Goal: Task Accomplishment & Management: Manage account settings

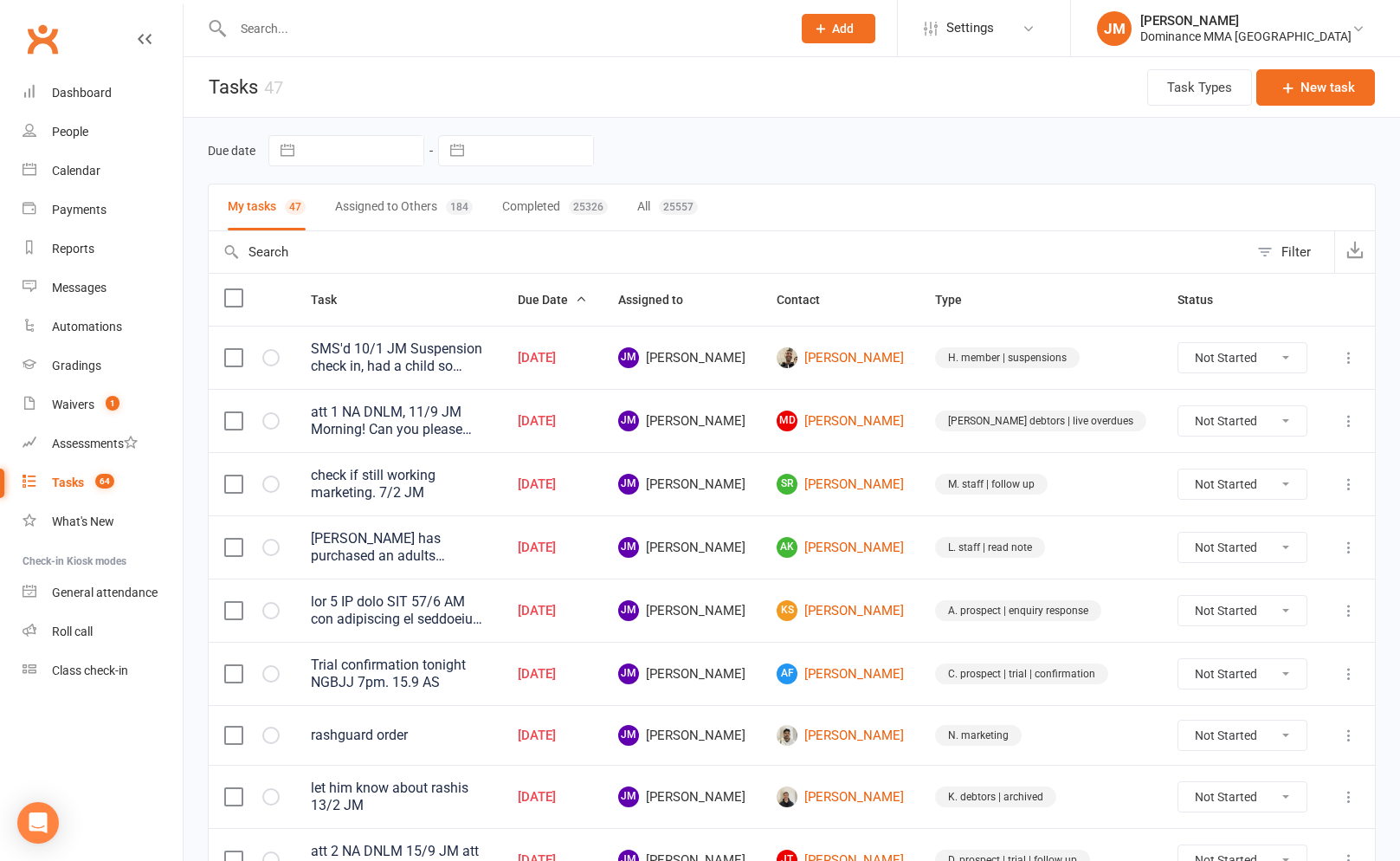
click at [284, 36] on input "text" at bounding box center [504, 28] width 552 height 24
click at [283, 29] on input "text" at bounding box center [504, 28] width 552 height 24
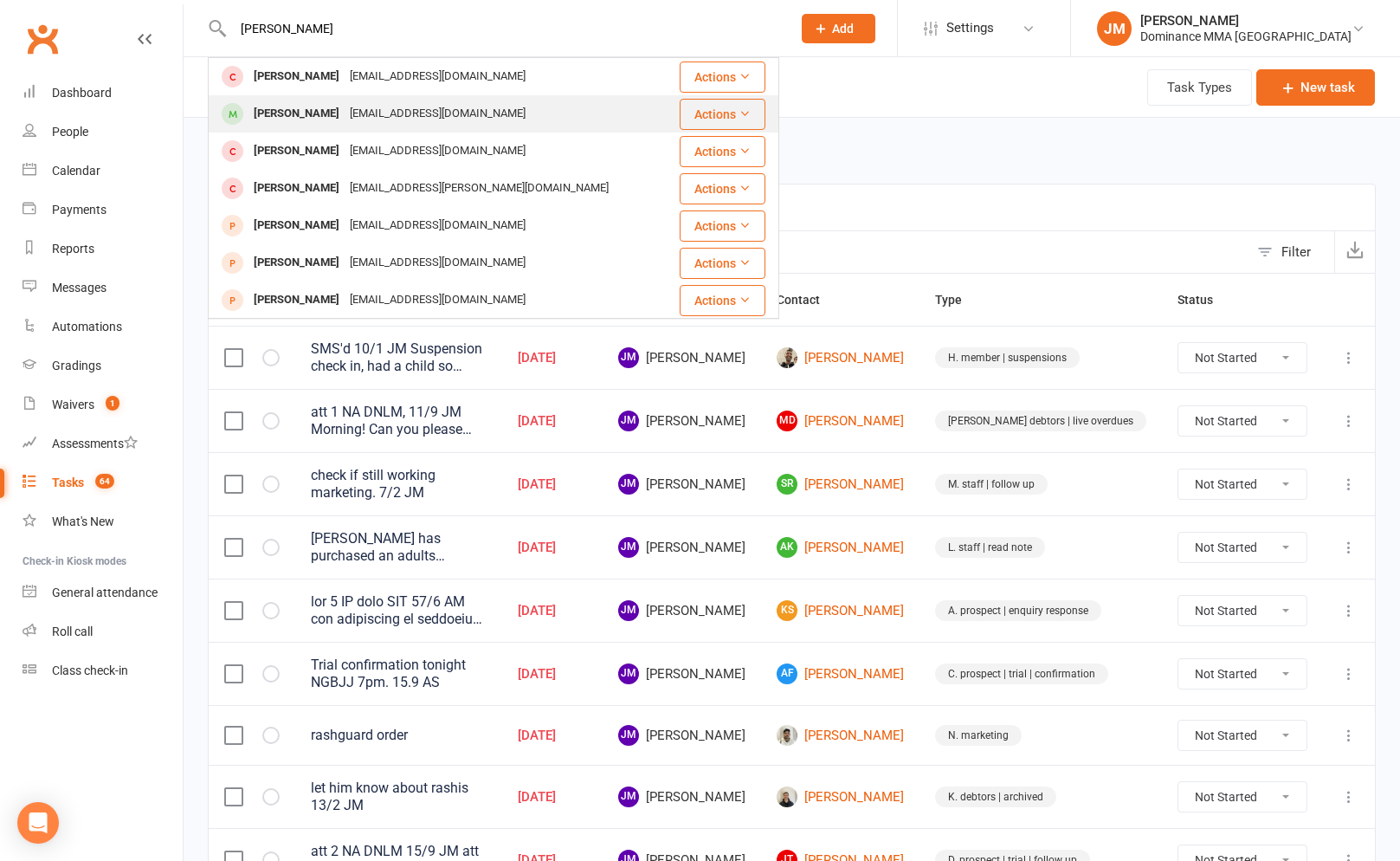
type input "jack clem"
click at [345, 116] on div "peterclements041@gmail.com" at bounding box center [438, 114] width 186 height 25
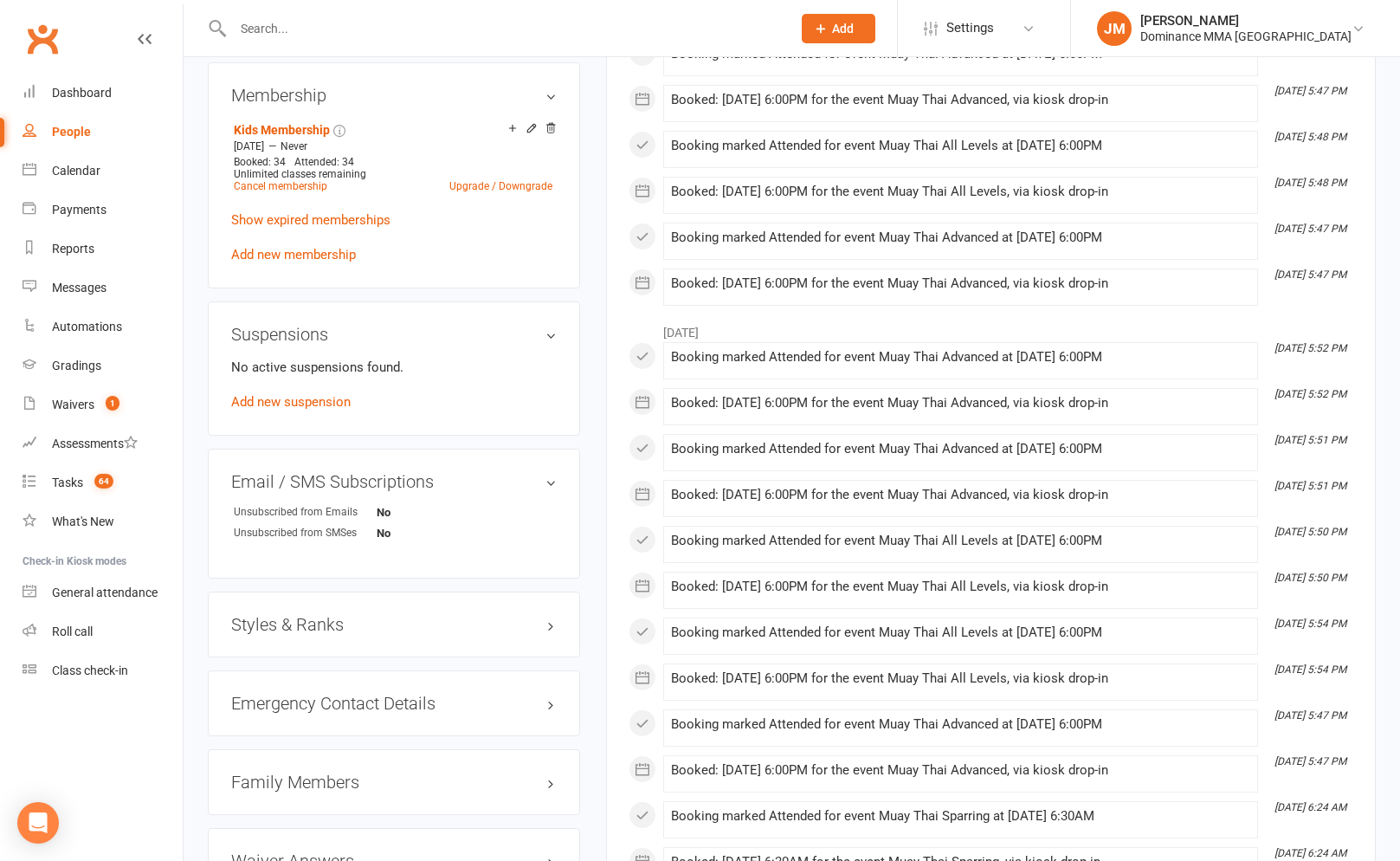
scroll to position [982, 0]
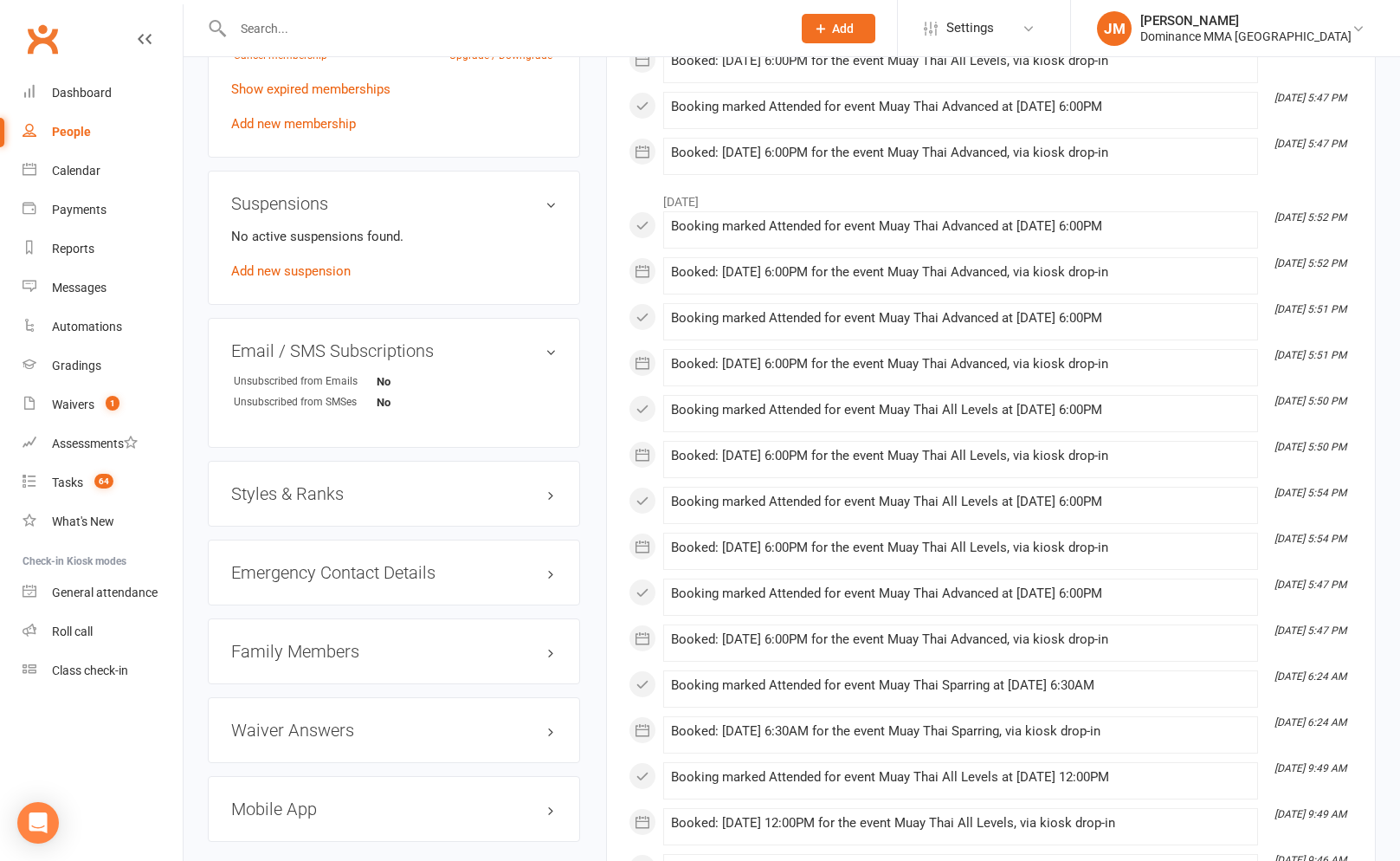
click at [321, 626] on div "Family Members" at bounding box center [394, 652] width 372 height 66
click at [320, 642] on h3 "Family Members" at bounding box center [394, 651] width 326 height 19
click at [325, 679] on link "Peter Clements - Parent / Guardian" at bounding box center [333, 687] width 200 height 18
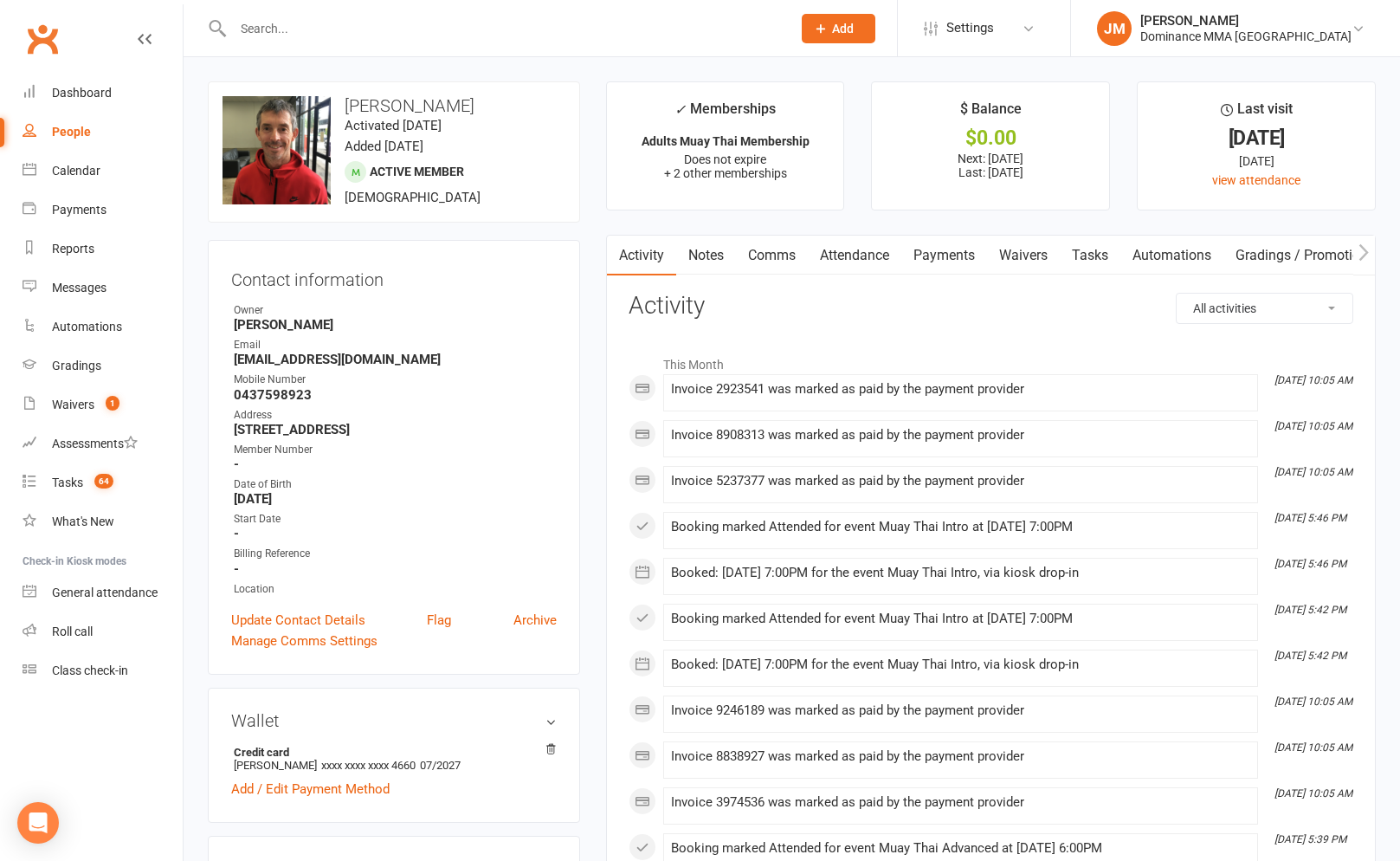
click at [924, 254] on link "Payments" at bounding box center [943, 255] width 86 height 40
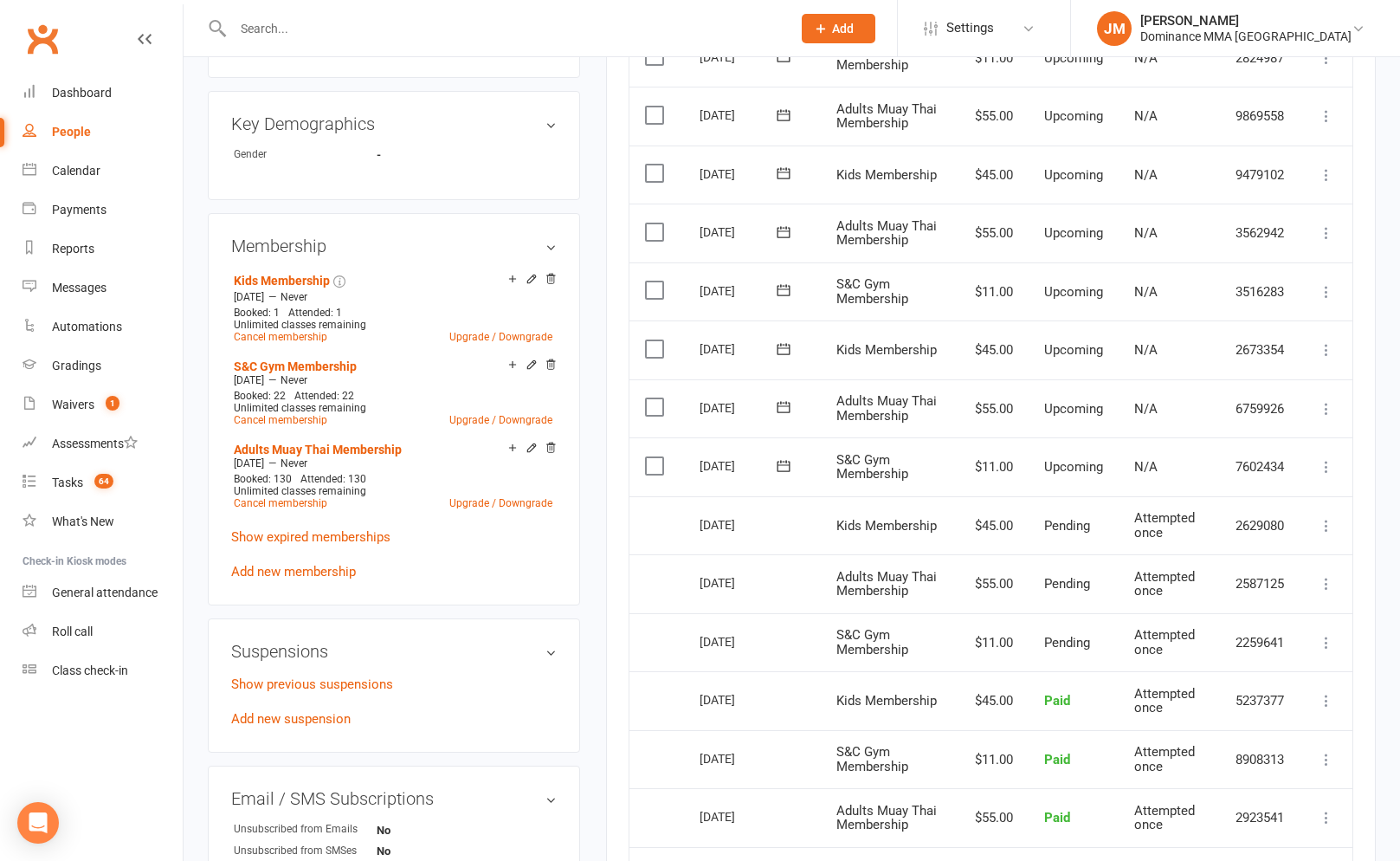
scroll to position [737, 0]
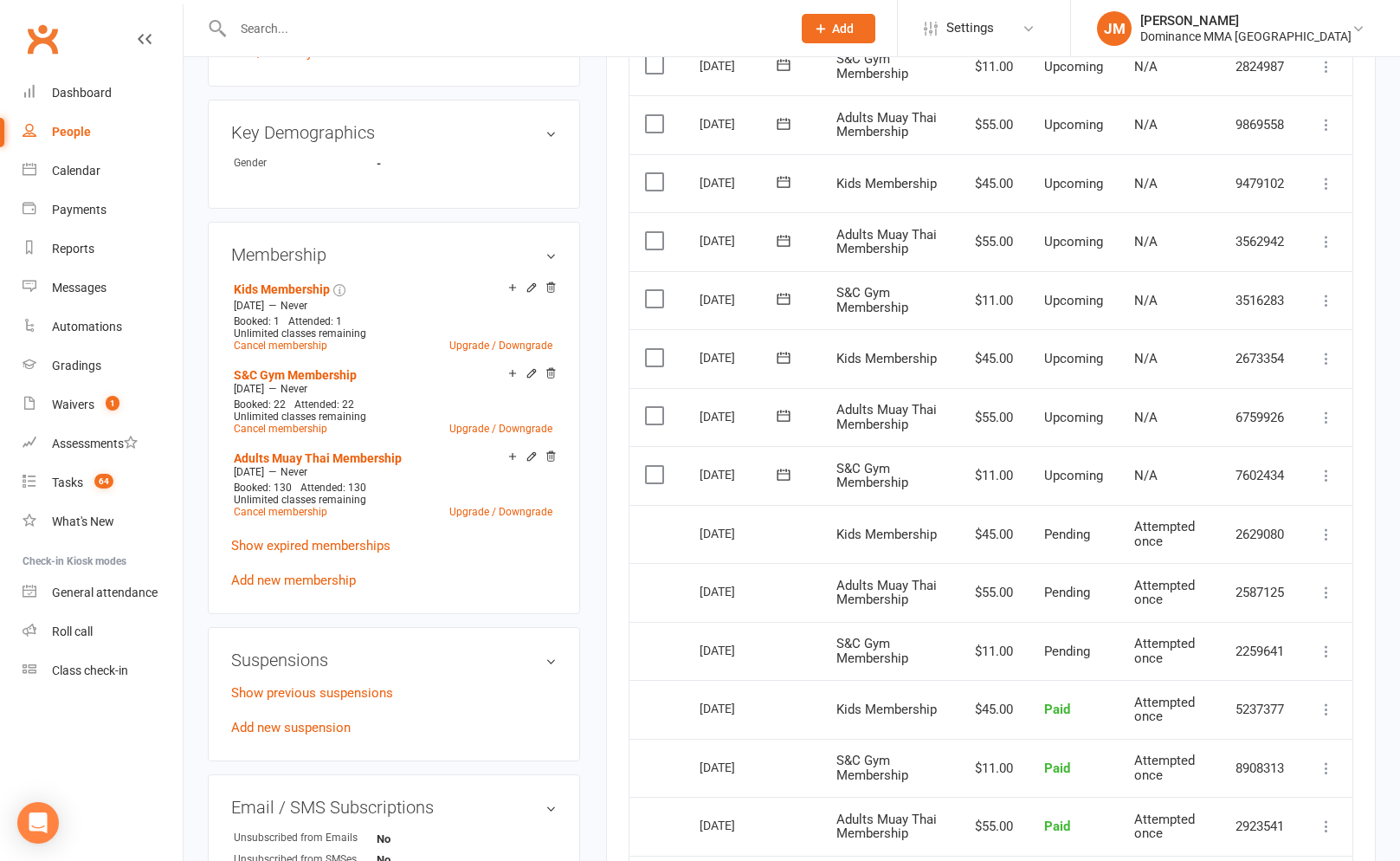
click at [1334, 350] on icon at bounding box center [1327, 359] width 17 height 17
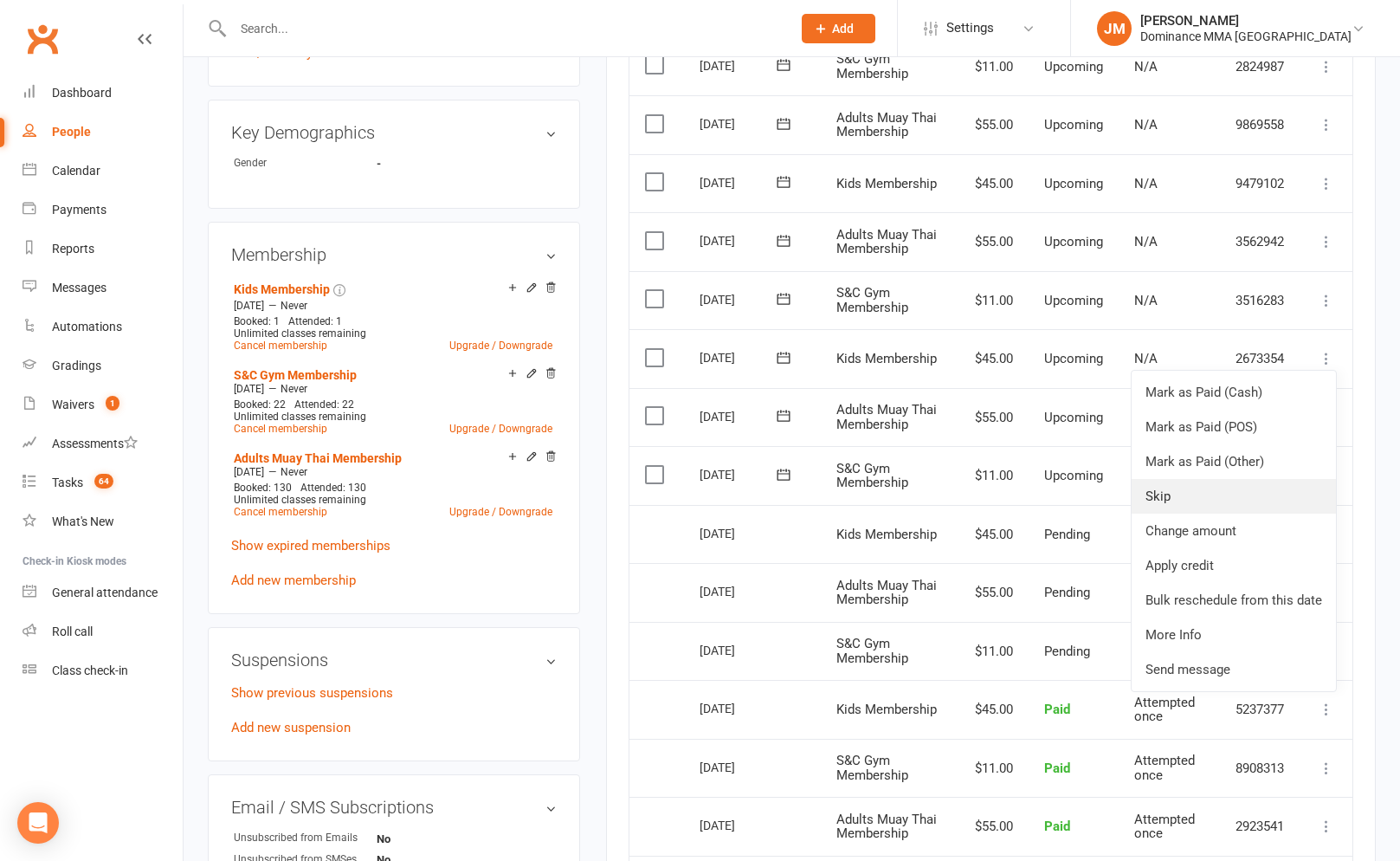
click at [1187, 485] on link "Skip" at bounding box center [1233, 496] width 204 height 35
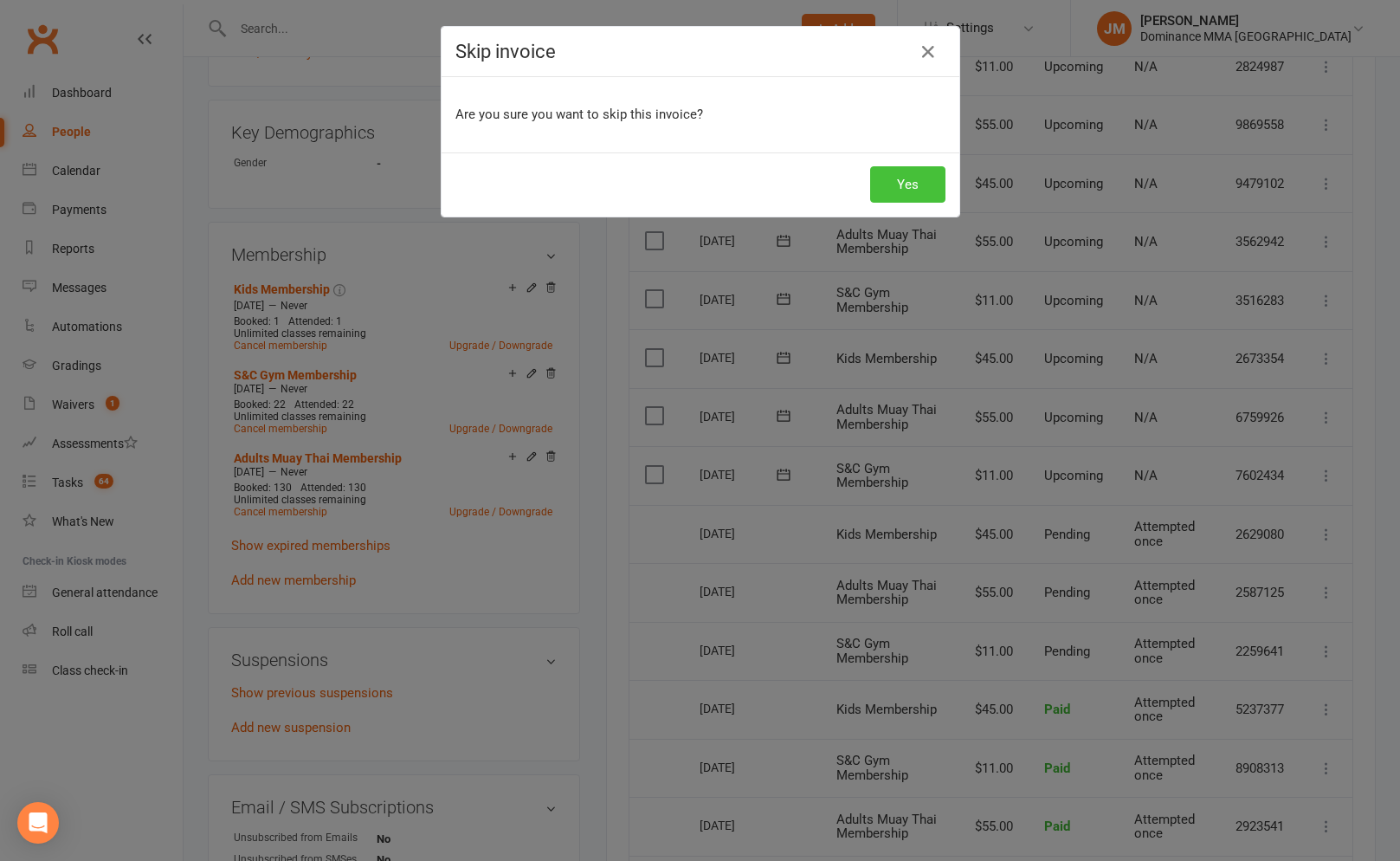
click at [892, 176] on button "Yes" at bounding box center [908, 185] width 75 height 37
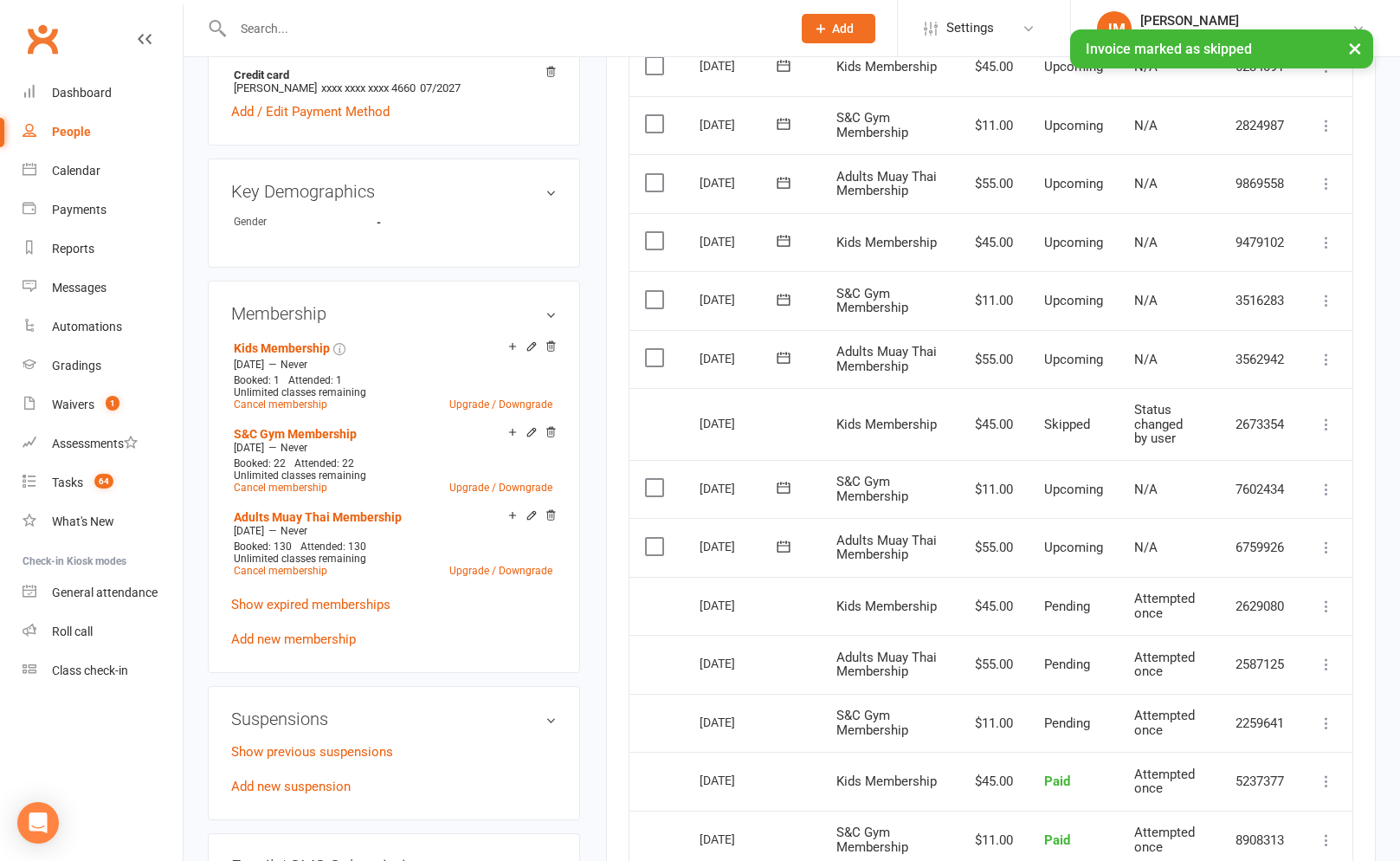
scroll to position [675, 0]
click at [1332, 239] on icon at bounding box center [1327, 244] width 17 height 17
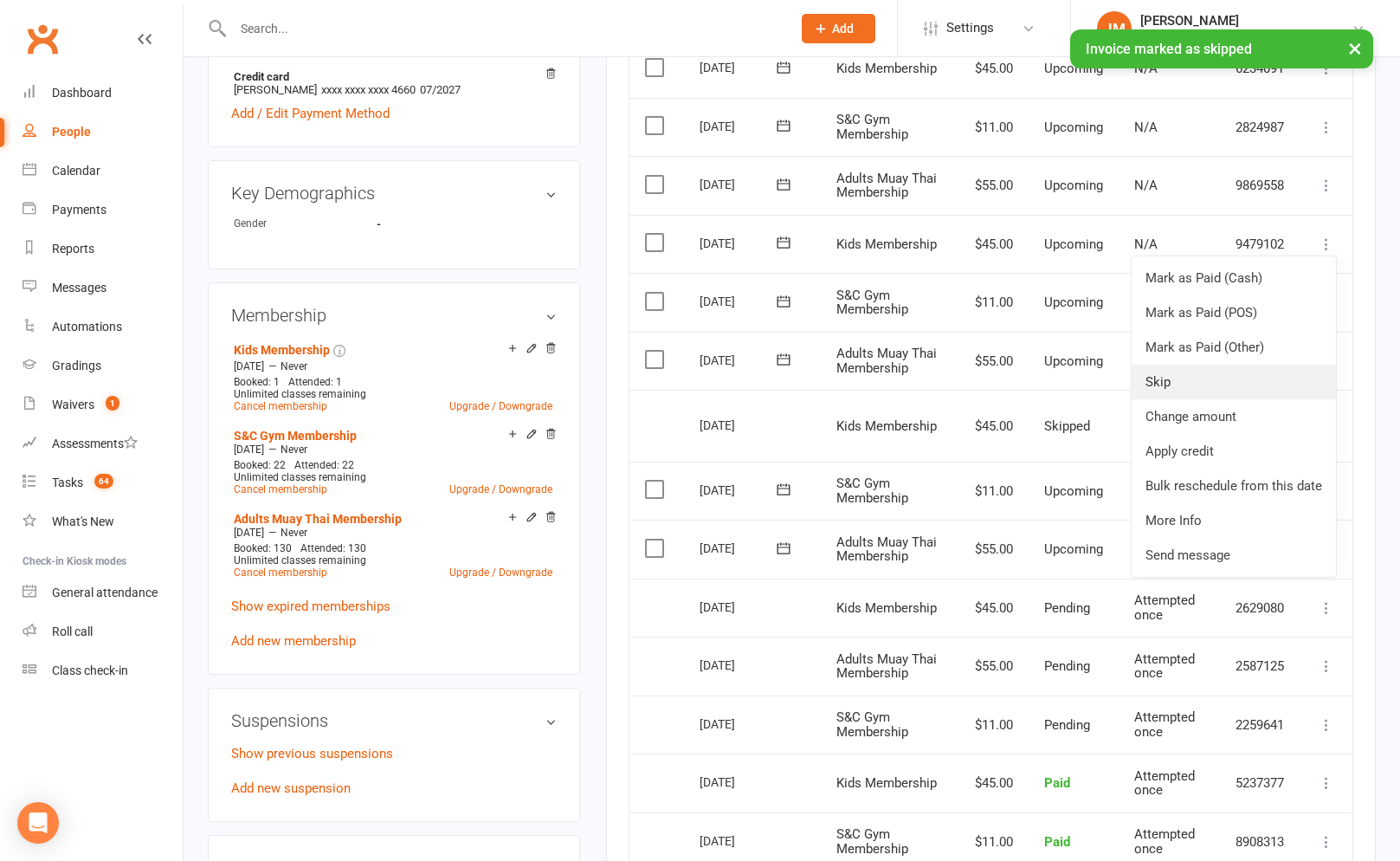
click at [1171, 383] on link "Skip" at bounding box center [1233, 382] width 204 height 35
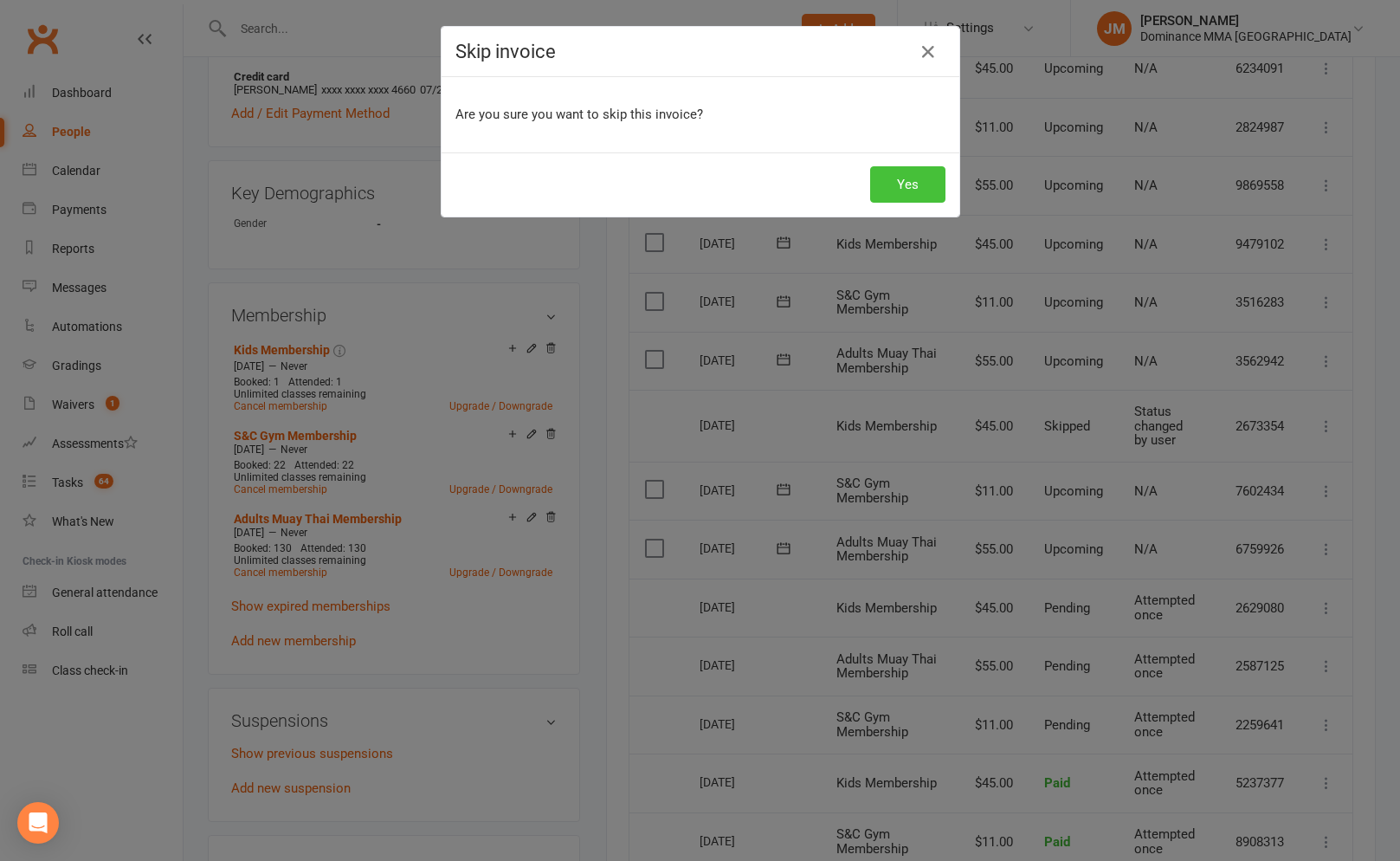
click at [924, 179] on button "Yes" at bounding box center [908, 185] width 75 height 37
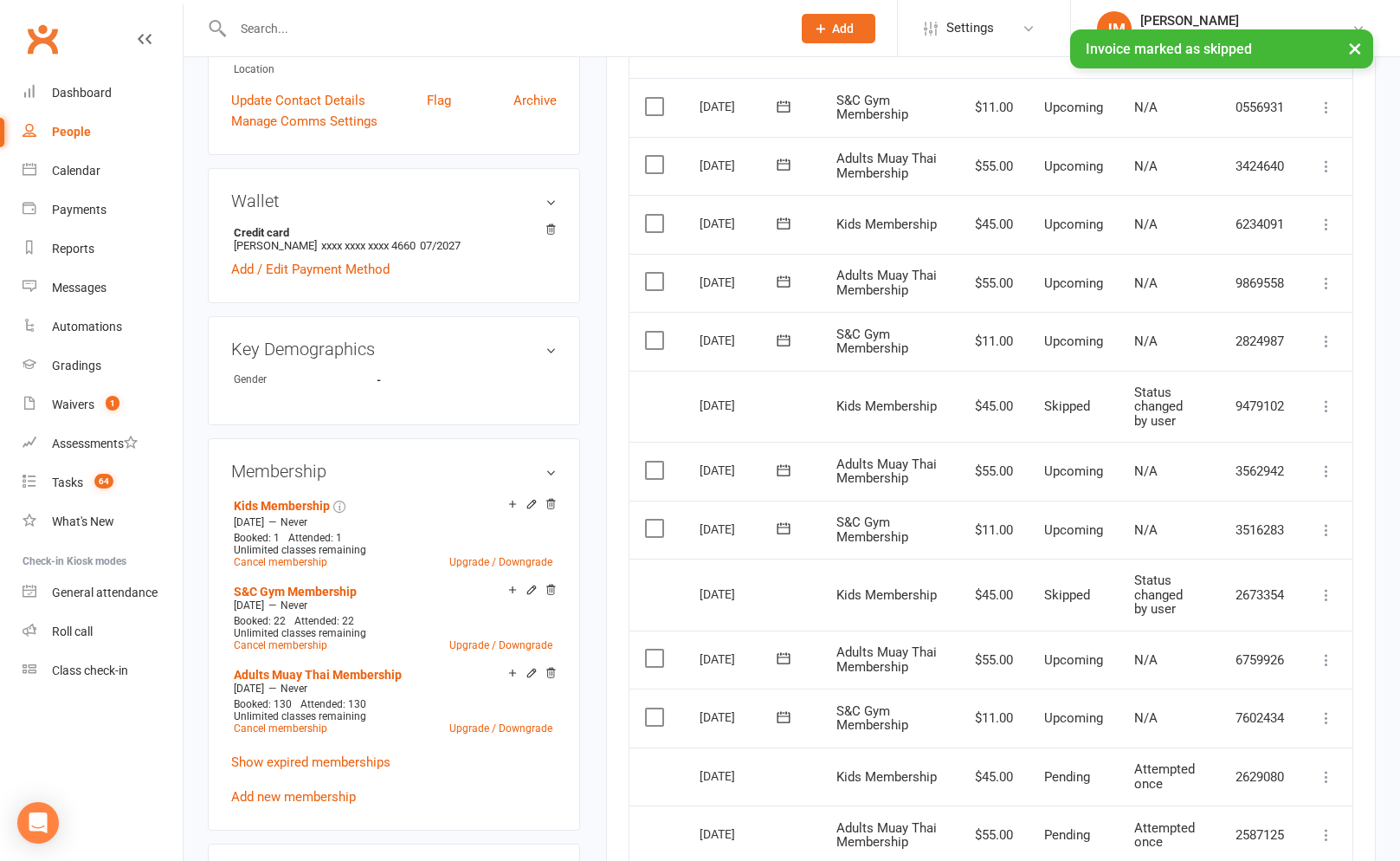
scroll to position [519, 0]
drag, startPoint x: 1329, startPoint y: 220, endPoint x: 1322, endPoint y: 228, distance: 10.6
click at [1329, 220] on icon at bounding box center [1327, 225] width 17 height 17
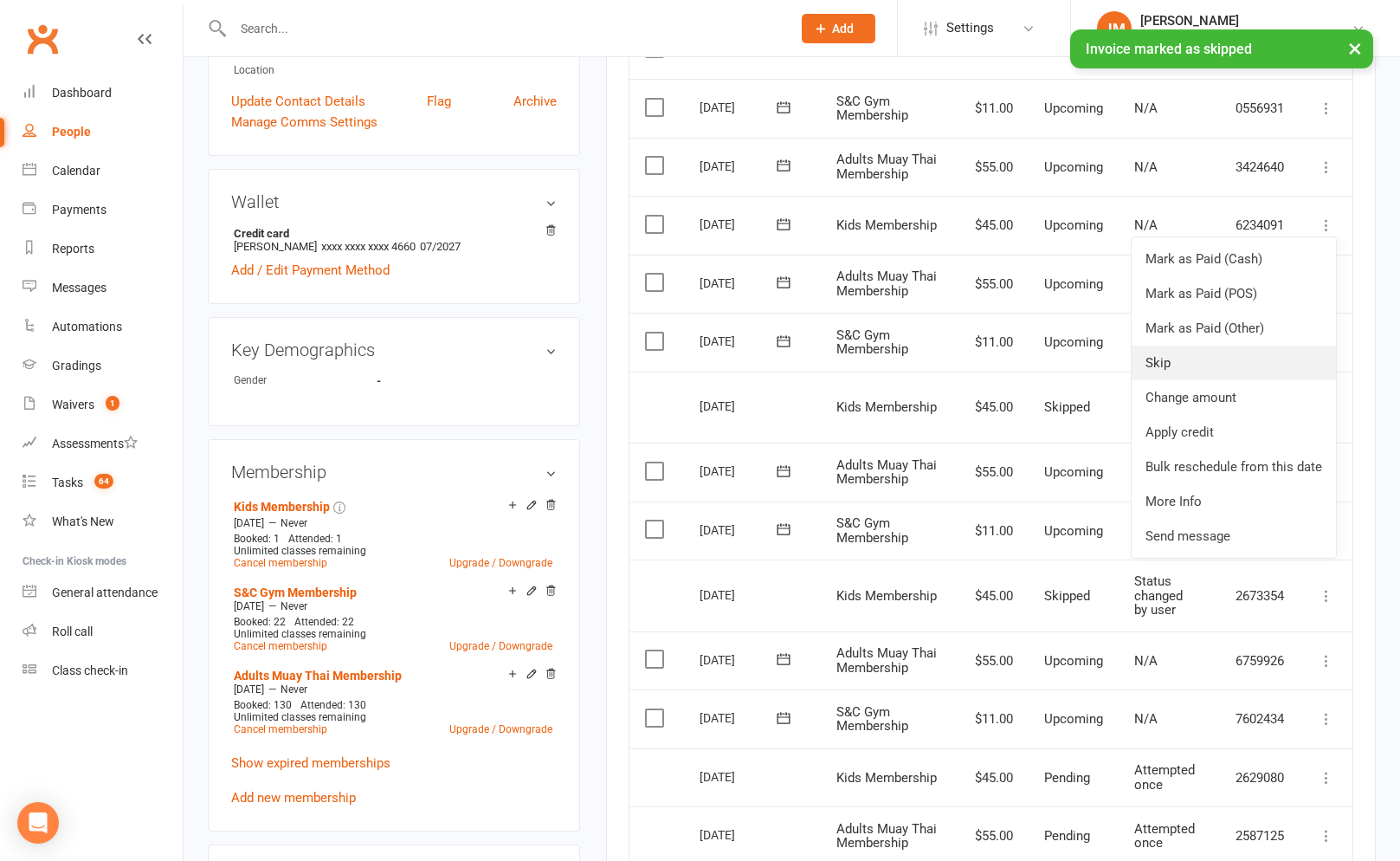
click at [1169, 356] on link "Skip" at bounding box center [1233, 363] width 204 height 35
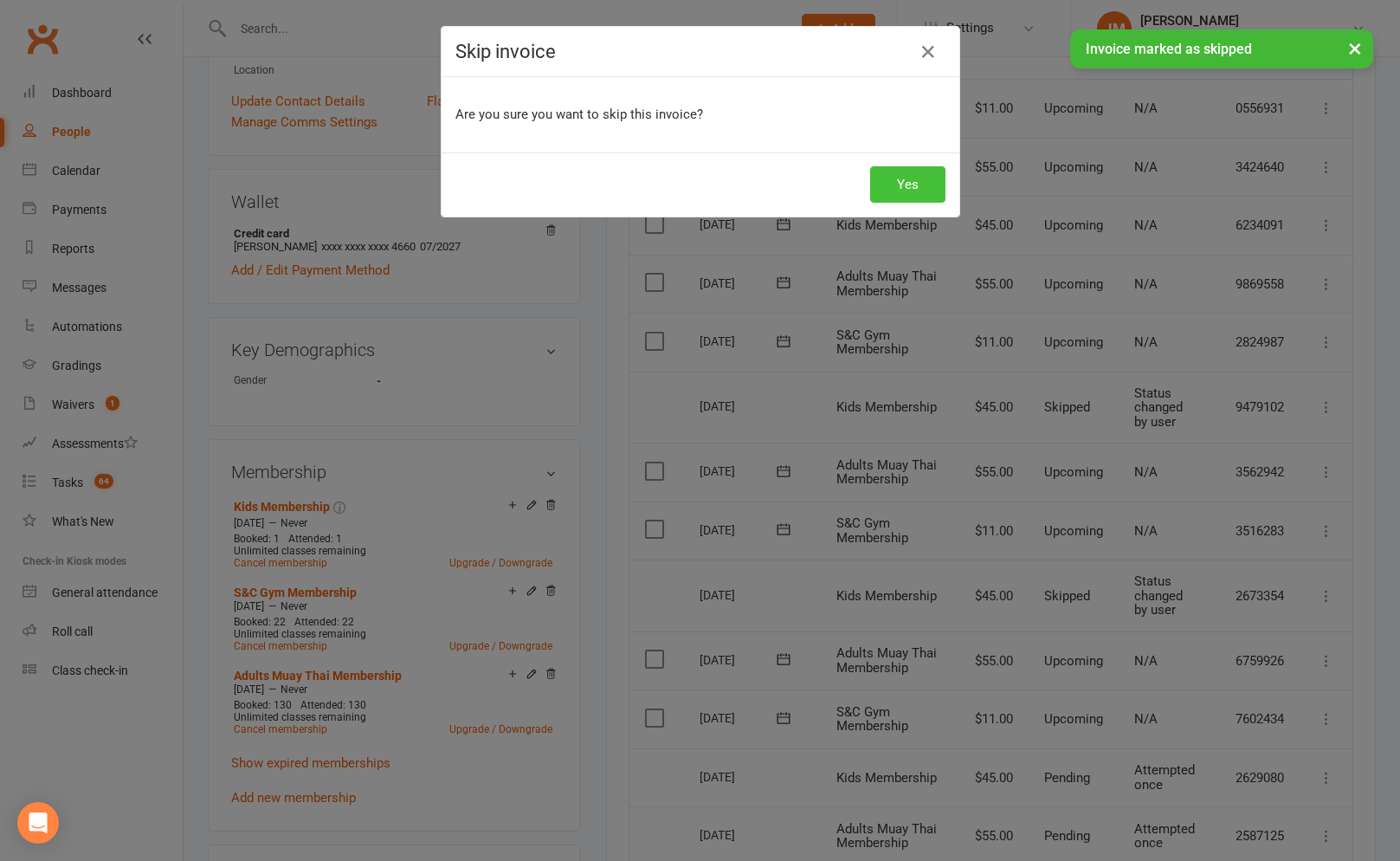
click at [900, 188] on button "Yes" at bounding box center [908, 185] width 75 height 37
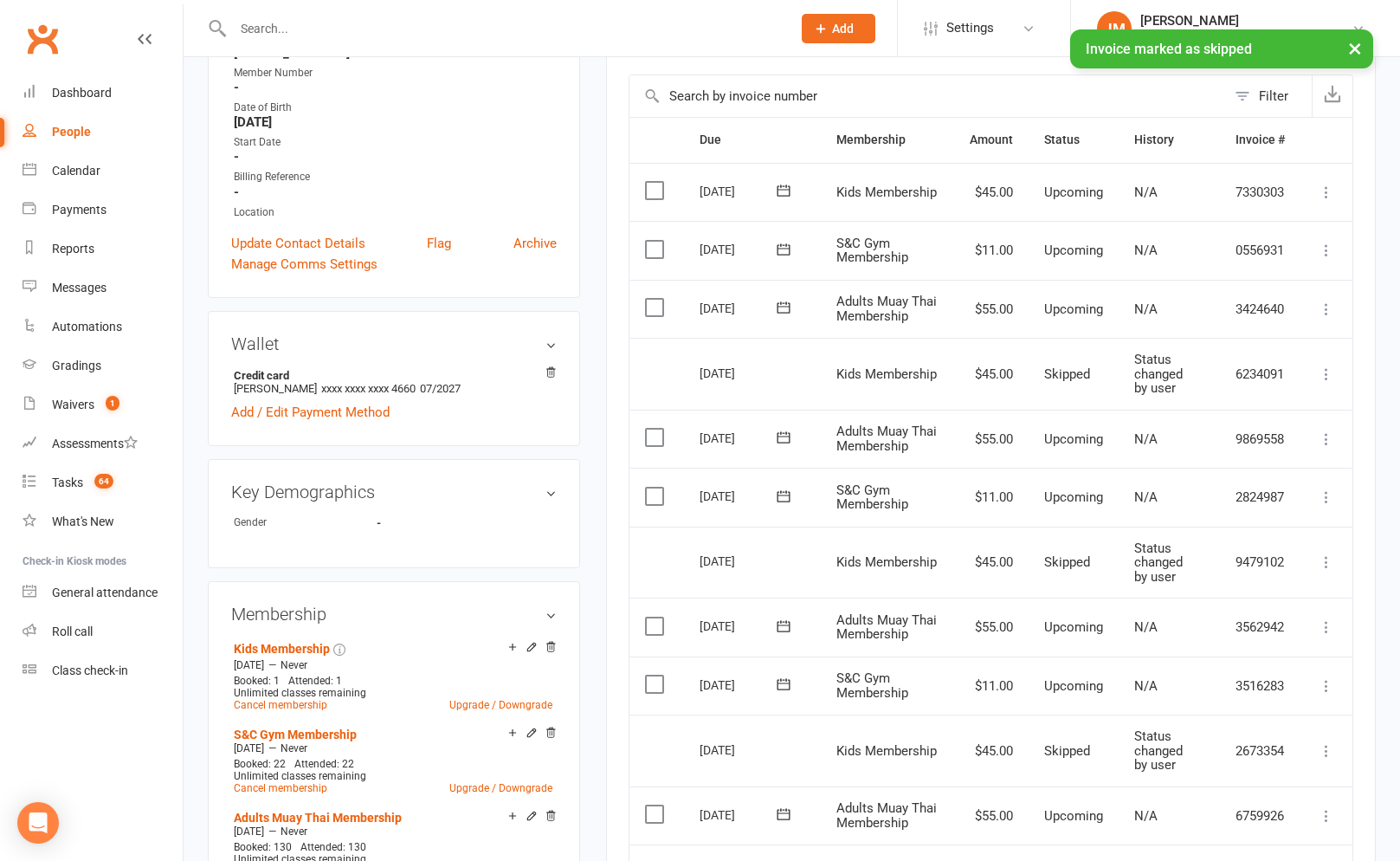
scroll to position [372, 0]
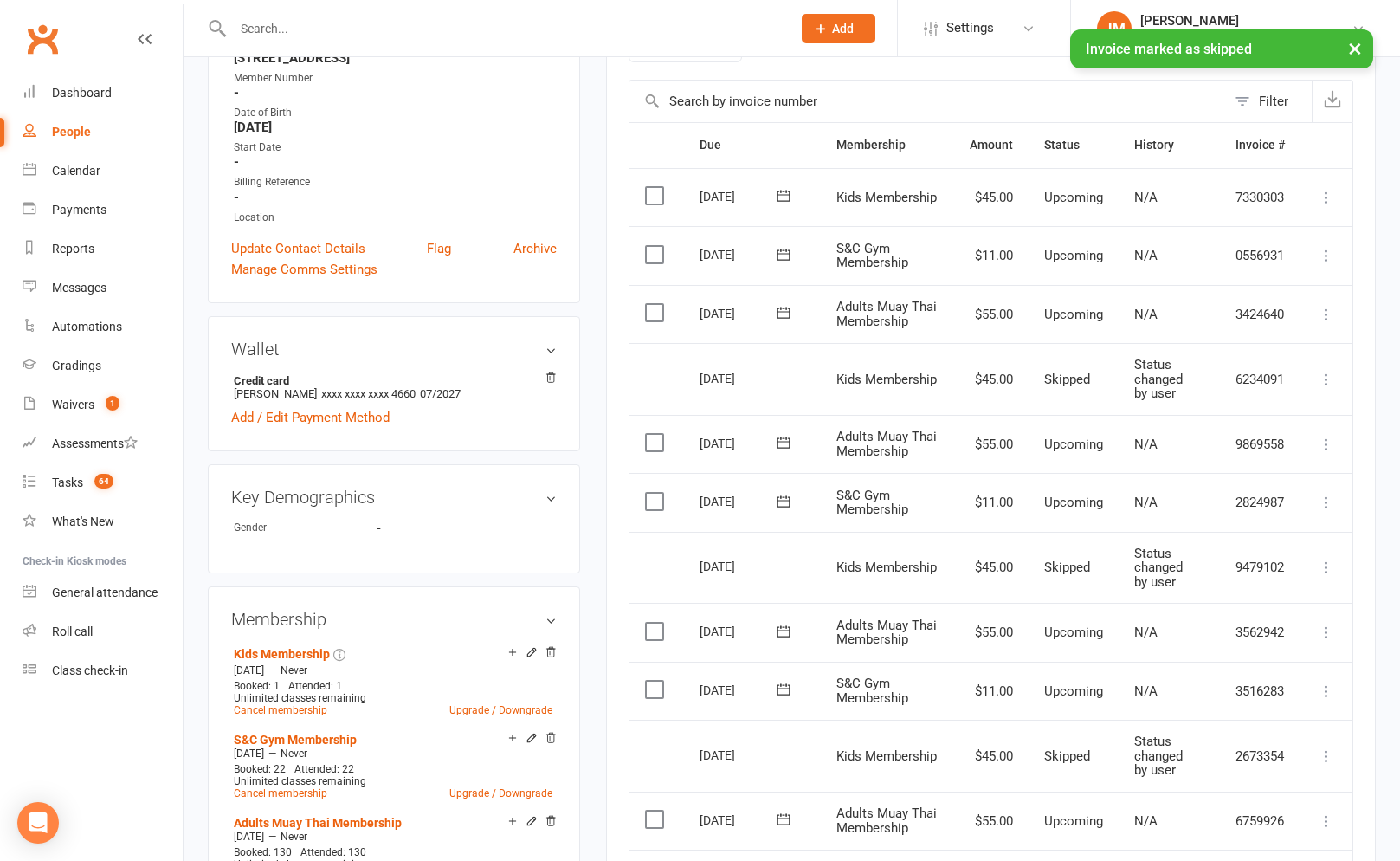
click at [1324, 192] on icon at bounding box center [1327, 197] width 17 height 17
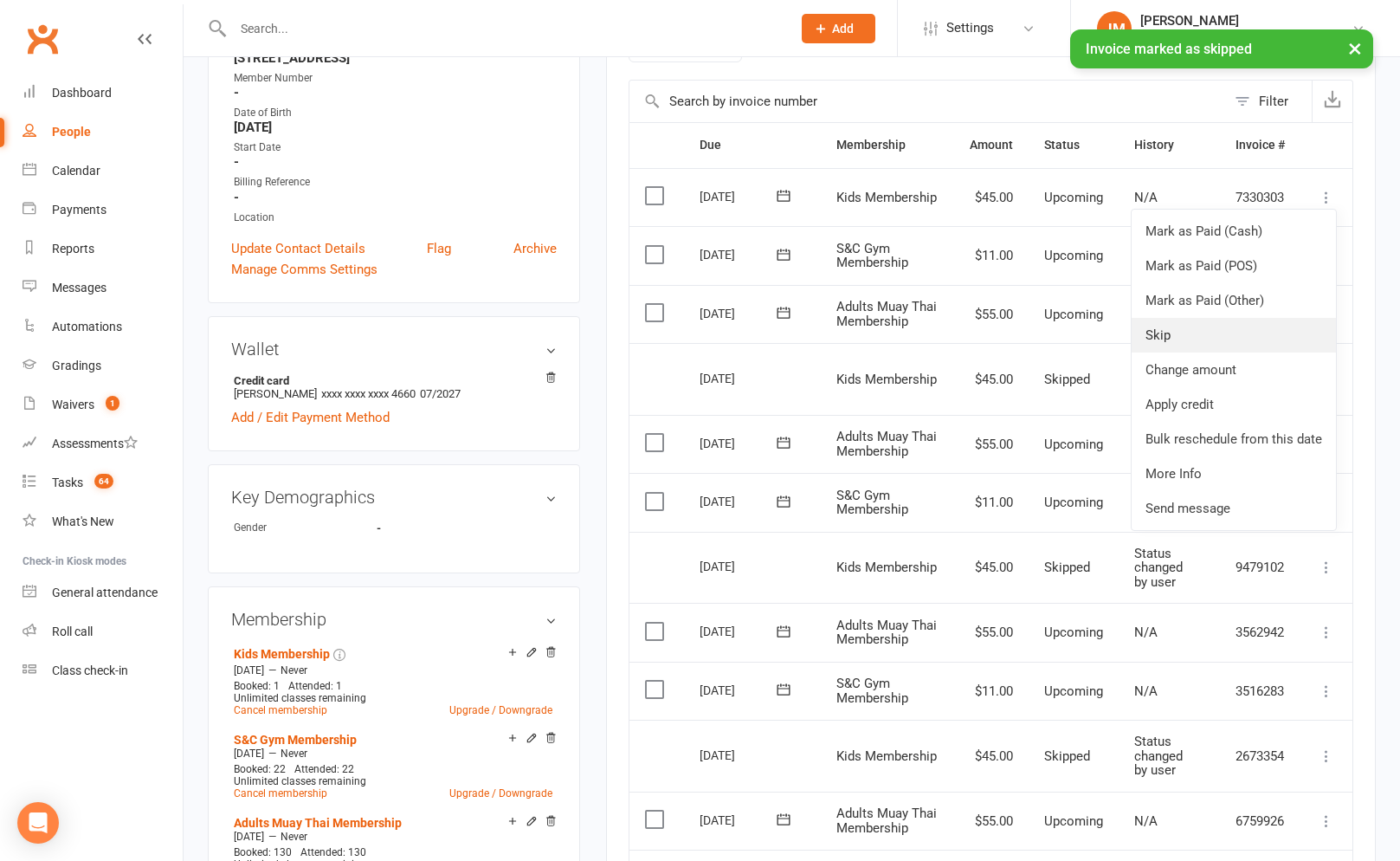
click at [1184, 328] on link "Skip" at bounding box center [1233, 335] width 204 height 35
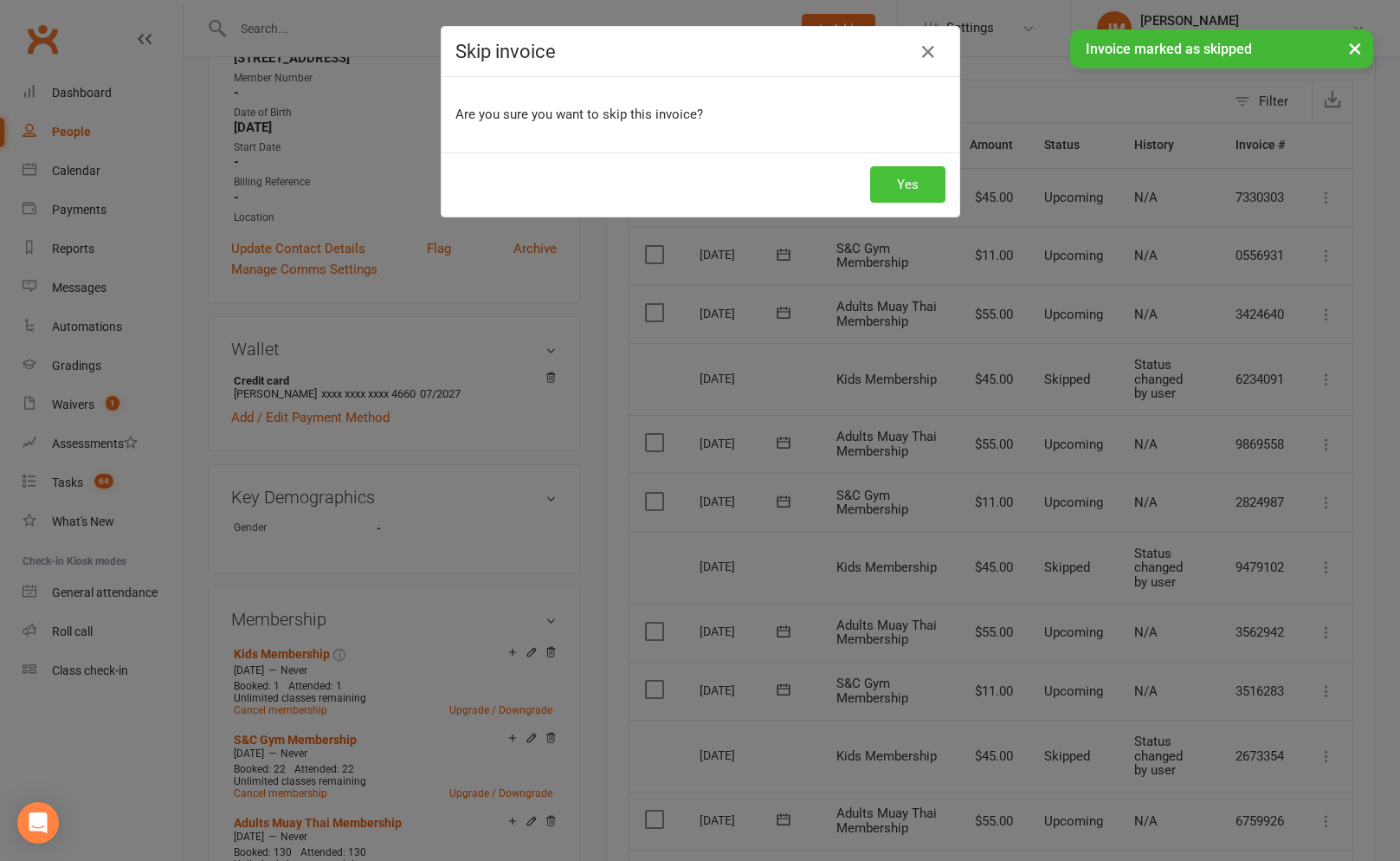
click at [931, 183] on button "Yes" at bounding box center [908, 185] width 75 height 37
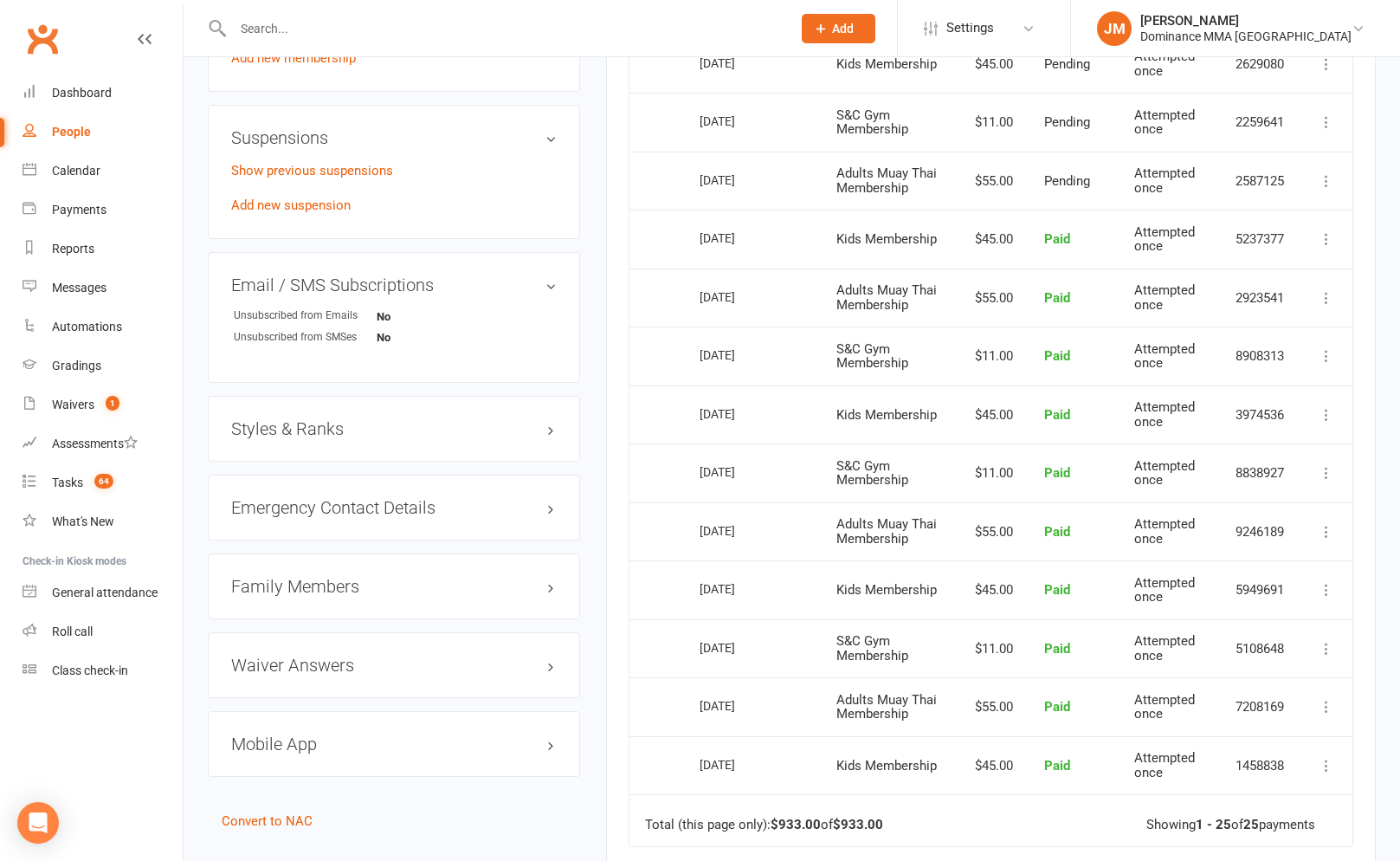
scroll to position [1487, 0]
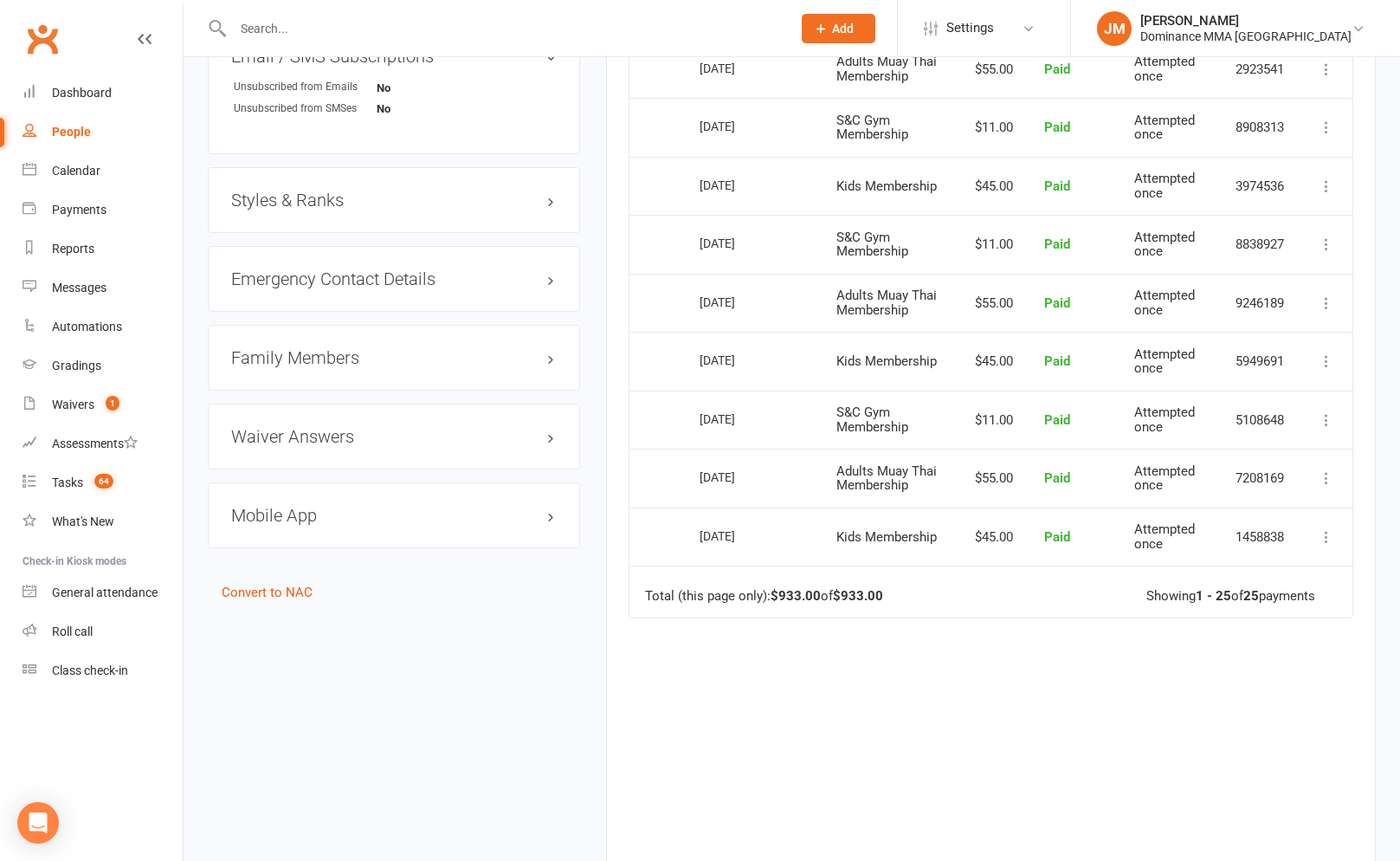
click at [300, 350] on h3 "Family Members" at bounding box center [394, 358] width 326 height 19
click at [315, 390] on link "Jack Clements - Child" at bounding box center [301, 393] width 137 height 18
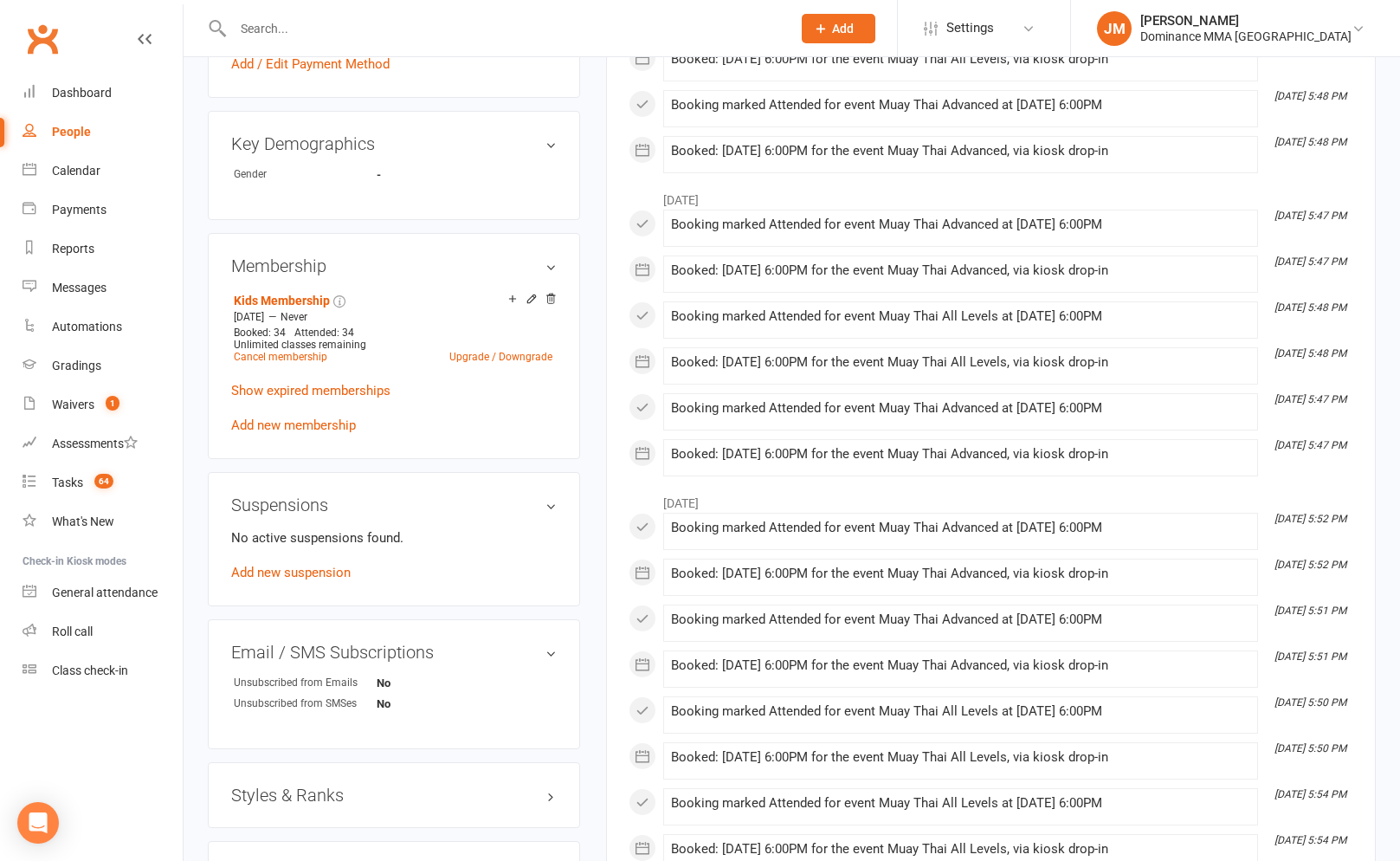
scroll to position [681, 0]
click at [314, 559] on div "No active suspensions found. Add new suspension" at bounding box center [394, 554] width 326 height 56
click at [313, 564] on link "Add new suspension" at bounding box center [291, 572] width 120 height 16
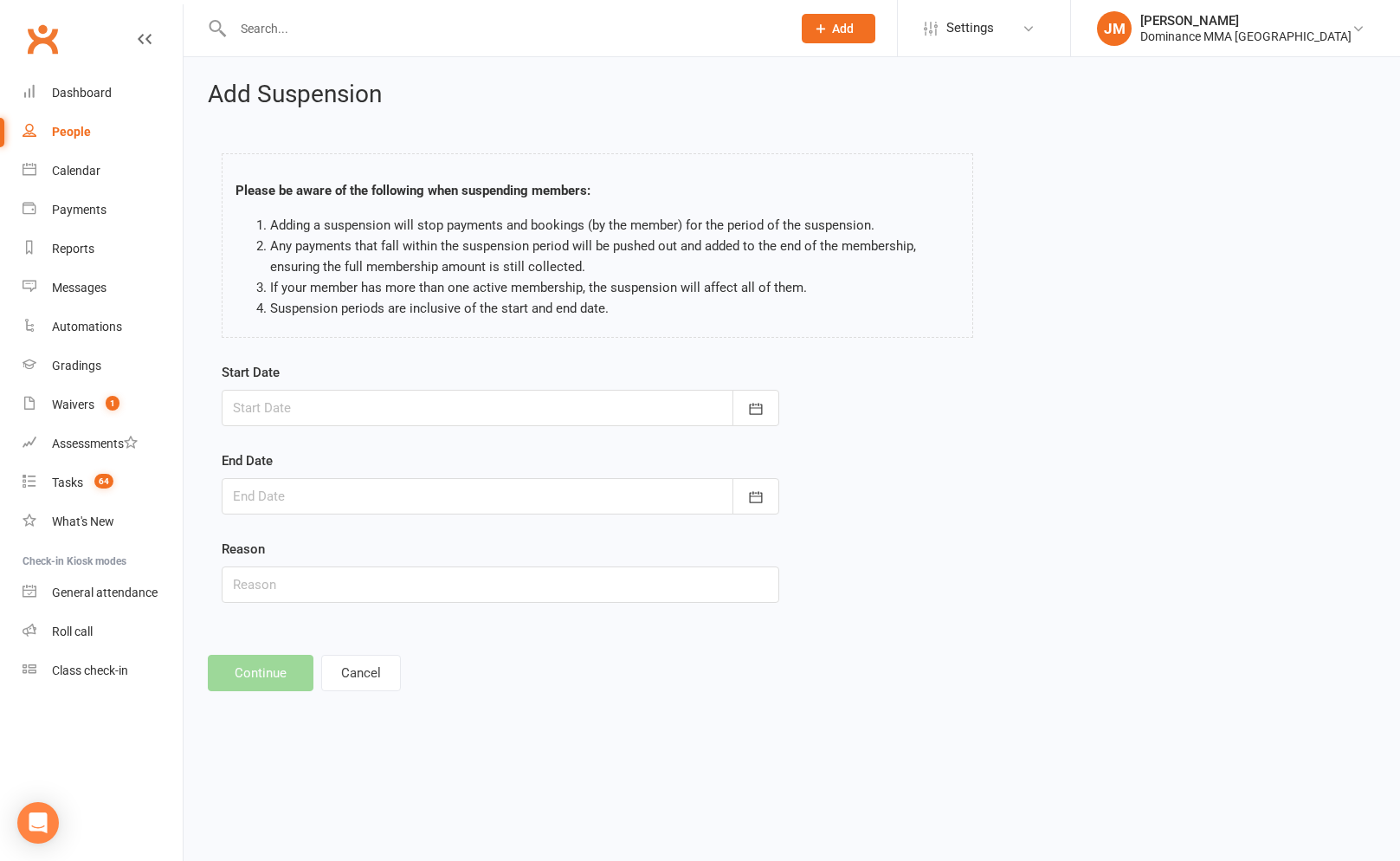
click at [362, 414] on div at bounding box center [500, 408] width 557 height 37
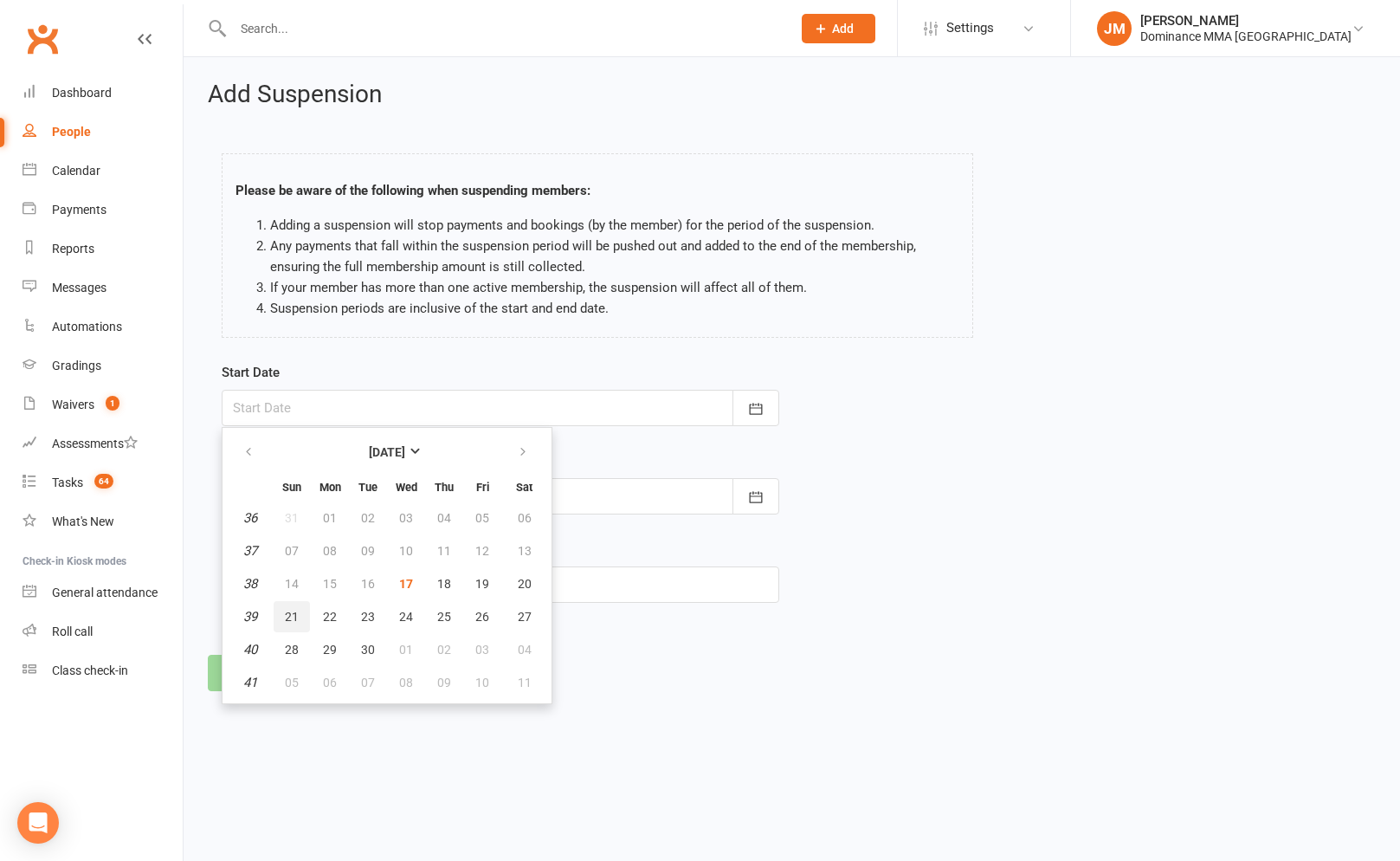
click at [290, 613] on span "21" at bounding box center [292, 616] width 14 height 14
type input "21 Sep 2025"
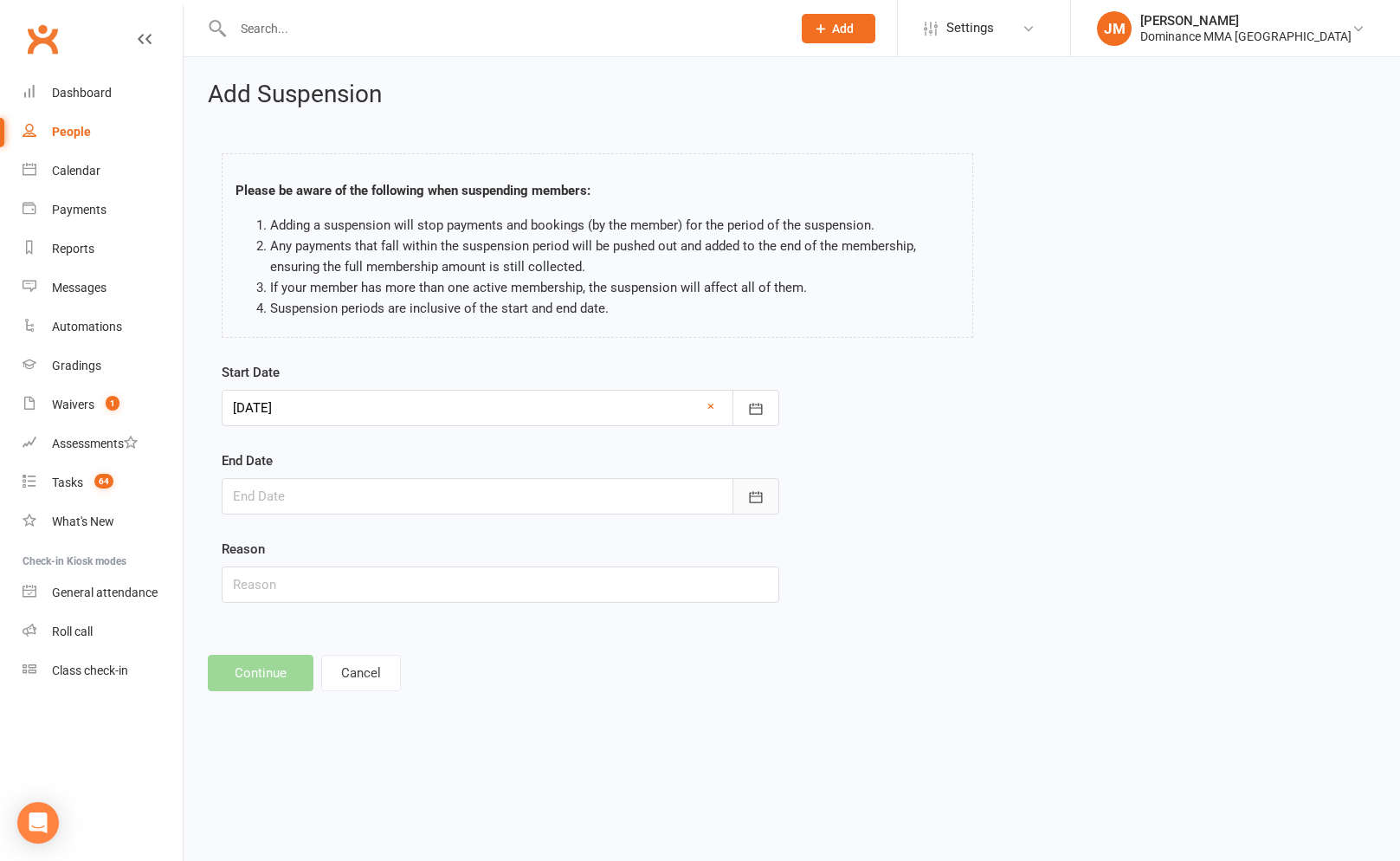
click at [738, 496] on button "button" at bounding box center [756, 496] width 47 height 37
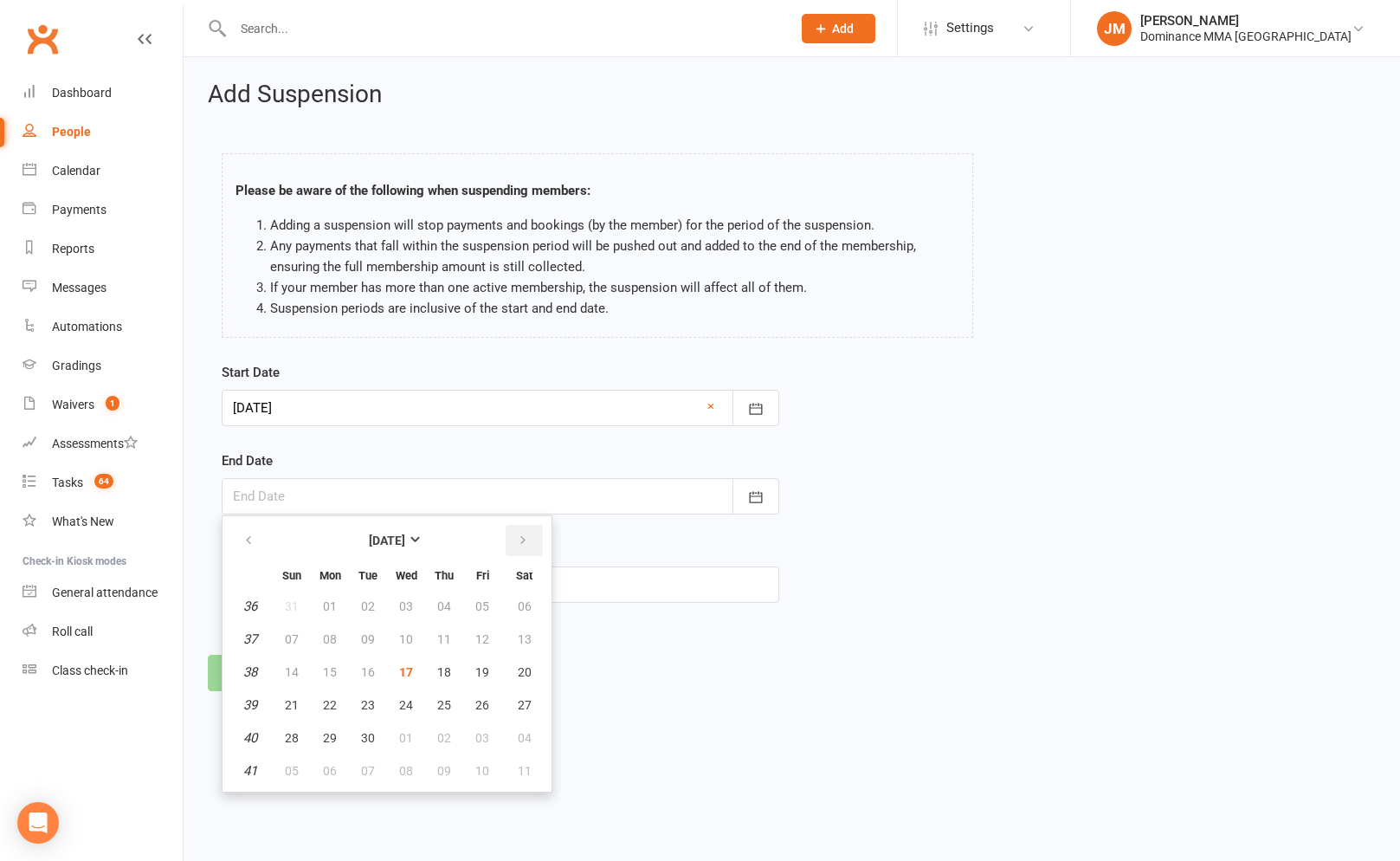
click at [509, 540] on button "button" at bounding box center [524, 540] width 38 height 31
click at [282, 729] on button "26" at bounding box center [292, 738] width 37 height 31
type input "26 Oct 2025"
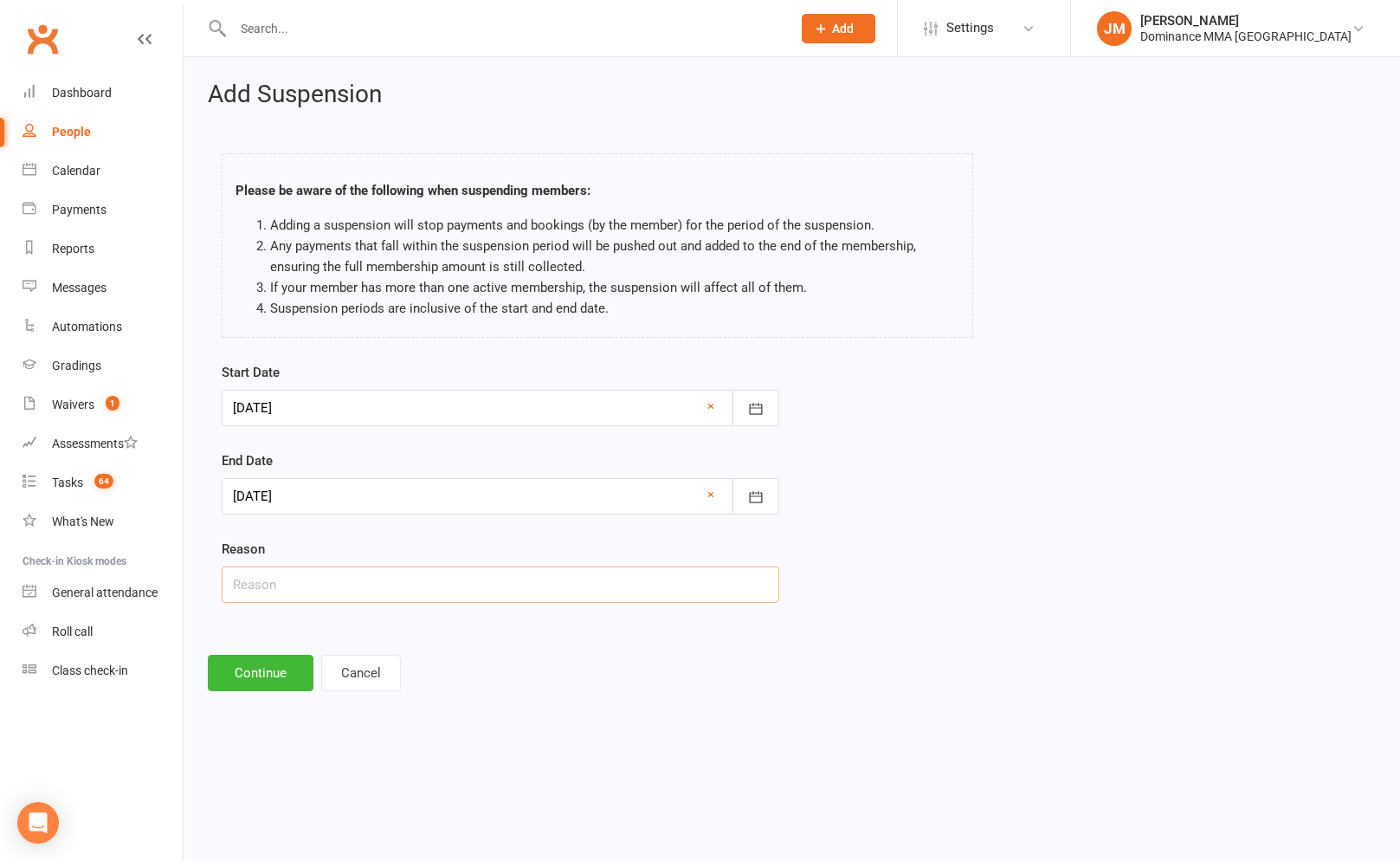
click at [286, 579] on input "text" at bounding box center [500, 584] width 557 height 37
type input "holiday"
drag, startPoint x: 221, startPoint y: 676, endPoint x: 233, endPoint y: 677, distance: 12.0
click at [222, 676] on button "Continue" at bounding box center [261, 673] width 105 height 37
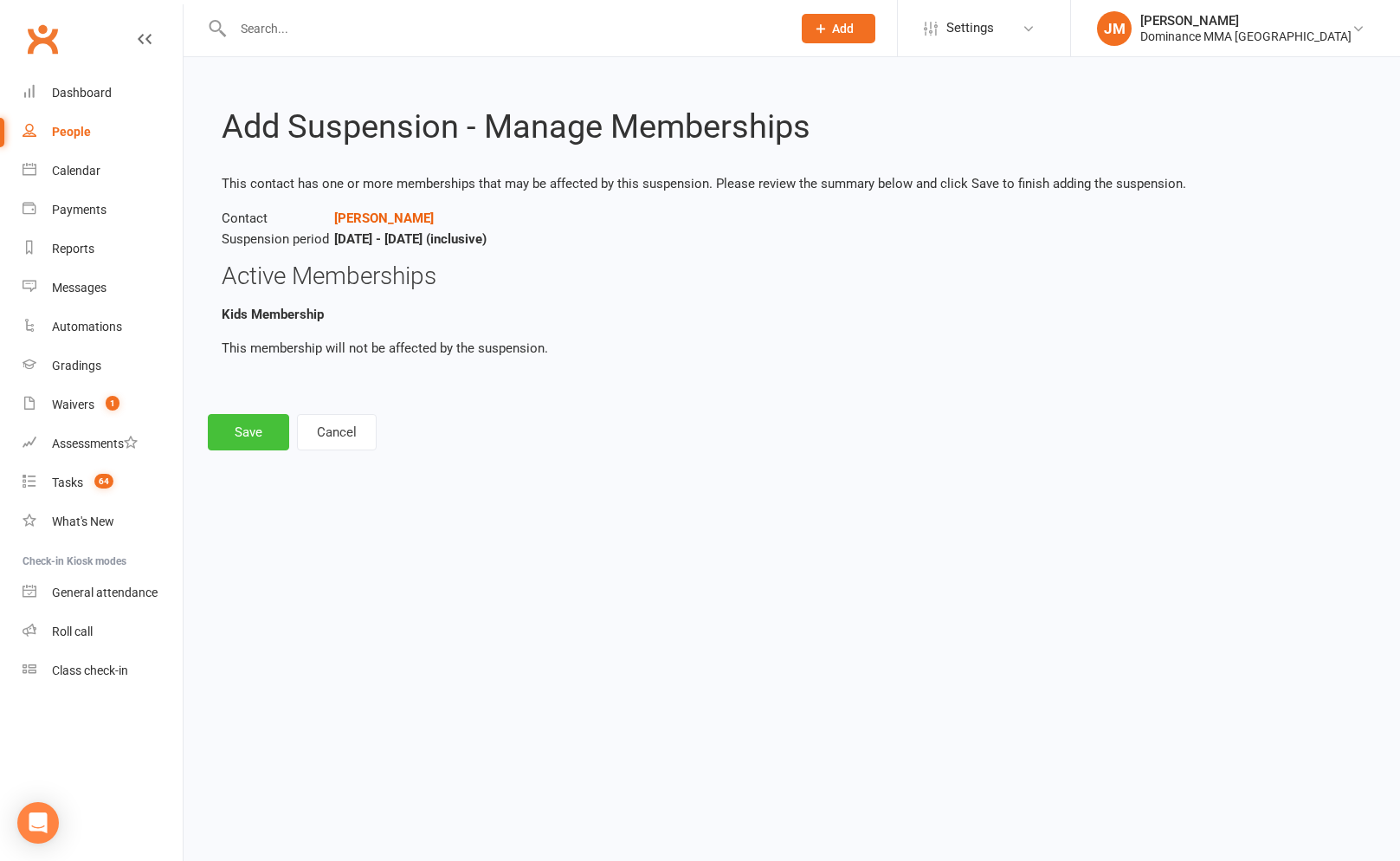
click at [256, 437] on button "Save" at bounding box center [249, 432] width 81 height 37
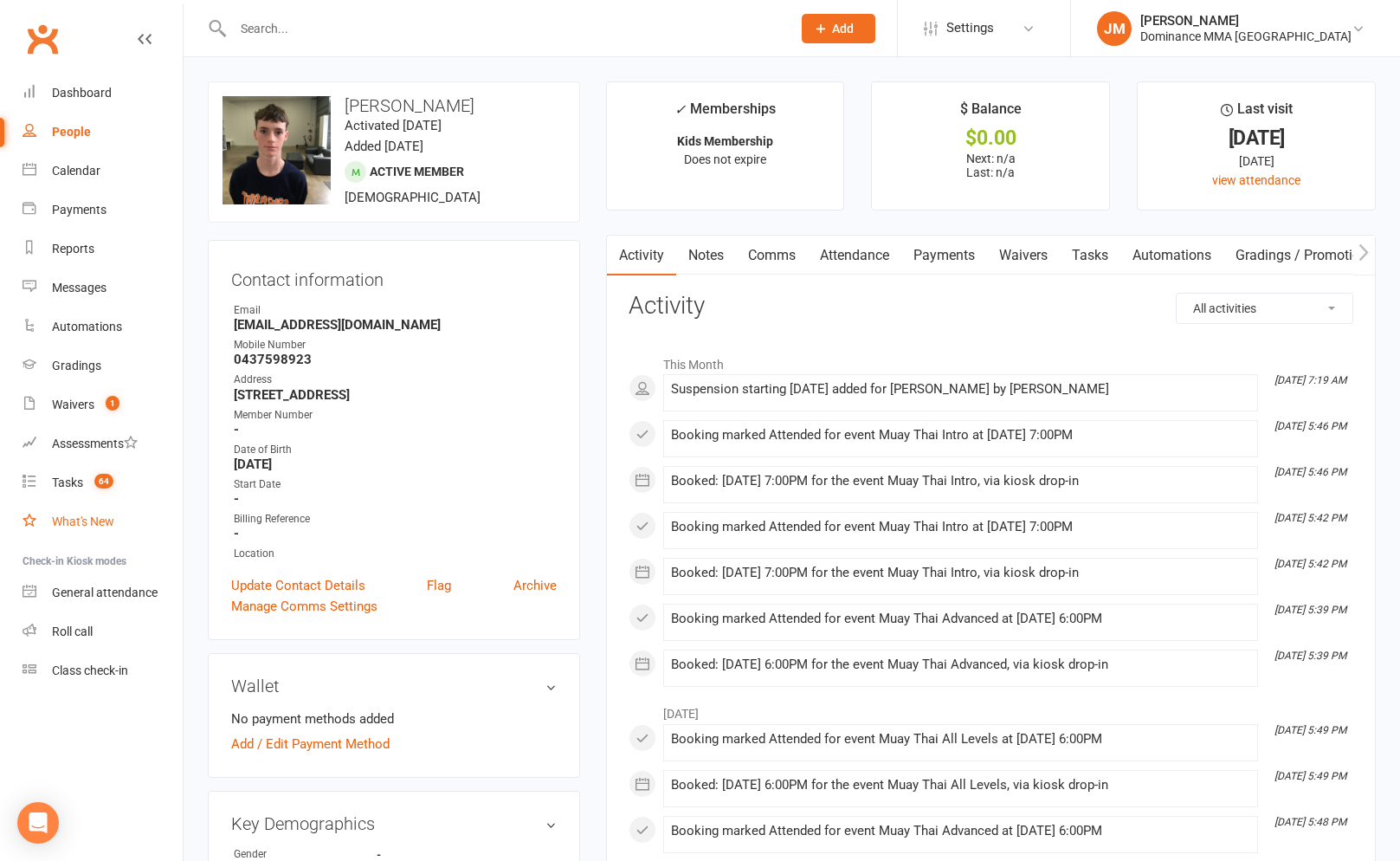
click at [66, 504] on link "What's New" at bounding box center [103, 521] width 160 height 39
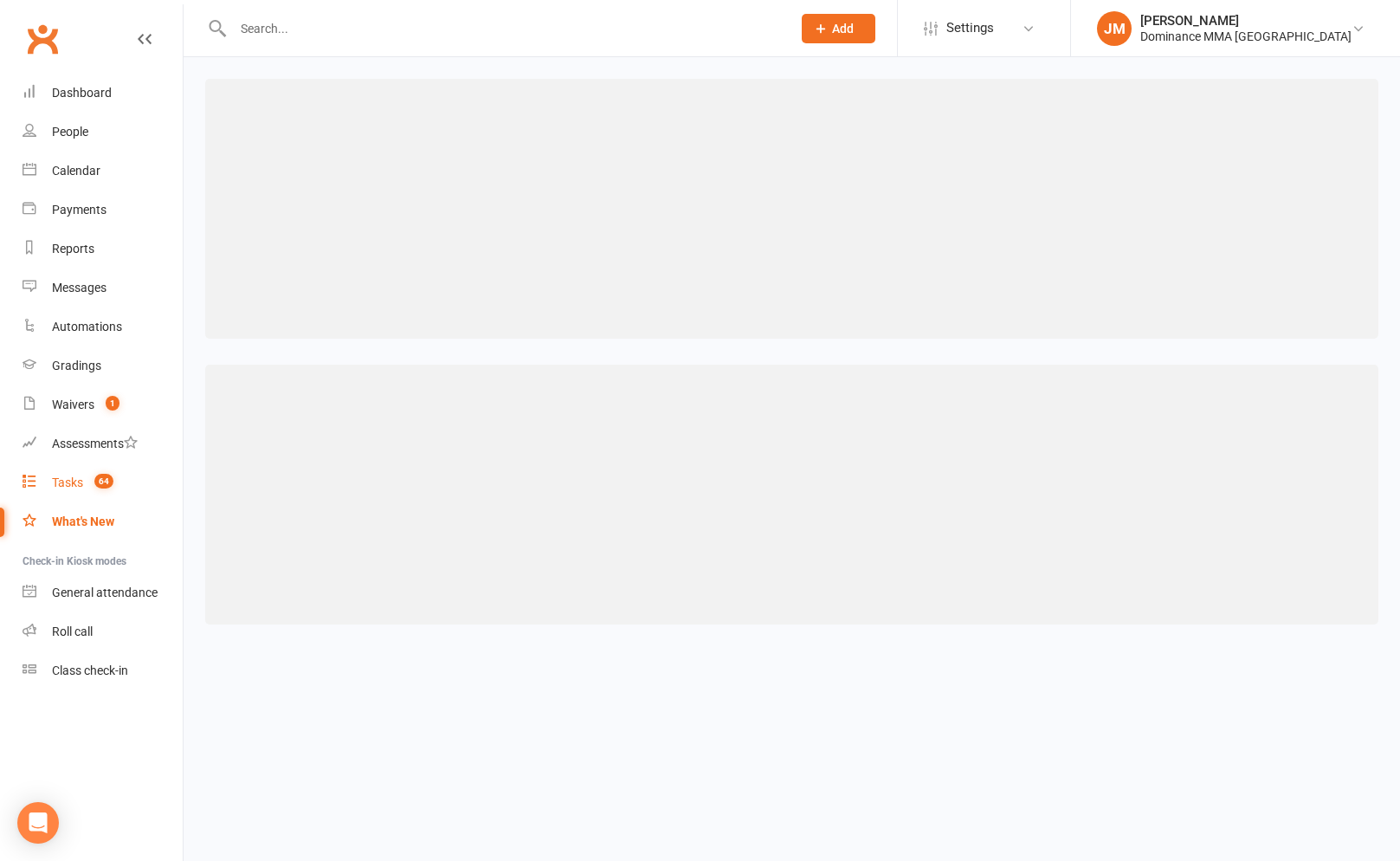
click at [64, 486] on div "Tasks" at bounding box center [67, 482] width 31 height 14
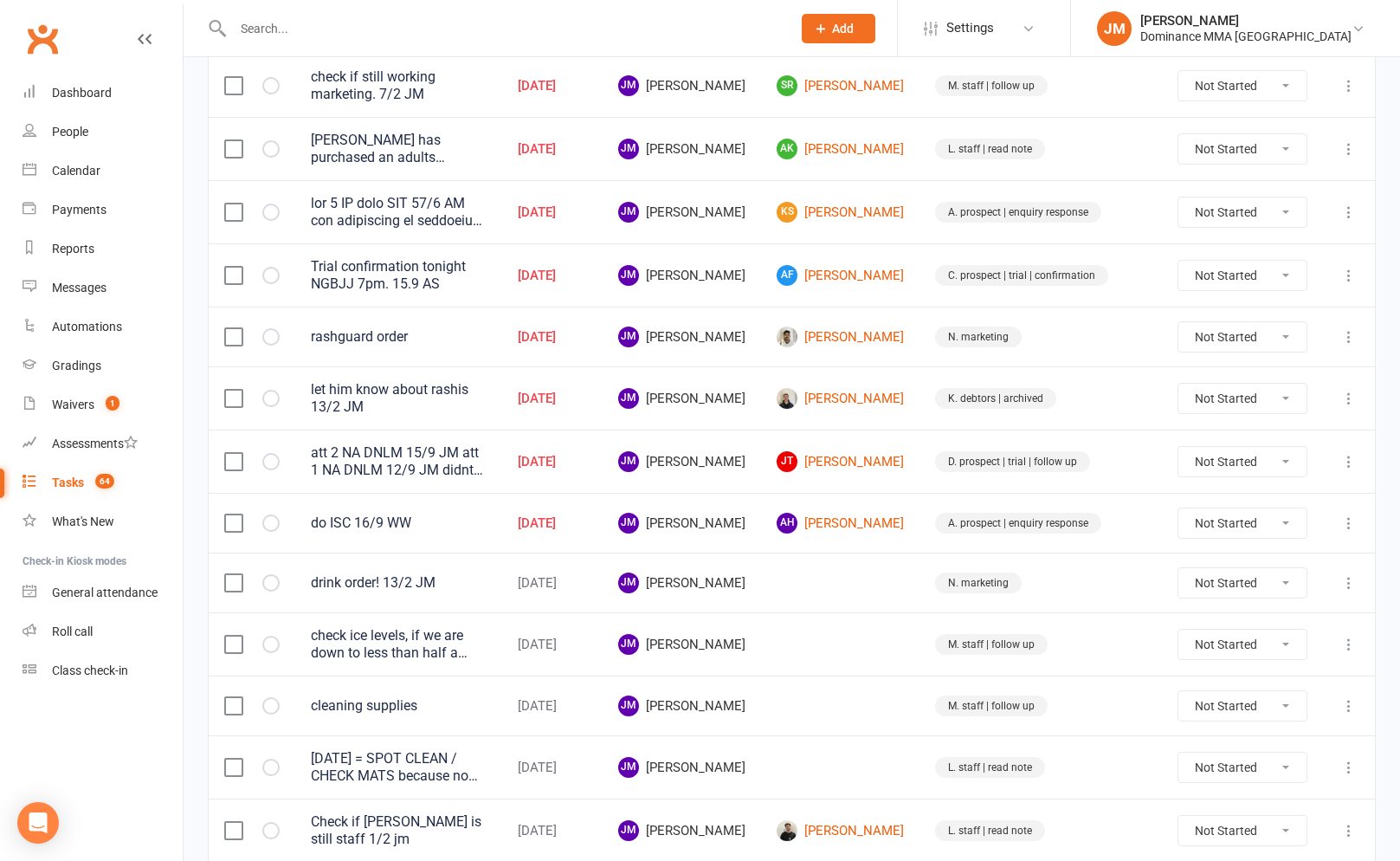
scroll to position [397, 0]
click at [72, 203] on div "Payments" at bounding box center [79, 209] width 55 height 14
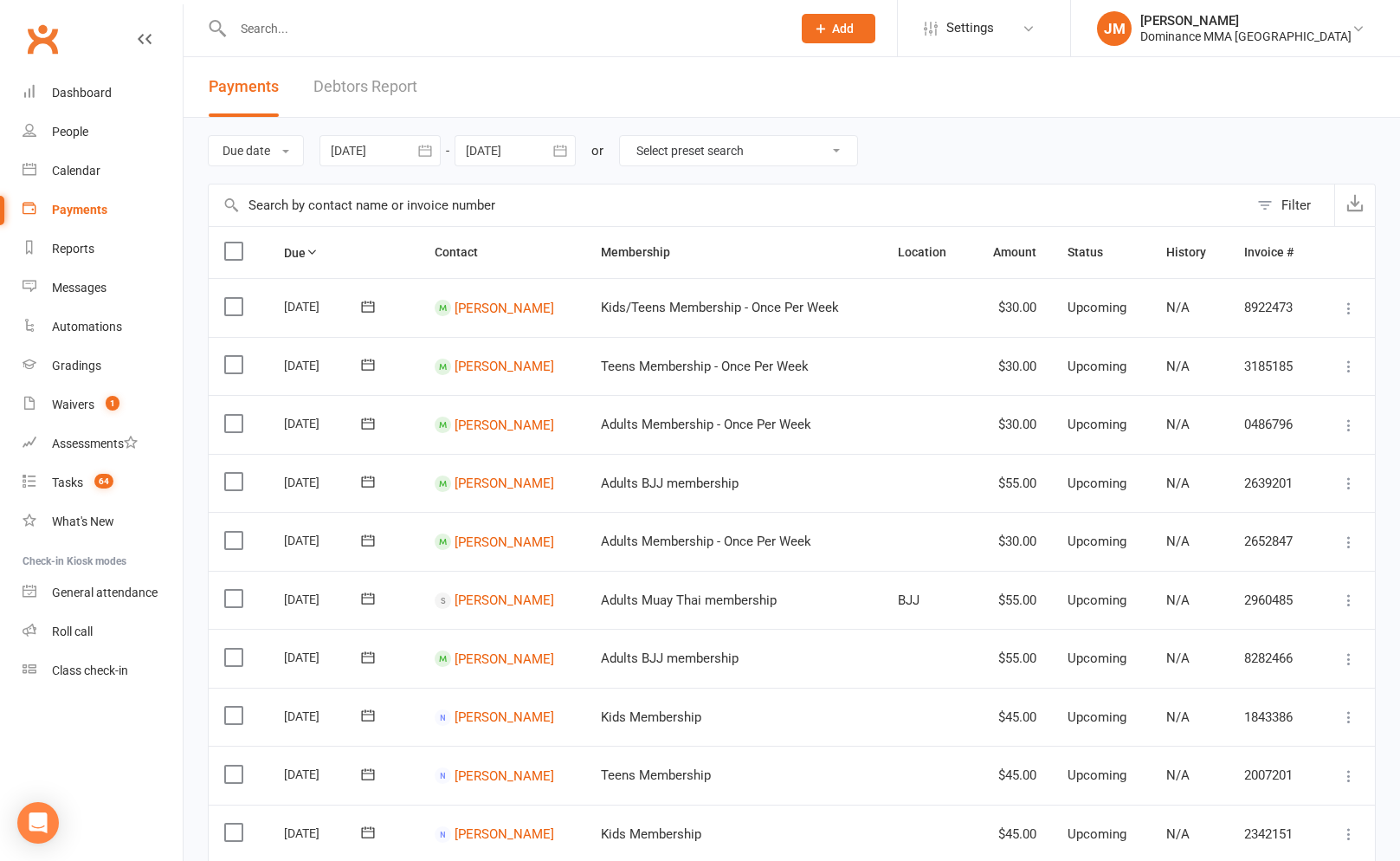
click at [380, 76] on link "Debtors Report" at bounding box center [365, 87] width 104 height 59
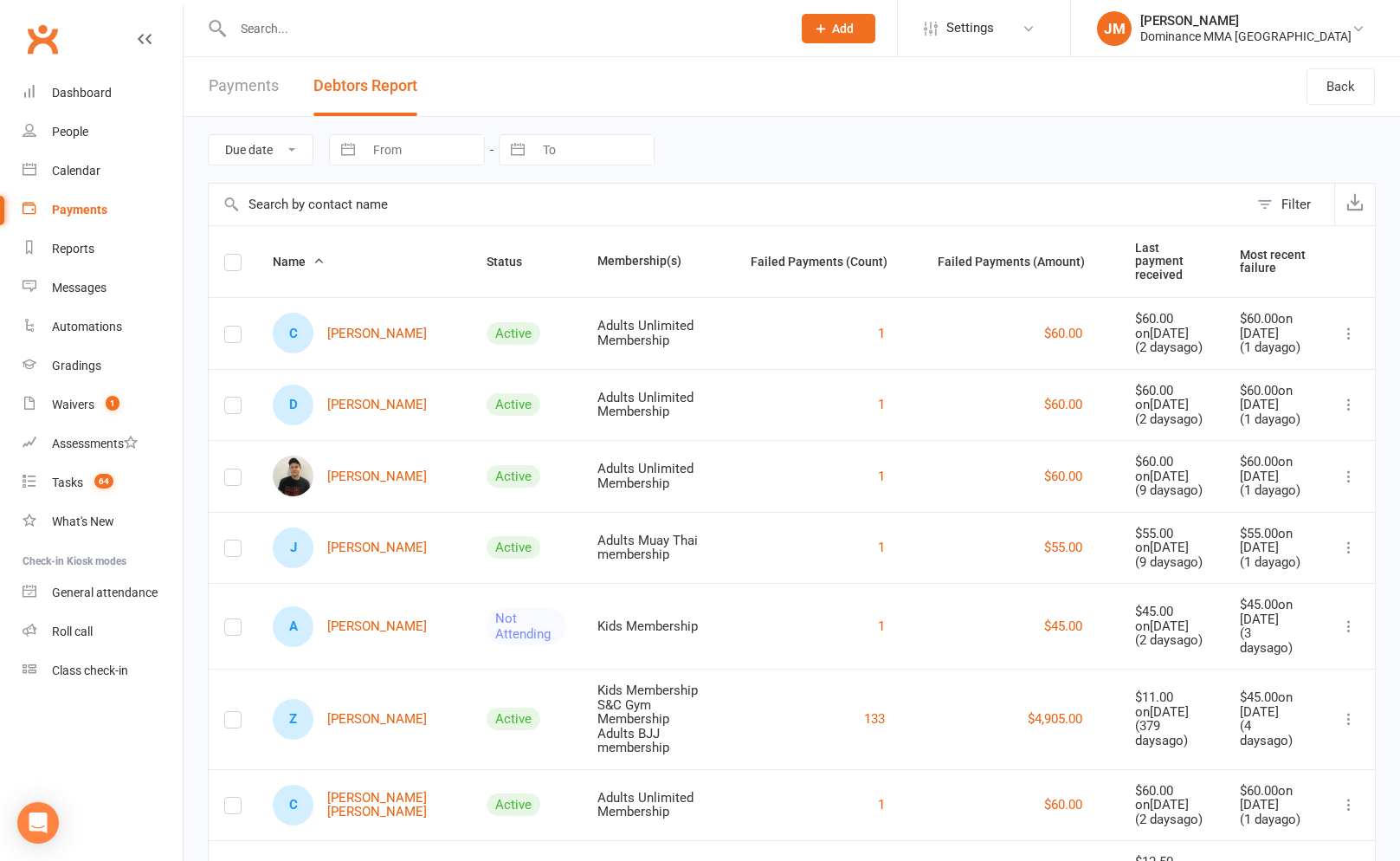
scroll to position [117, 0]
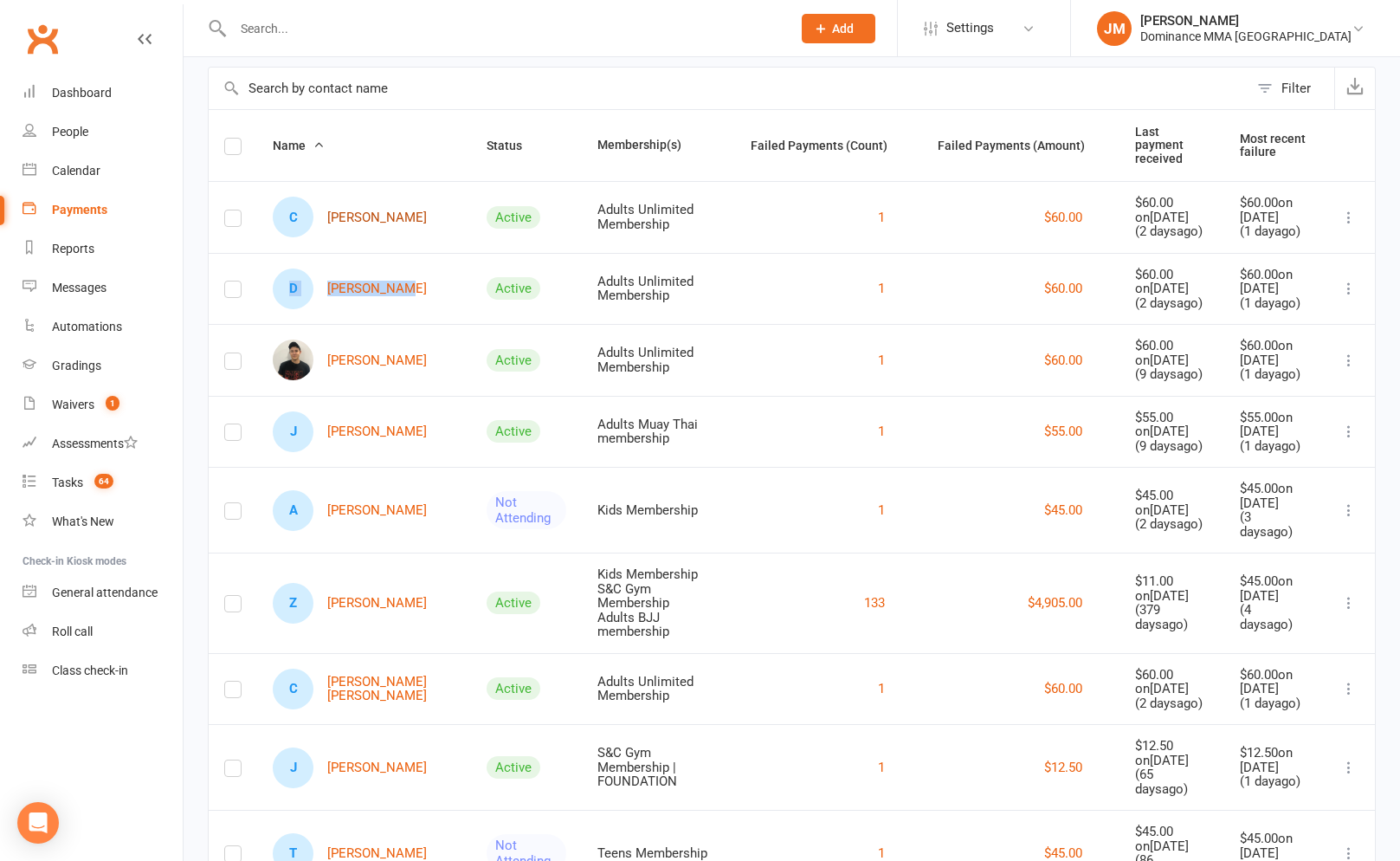
click at [334, 205] on link "C Caleb Bishop" at bounding box center [350, 217] width 154 height 41
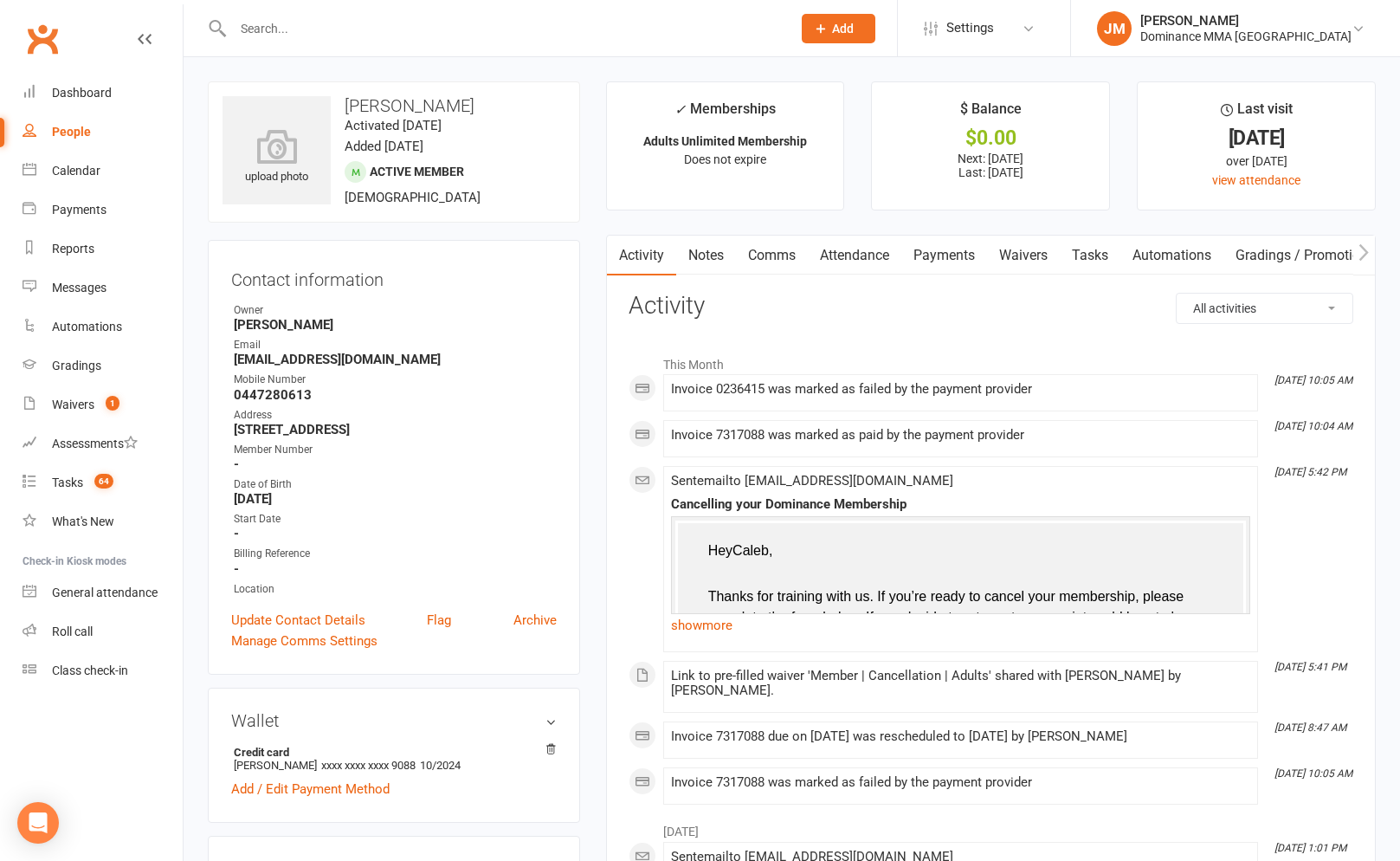
click at [947, 241] on link "Payments" at bounding box center [943, 255] width 86 height 40
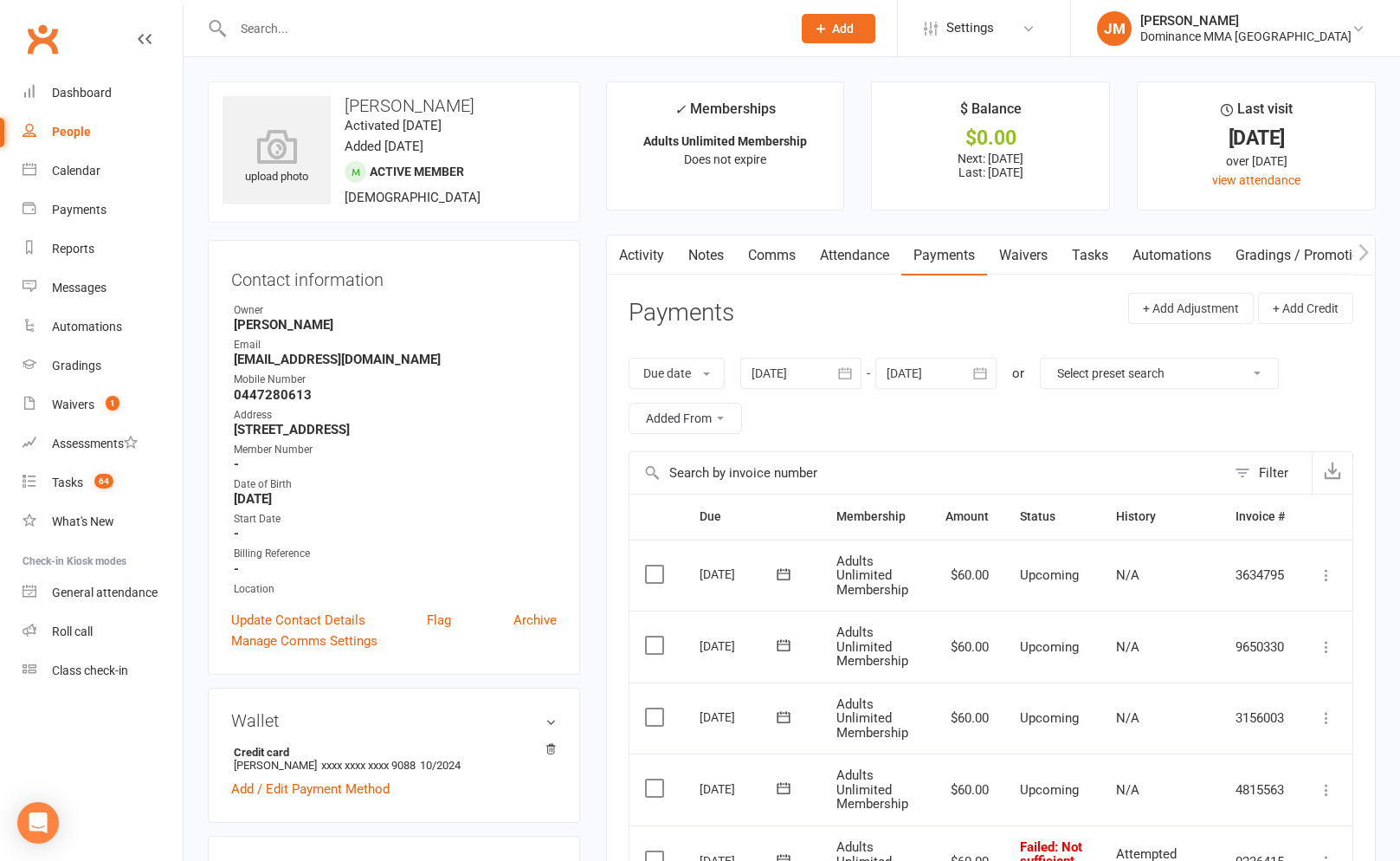
click at [706, 259] on link "Notes" at bounding box center [705, 255] width 59 height 40
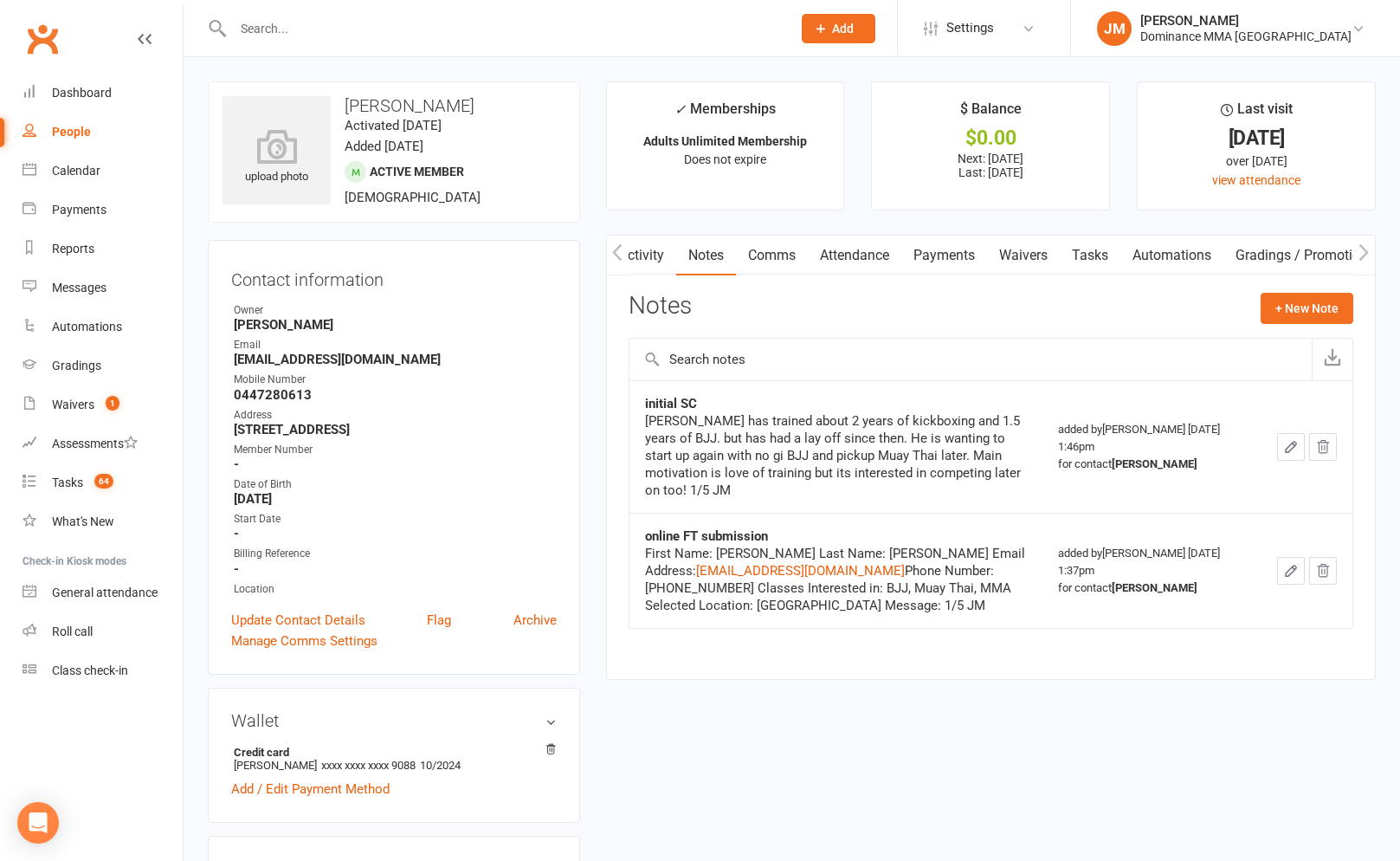
click at [656, 253] on link "Activity" at bounding box center [642, 255] width 70 height 40
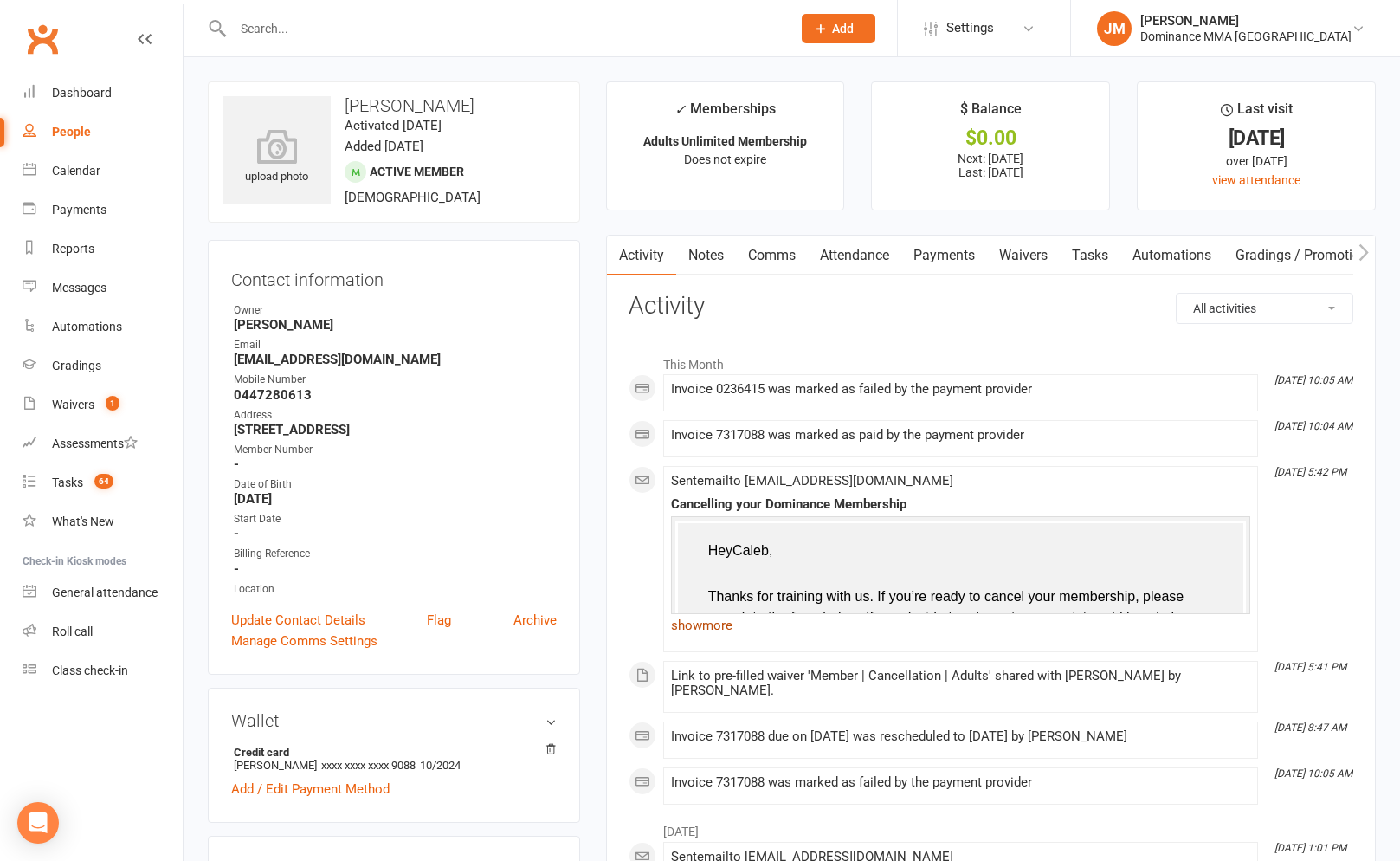
click at [716, 635] on link "show more" at bounding box center [960, 625] width 579 height 24
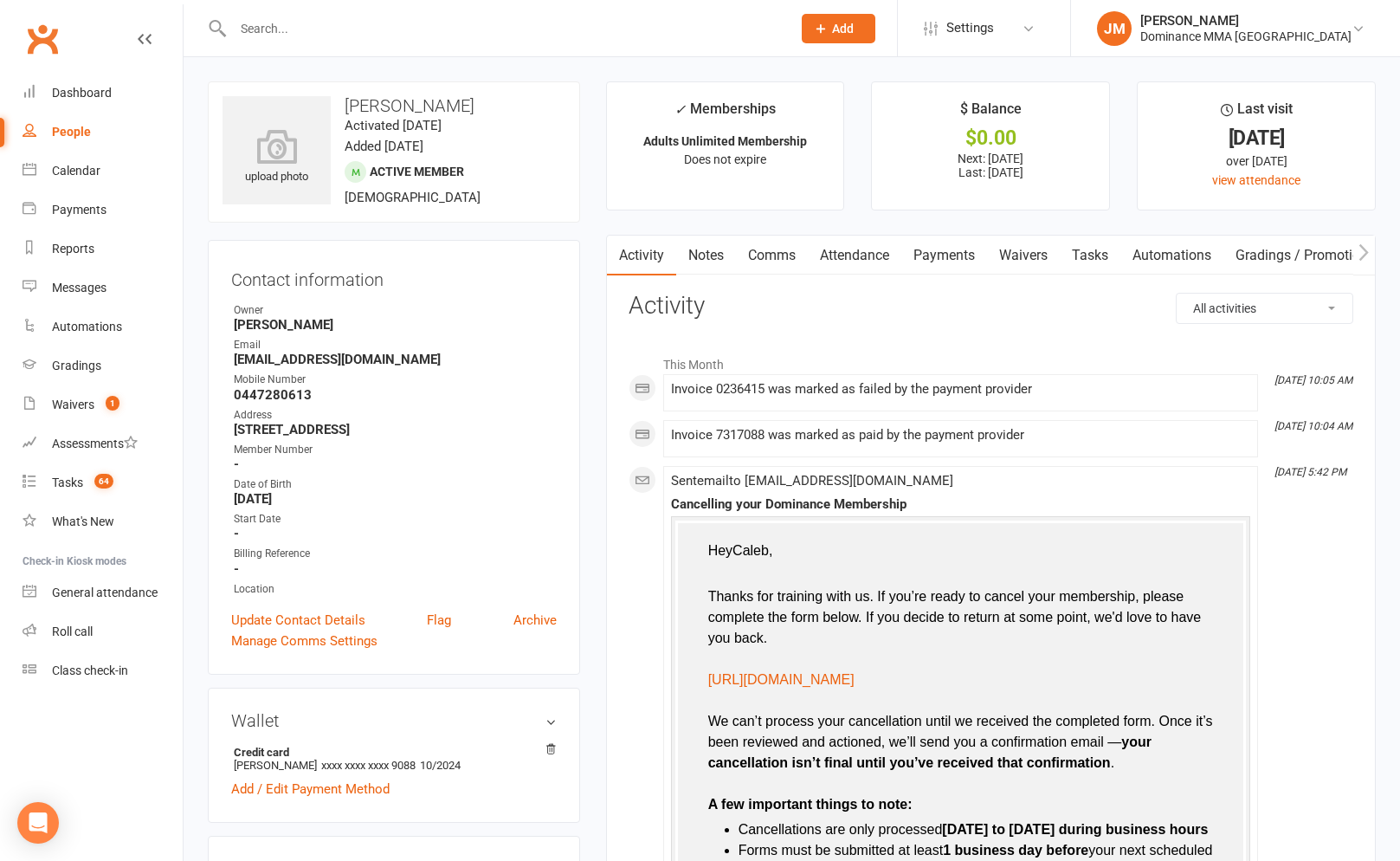
click at [1029, 264] on link "Waivers" at bounding box center [1022, 255] width 72 height 40
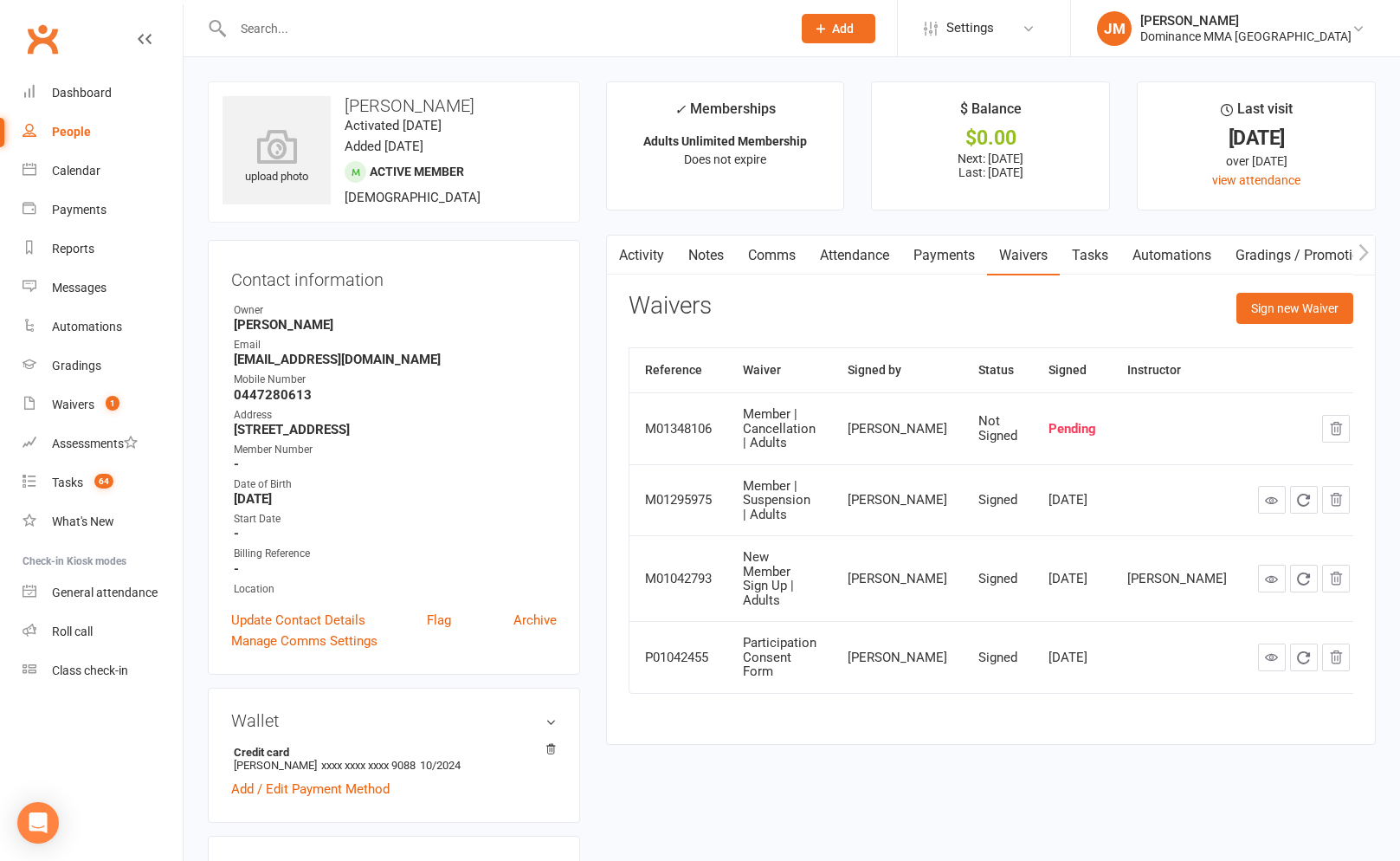
click at [922, 257] on link "Payments" at bounding box center [943, 255] width 86 height 40
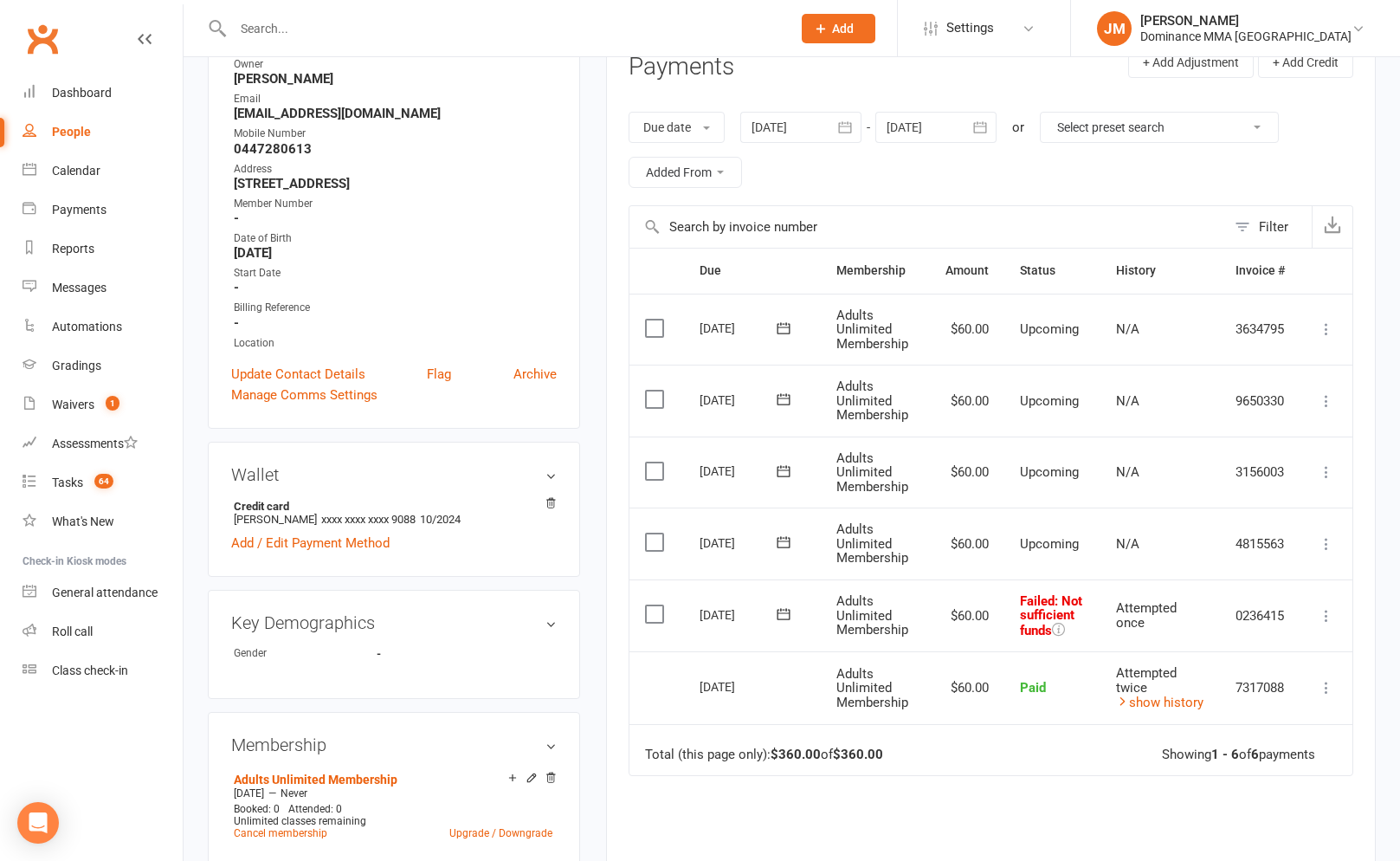
scroll to position [346, 0]
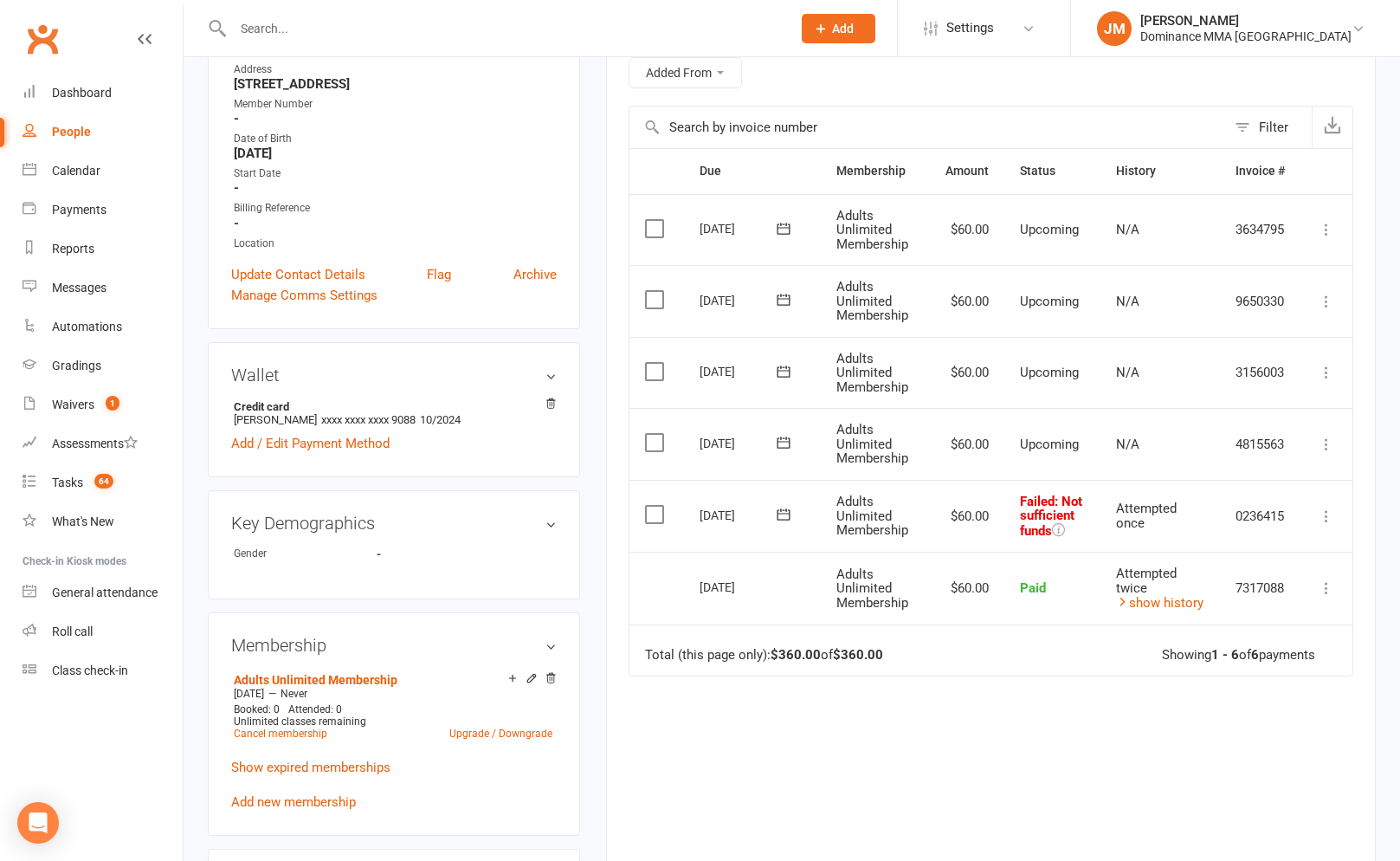
click at [1329, 514] on icon at bounding box center [1327, 516] width 17 height 17
click at [1198, 641] on link "Skip" at bounding box center [1250, 654] width 171 height 35
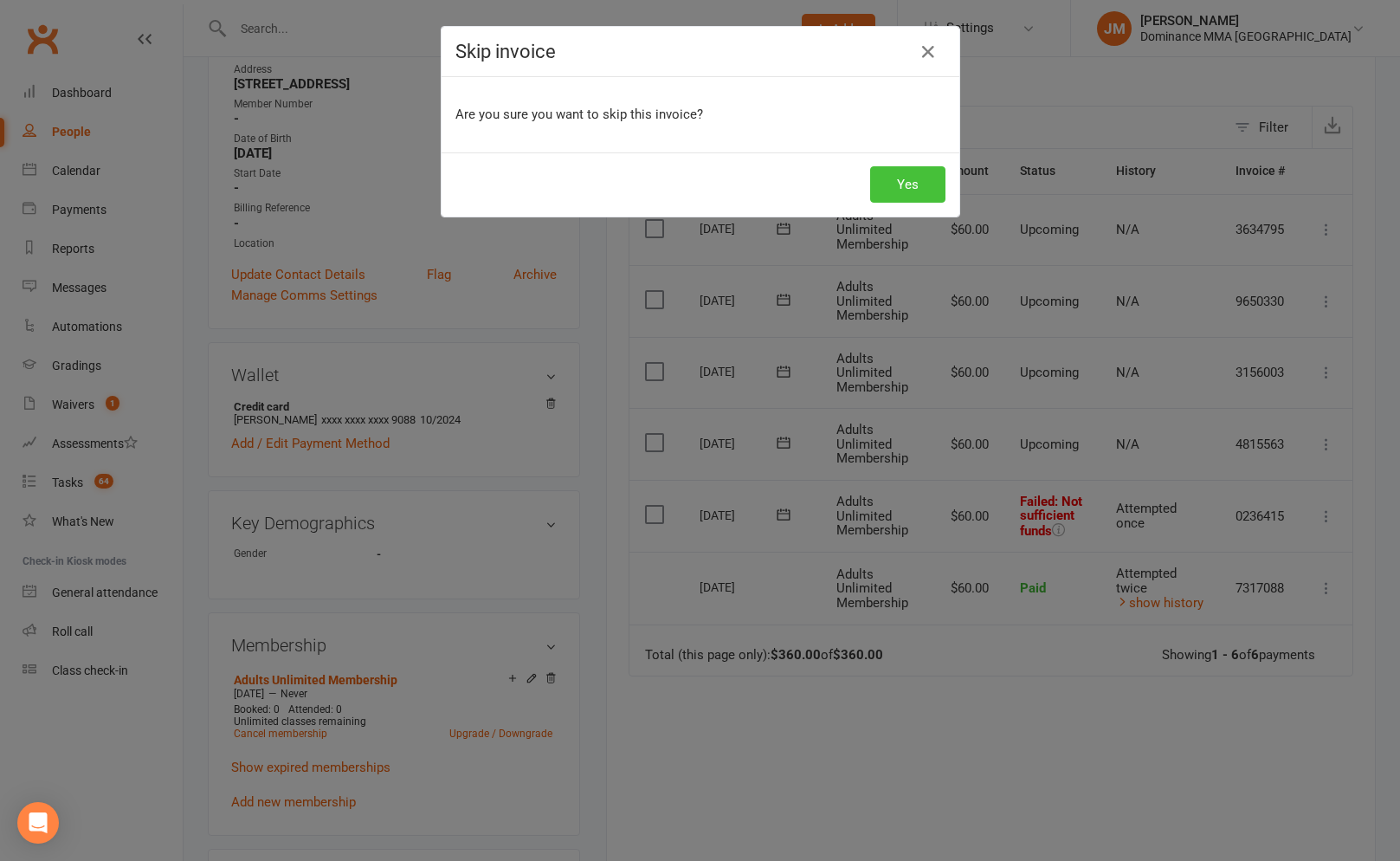
click at [893, 172] on button "Yes" at bounding box center [908, 185] width 75 height 37
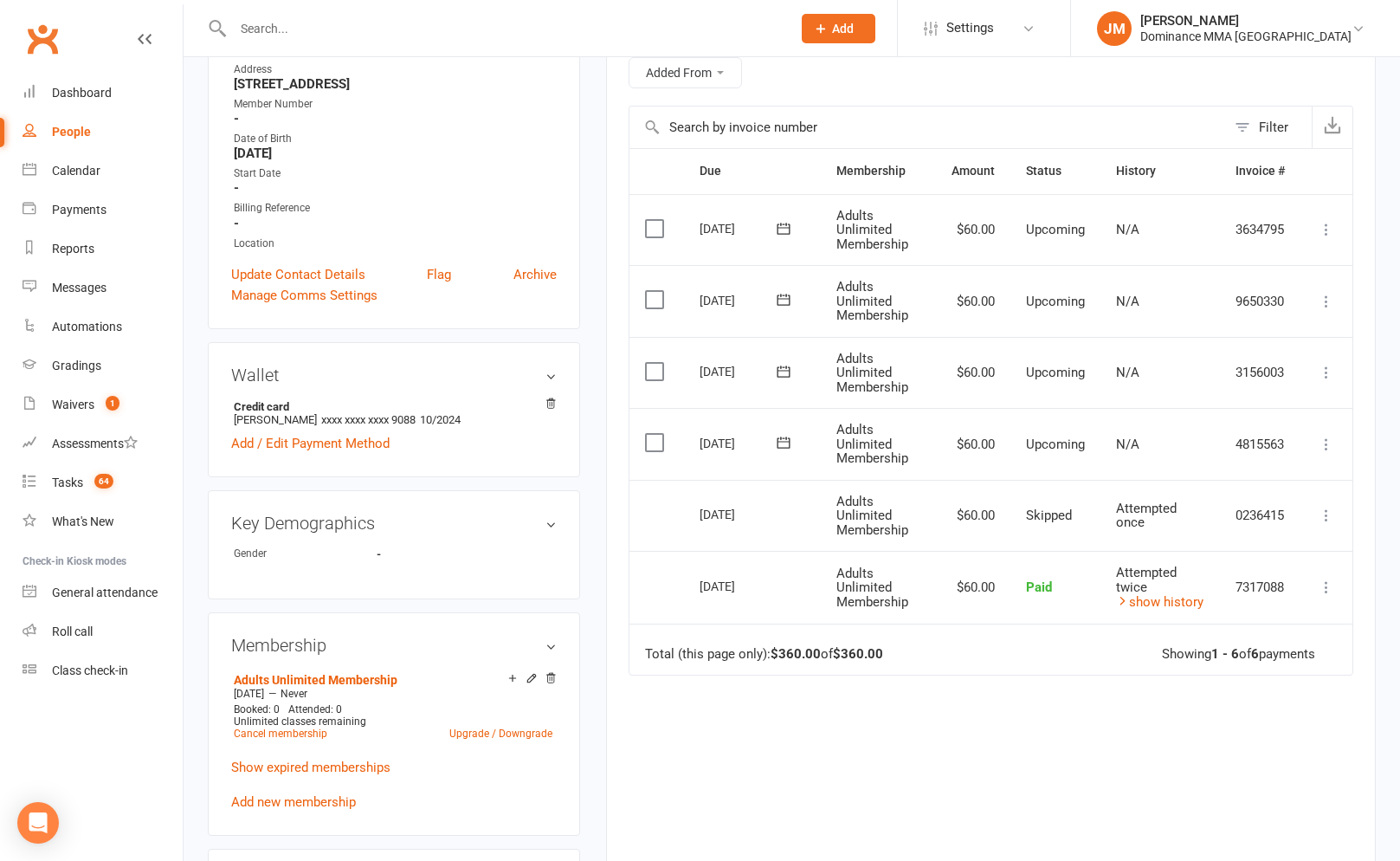
scroll to position [0, 0]
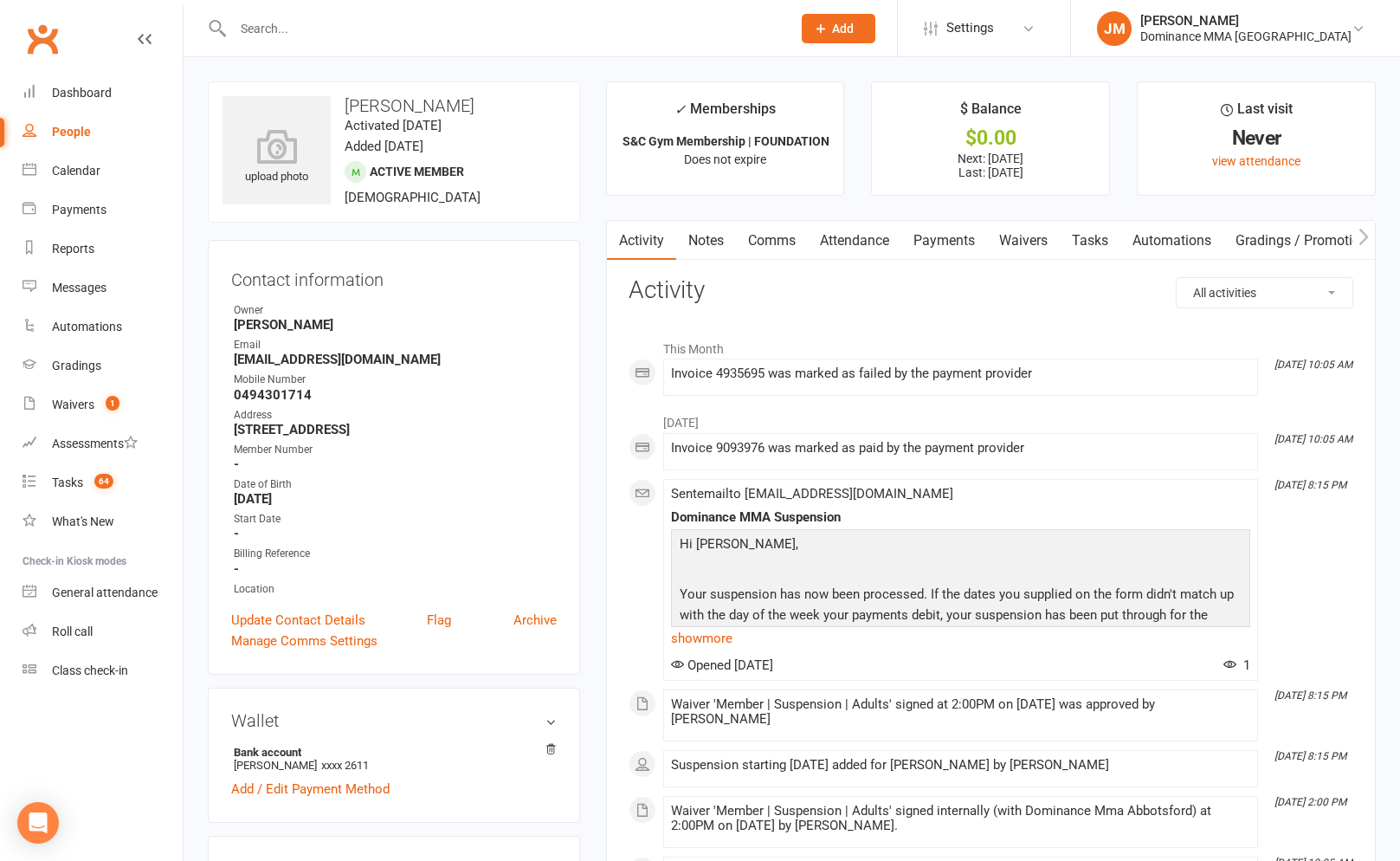
click at [968, 243] on link "Payments" at bounding box center [943, 241] width 86 height 40
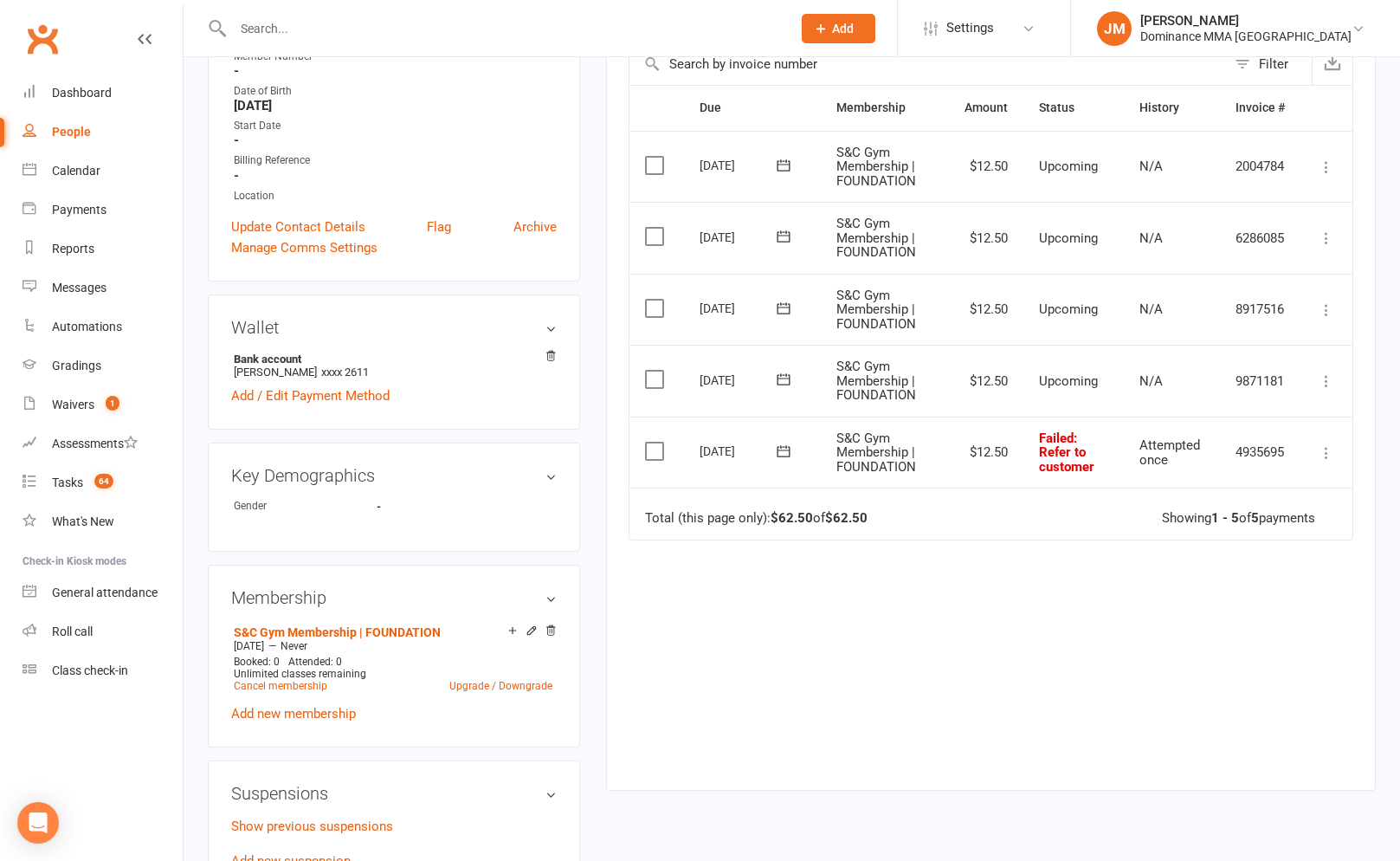
scroll to position [548, 0]
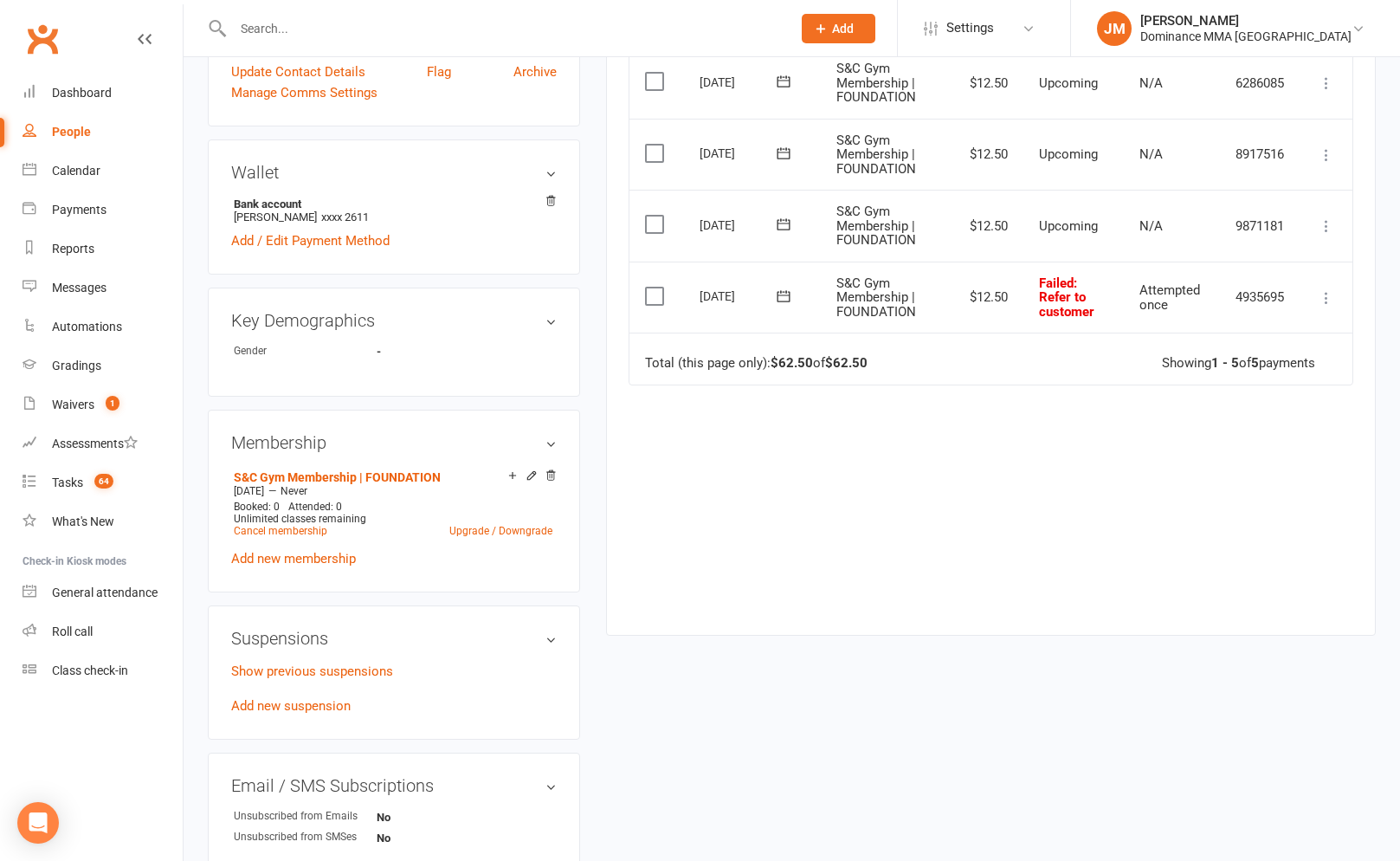
click at [339, 676] on p "Show previous suspensions" at bounding box center [394, 672] width 326 height 21
click at [340, 669] on link "Show previous suspensions" at bounding box center [313, 671] width 162 height 16
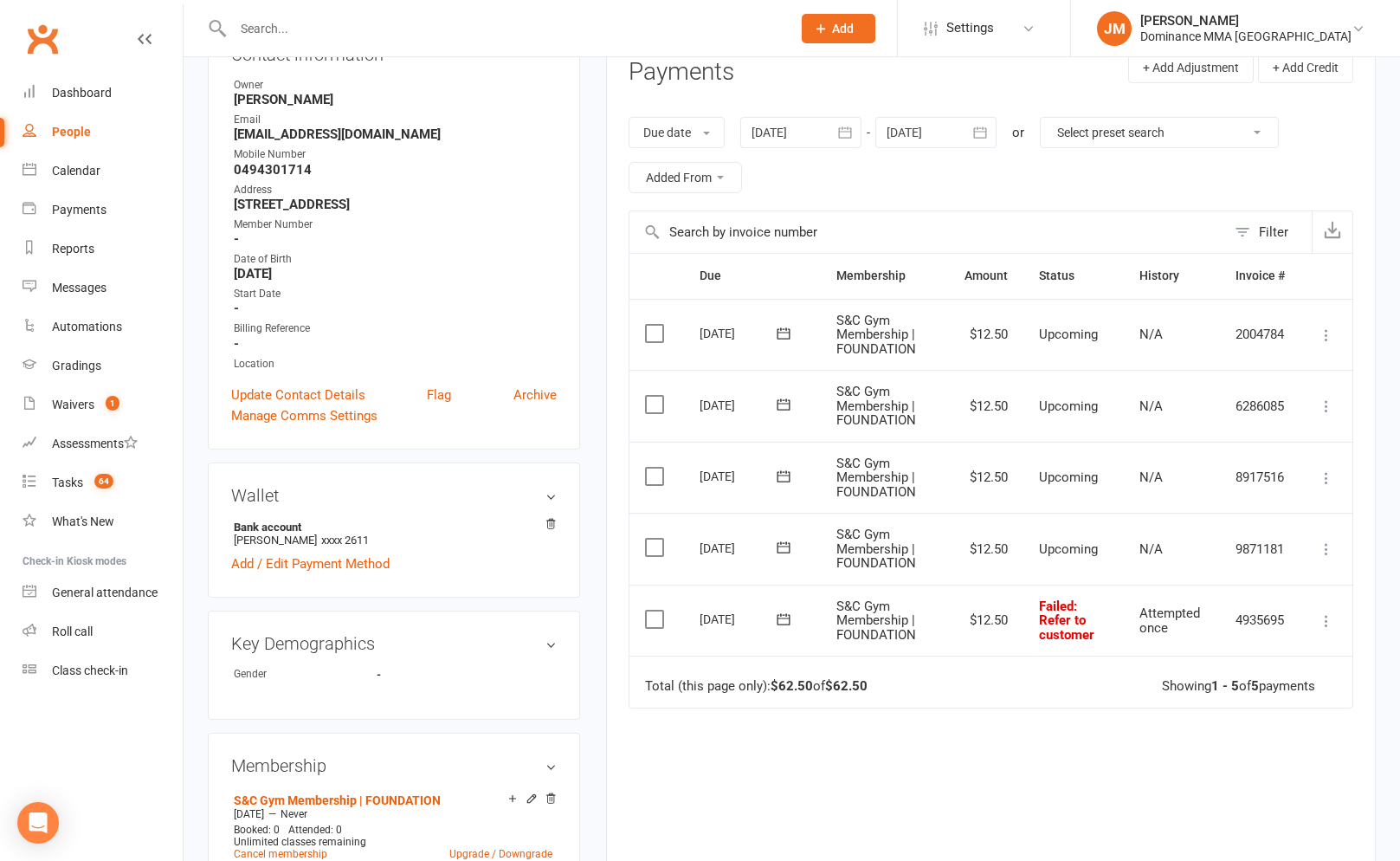
scroll to position [0, 0]
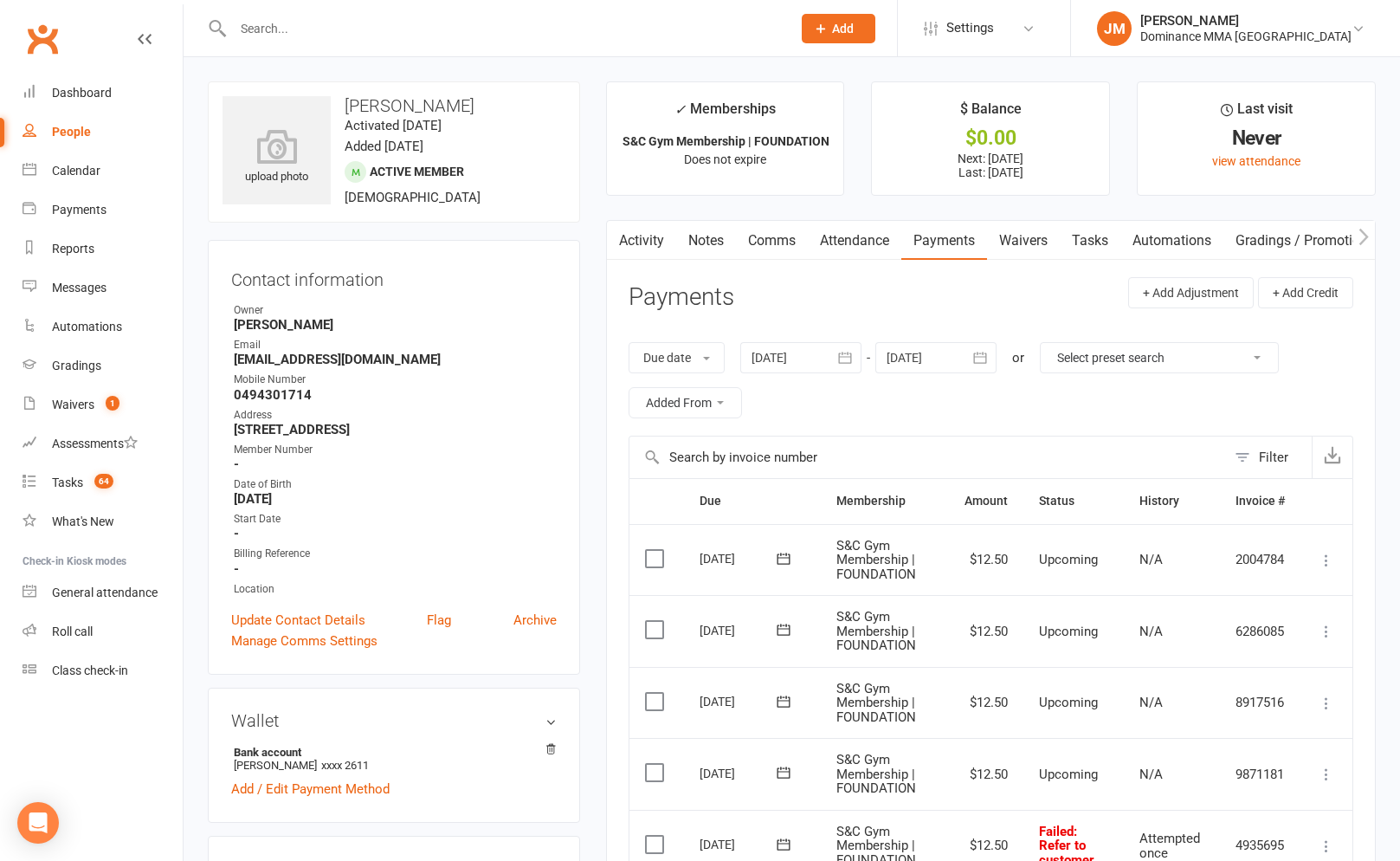
click at [849, 363] on icon "button" at bounding box center [845, 357] width 13 height 11
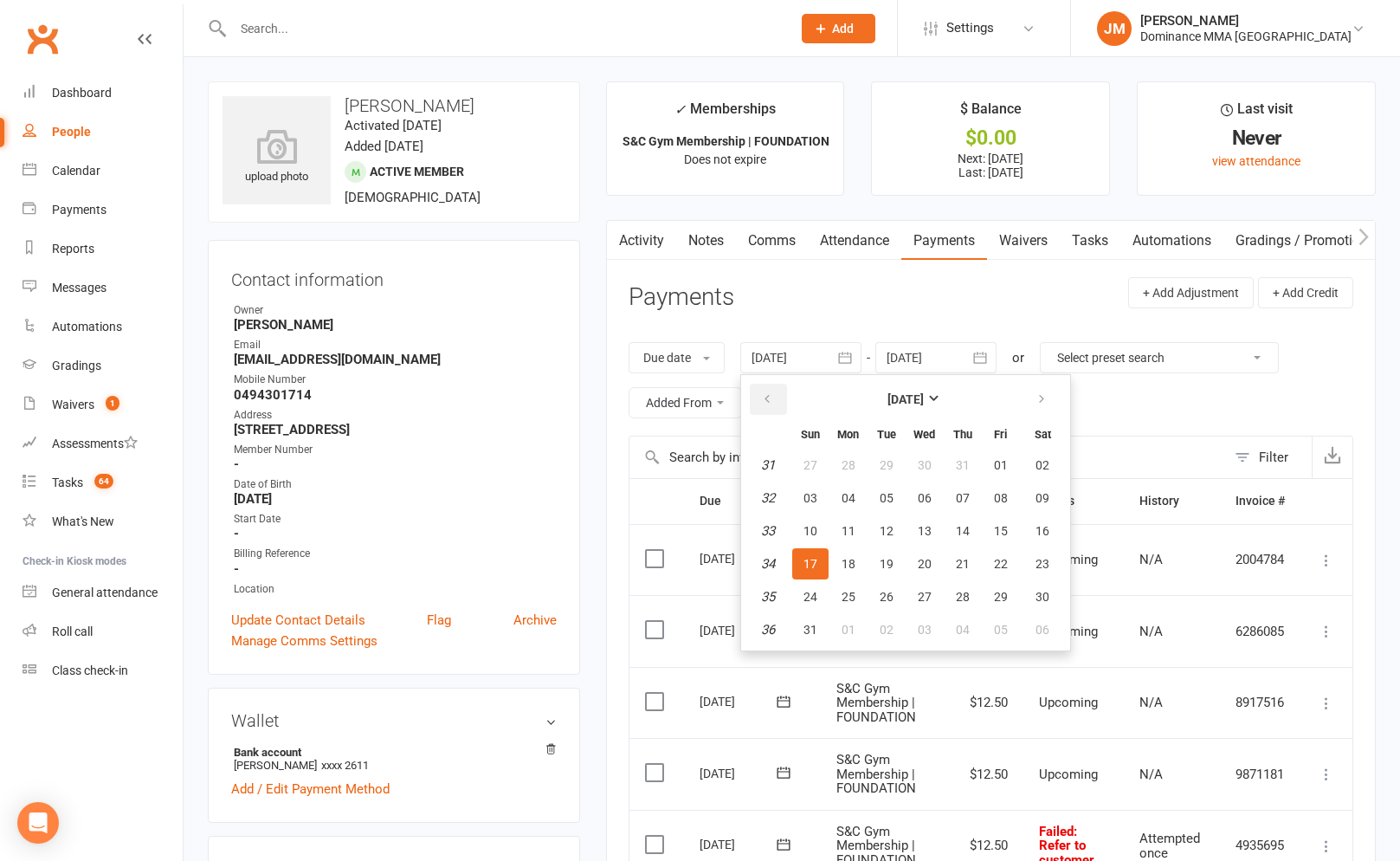
click at [773, 398] on icon "button" at bounding box center [766, 399] width 12 height 14
click at [778, 399] on button "button" at bounding box center [768, 398] width 38 height 31
click at [778, 398] on button "button" at bounding box center [768, 398] width 38 height 31
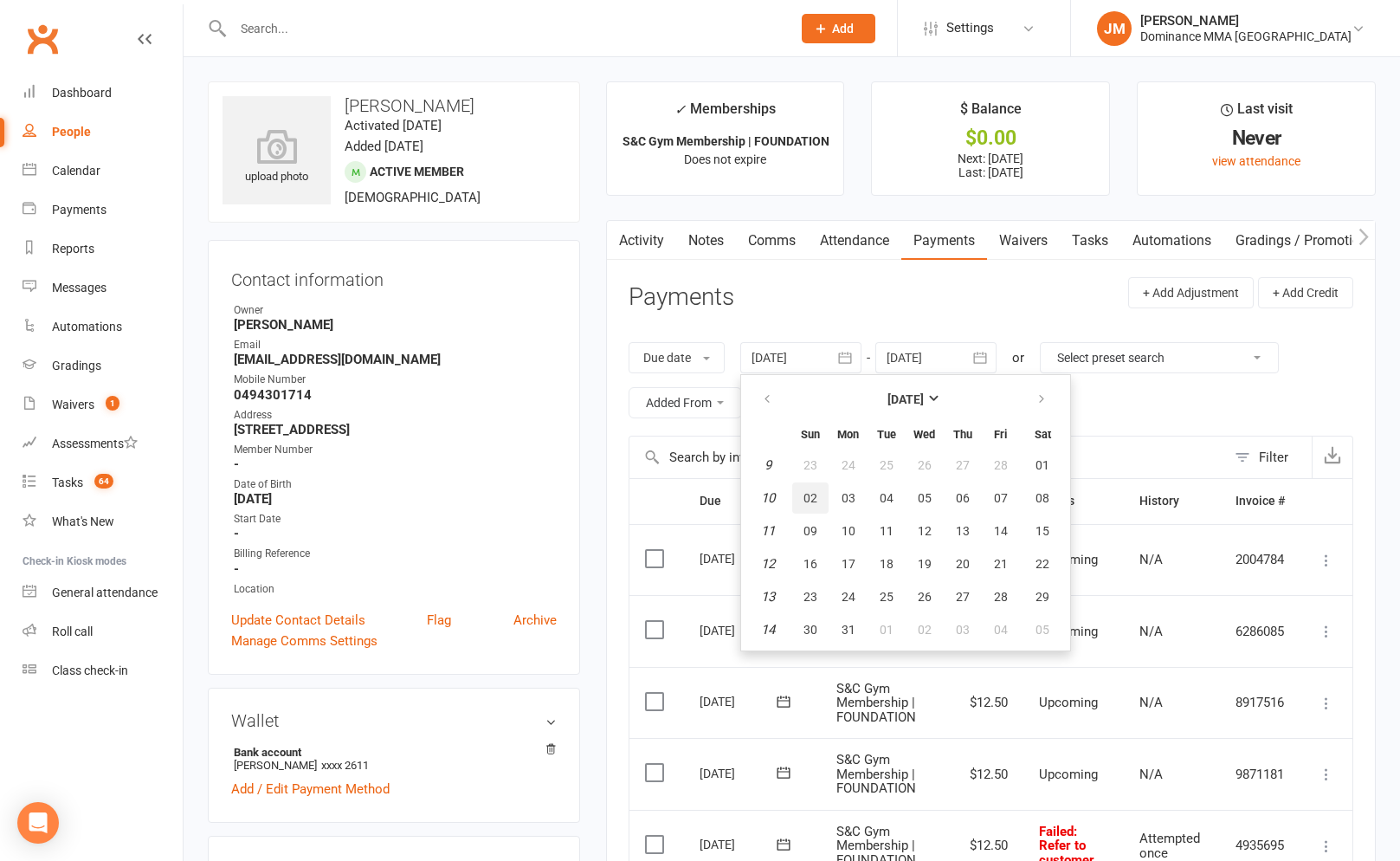
click at [825, 488] on button "02" at bounding box center [810, 497] width 37 height 31
type input "02 Mar 2025"
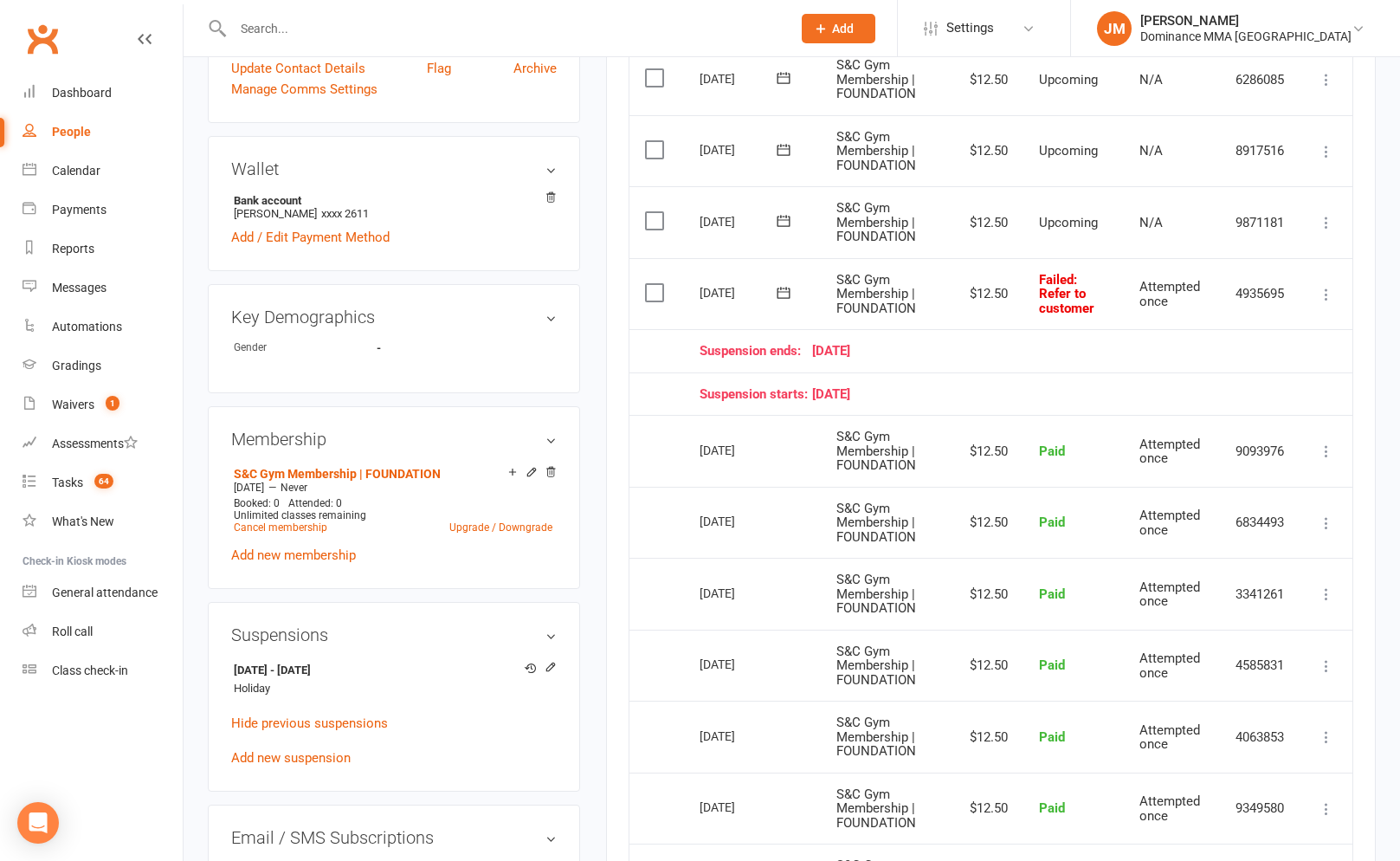
scroll to position [559, 0]
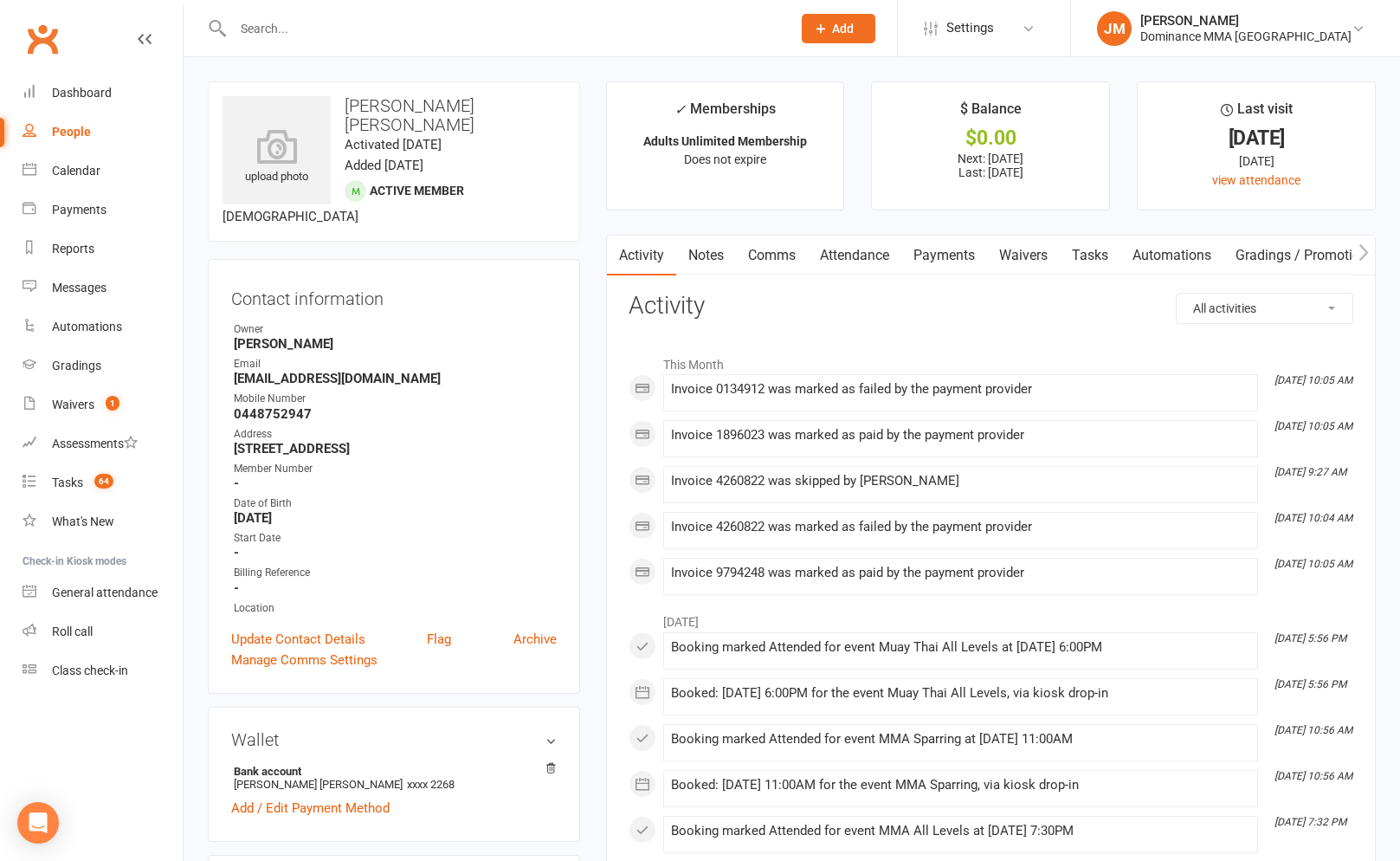
click at [938, 268] on link "Payments" at bounding box center [943, 255] width 86 height 40
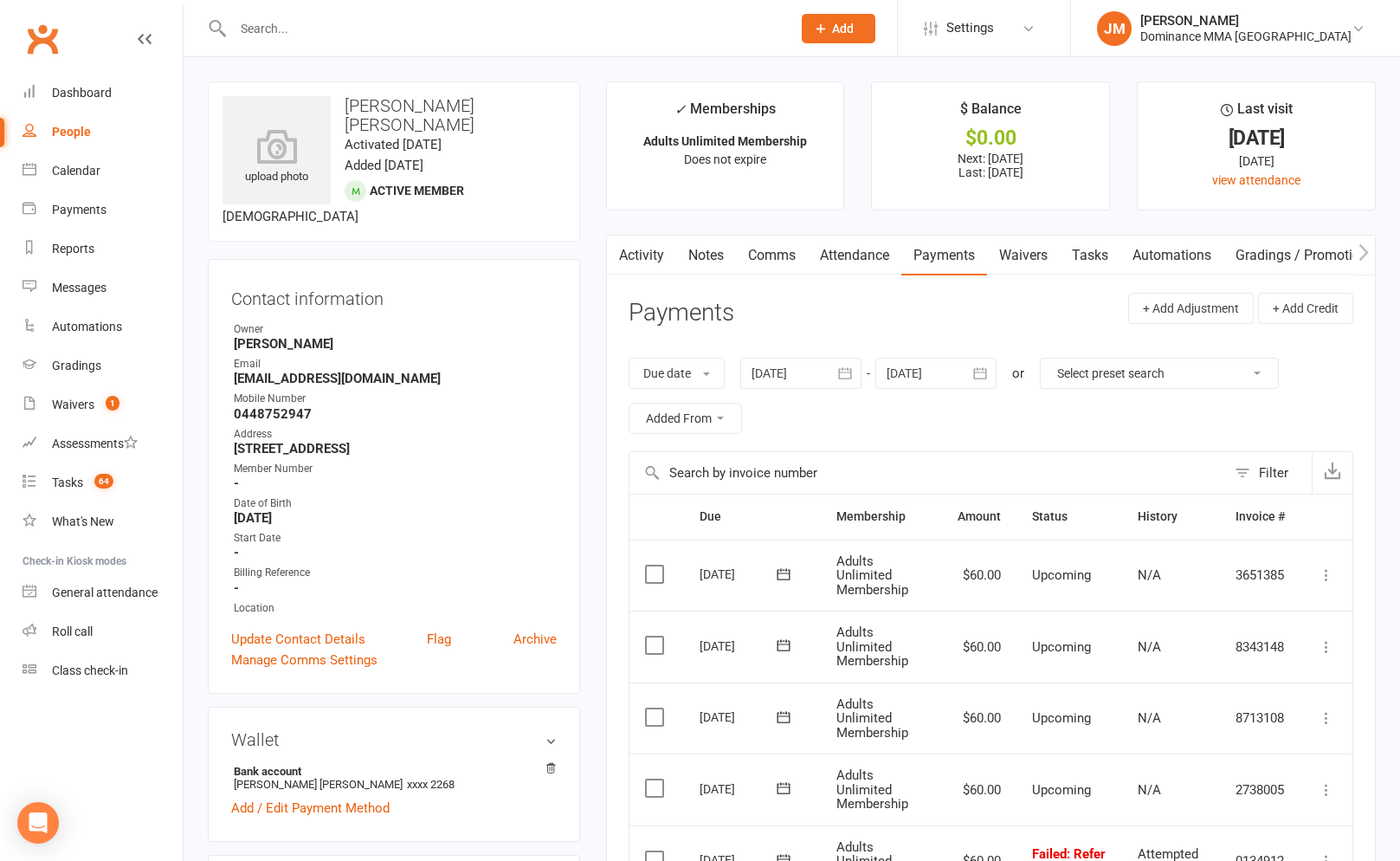
click at [856, 269] on link "Attendance" at bounding box center [854, 255] width 93 height 40
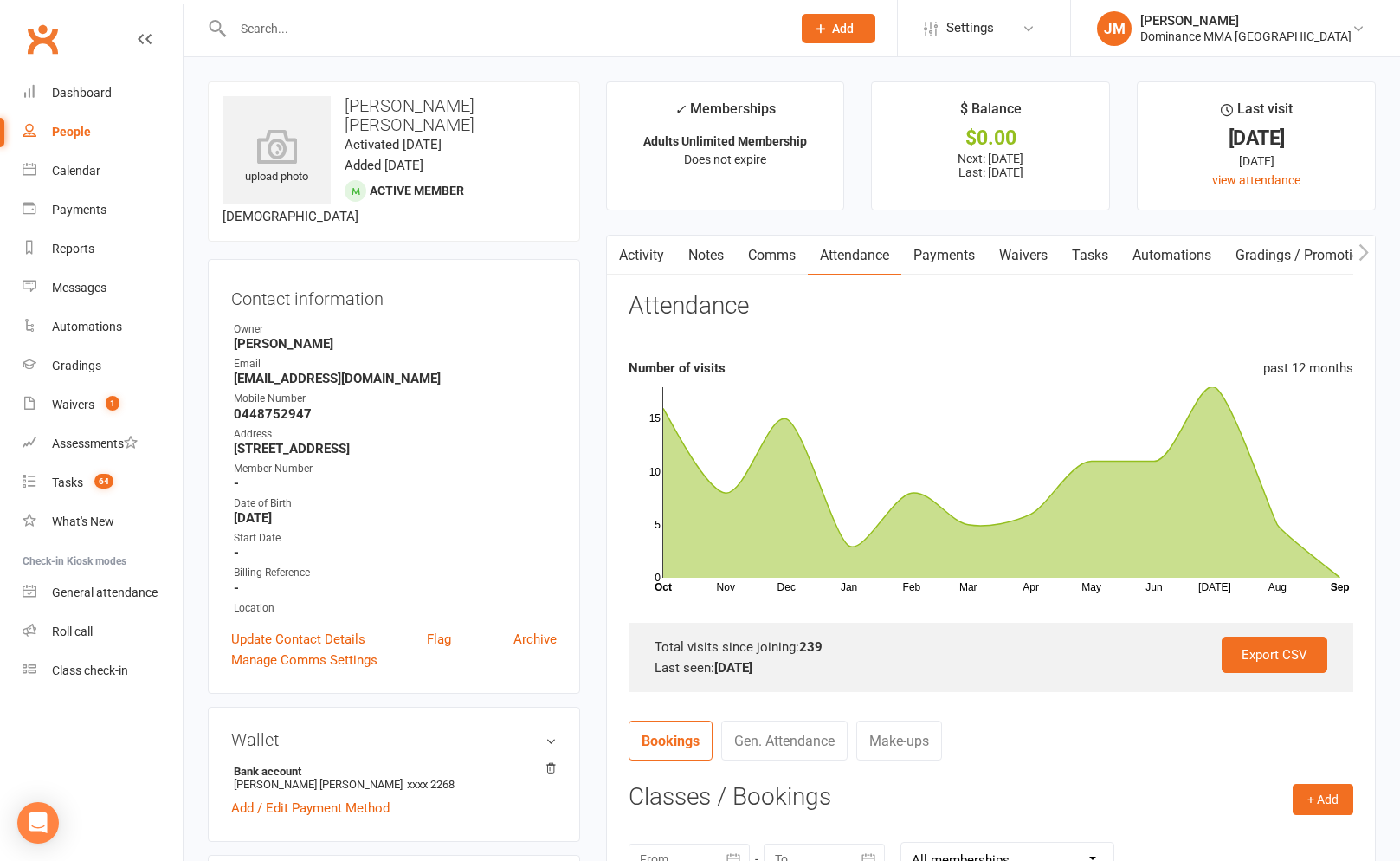
click at [956, 252] on link "Payments" at bounding box center [943, 255] width 86 height 40
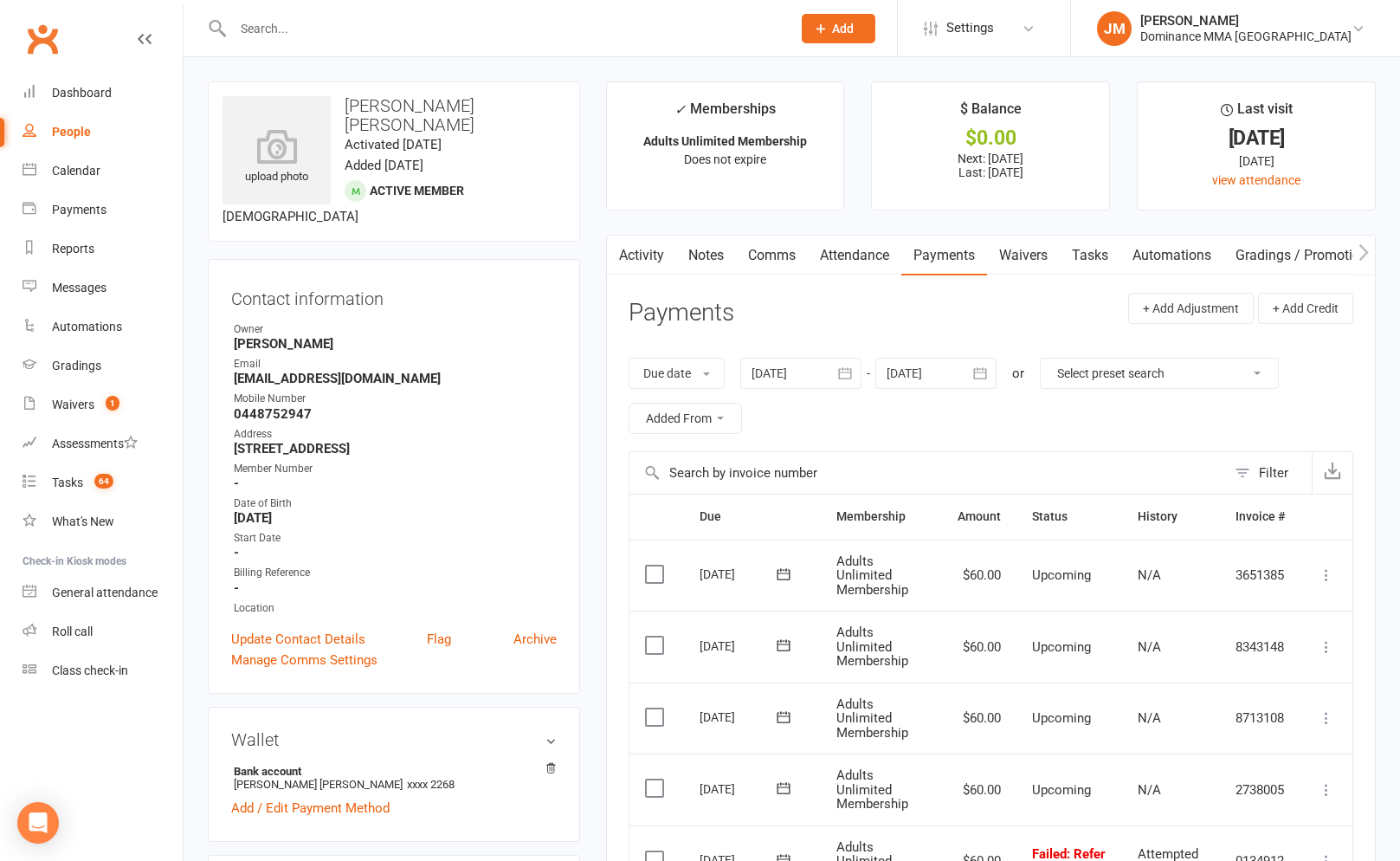
scroll to position [295, 0]
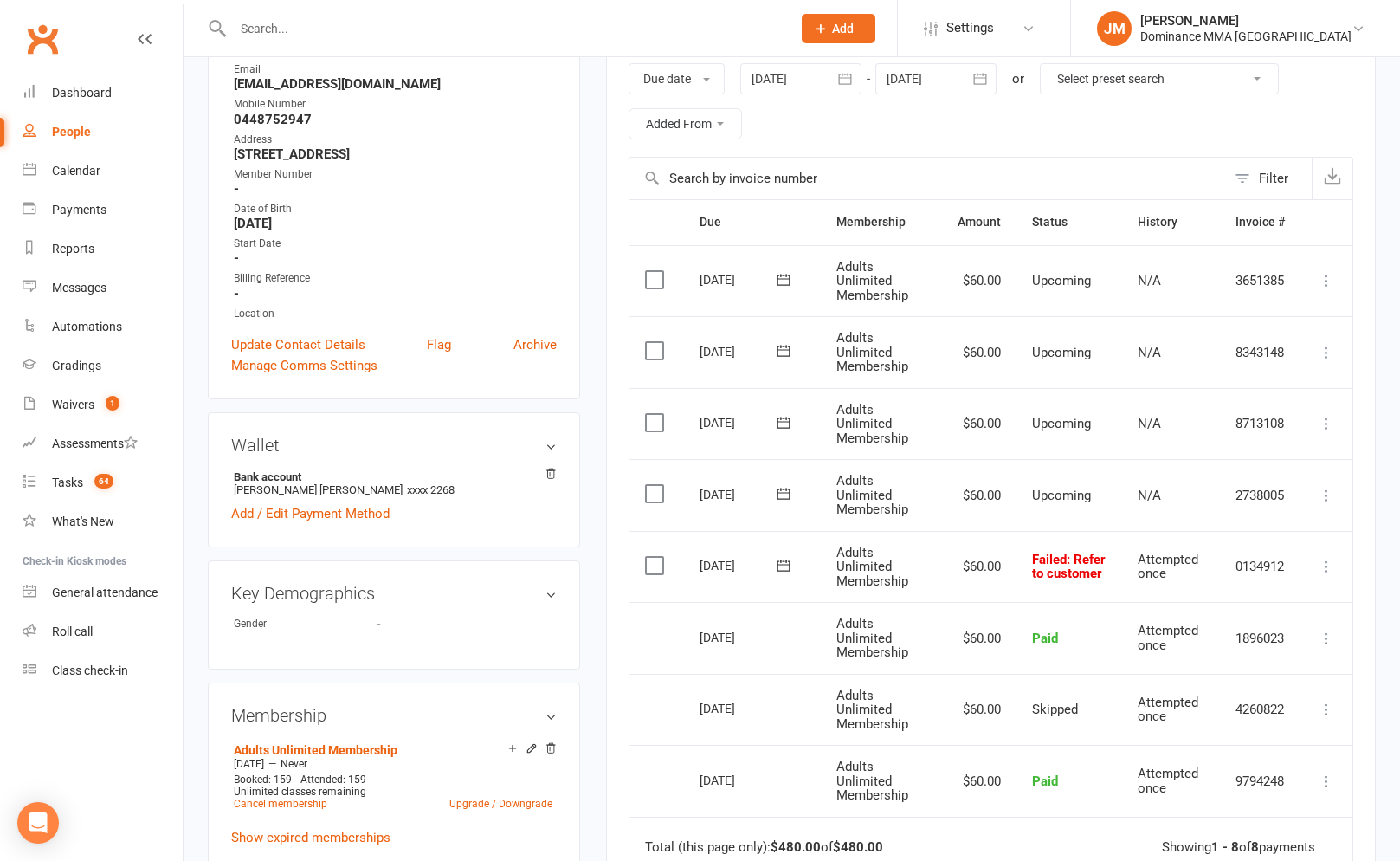
drag, startPoint x: 1312, startPoint y: 575, endPoint x: 1308, endPoint y: 598, distance: 23.3
click at [1312, 575] on td "Mark as Paid (Cash) Mark as Paid (POS) Mark as Paid (Other) Skip More Info Send…" at bounding box center [1326, 567] width 52 height 72
click at [1319, 570] on icon at bounding box center [1327, 566] width 17 height 17
click at [1192, 698] on link "Skip" at bounding box center [1250, 704] width 171 height 35
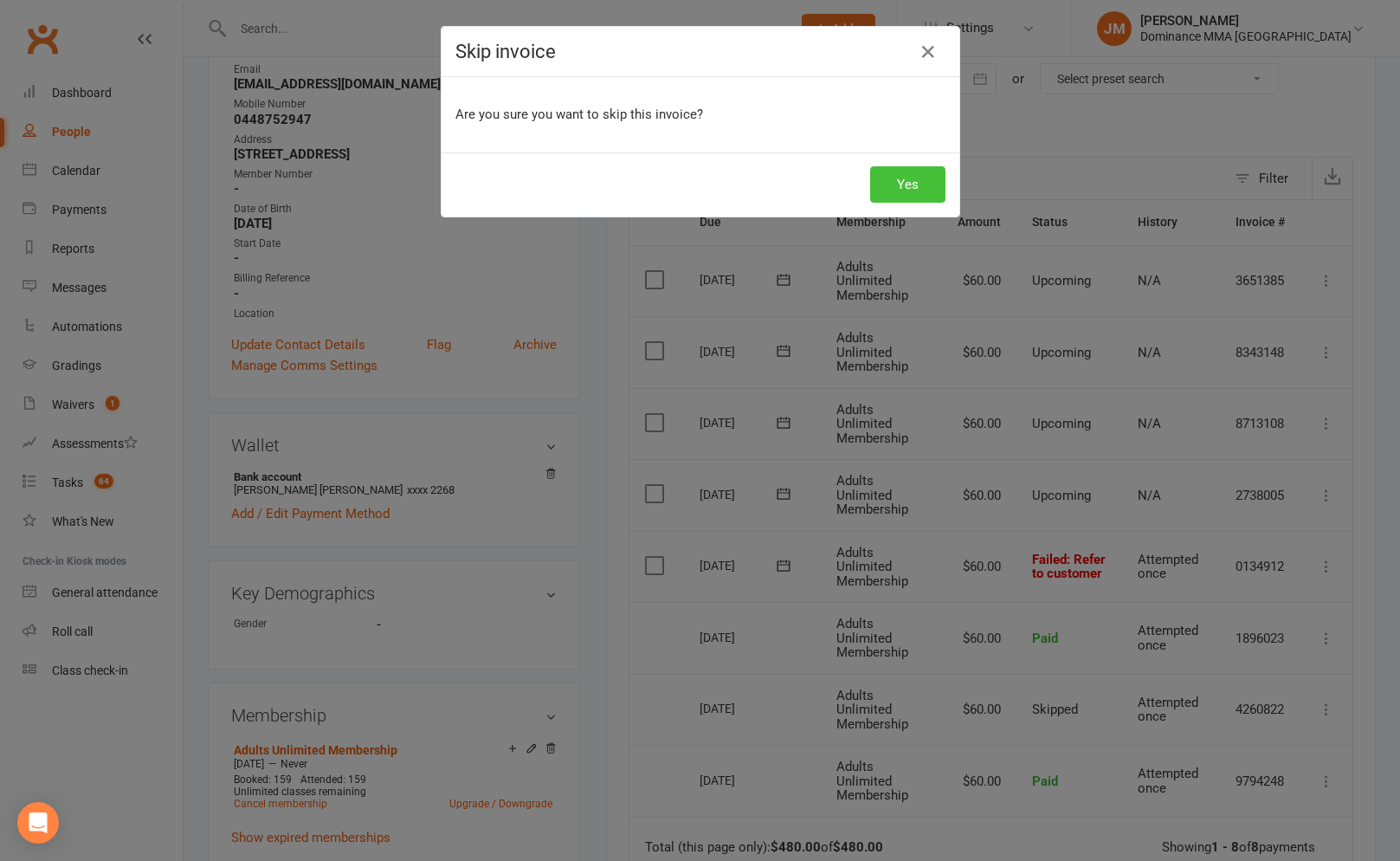
click at [901, 187] on button "Yes" at bounding box center [908, 185] width 75 height 37
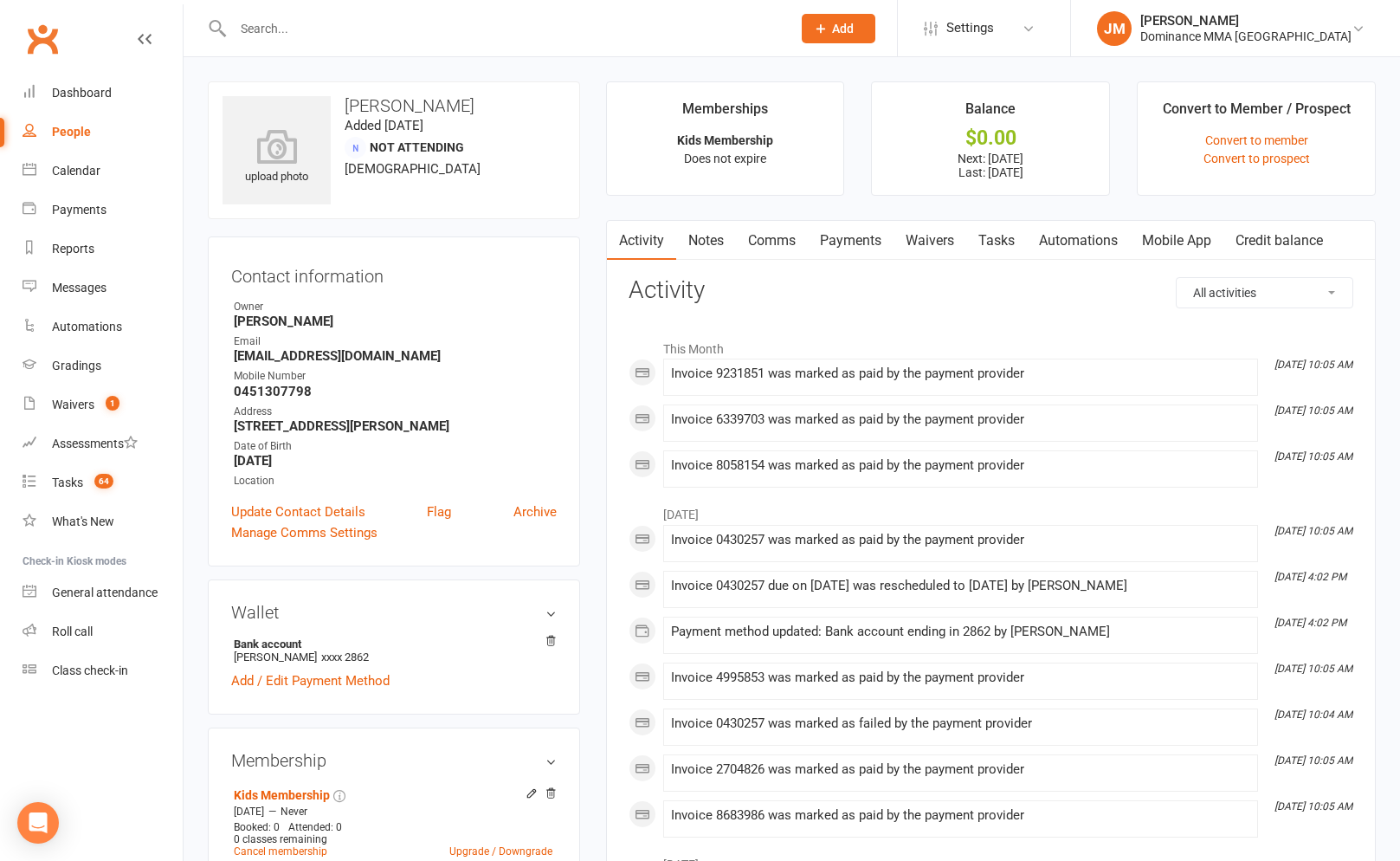
click at [851, 238] on link "Payments" at bounding box center [850, 241] width 86 height 40
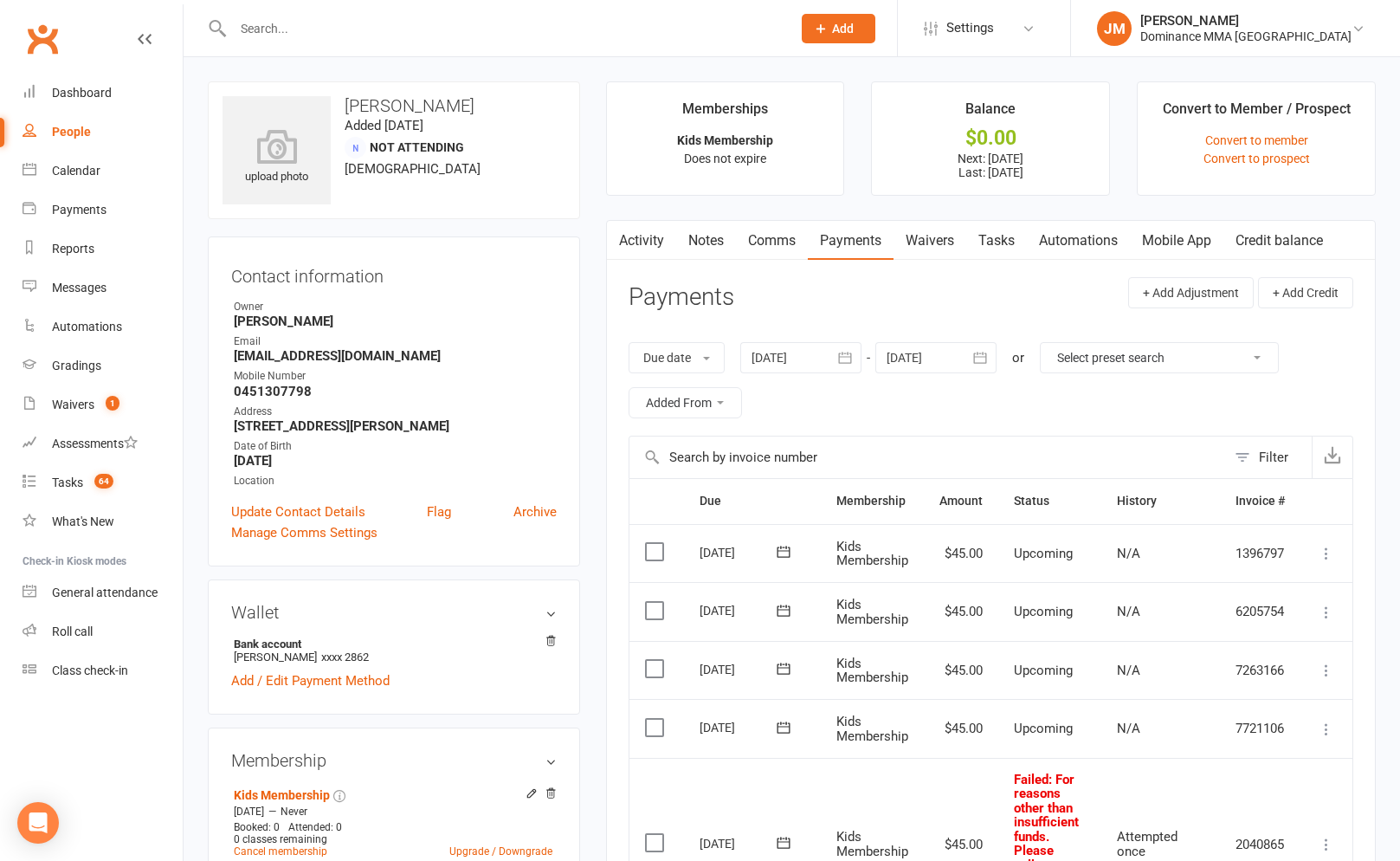
scroll to position [305, 0]
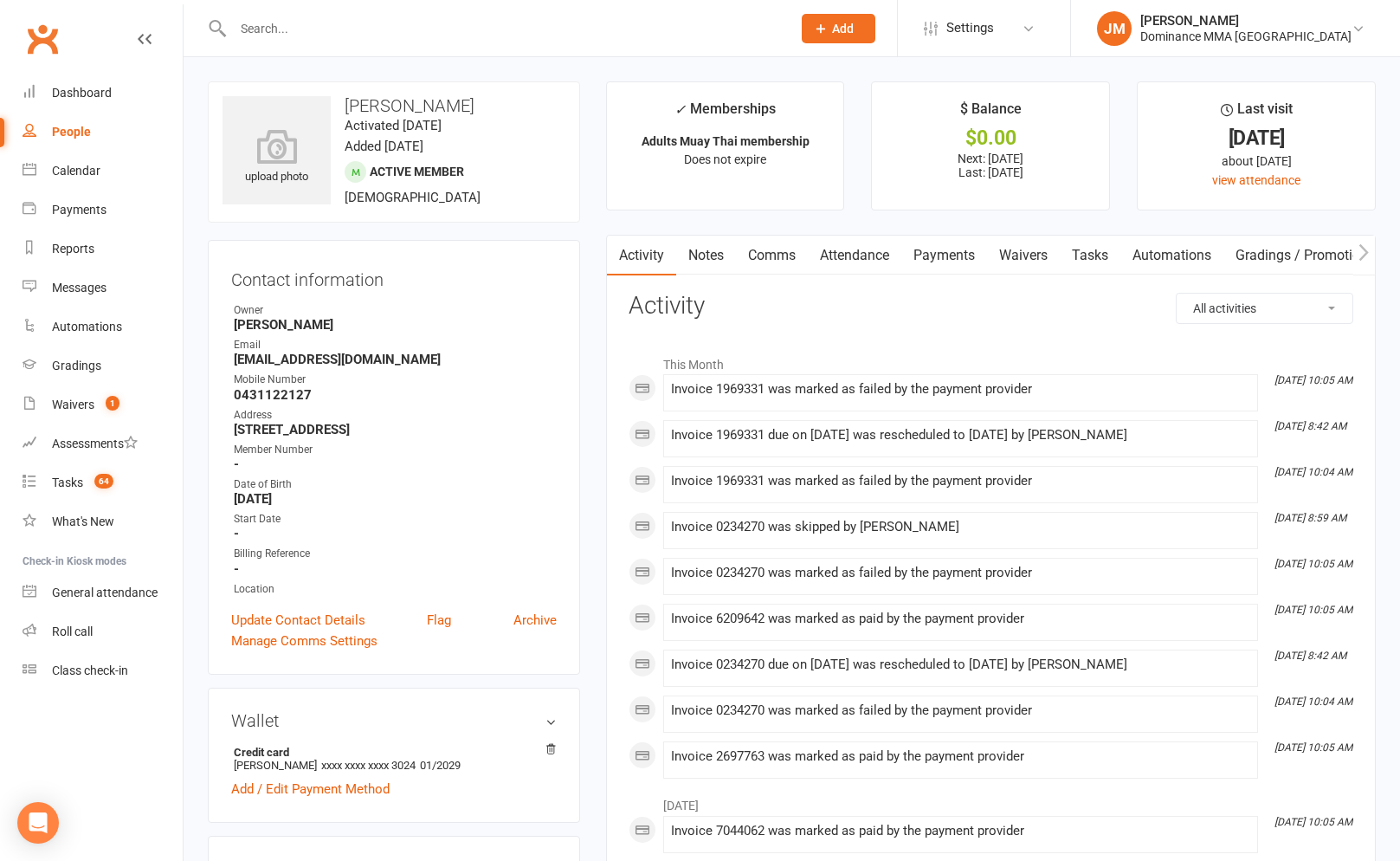
click at [911, 259] on link "Payments" at bounding box center [943, 255] width 86 height 40
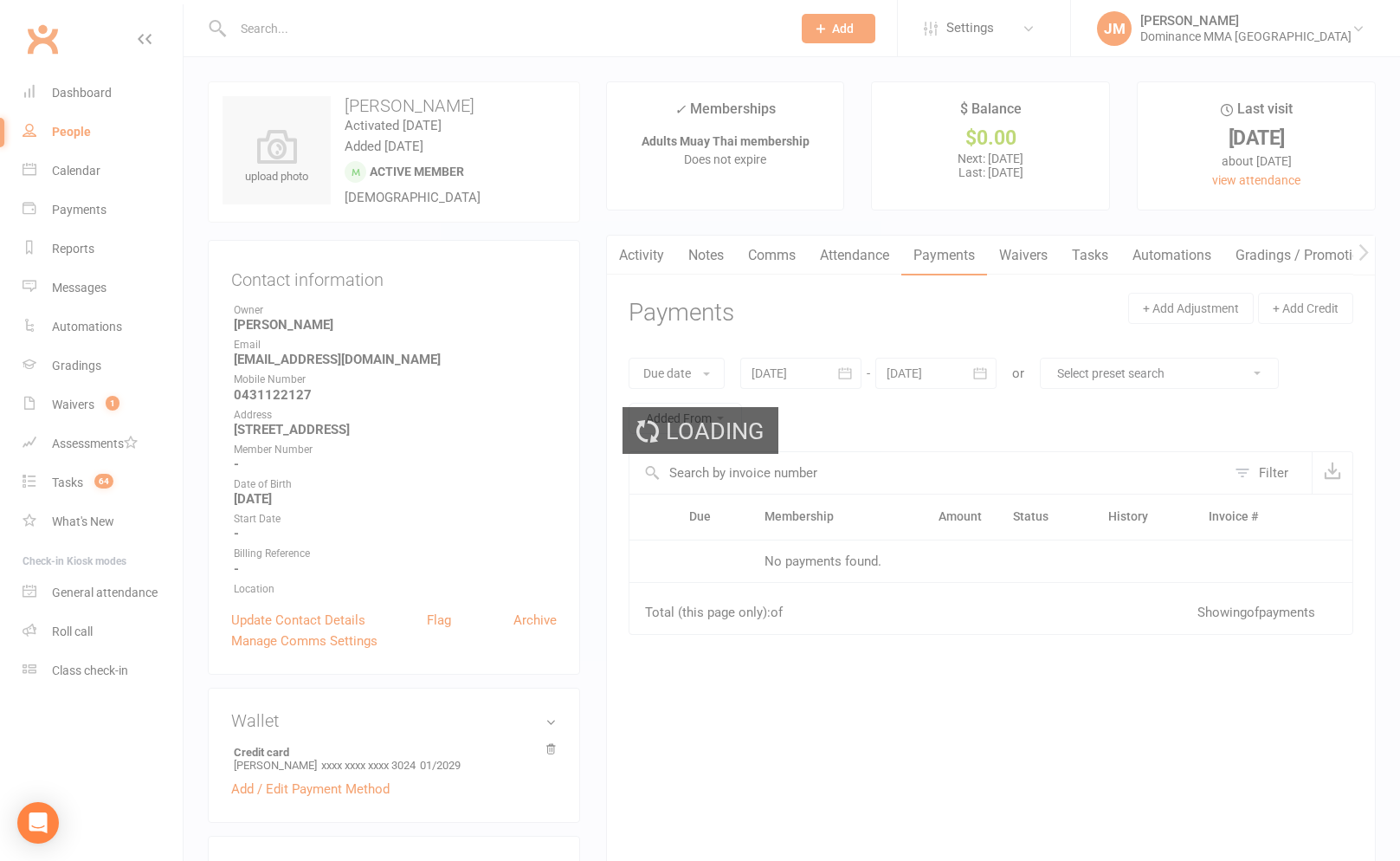
scroll to position [244, 0]
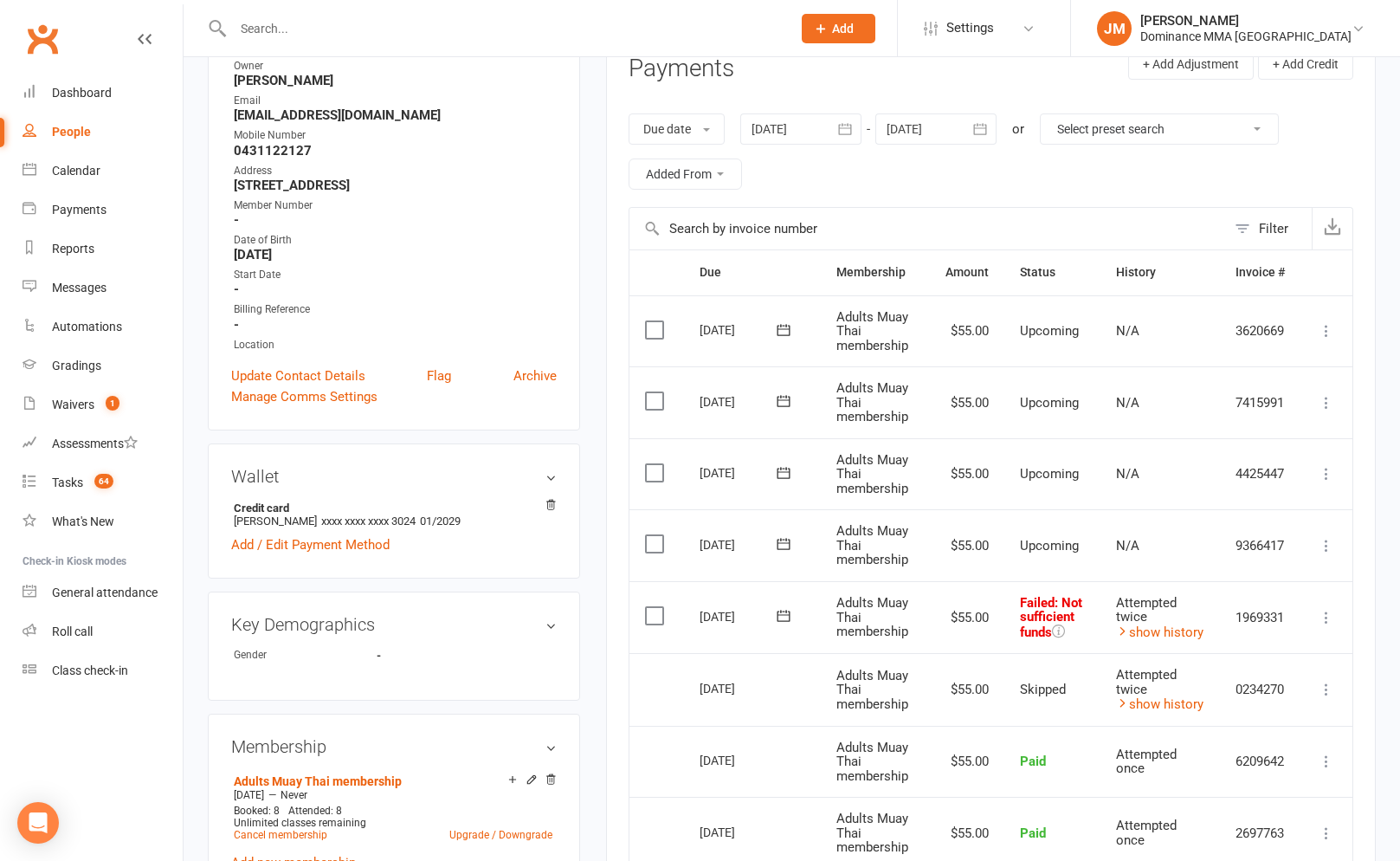
click at [1334, 618] on icon at bounding box center [1327, 618] width 17 height 17
click at [1212, 754] on link "Skip" at bounding box center [1250, 755] width 171 height 35
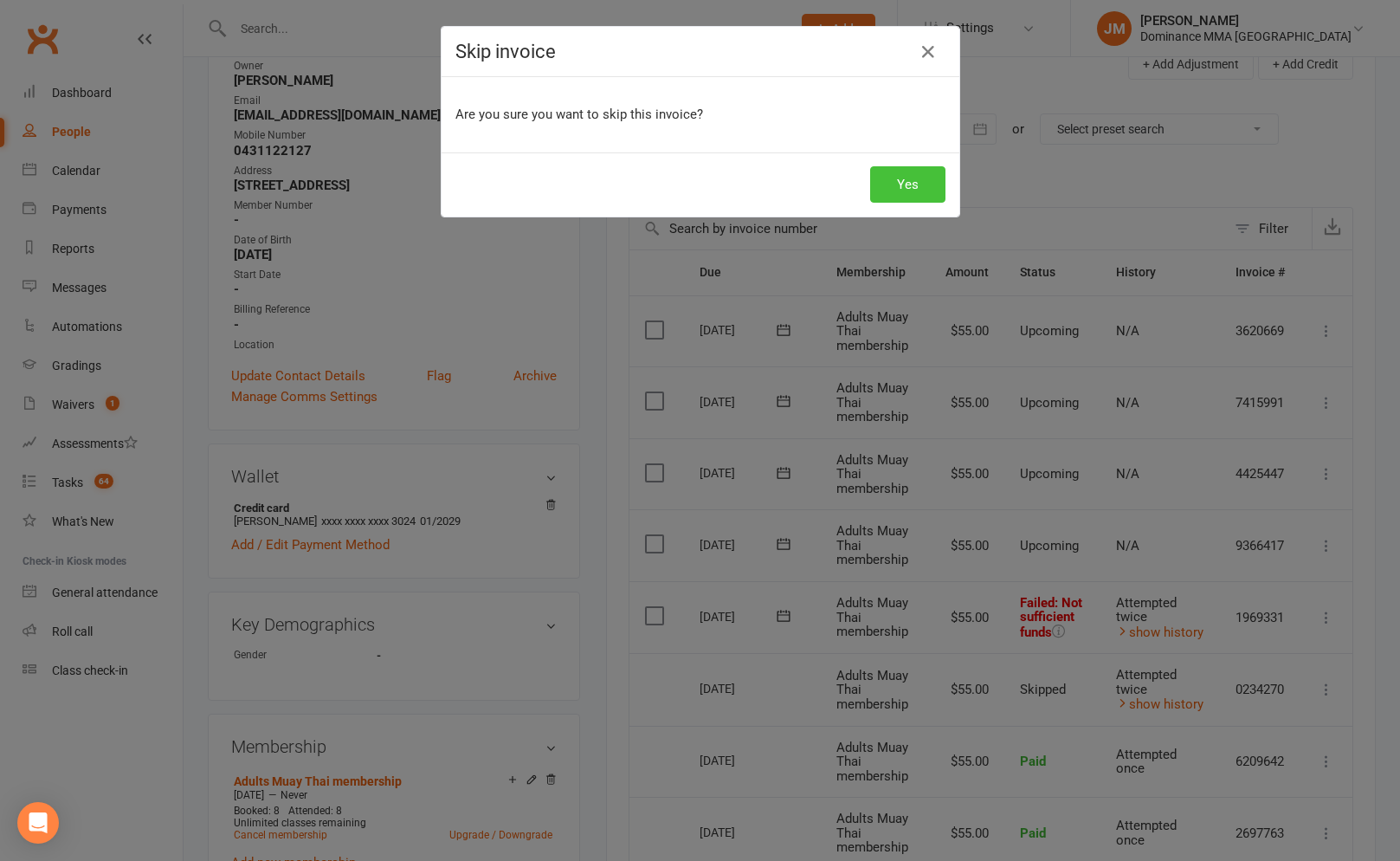
drag, startPoint x: 899, startPoint y: 188, endPoint x: 885, endPoint y: 155, distance: 35.8
click at [899, 188] on button "Yes" at bounding box center [908, 185] width 75 height 37
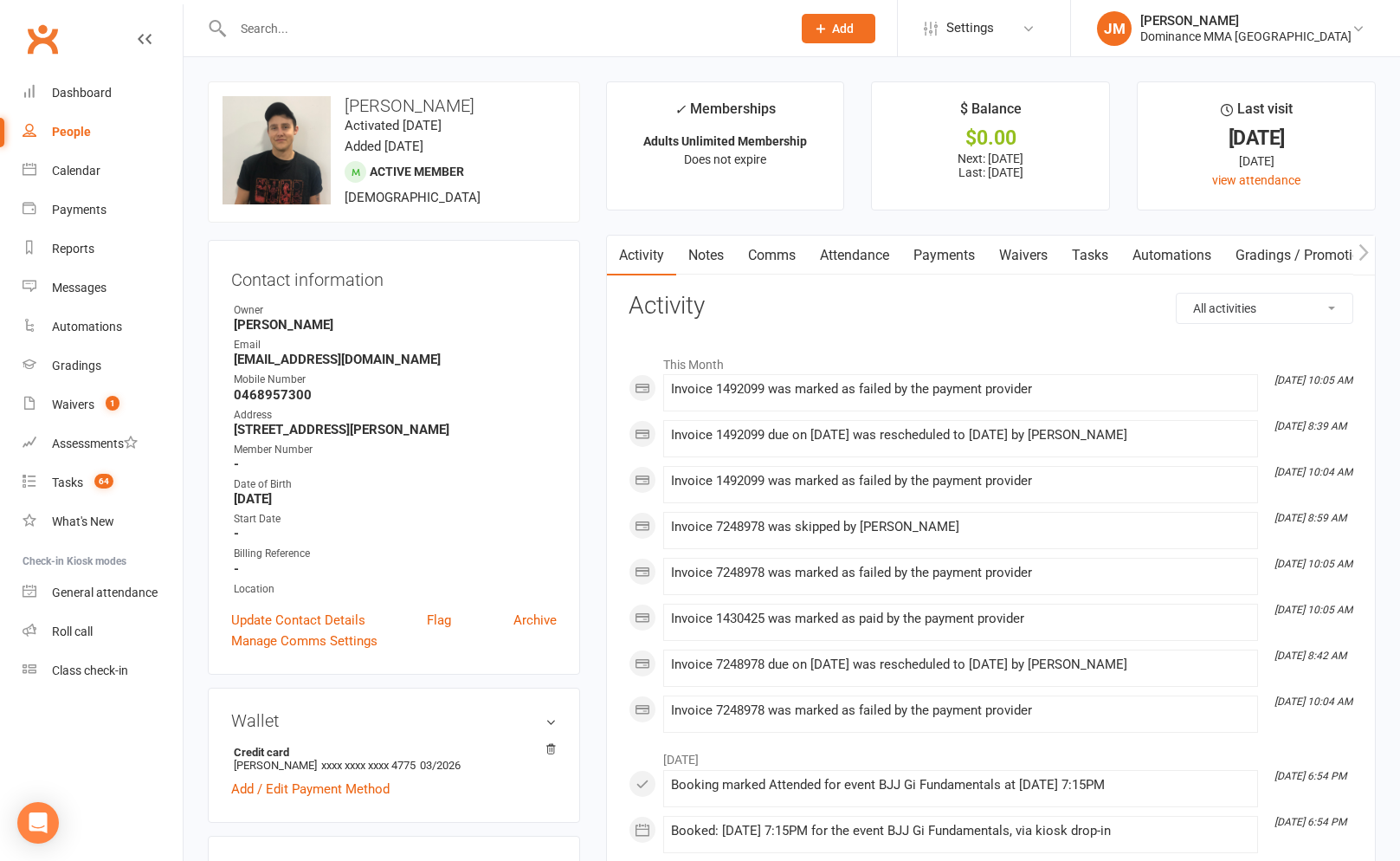
click at [937, 261] on link "Payments" at bounding box center [943, 255] width 86 height 40
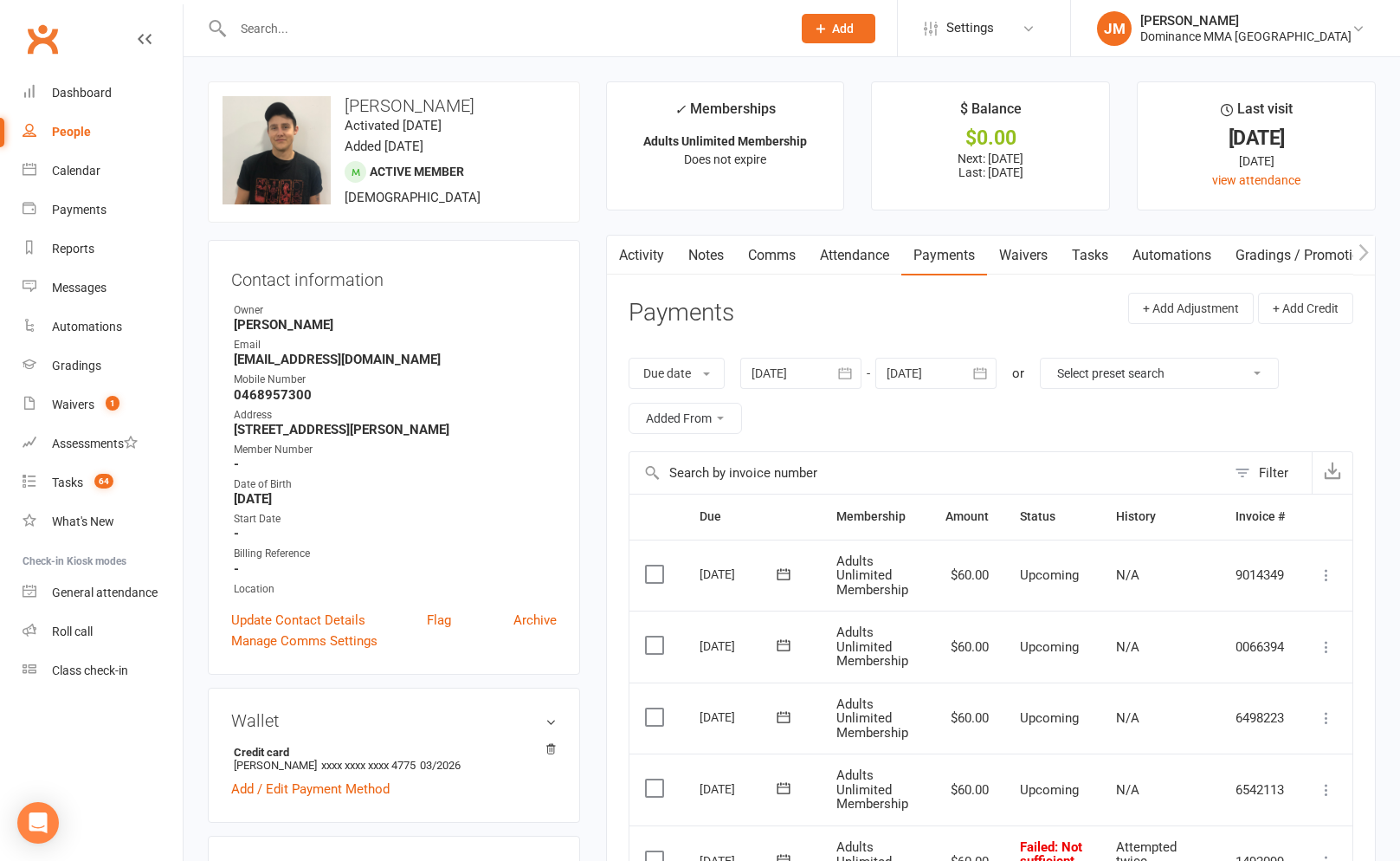
click at [821, 252] on link "Attendance" at bounding box center [854, 255] width 93 height 40
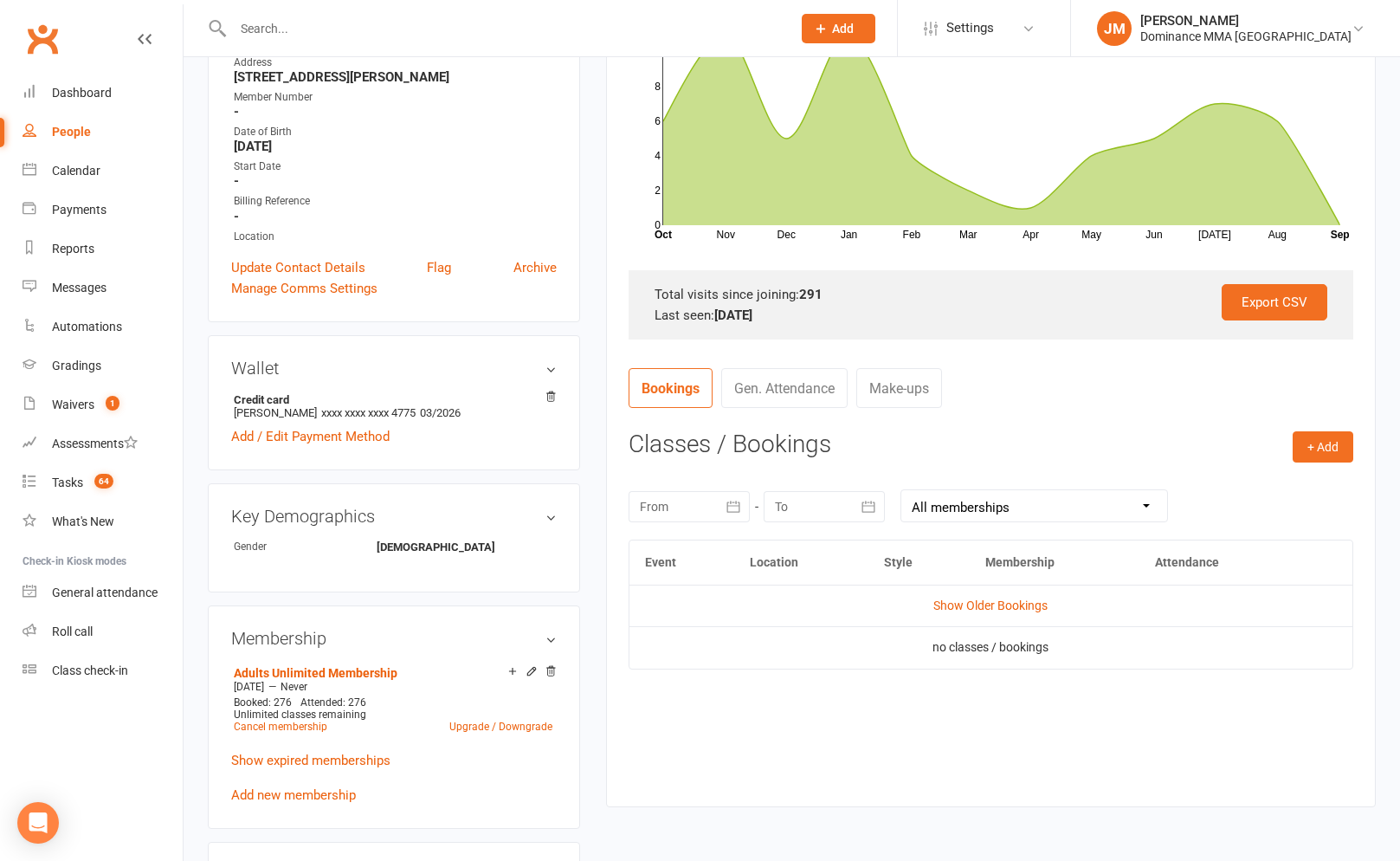
scroll to position [596, 0]
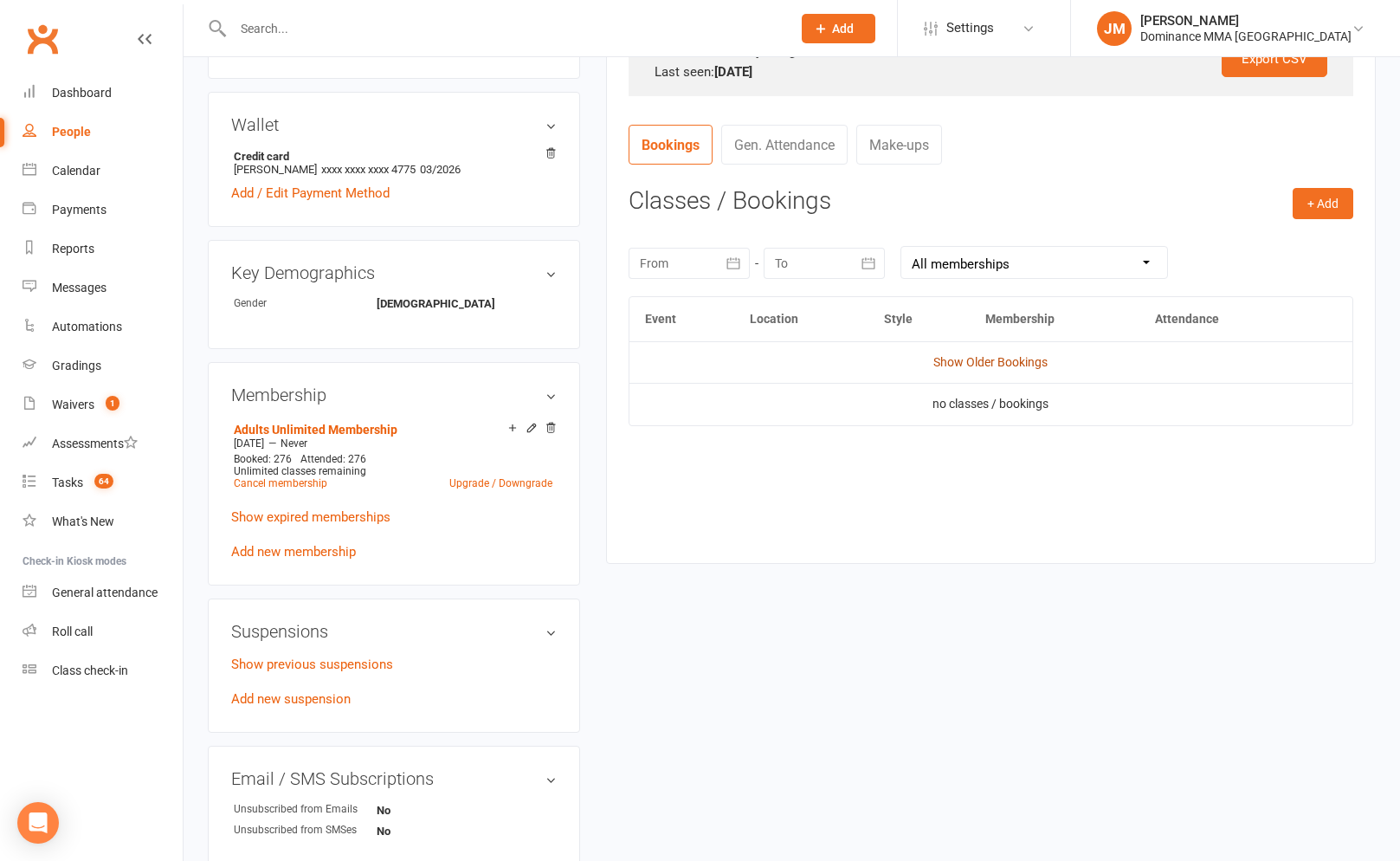
click at [974, 361] on link "Show Older Bookings" at bounding box center [990, 362] width 114 height 14
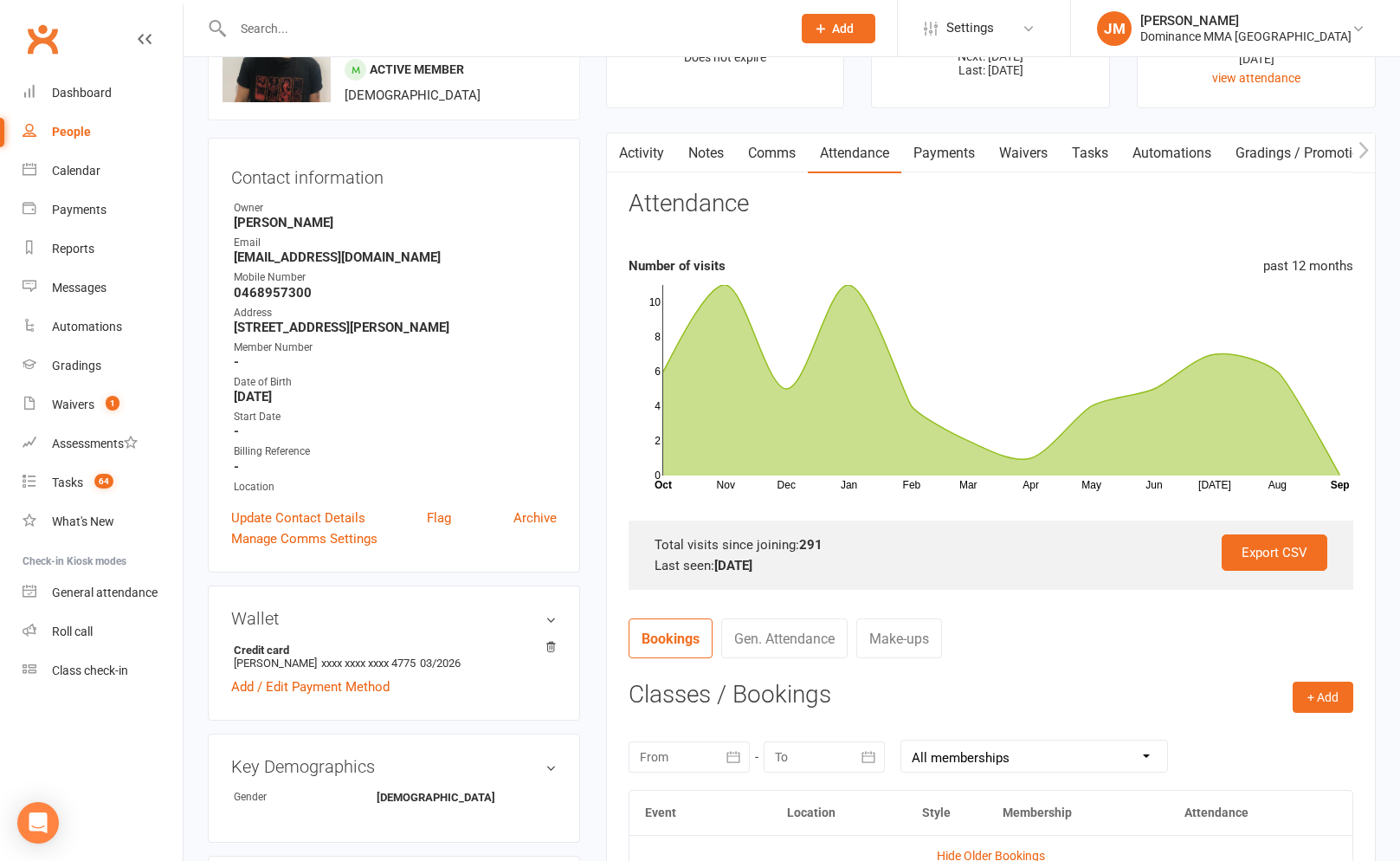
scroll to position [0, 0]
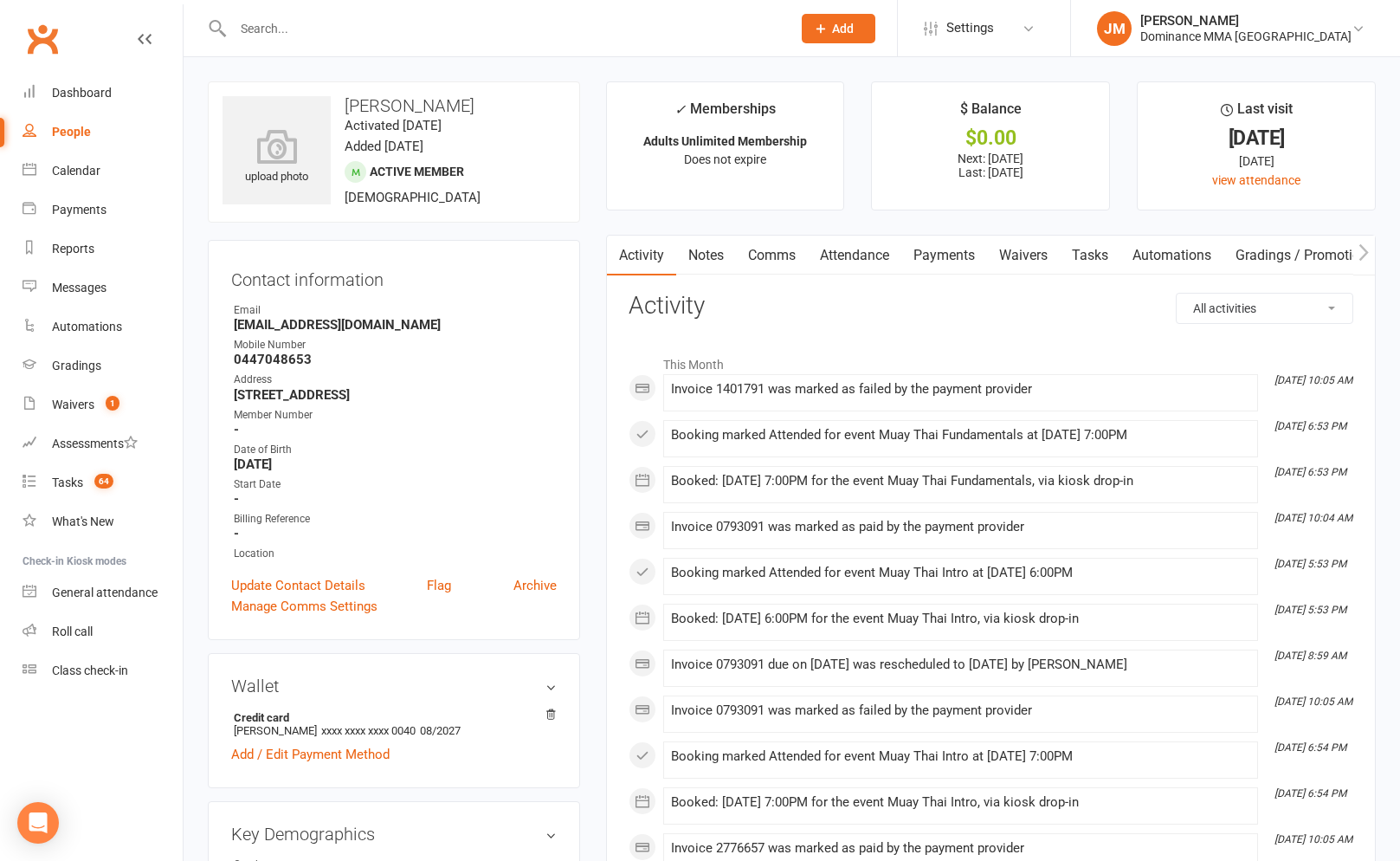
drag, startPoint x: 947, startPoint y: 248, endPoint x: 936, endPoint y: 254, distance: 12.5
click at [947, 248] on link "Payments" at bounding box center [943, 255] width 86 height 40
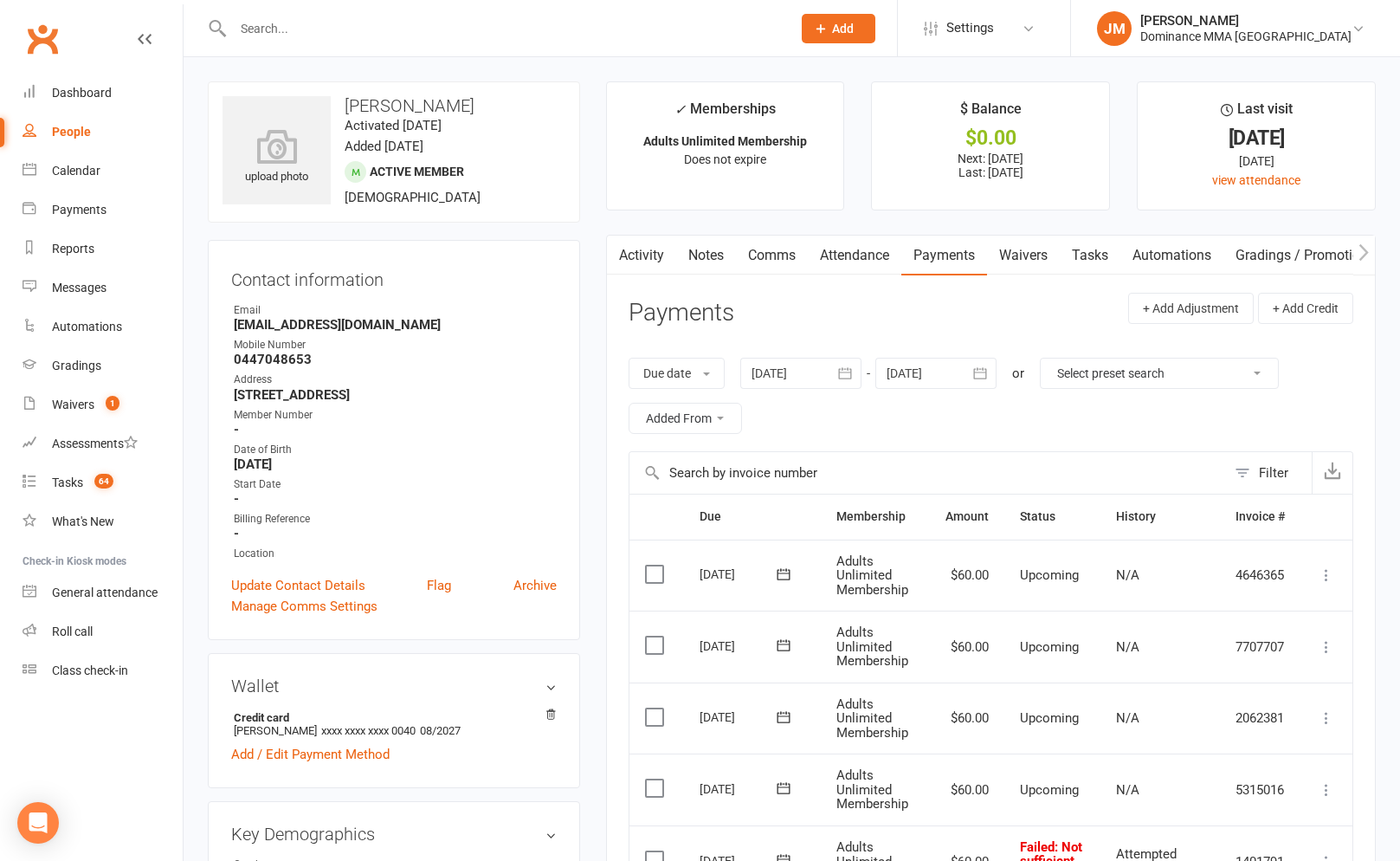
scroll to position [2, 0]
drag, startPoint x: 1021, startPoint y: 259, endPoint x: 1006, endPoint y: 255, distance: 15.5
click at [1021, 258] on link "Waivers" at bounding box center [1022, 253] width 72 height 40
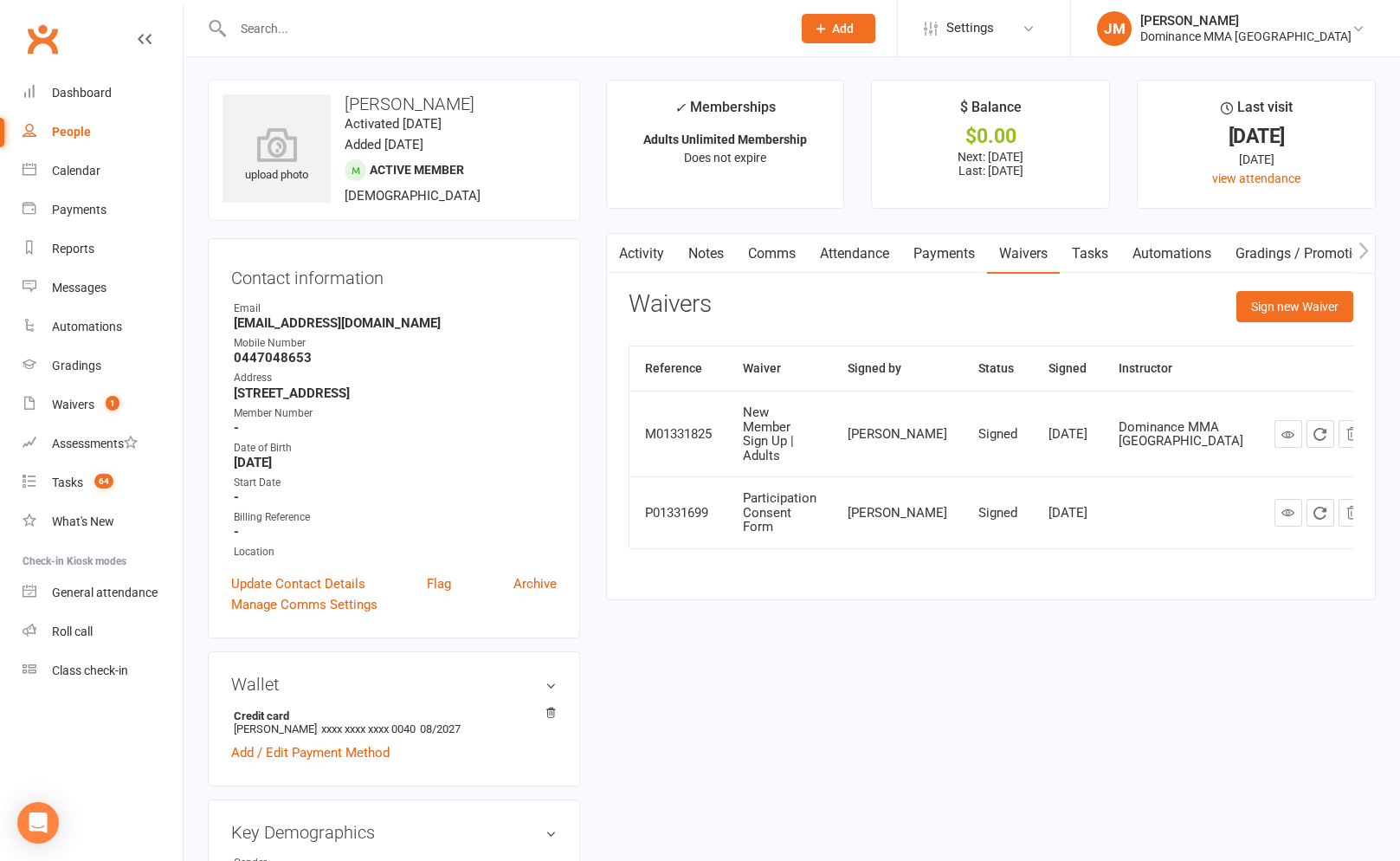
scroll to position [0, 1]
click at [900, 257] on link "Attendance" at bounding box center [853, 253] width 93 height 40
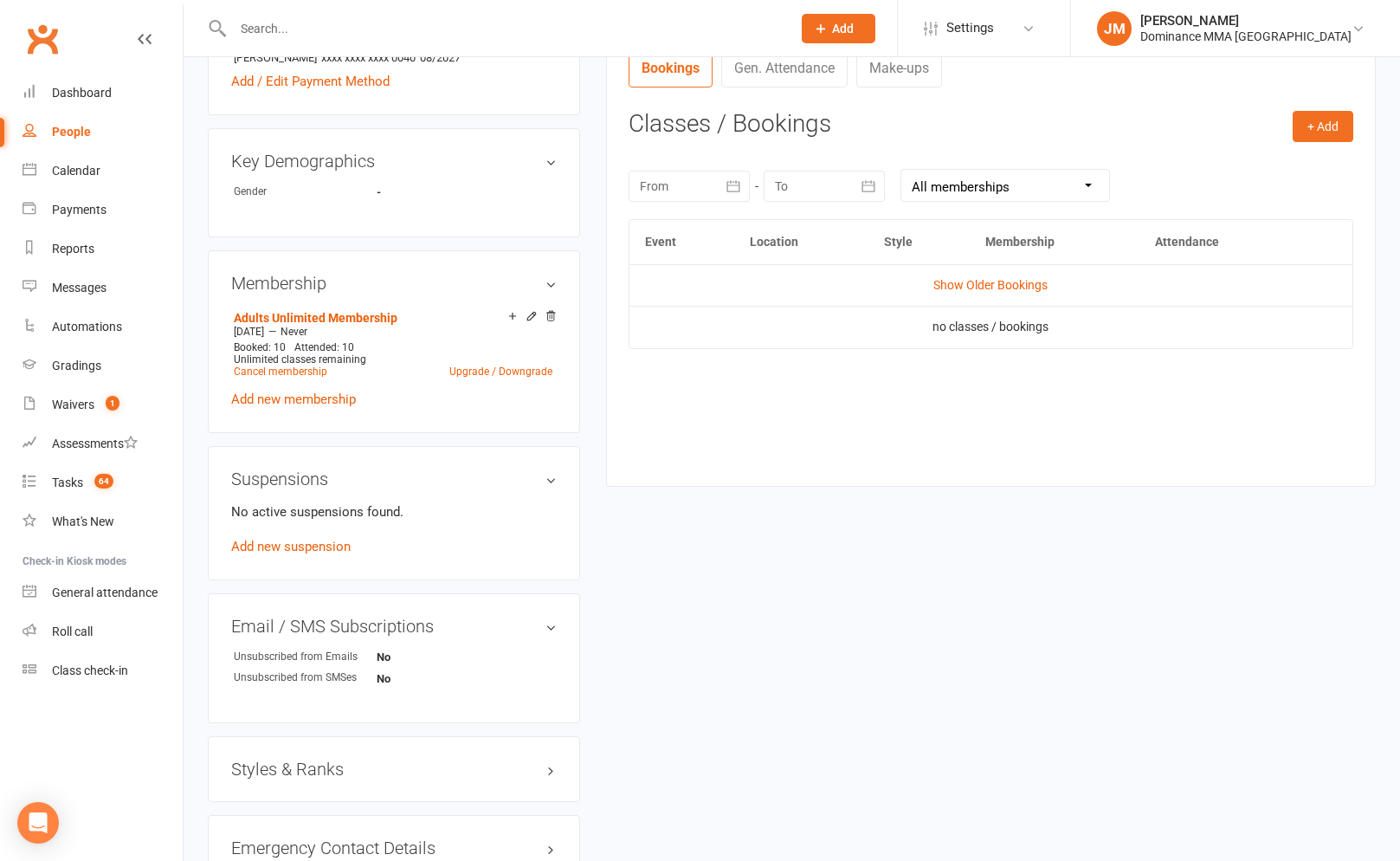
scroll to position [725, 0]
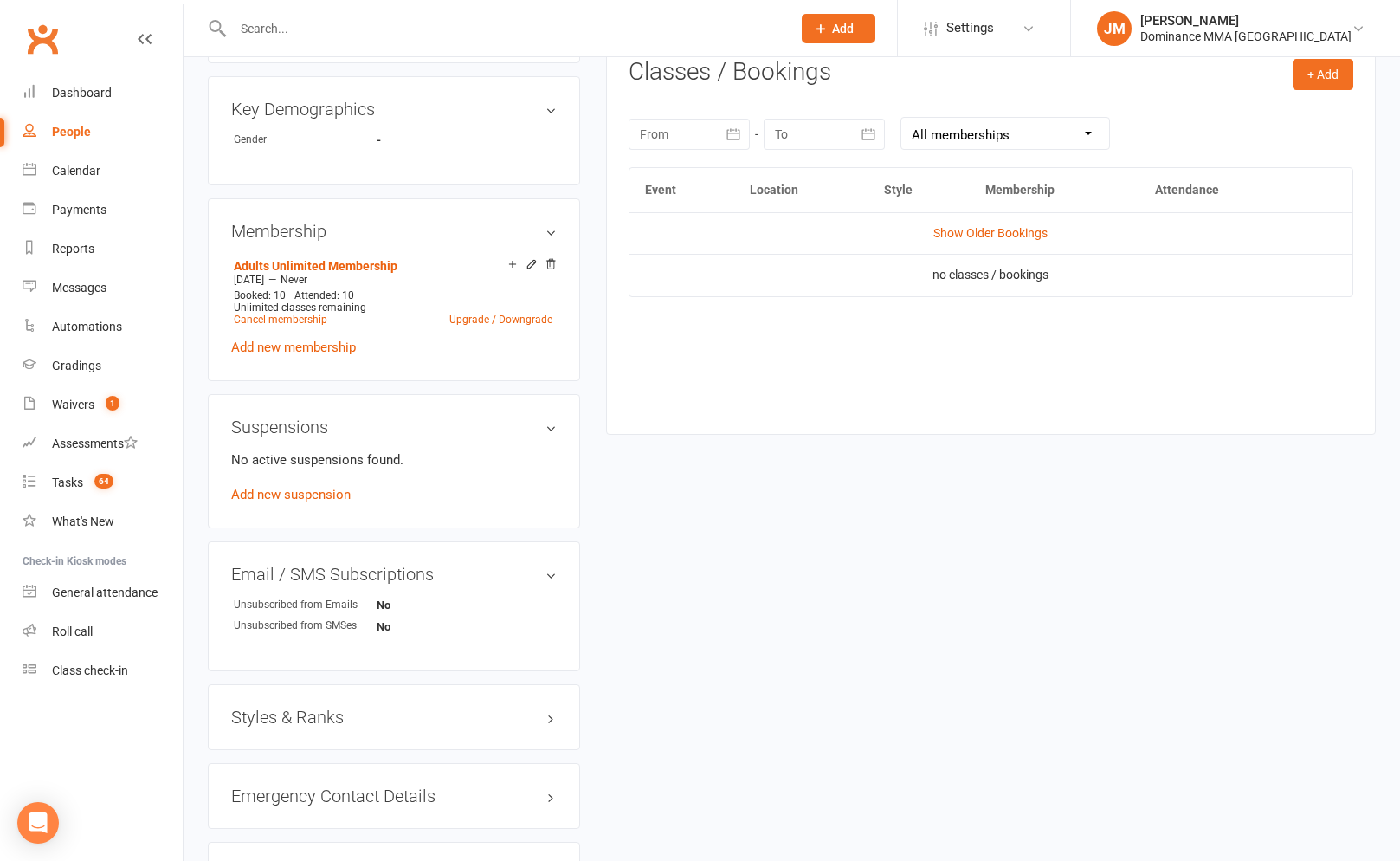
click at [1000, 240] on td "Show Older Bookings" at bounding box center [991, 233] width 723 height 41
click at [1008, 237] on link "Show Older Bookings" at bounding box center [990, 233] width 114 height 14
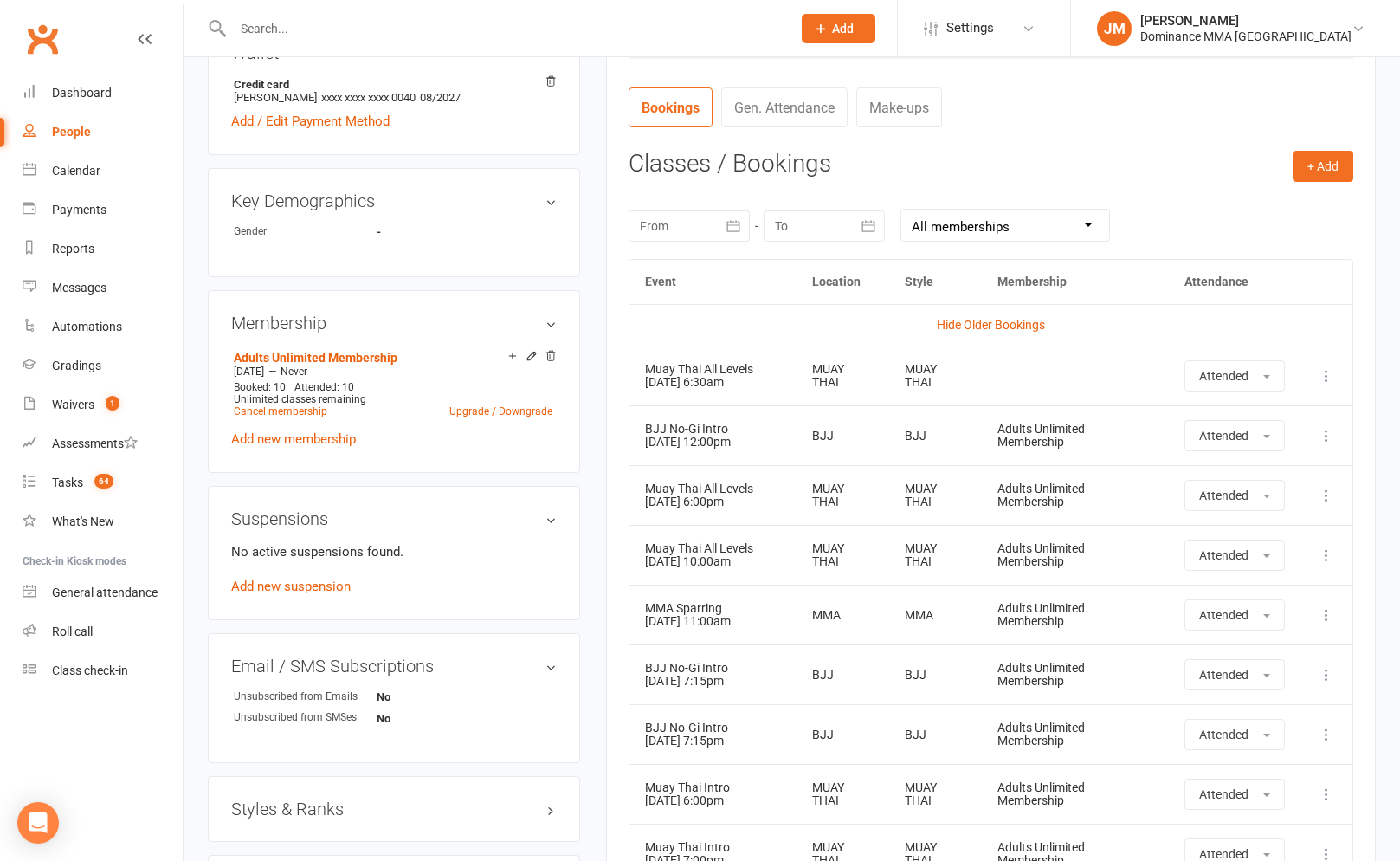
scroll to position [0, 0]
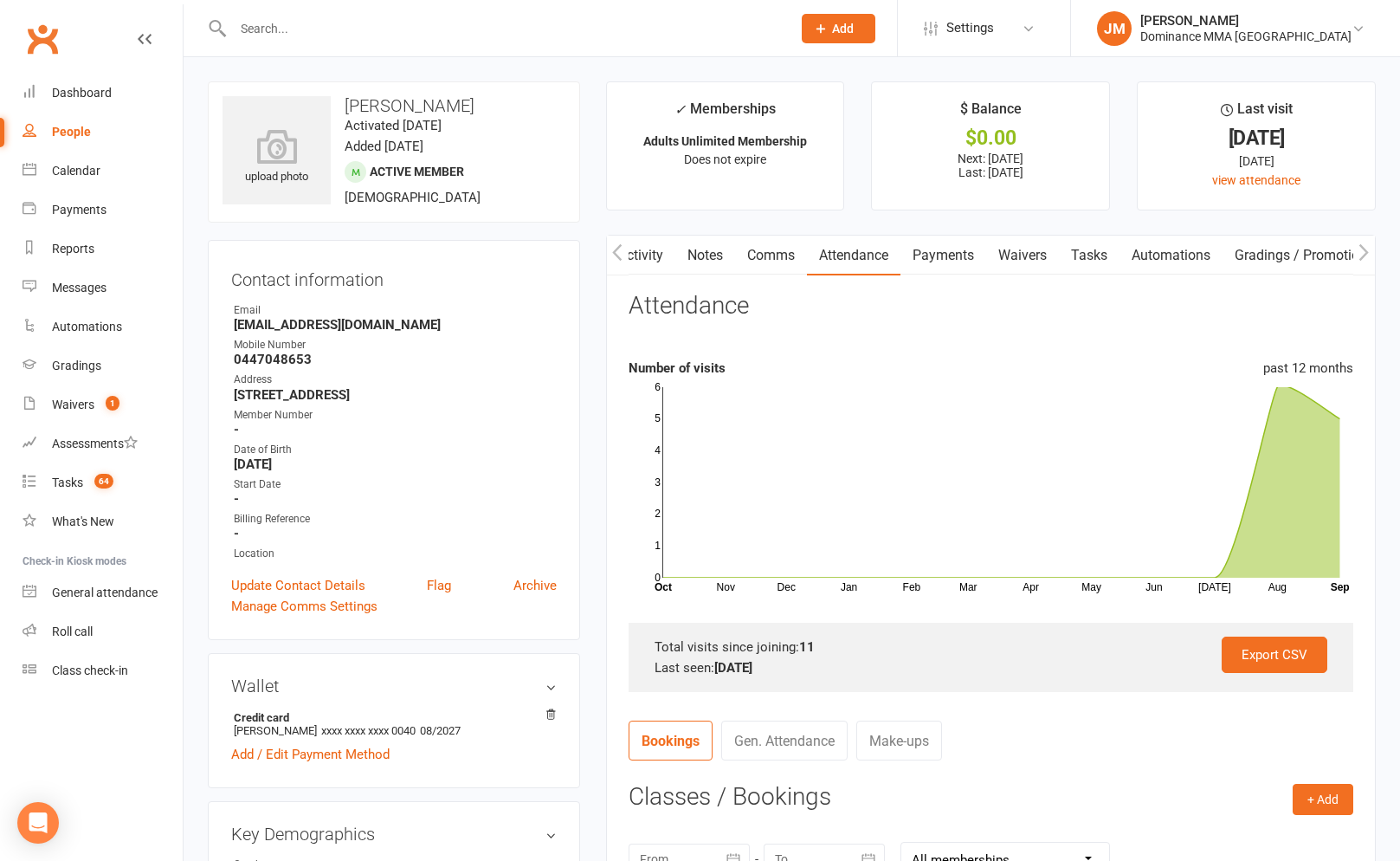
click at [938, 253] on link "Payments" at bounding box center [942, 255] width 86 height 40
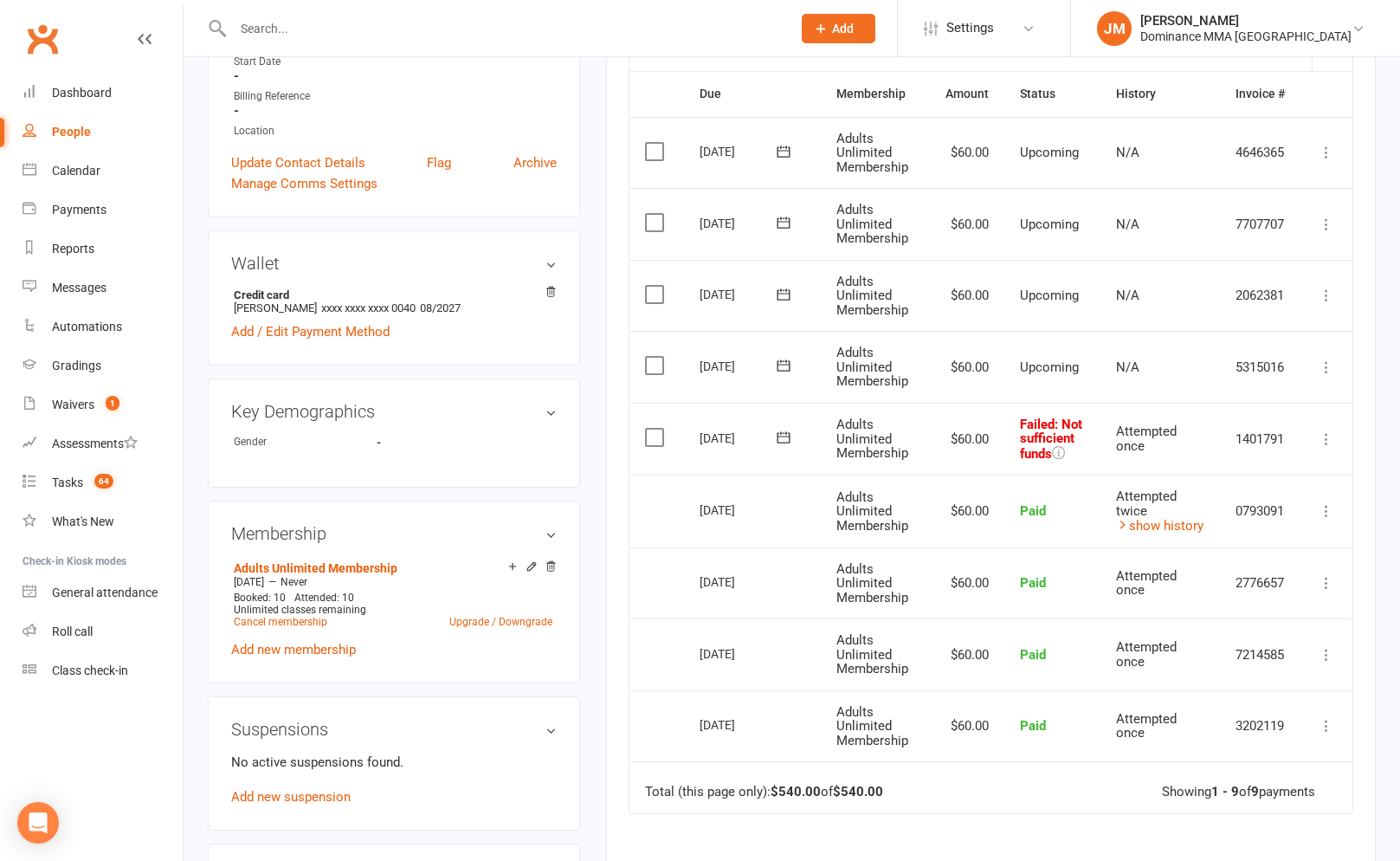
scroll to position [494, 0]
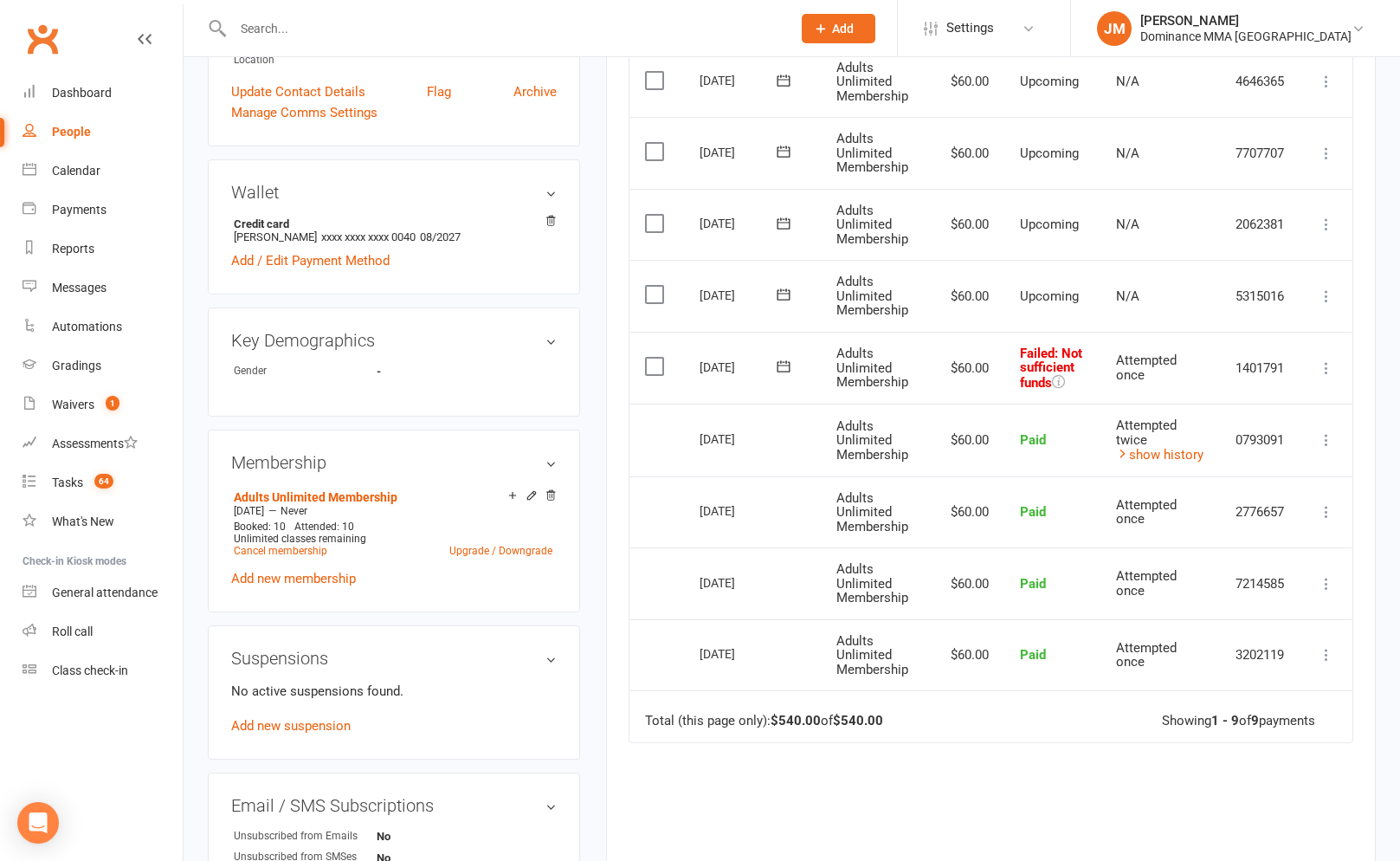
click at [1325, 366] on icon at bounding box center [1327, 368] width 17 height 17
click at [1182, 492] on link "Skip" at bounding box center [1250, 506] width 171 height 35
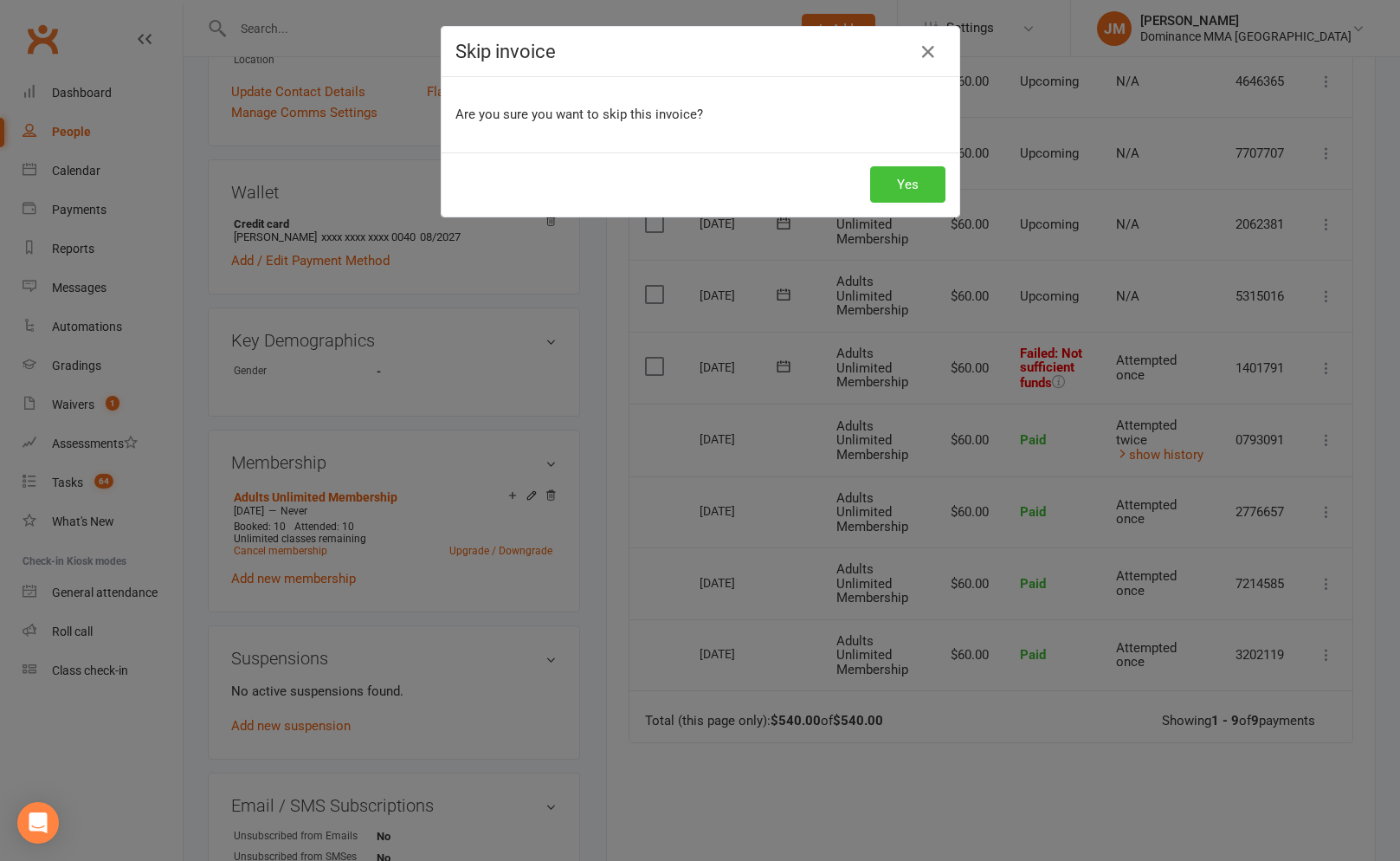
click at [916, 178] on button "Yes" at bounding box center [908, 185] width 75 height 37
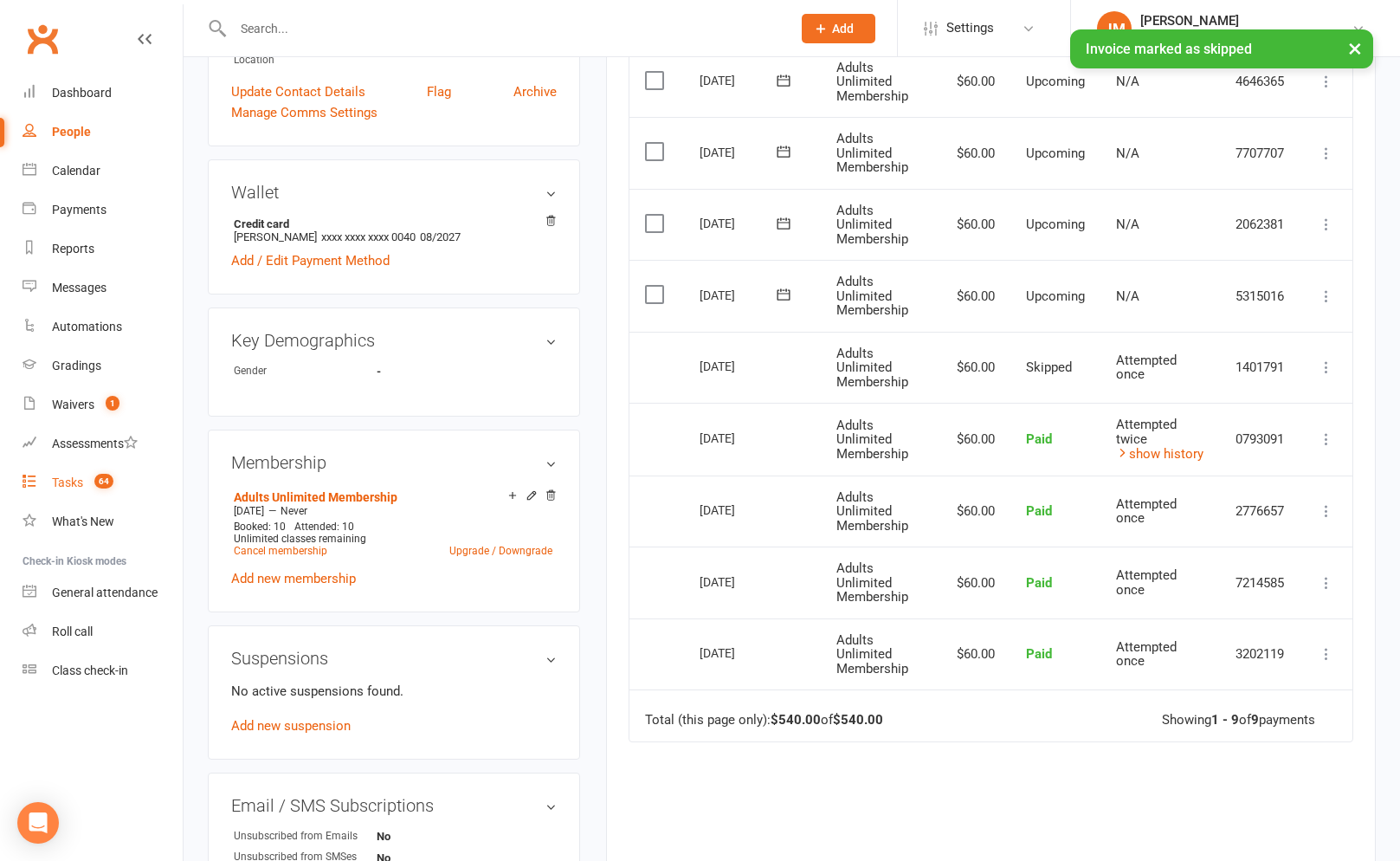
click at [89, 479] on count-badge "64" at bounding box center [99, 482] width 27 height 14
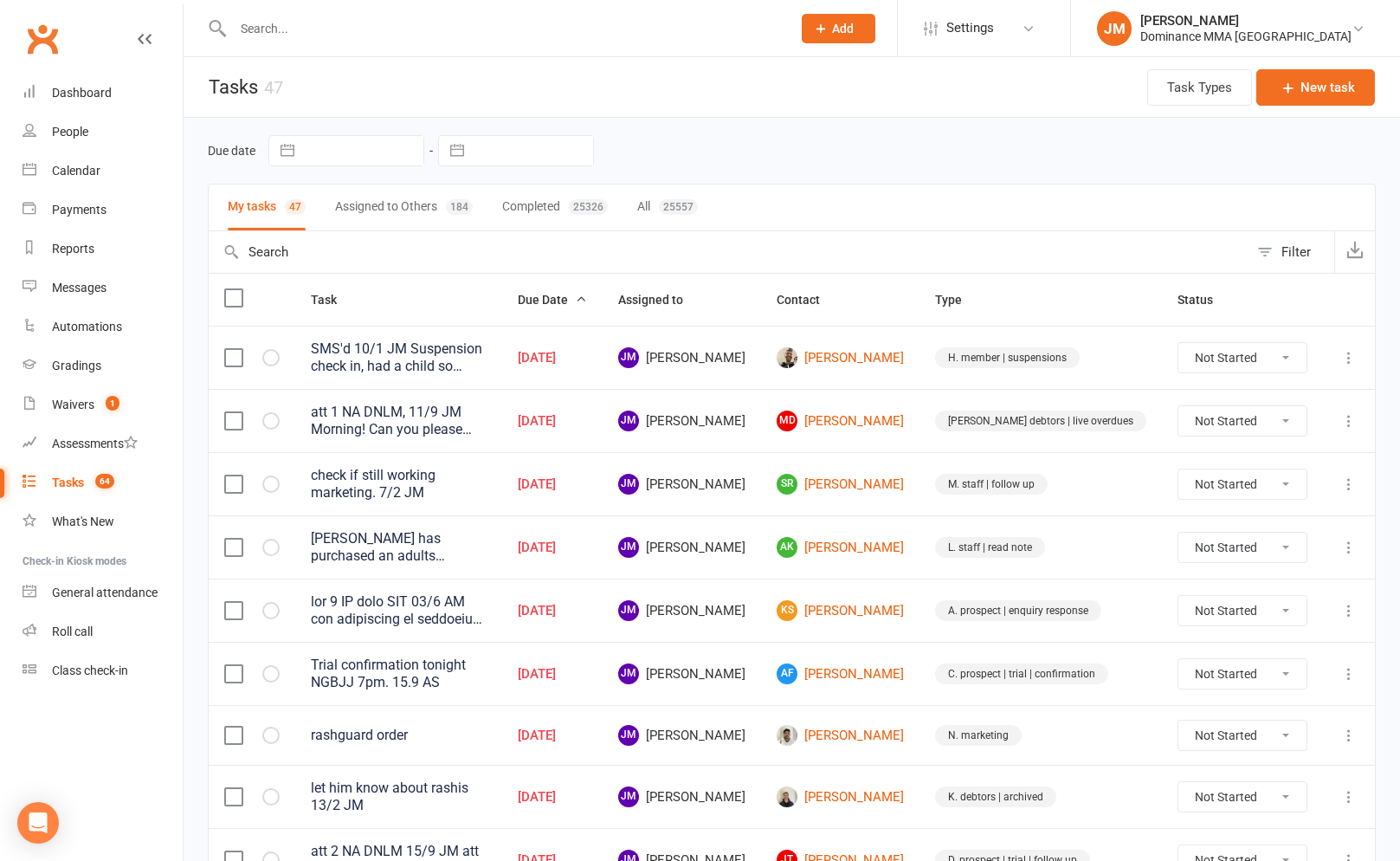
click at [355, 30] on input "text" at bounding box center [504, 28] width 552 height 24
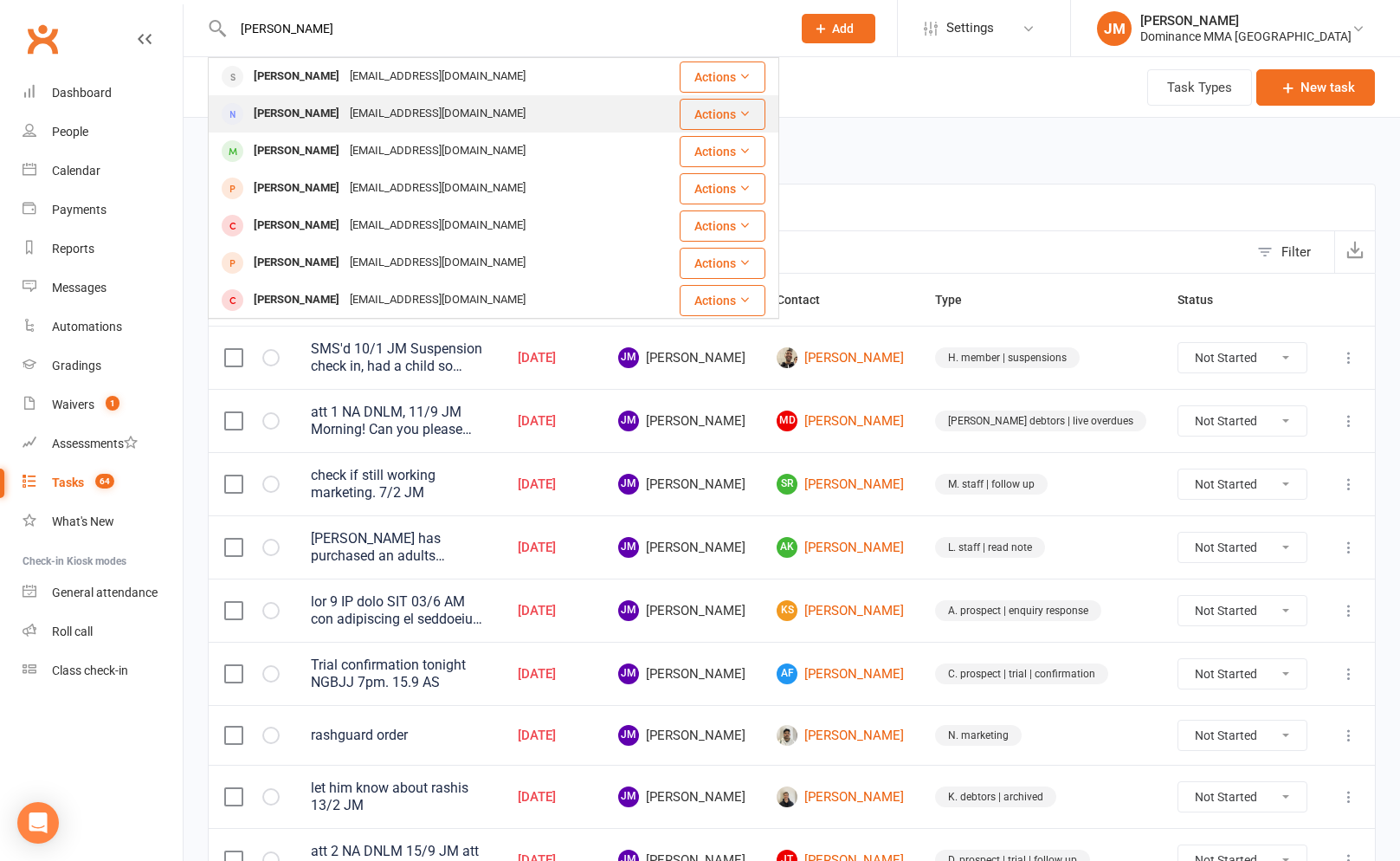
type input "latrell"
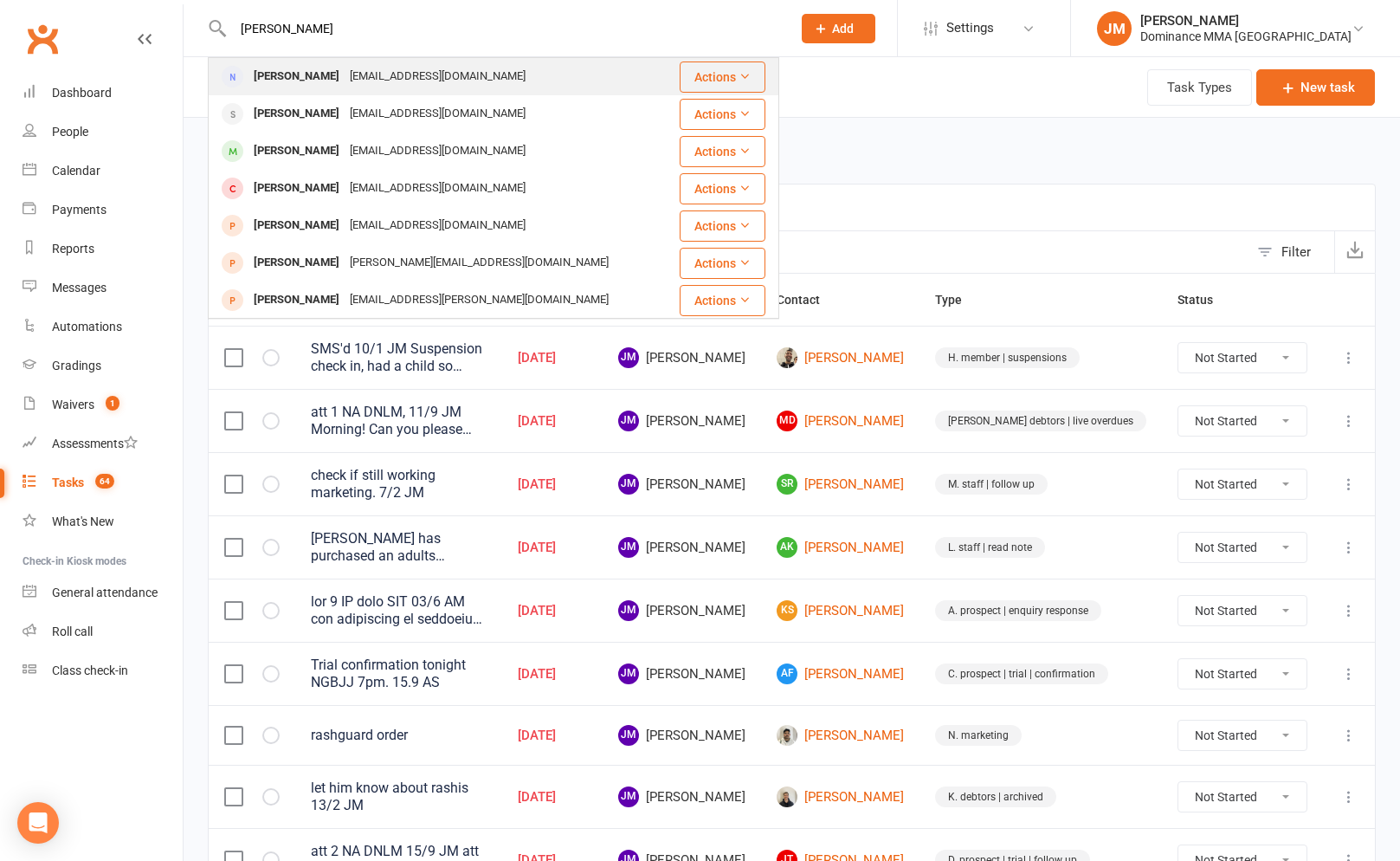
click at [359, 88] on div "Latrellrhuta24@gmail.com" at bounding box center [438, 76] width 186 height 25
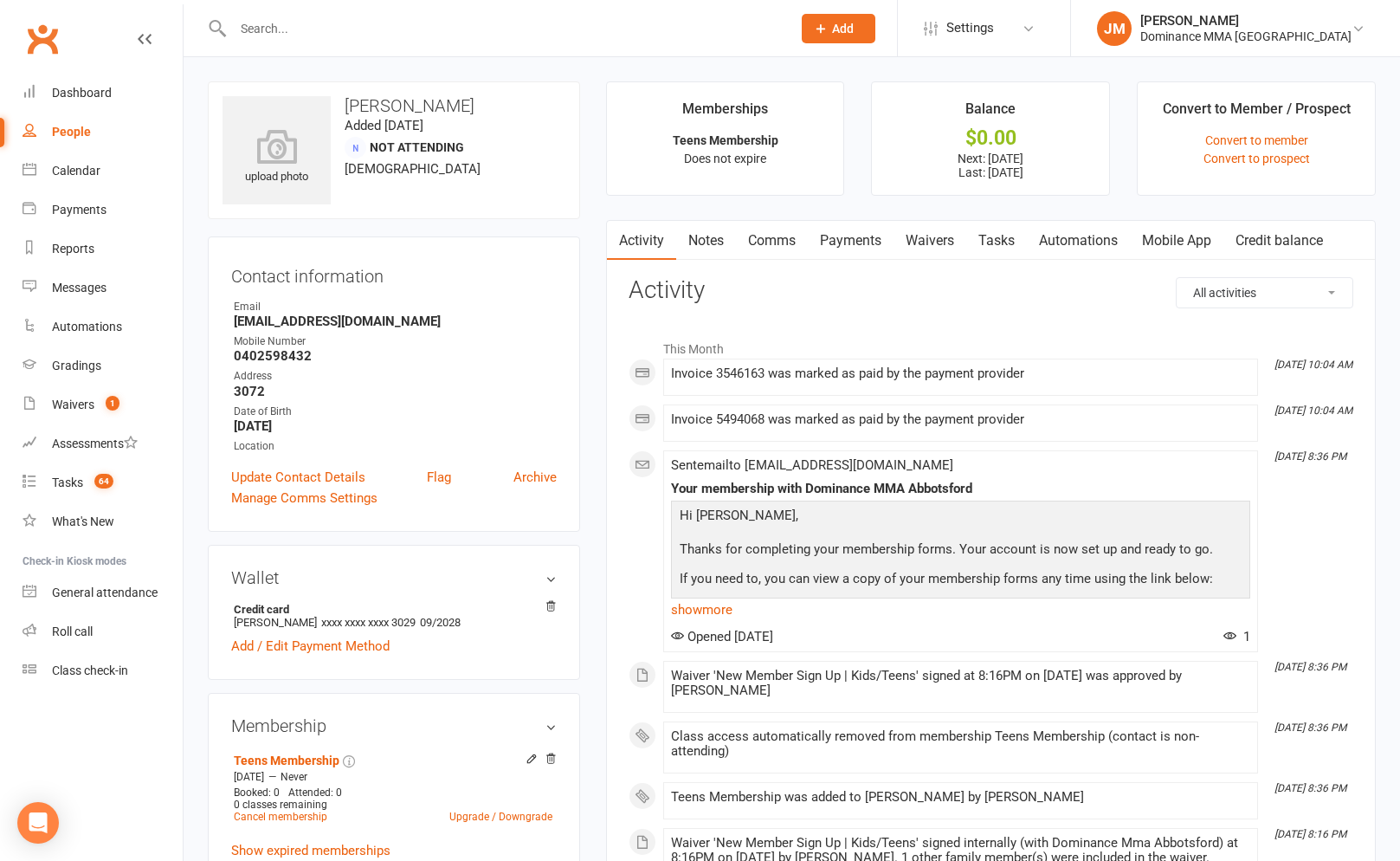
click at [864, 248] on link "Payments" at bounding box center [850, 241] width 86 height 40
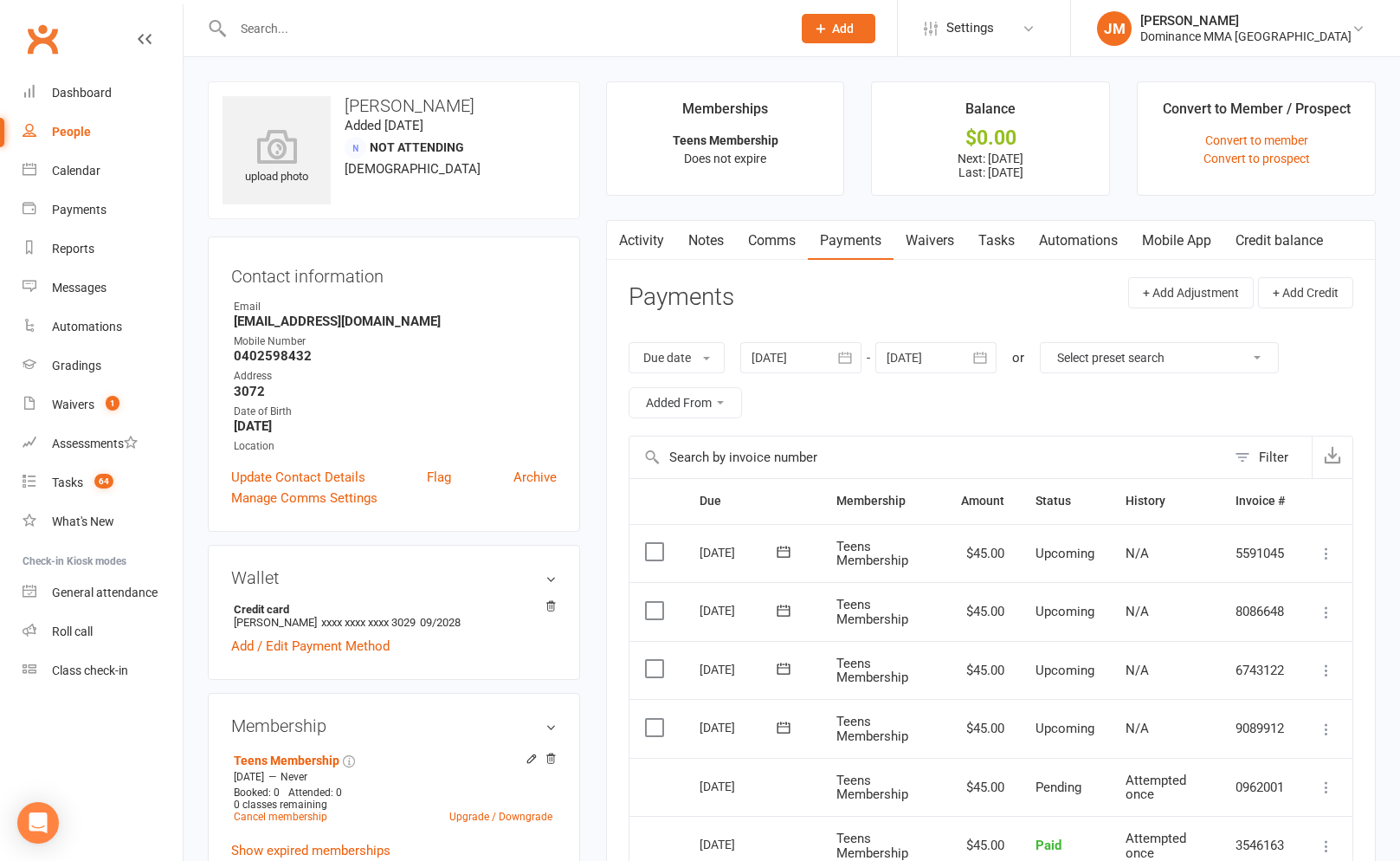
click at [962, 243] on link "Waivers" at bounding box center [929, 241] width 72 height 40
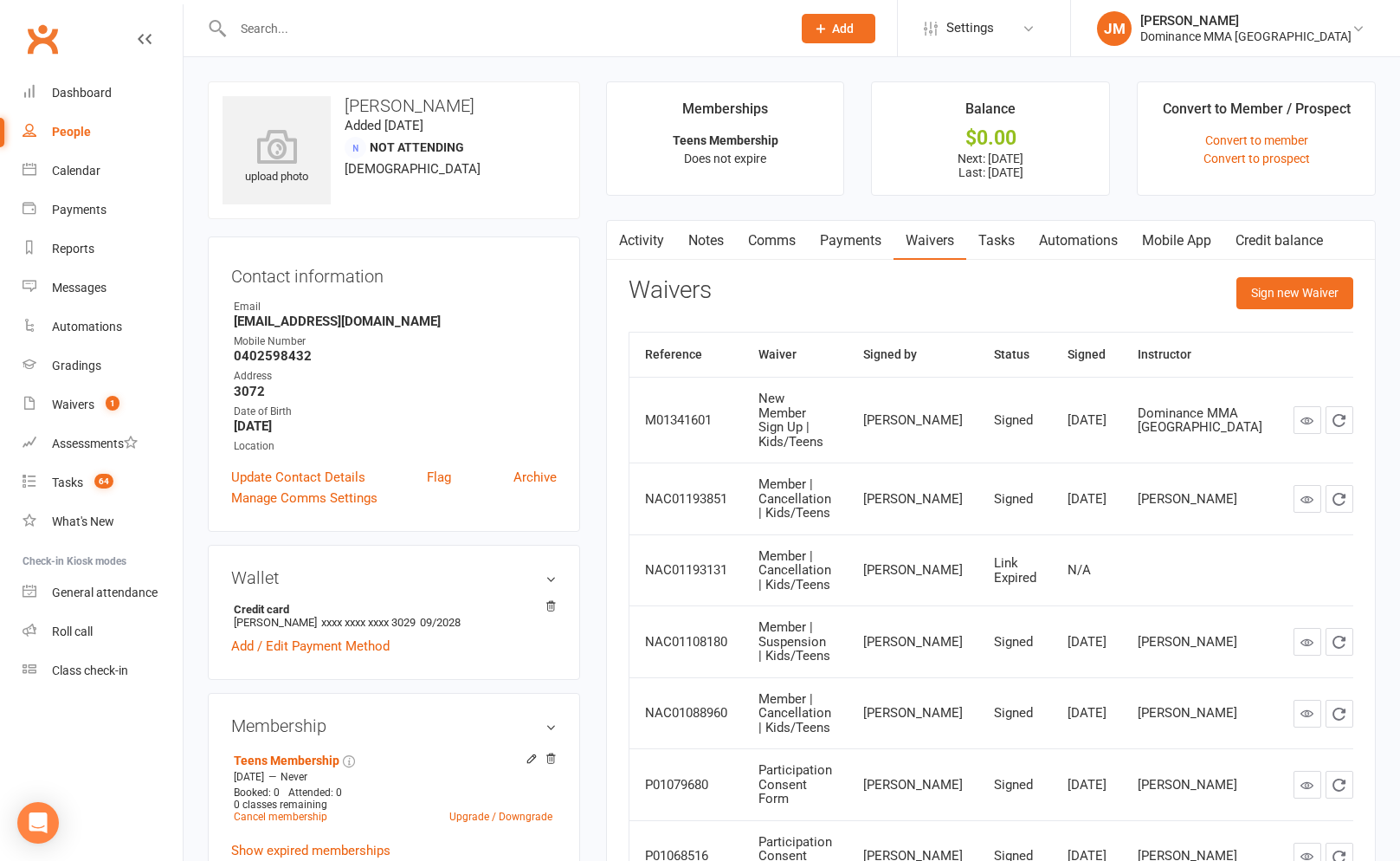
click at [712, 232] on link "Notes" at bounding box center [705, 241] width 59 height 40
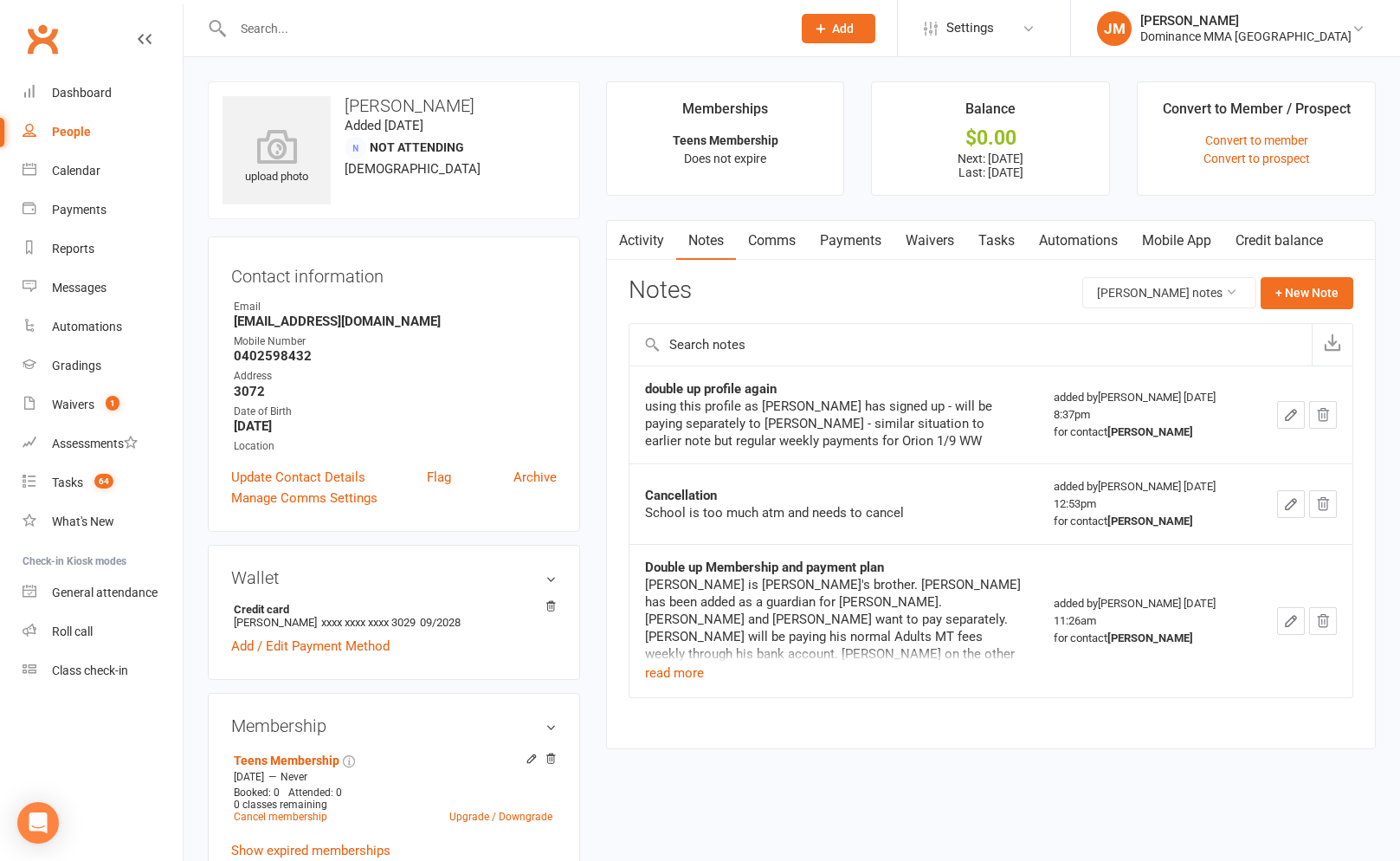
click at [638, 236] on link "Activity" at bounding box center [642, 241] width 70 height 40
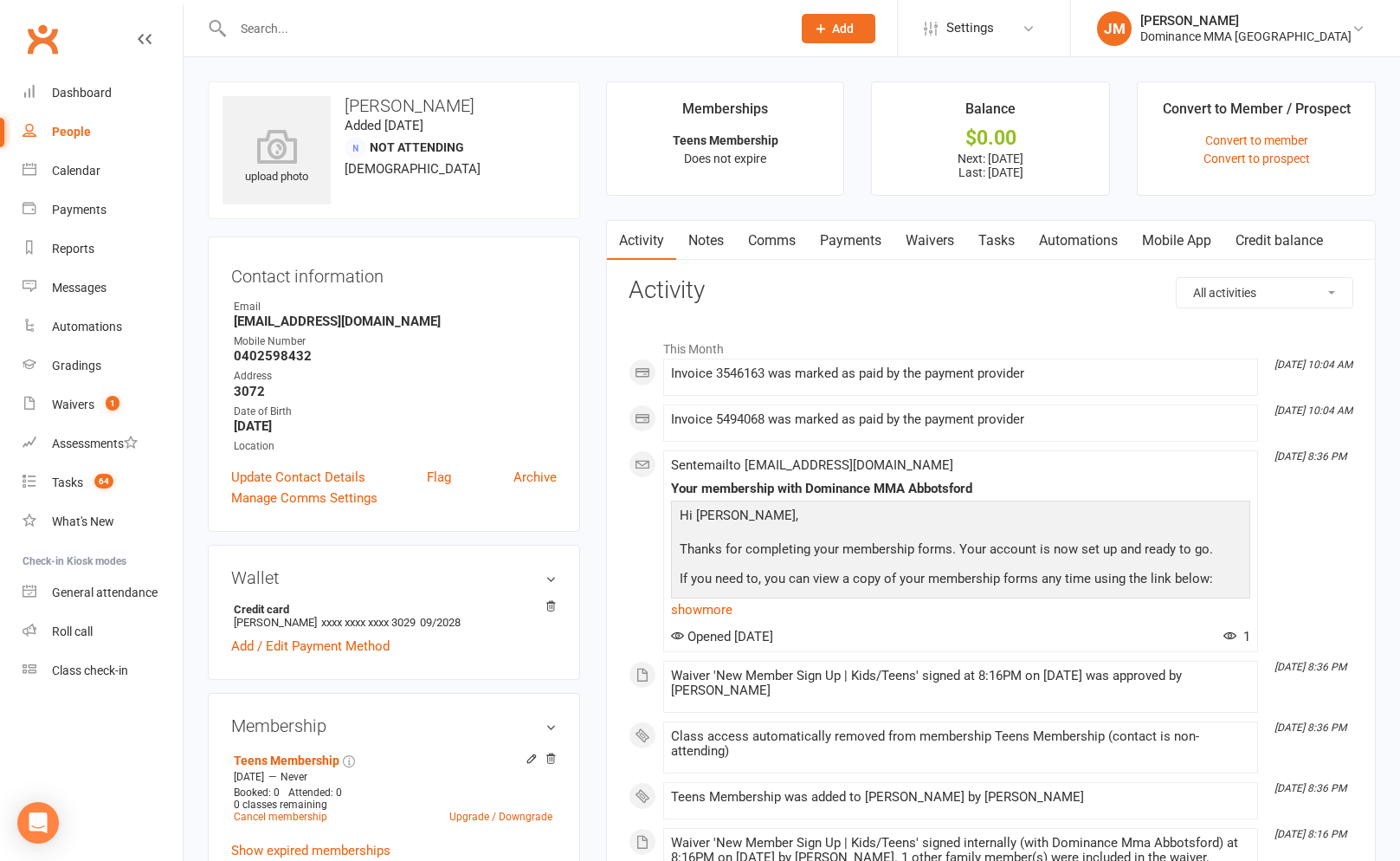
click at [926, 240] on link "Waivers" at bounding box center [929, 241] width 72 height 40
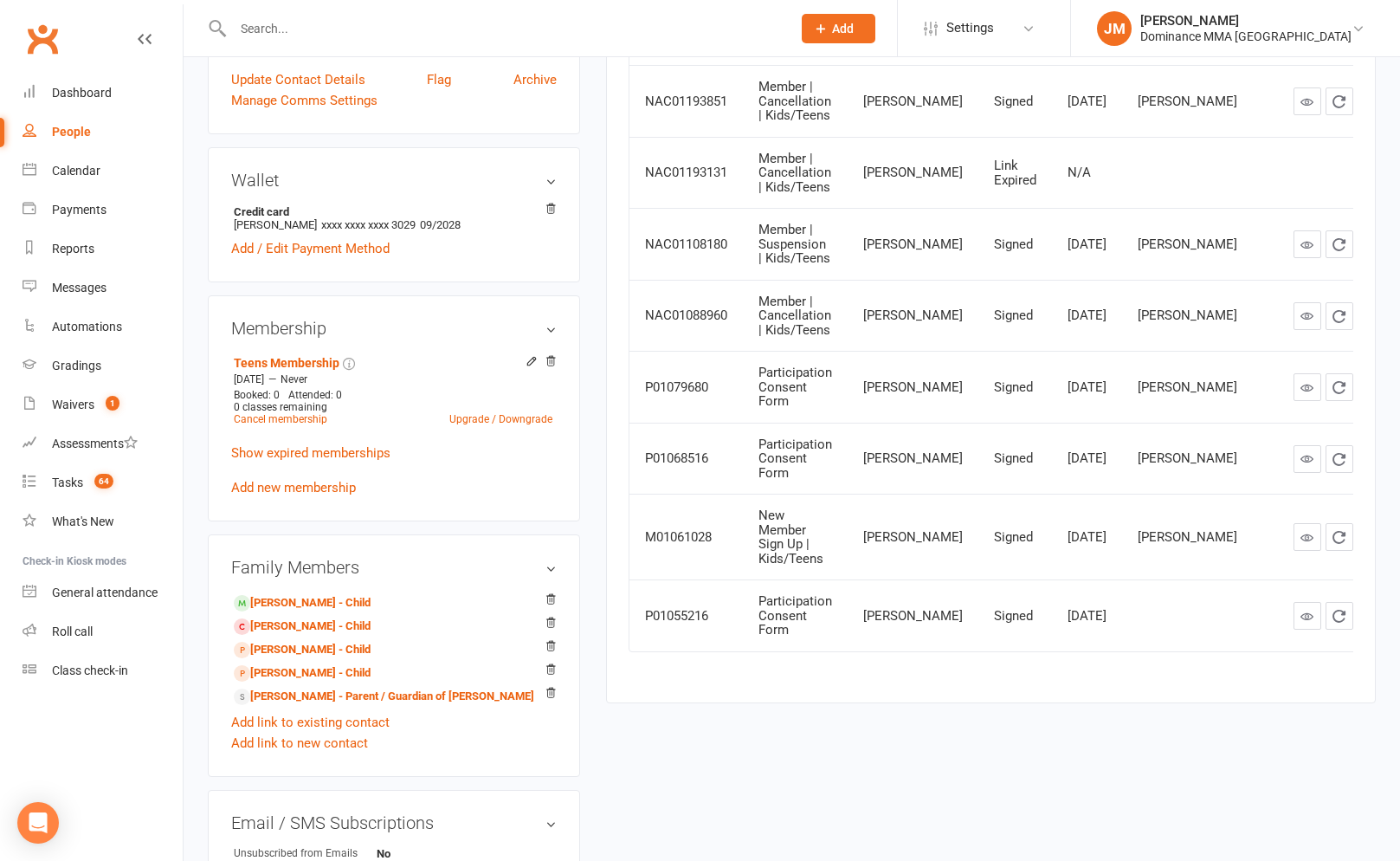
scroll to position [398, 0]
click at [322, 695] on link "Latrell Huta - Parent / Guardian of Orion Abraham" at bounding box center [383, 695] width 300 height 18
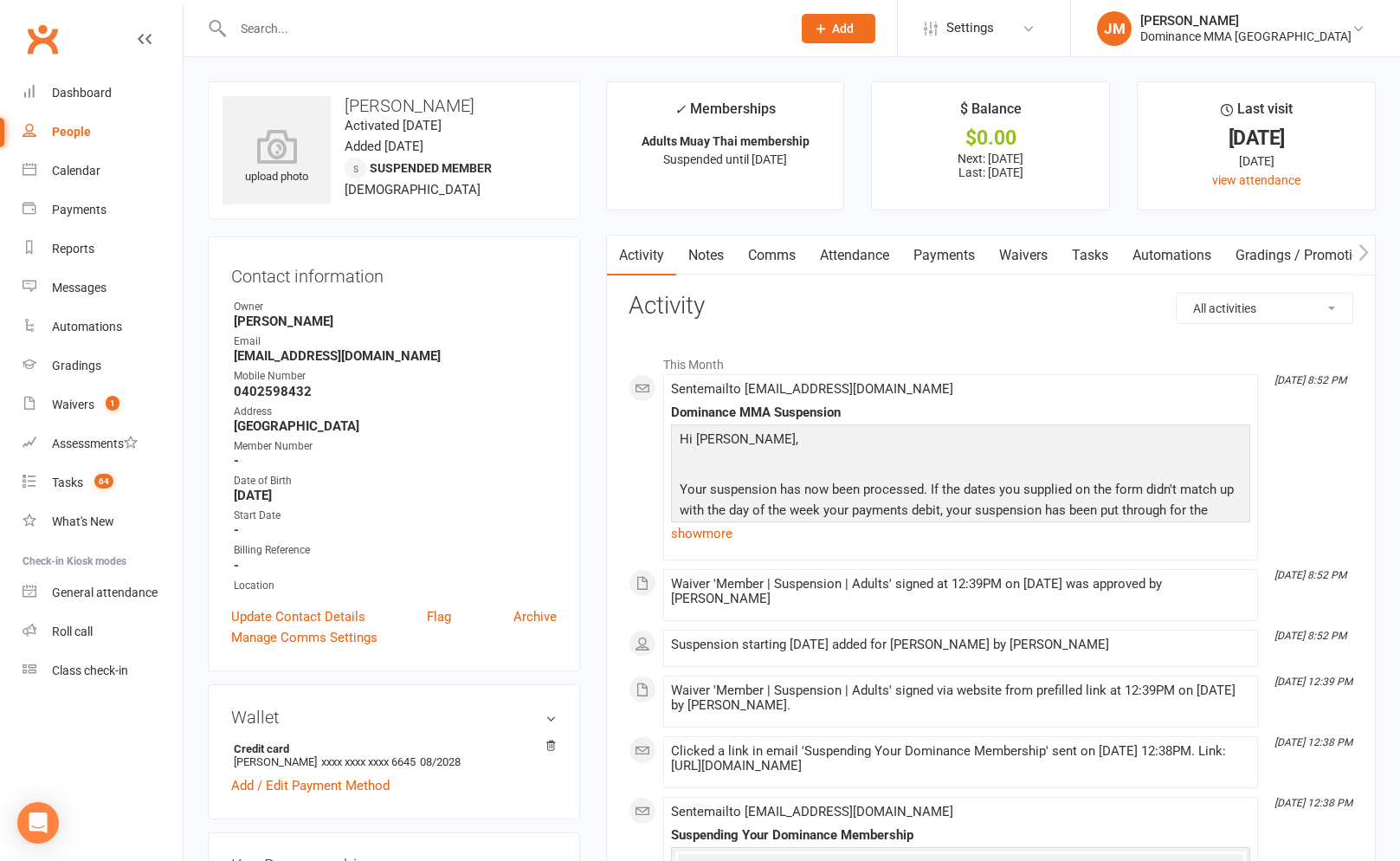
click at [1027, 246] on link "Waivers" at bounding box center [1022, 255] width 72 height 40
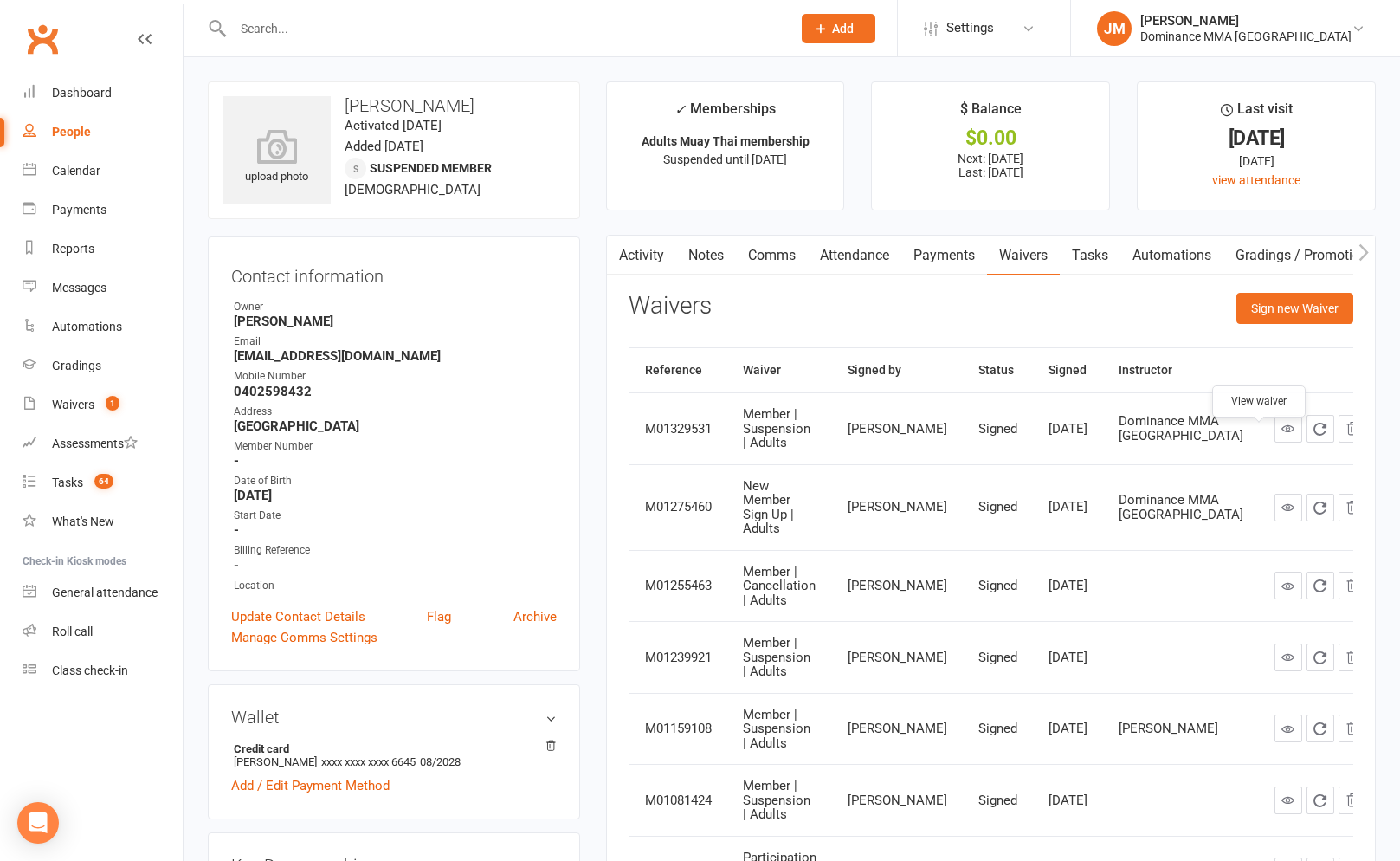
click at [1275, 443] on link at bounding box center [1288, 429] width 27 height 27
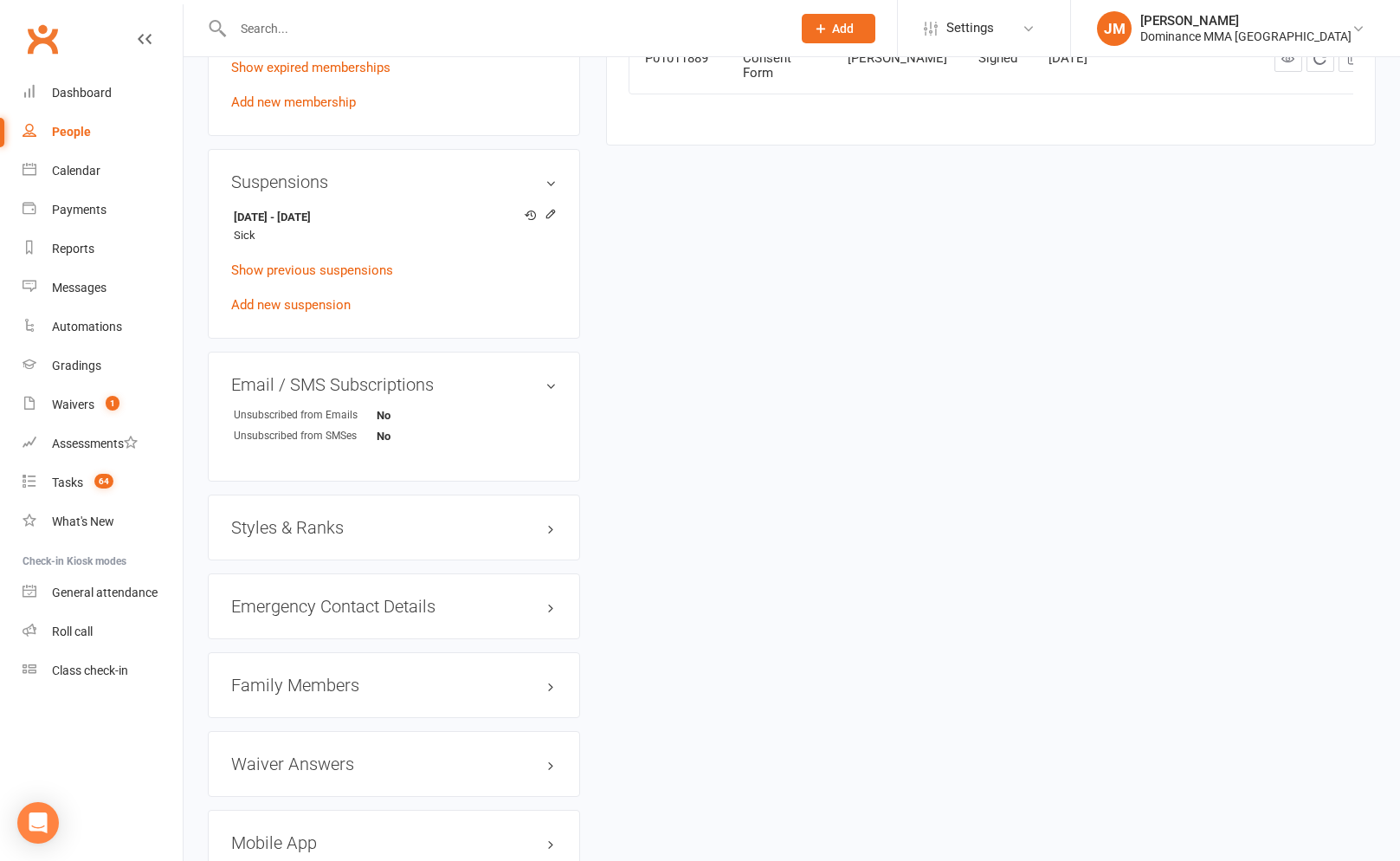
scroll to position [1055, 0]
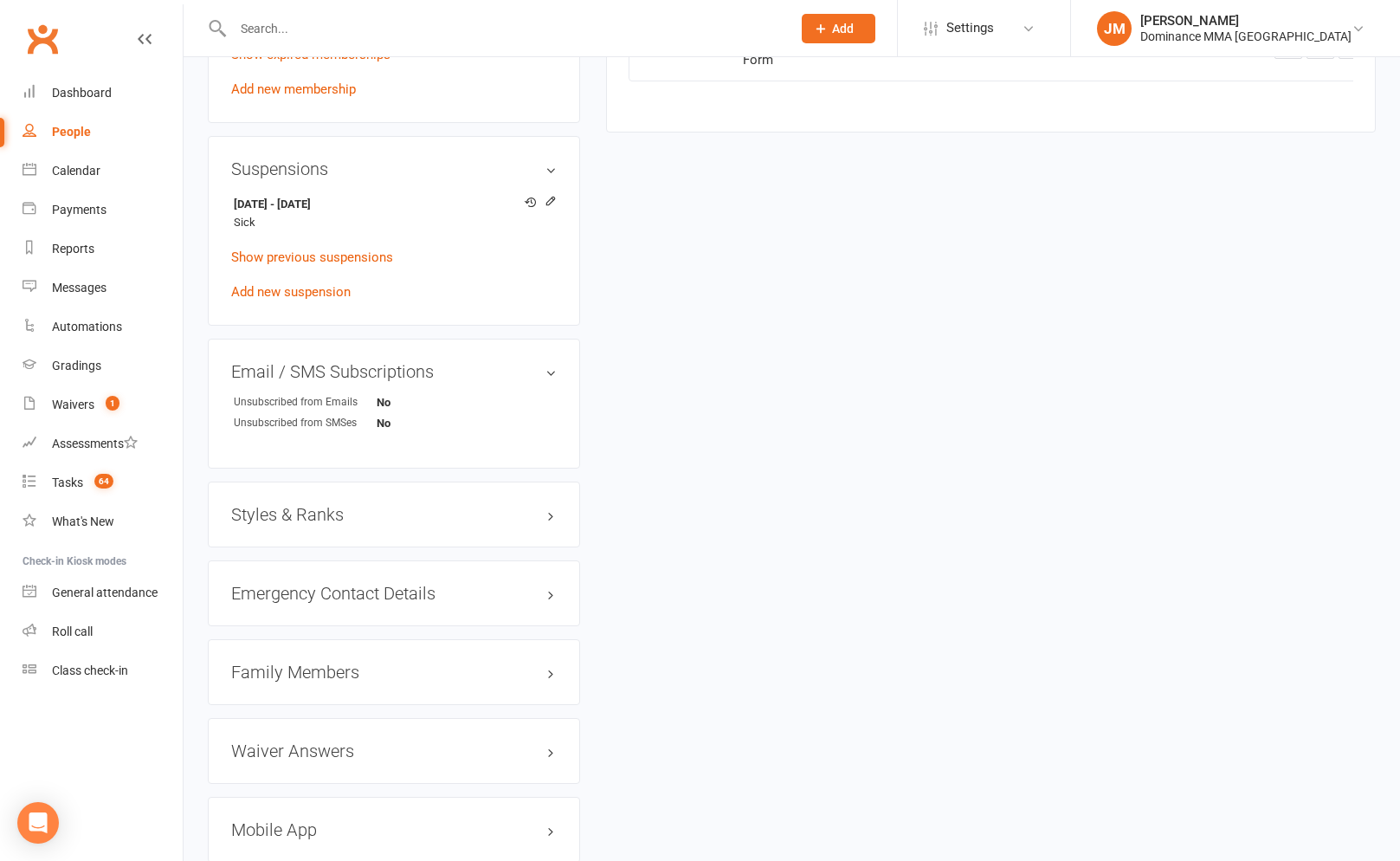
click at [291, 36] on input "text" at bounding box center [504, 28] width 552 height 24
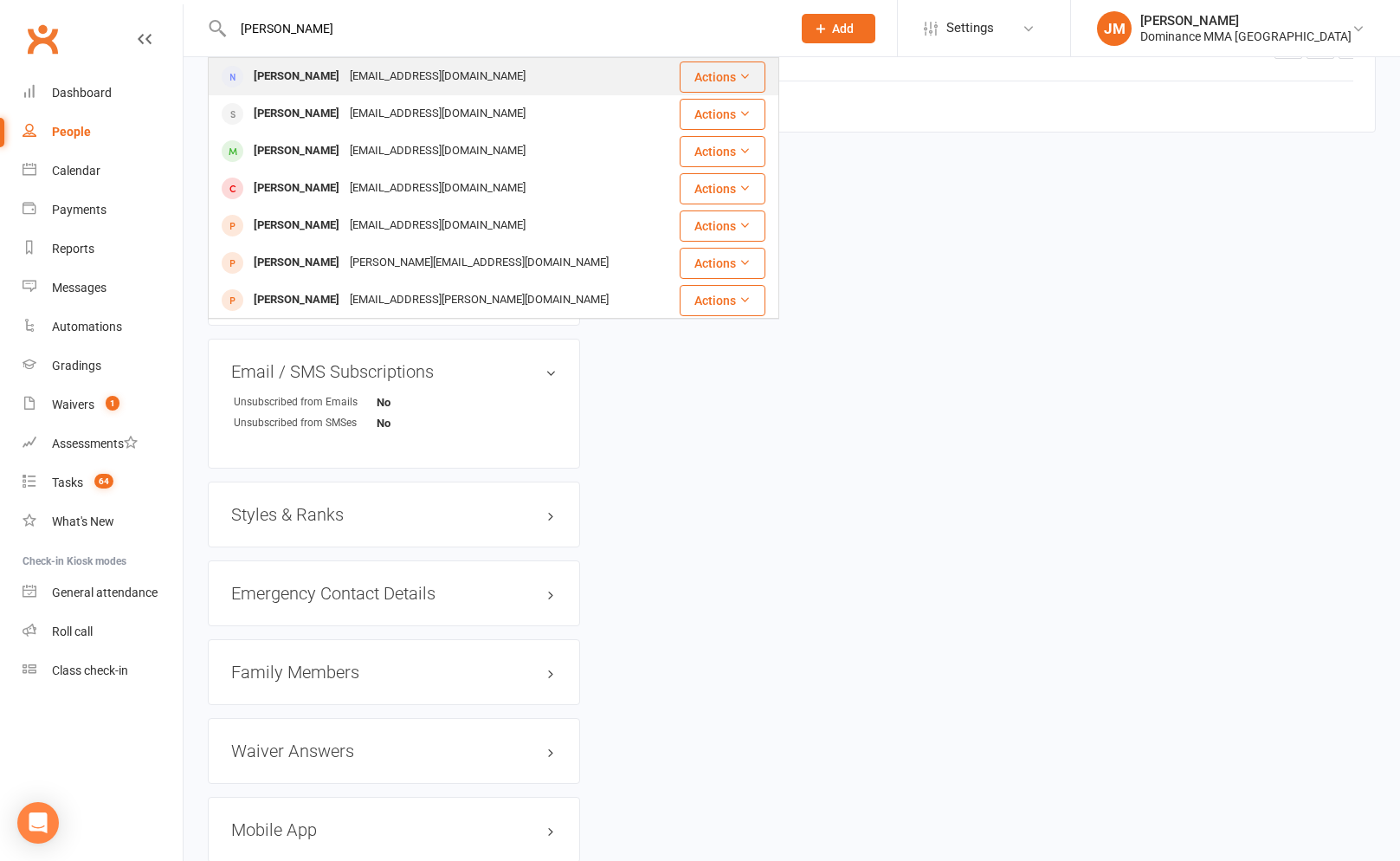
type input "latrell"
click at [368, 76] on div "Latrellrhuta24@gmail.com" at bounding box center [438, 76] width 186 height 25
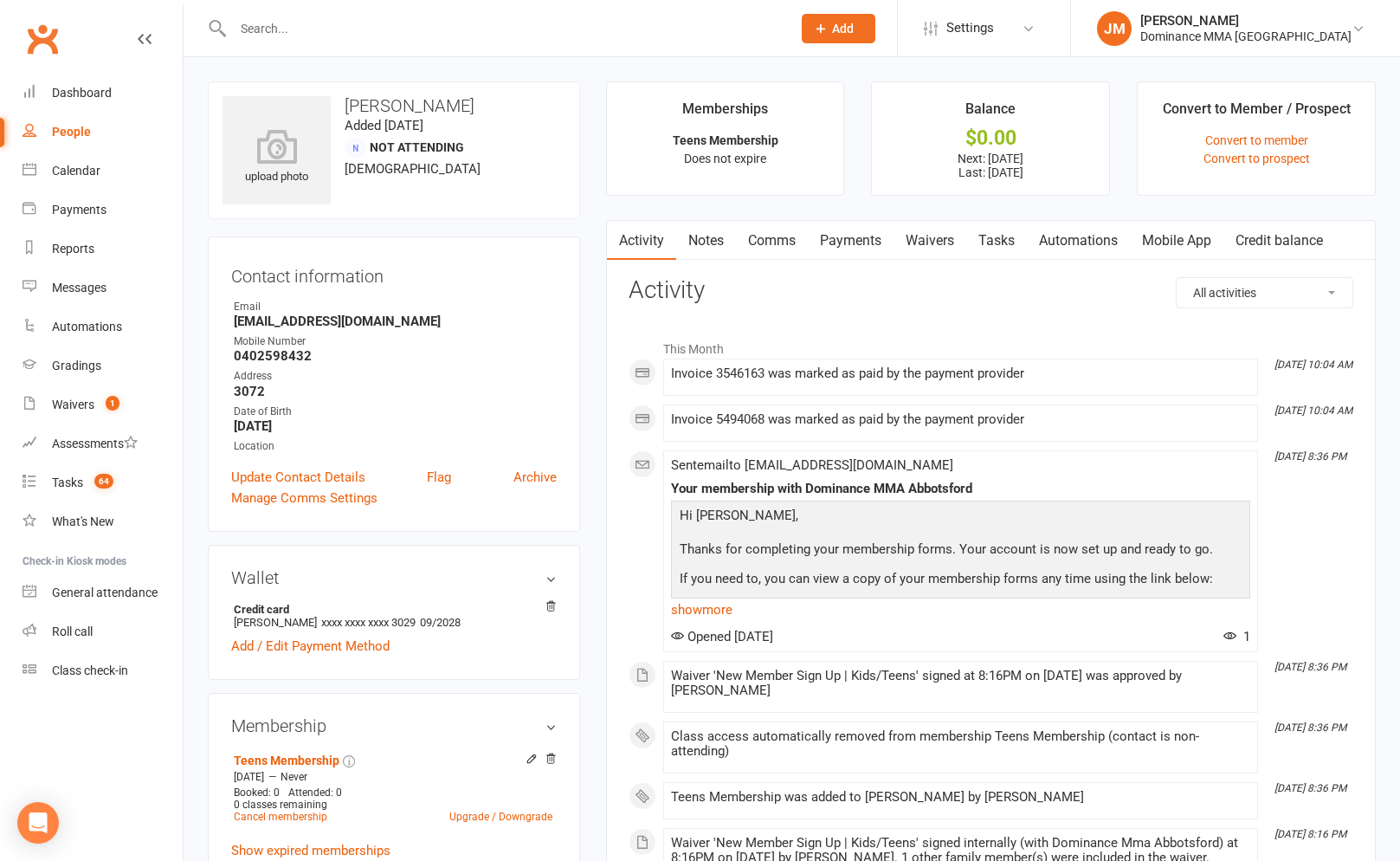
click at [912, 239] on link "Waivers" at bounding box center [929, 241] width 72 height 40
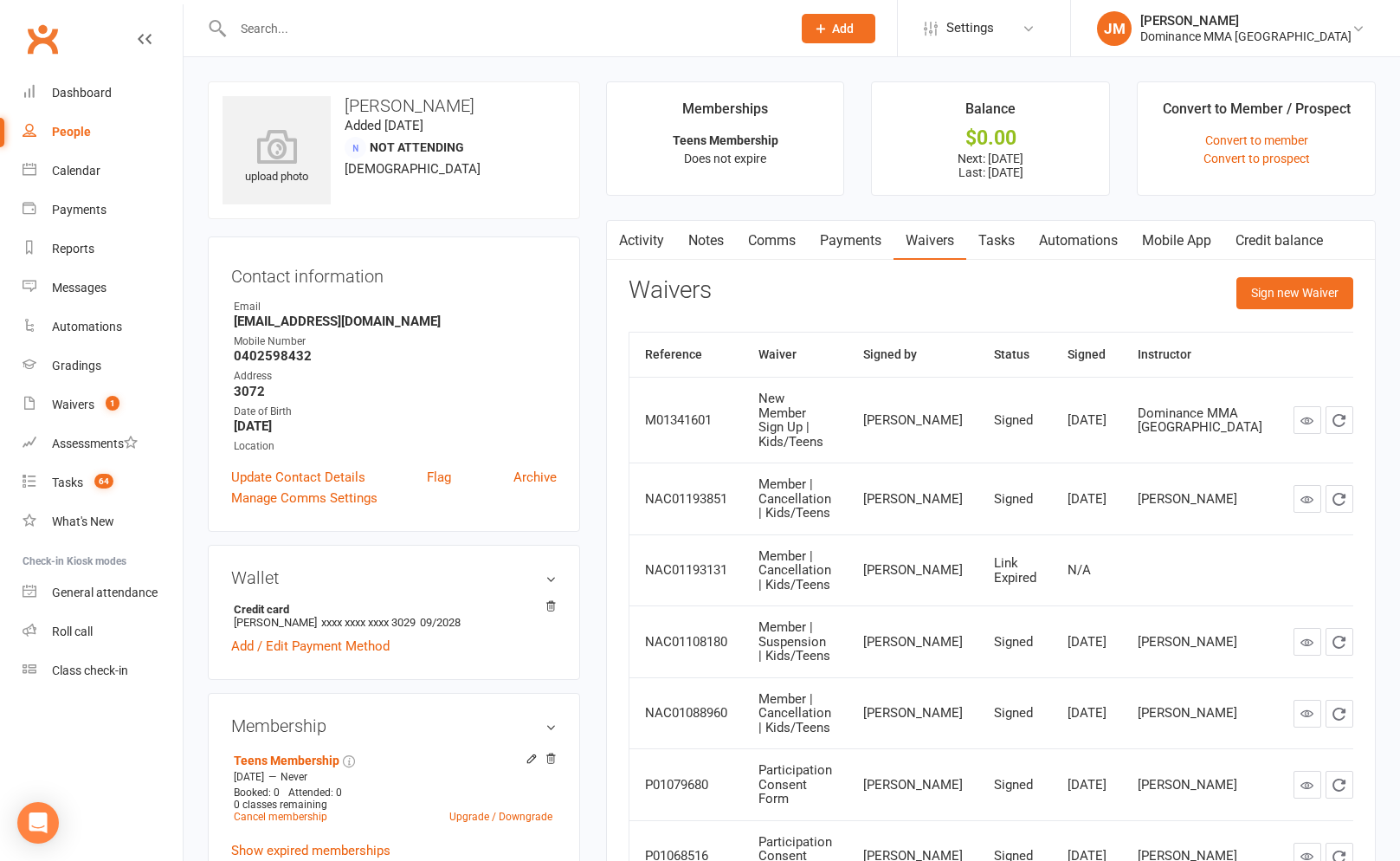
click at [343, 27] on input "text" at bounding box center [504, 28] width 552 height 24
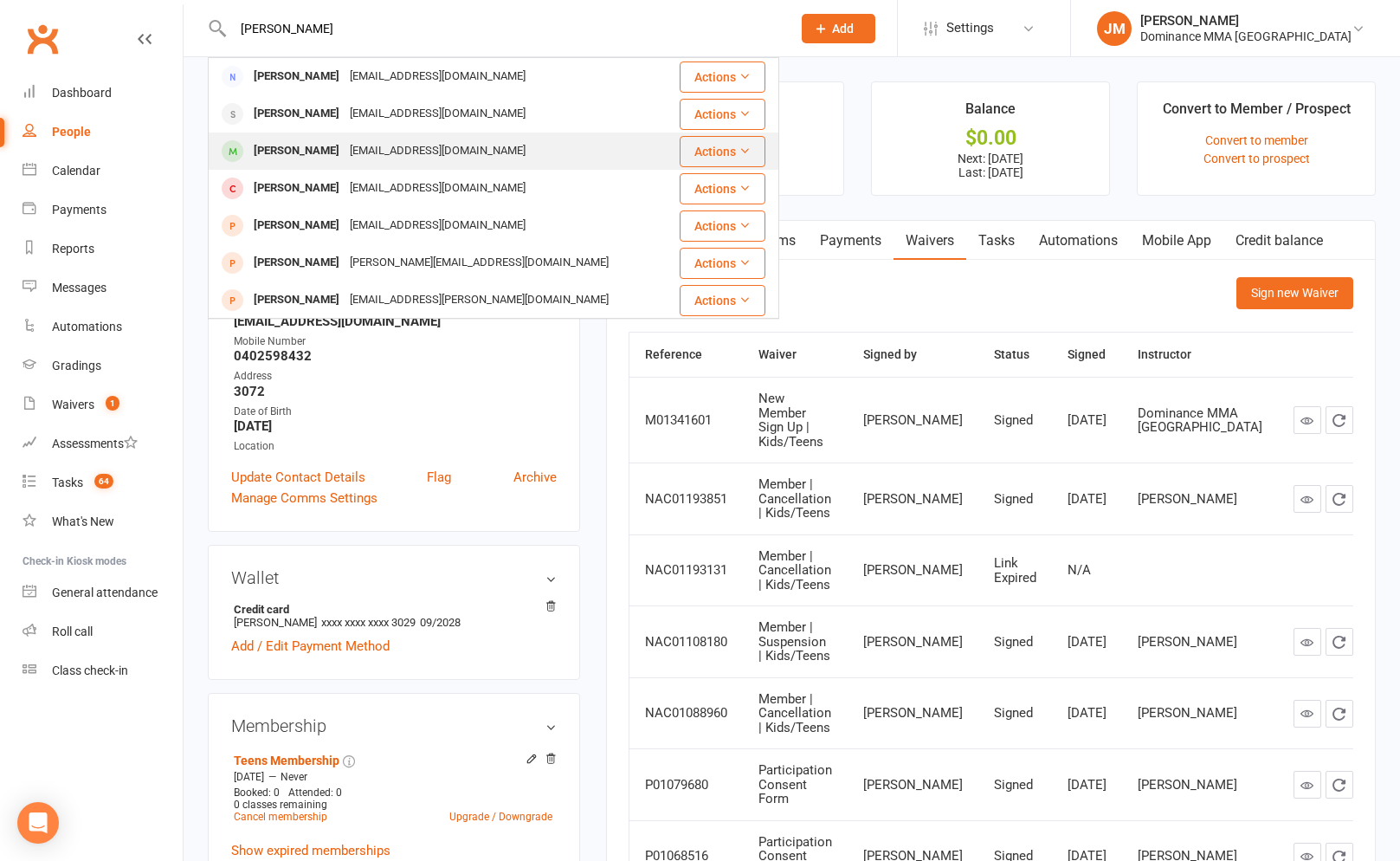
type input "latrell"
click at [368, 149] on div "Latrellrhuta24@gmail.com" at bounding box center [438, 151] width 186 height 25
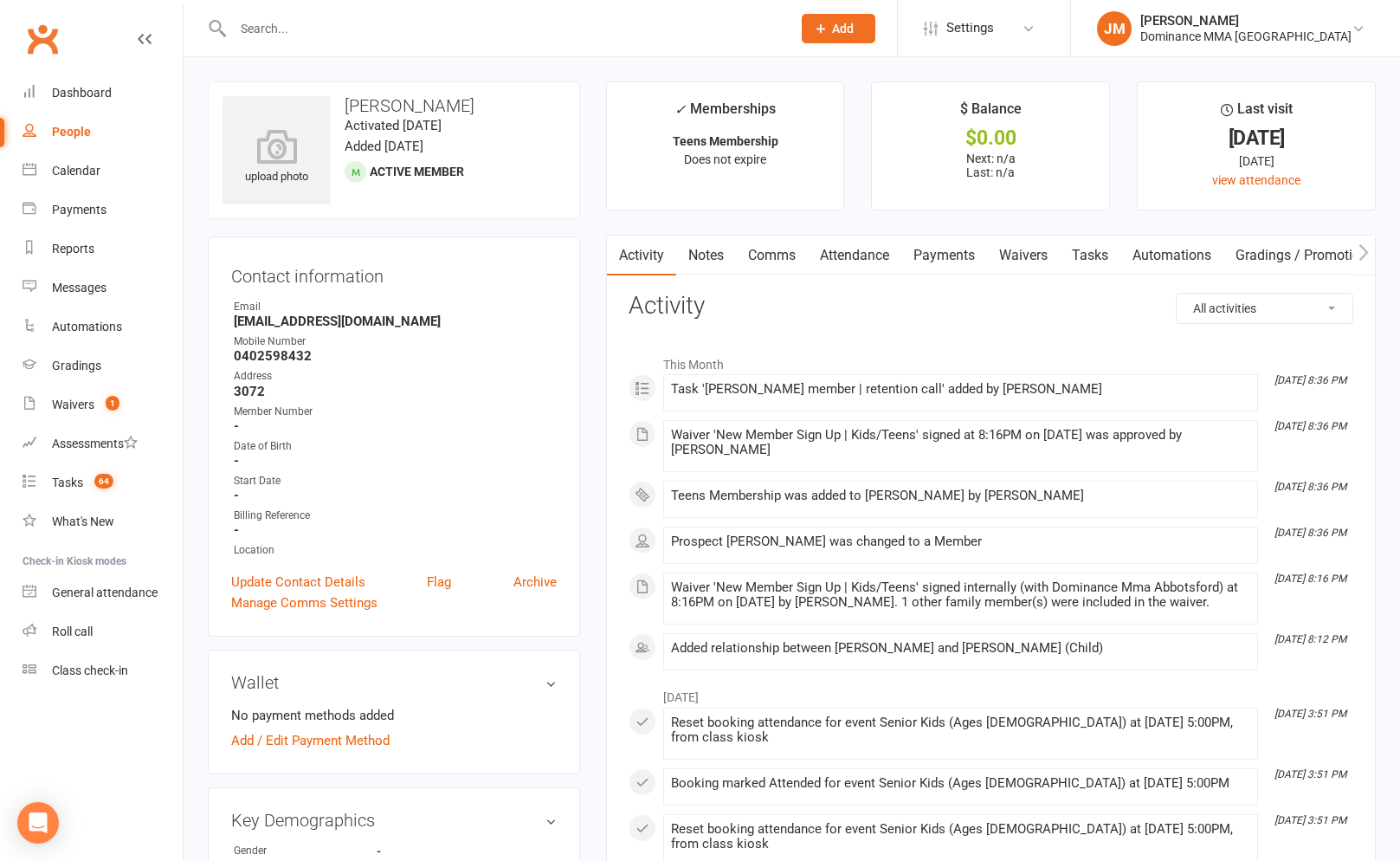
click at [353, 28] on input "text" at bounding box center [504, 28] width 552 height 24
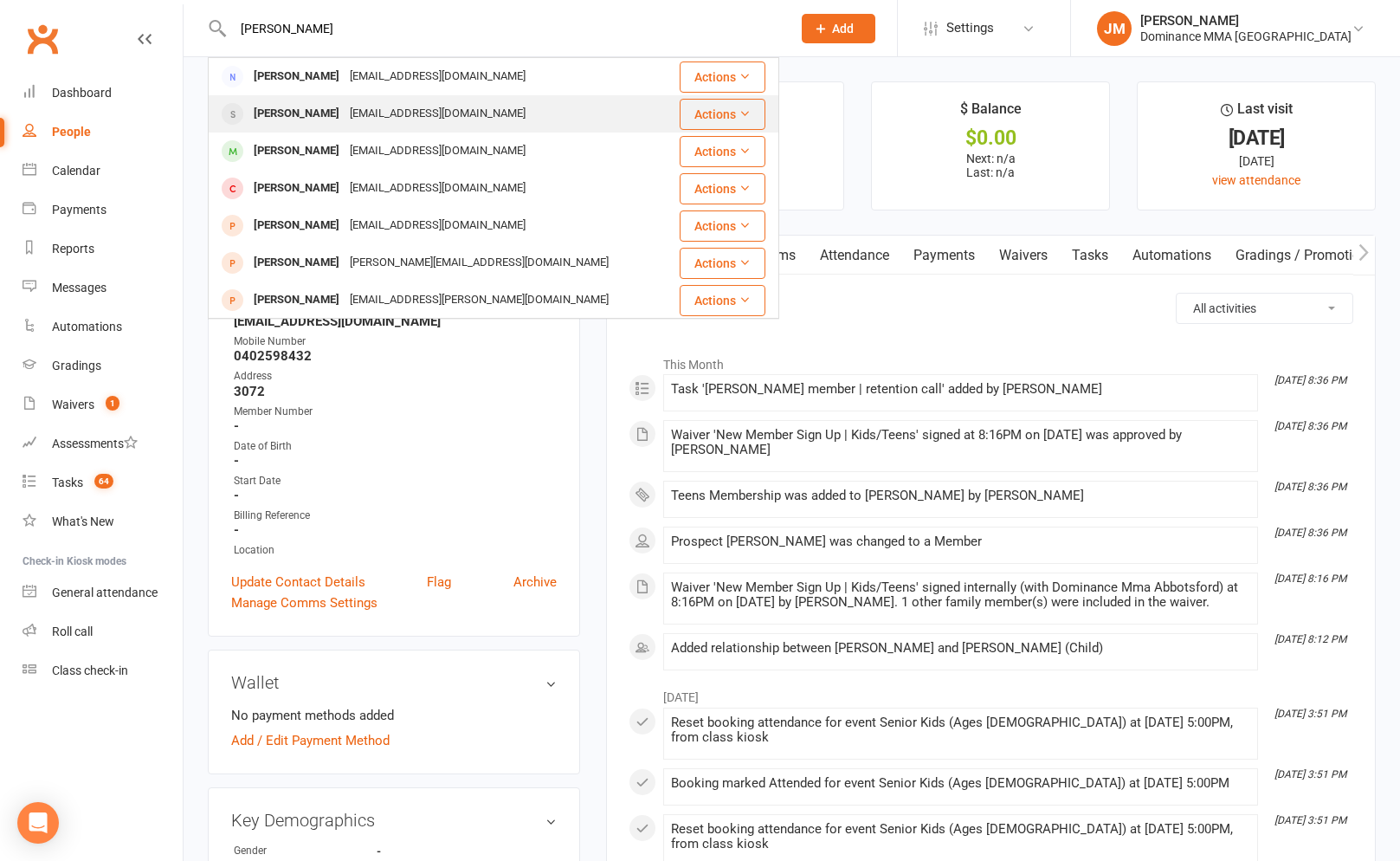
type input "latrell"
click at [364, 103] on div "Latrellrhuta24@gmail.com" at bounding box center [438, 114] width 186 height 25
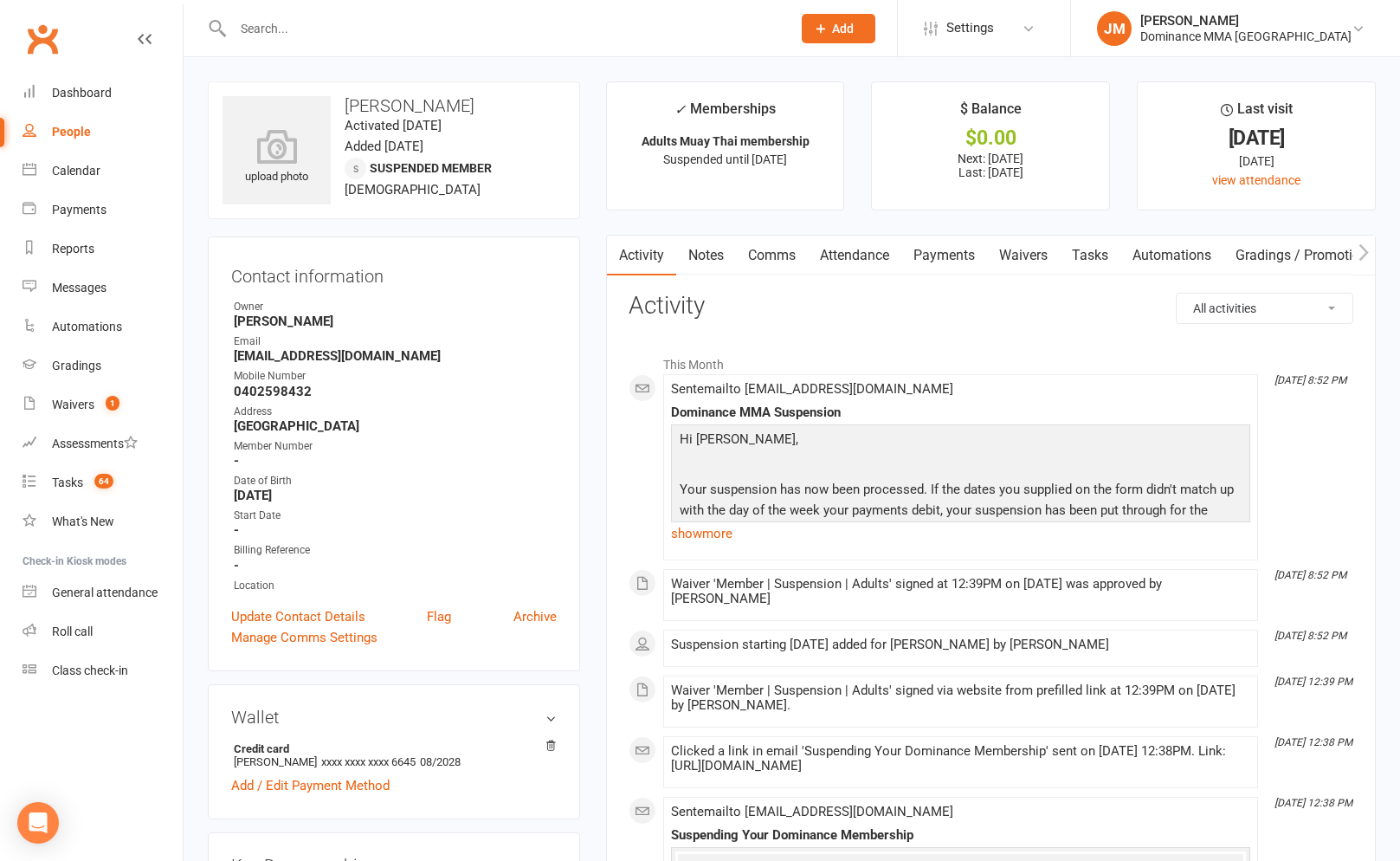
click at [735, 523] on link "show more" at bounding box center [960, 534] width 579 height 24
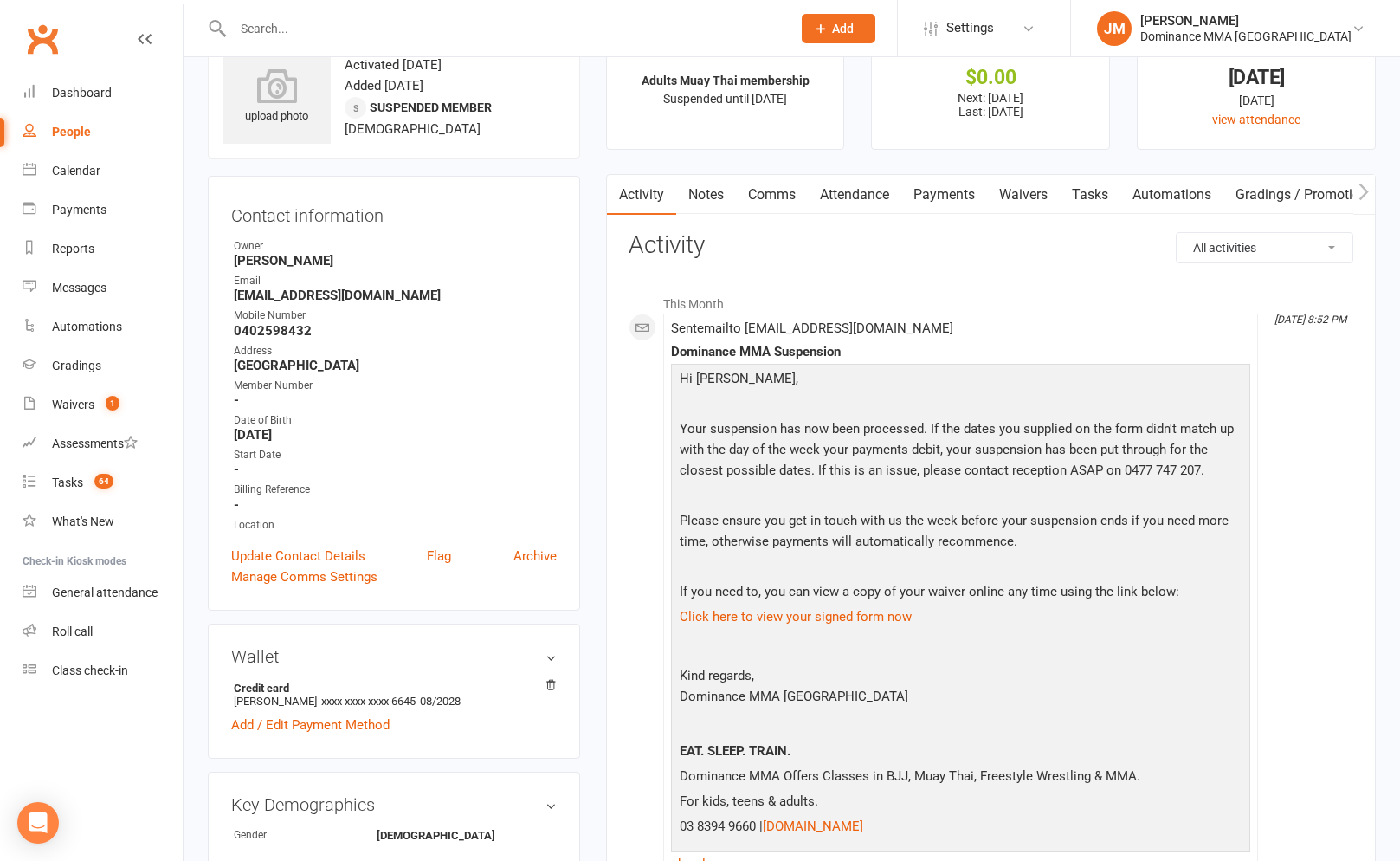
scroll to position [80, 0]
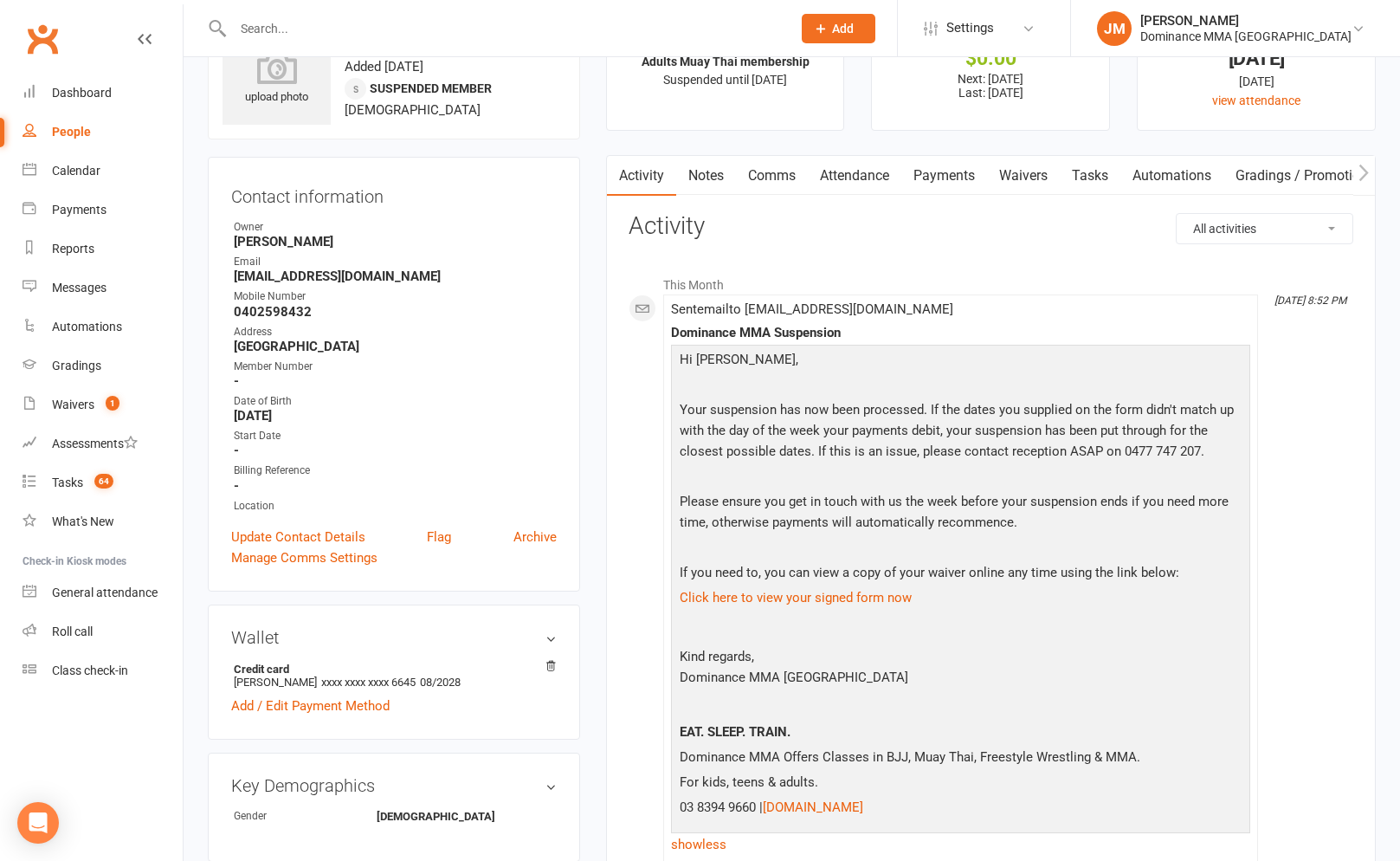
click at [1011, 175] on link "Waivers" at bounding box center [1022, 176] width 72 height 40
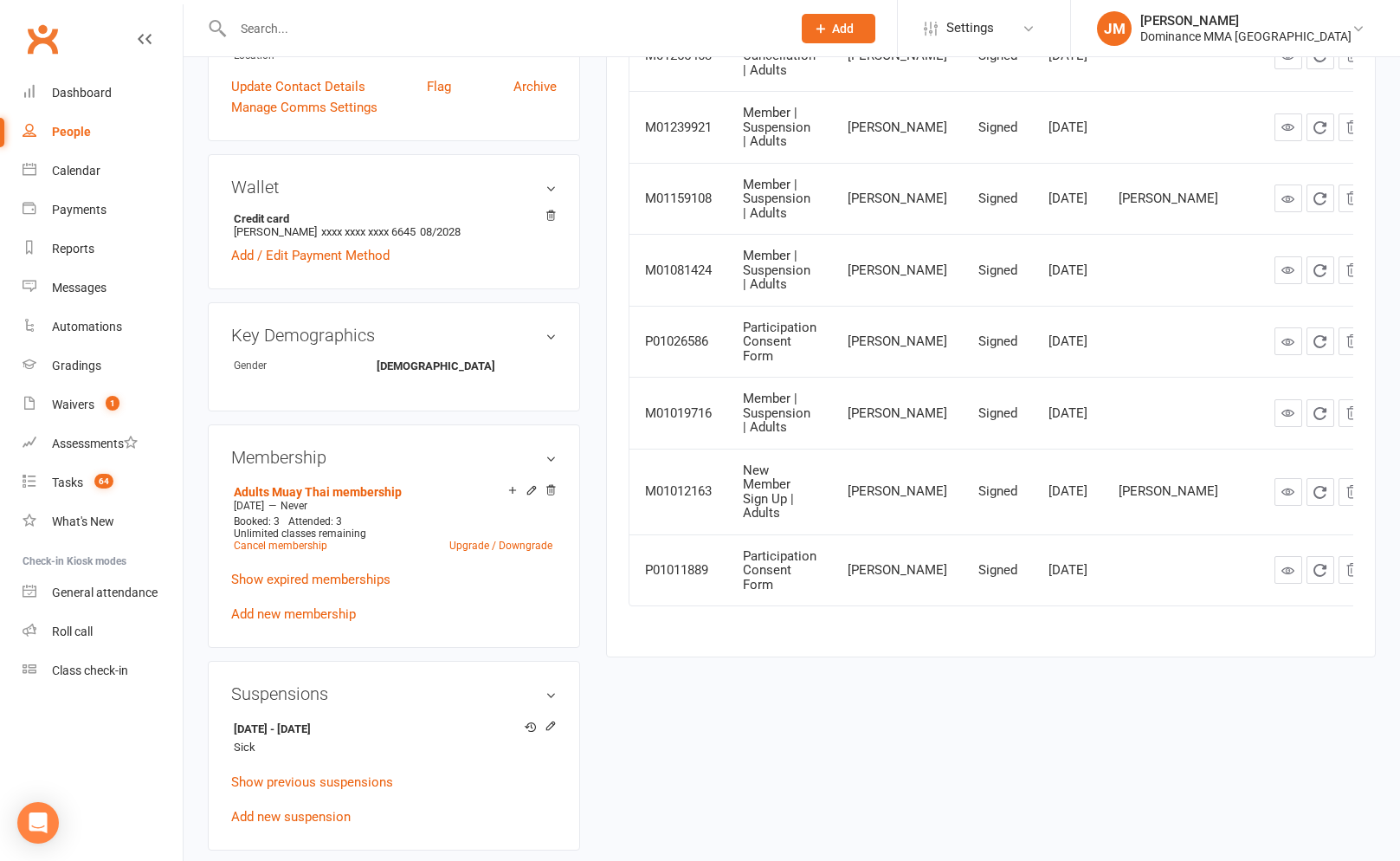
scroll to position [408, 0]
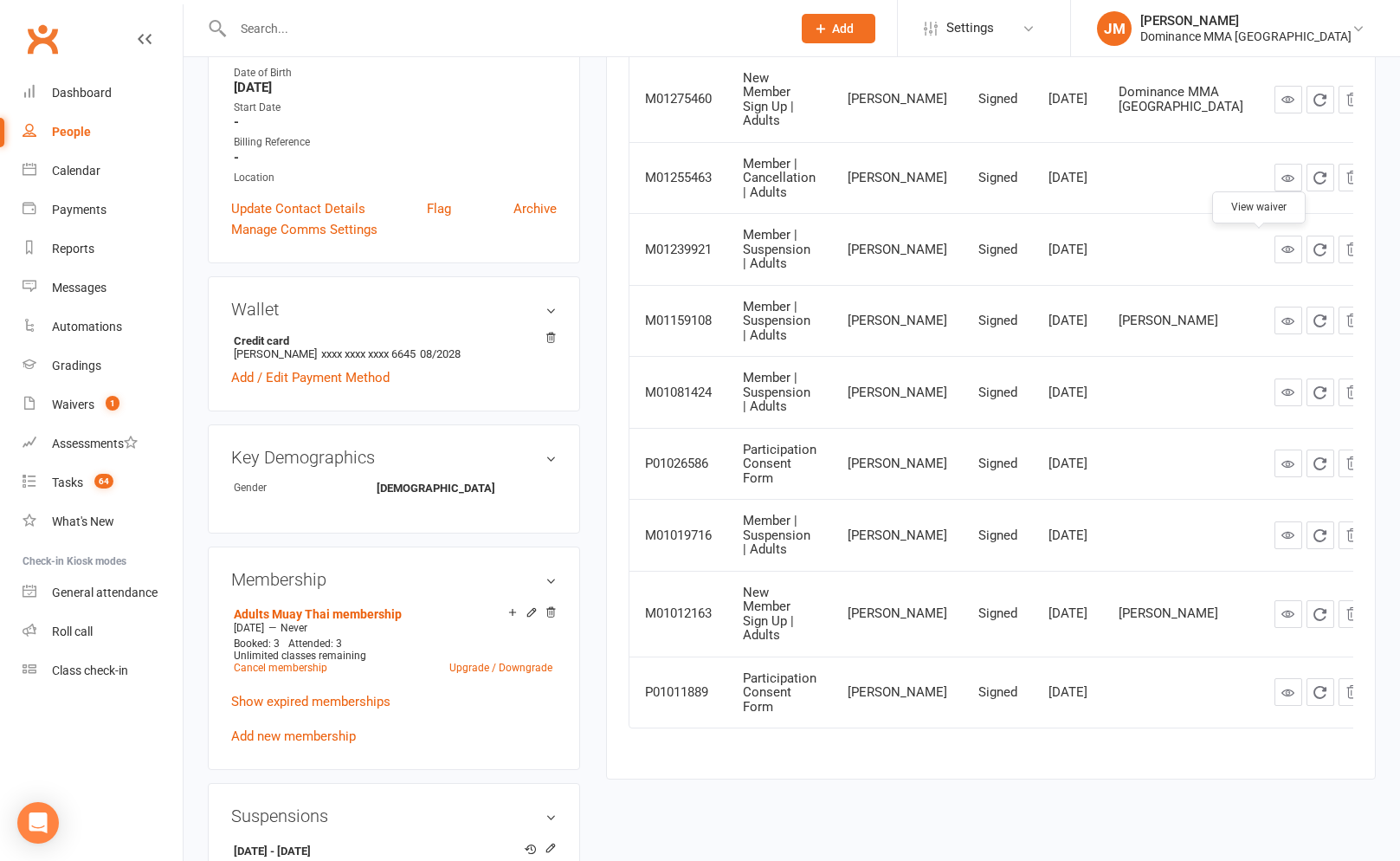
click at [1281, 252] on icon at bounding box center [1288, 250] width 13 height 13
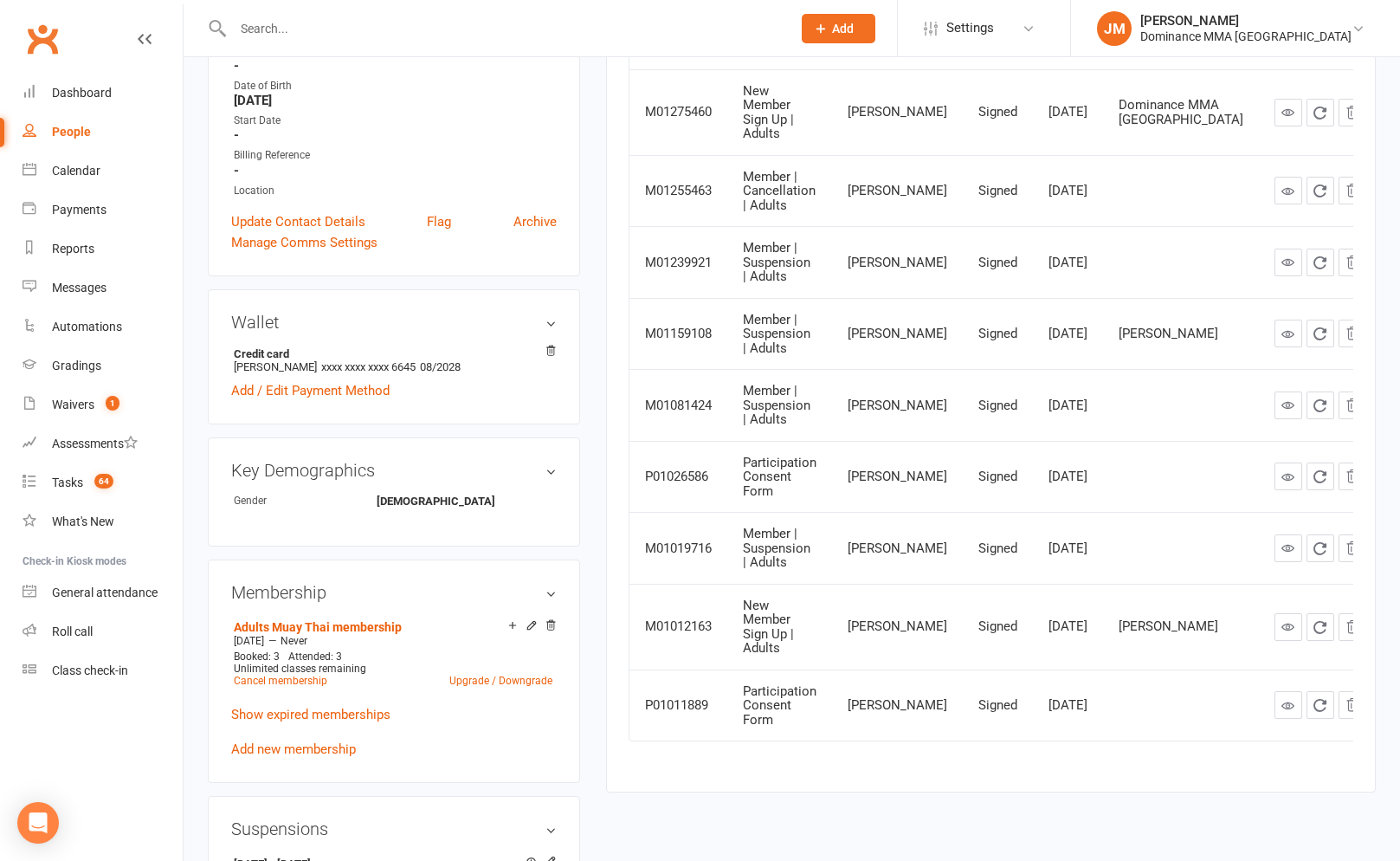
scroll to position [0, 0]
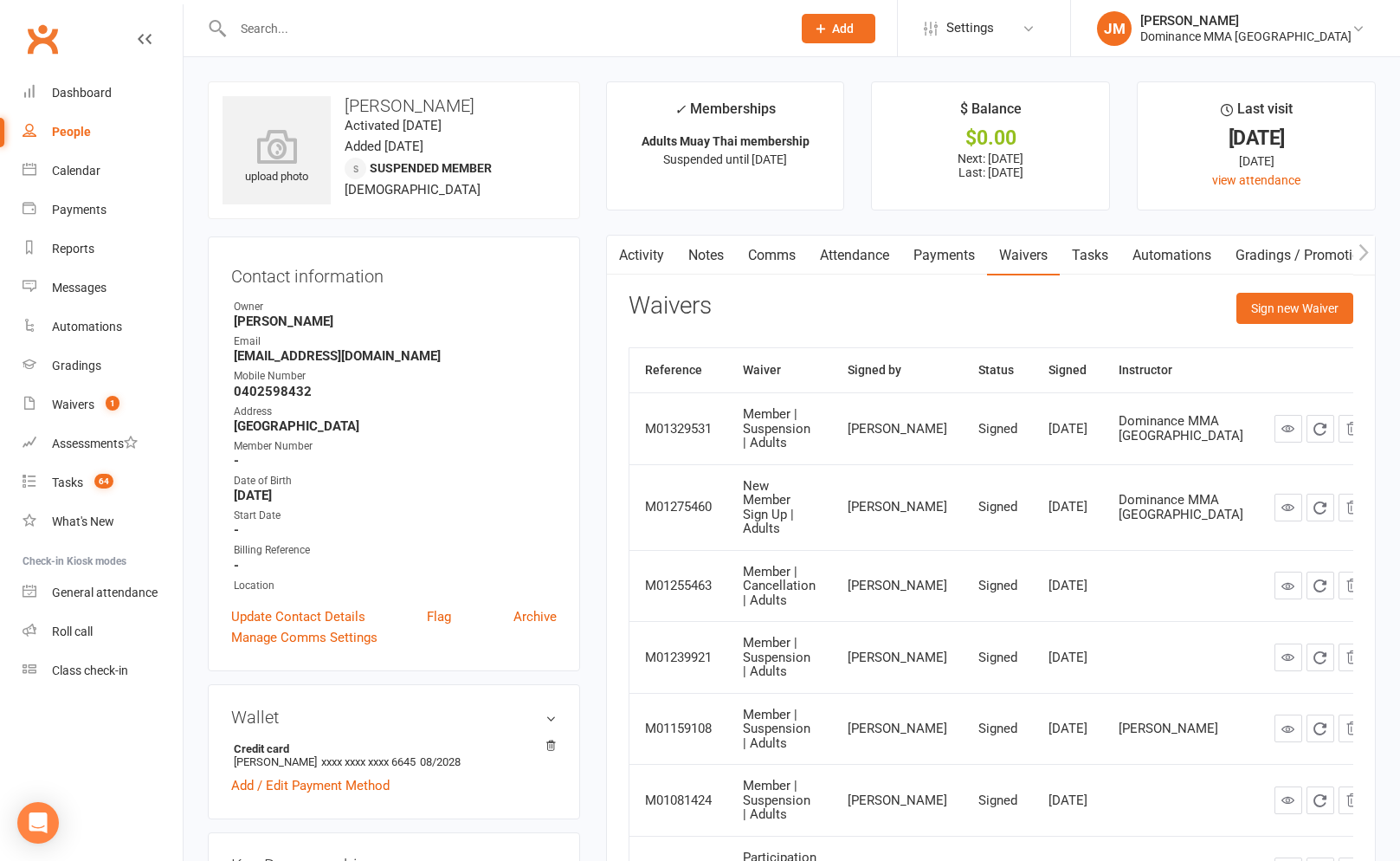
click at [918, 247] on link "Payments" at bounding box center [943, 255] width 86 height 40
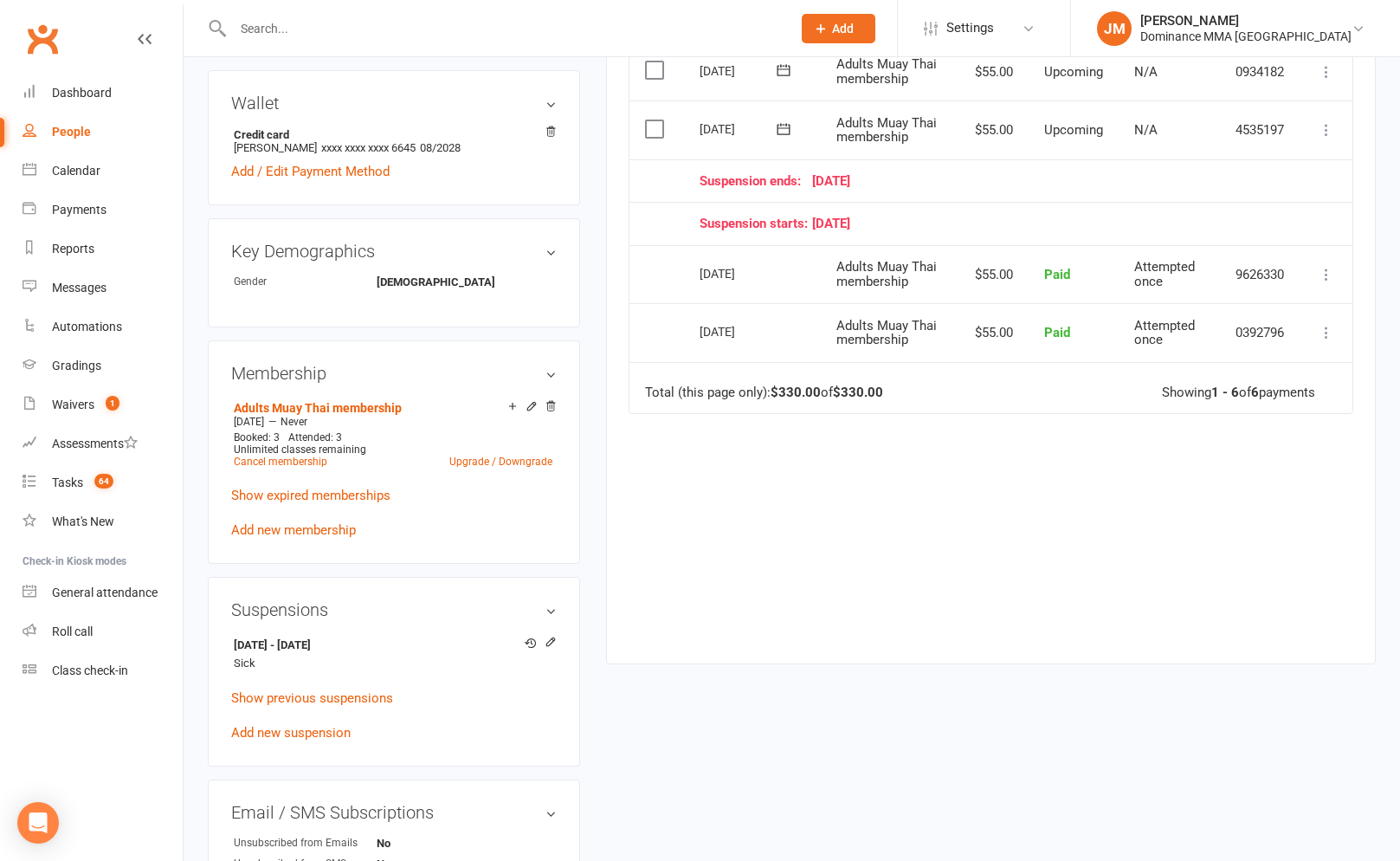
scroll to position [1168, 0]
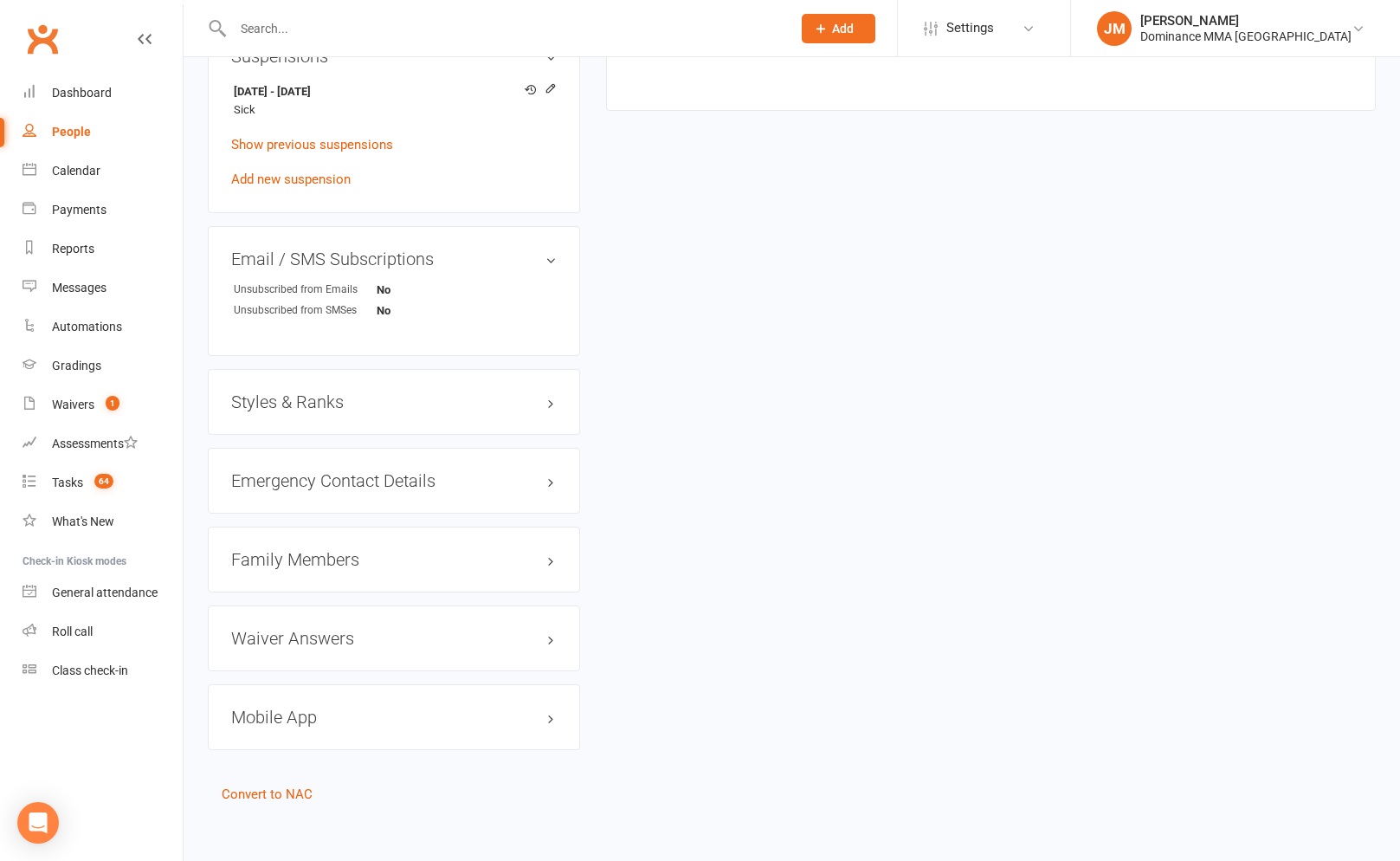
click at [298, 558] on h3 "Family Members" at bounding box center [394, 560] width 326 height 19
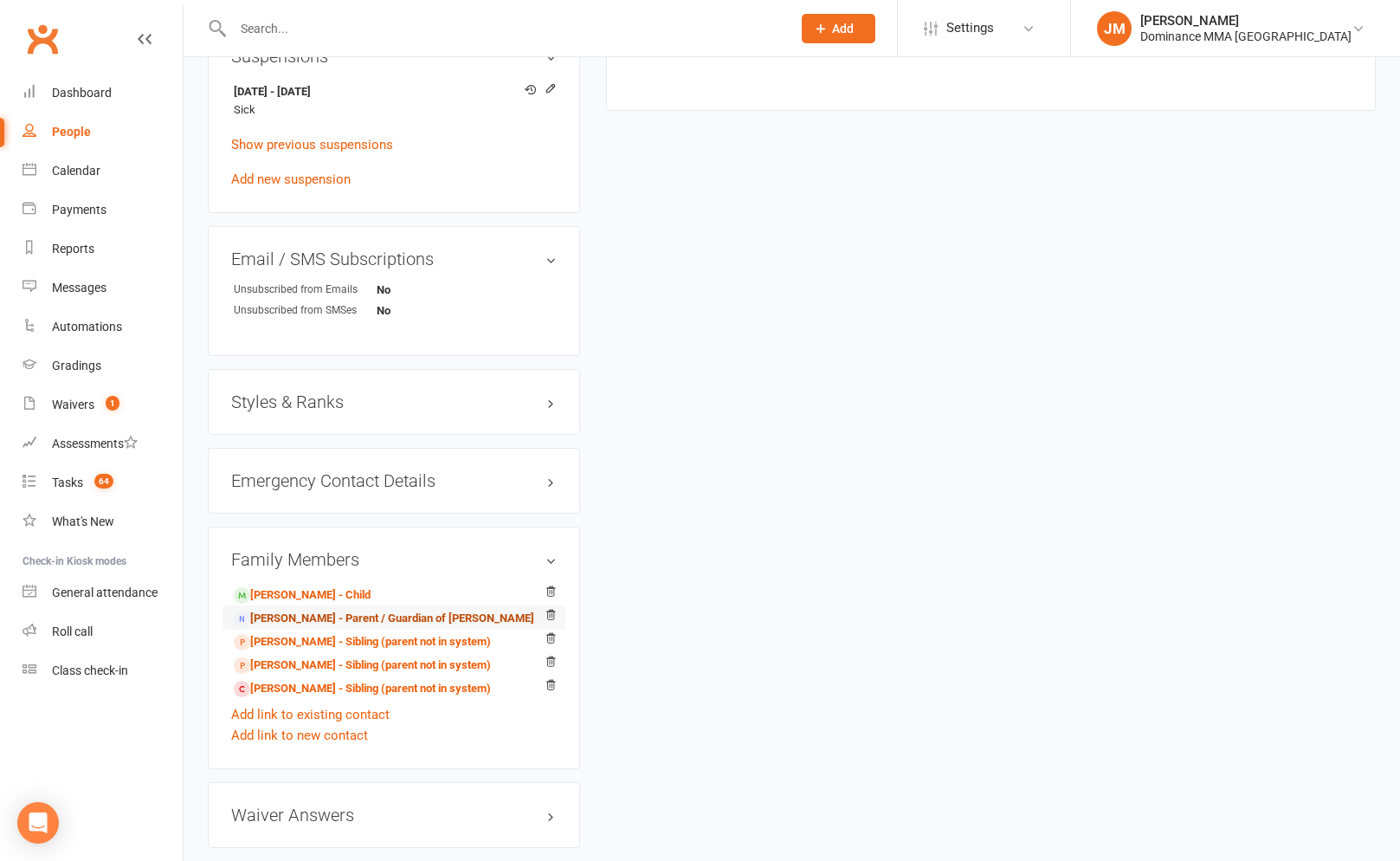
click at [325, 613] on link "Latrell Huta - Parent / Guardian of Orion Abraham" at bounding box center [383, 618] width 300 height 18
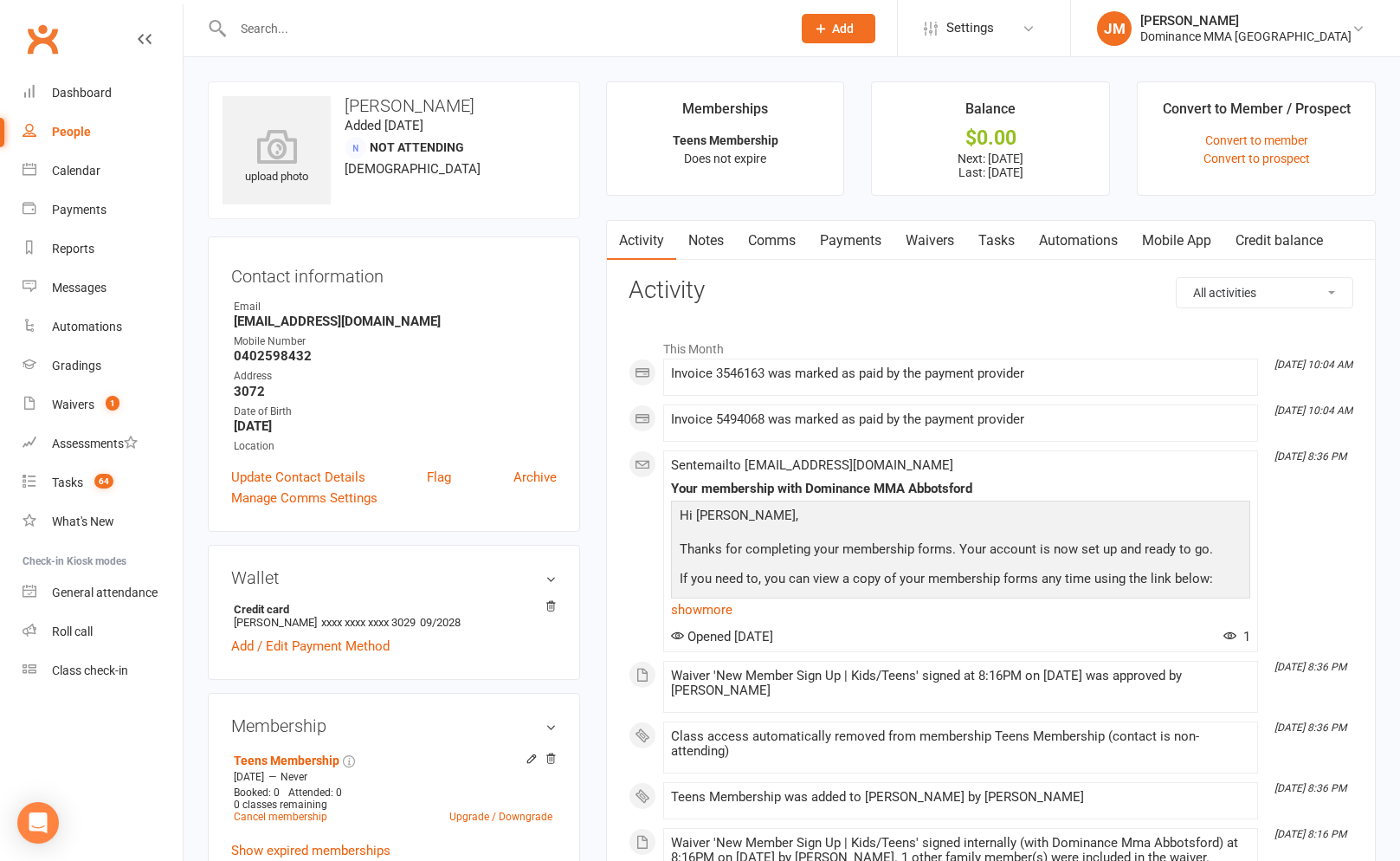
click at [860, 244] on link "Payments" at bounding box center [850, 241] width 86 height 40
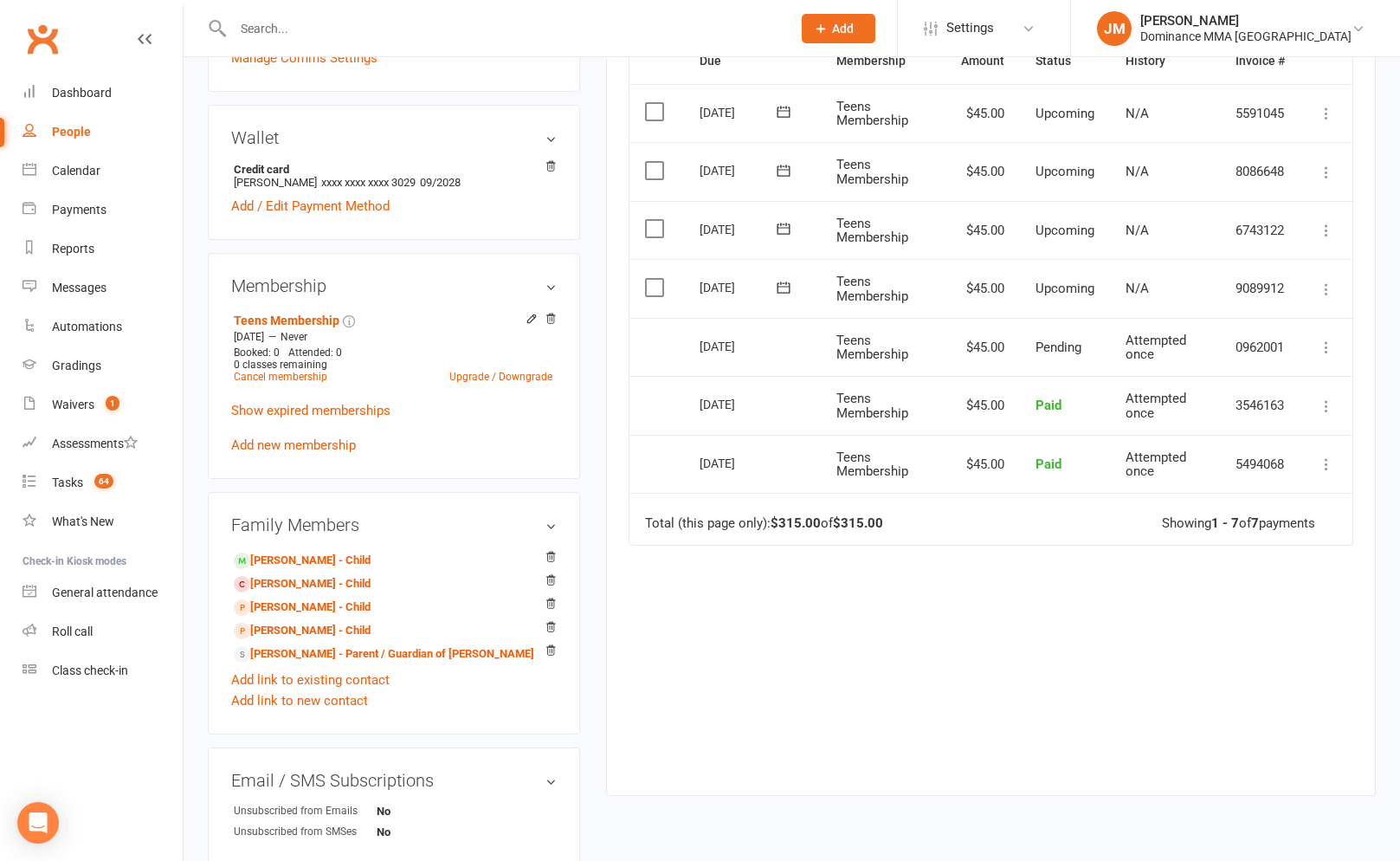
scroll to position [324, 0]
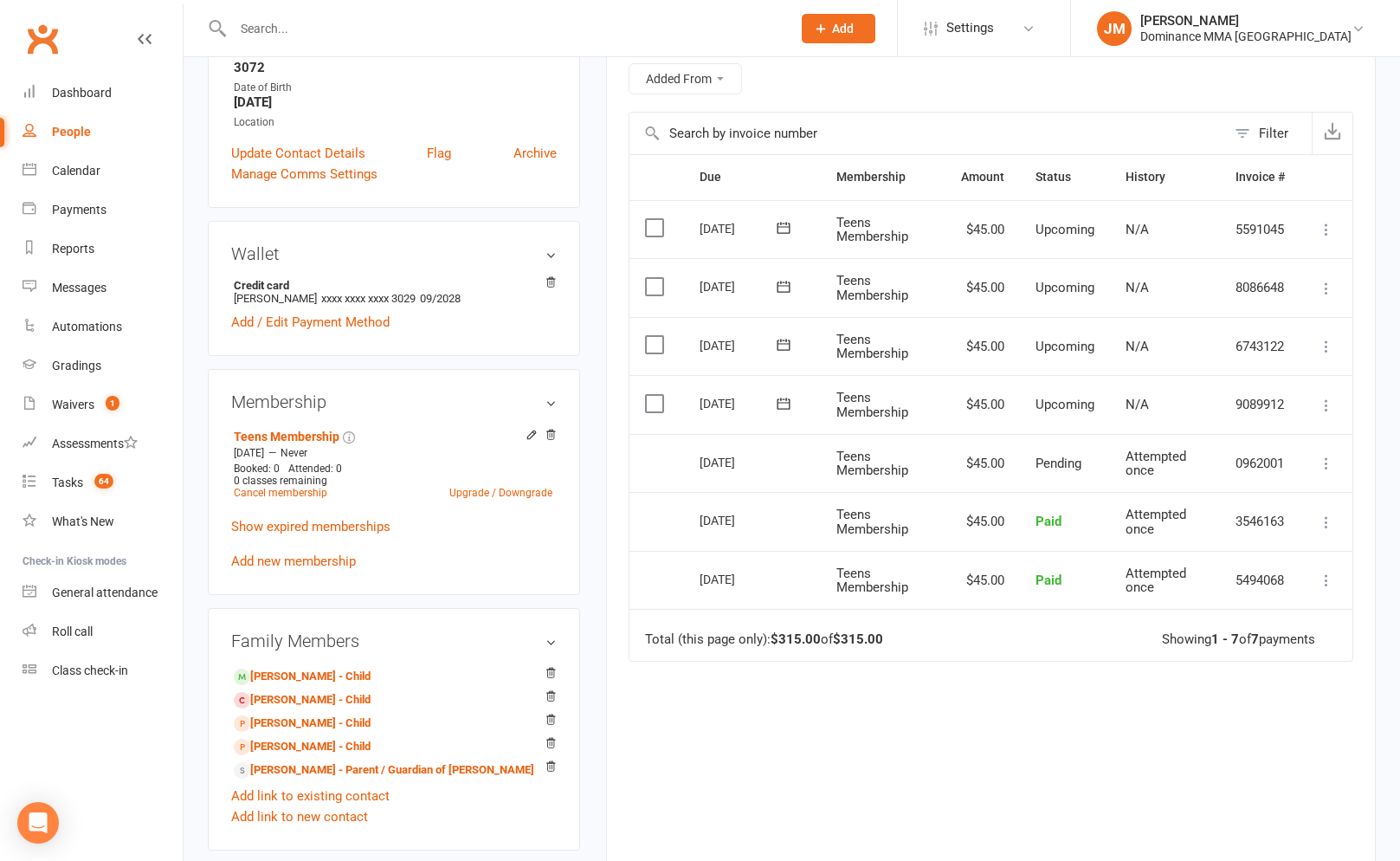
click at [1331, 403] on icon at bounding box center [1327, 405] width 17 height 17
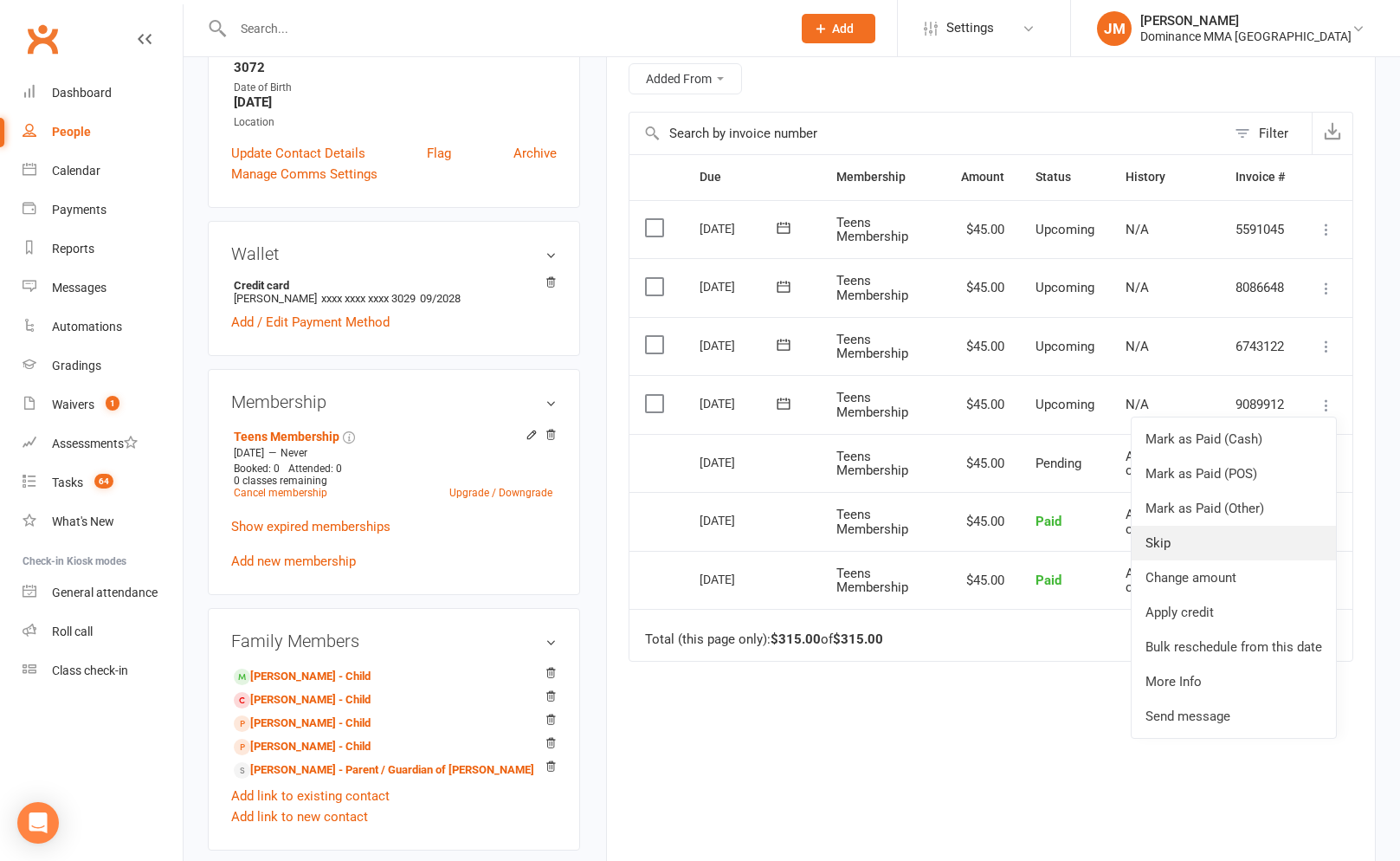
click at [1199, 539] on link "Skip" at bounding box center [1233, 543] width 204 height 35
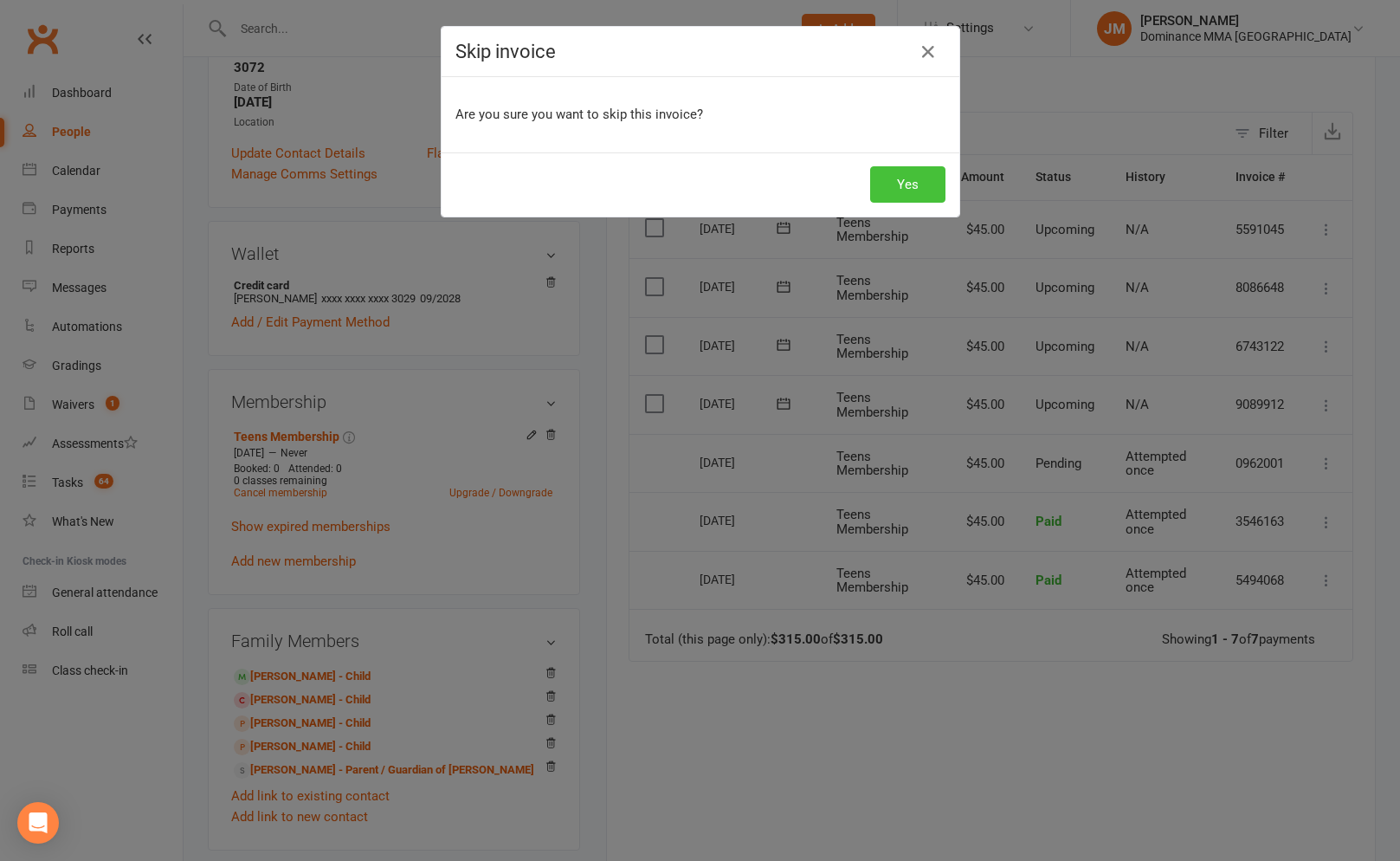
click at [925, 192] on button "Yes" at bounding box center [908, 185] width 75 height 37
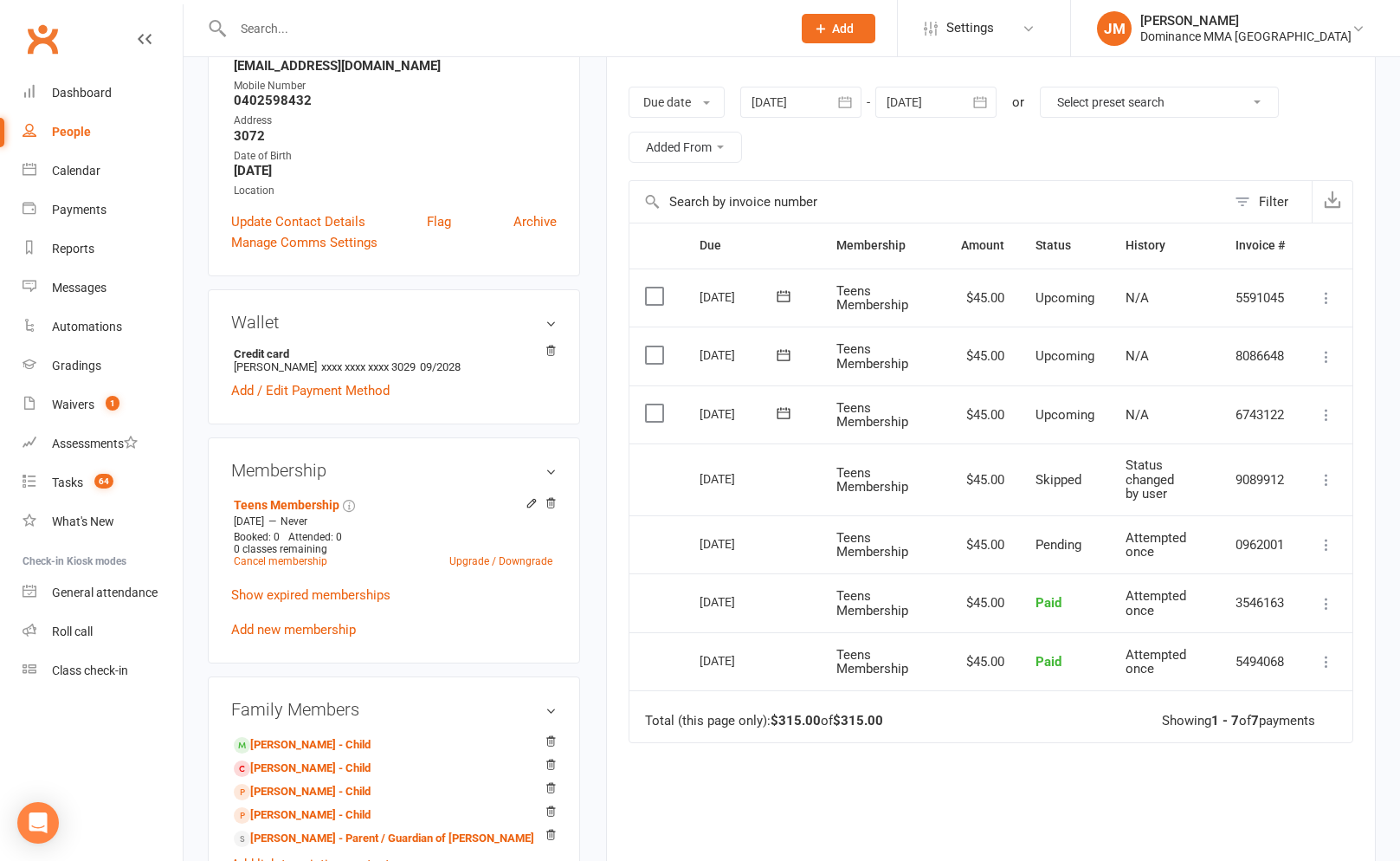
scroll to position [377, 0]
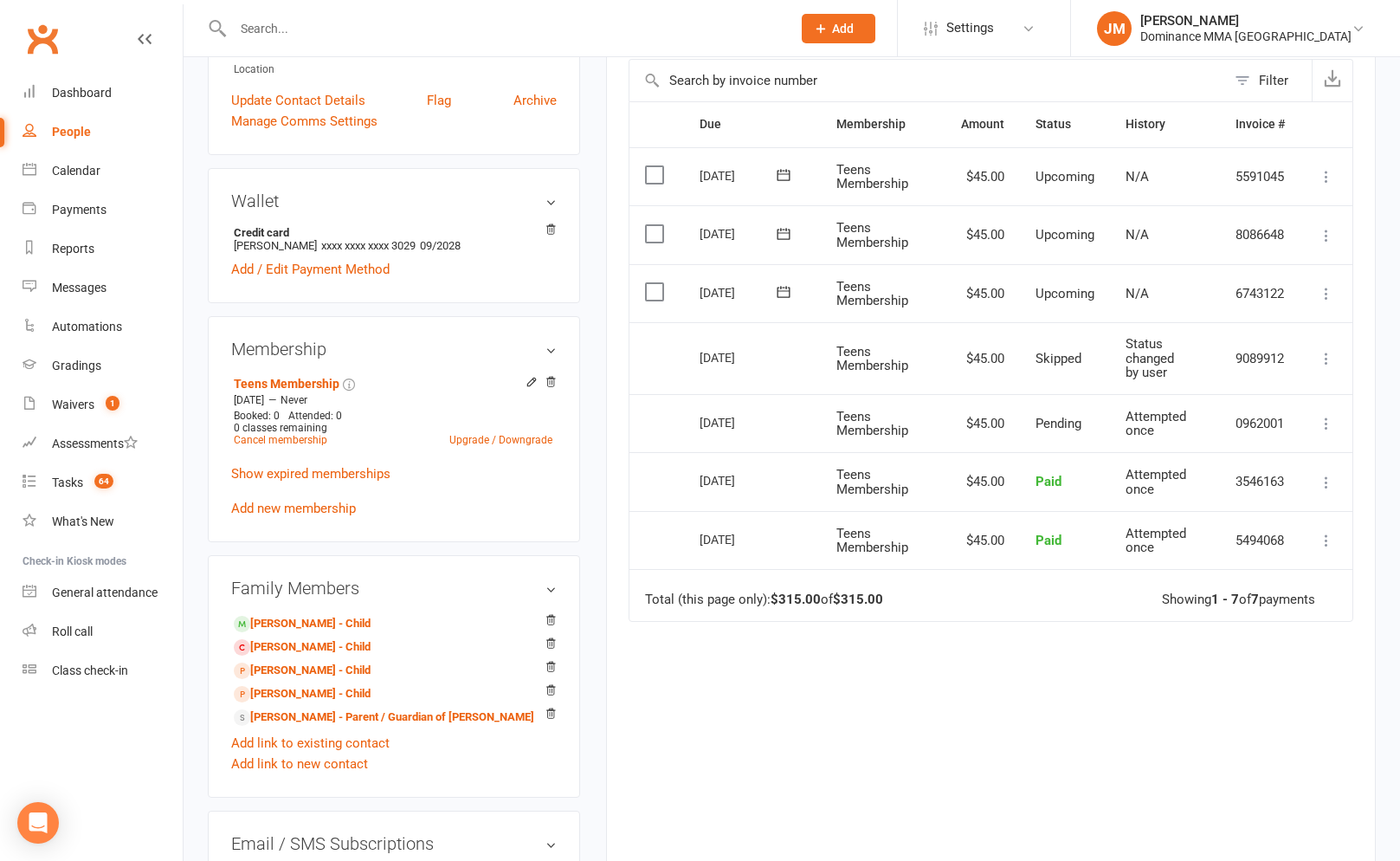
click at [864, 655] on div "Due Contact Membership Amount Status History Invoice # Select this 15 Oct 2025 …" at bounding box center [991, 473] width 725 height 743
drag, startPoint x: 1052, startPoint y: 681, endPoint x: 1067, endPoint y: 682, distance: 15.0
click at [1051, 681] on div "Due Contact Membership Amount Status History Invoice # Select this 15 Oct 2025 …" at bounding box center [991, 472] width 725 height 743
click at [1080, 679] on div "Due Contact Membership Amount Status History Invoice # Select this 15 Oct 2025 …" at bounding box center [991, 472] width 725 height 743
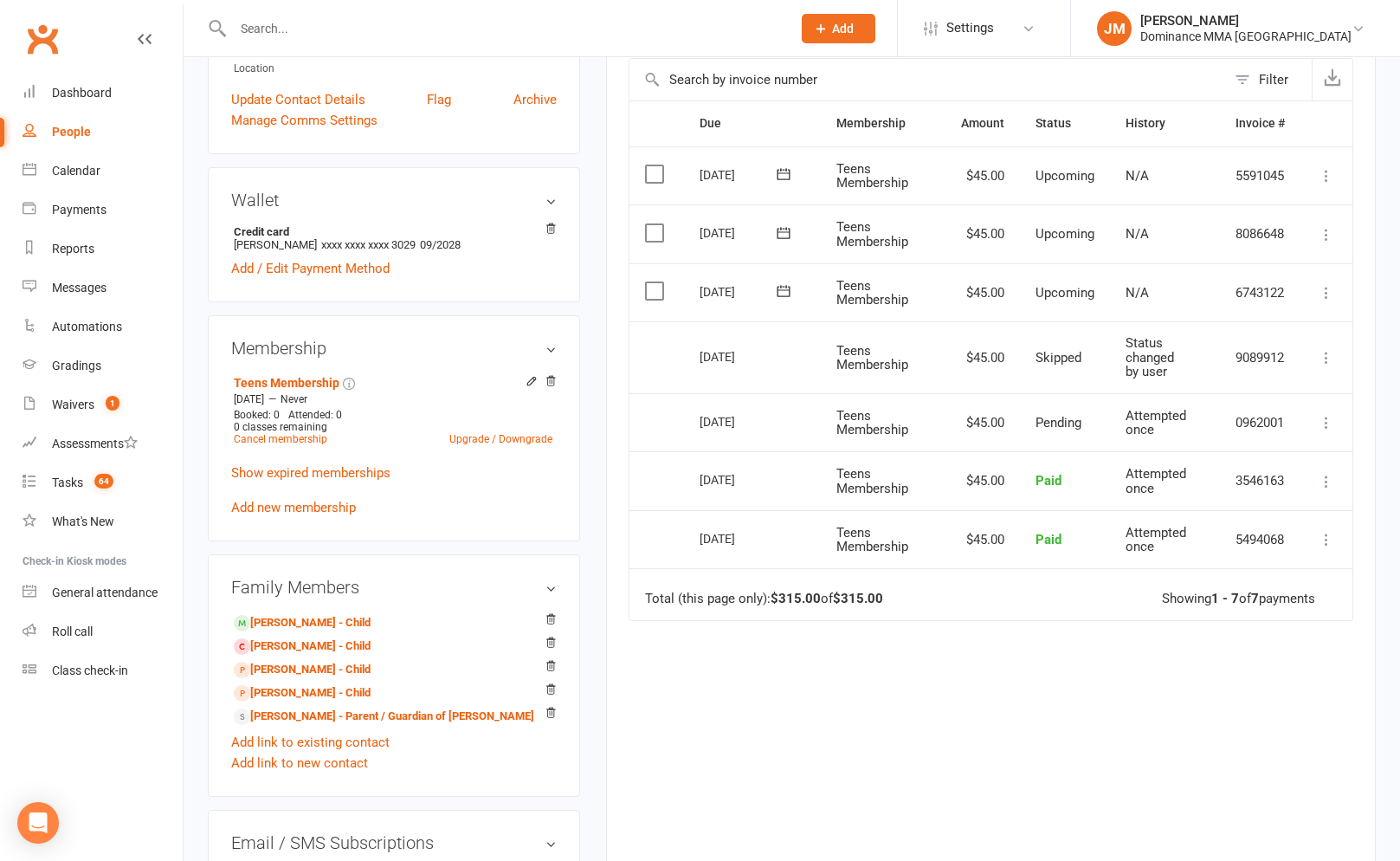
click at [321, 41] on div at bounding box center [493, 28] width 571 height 57
click at [318, 30] on input "text" at bounding box center [504, 28] width 552 height 24
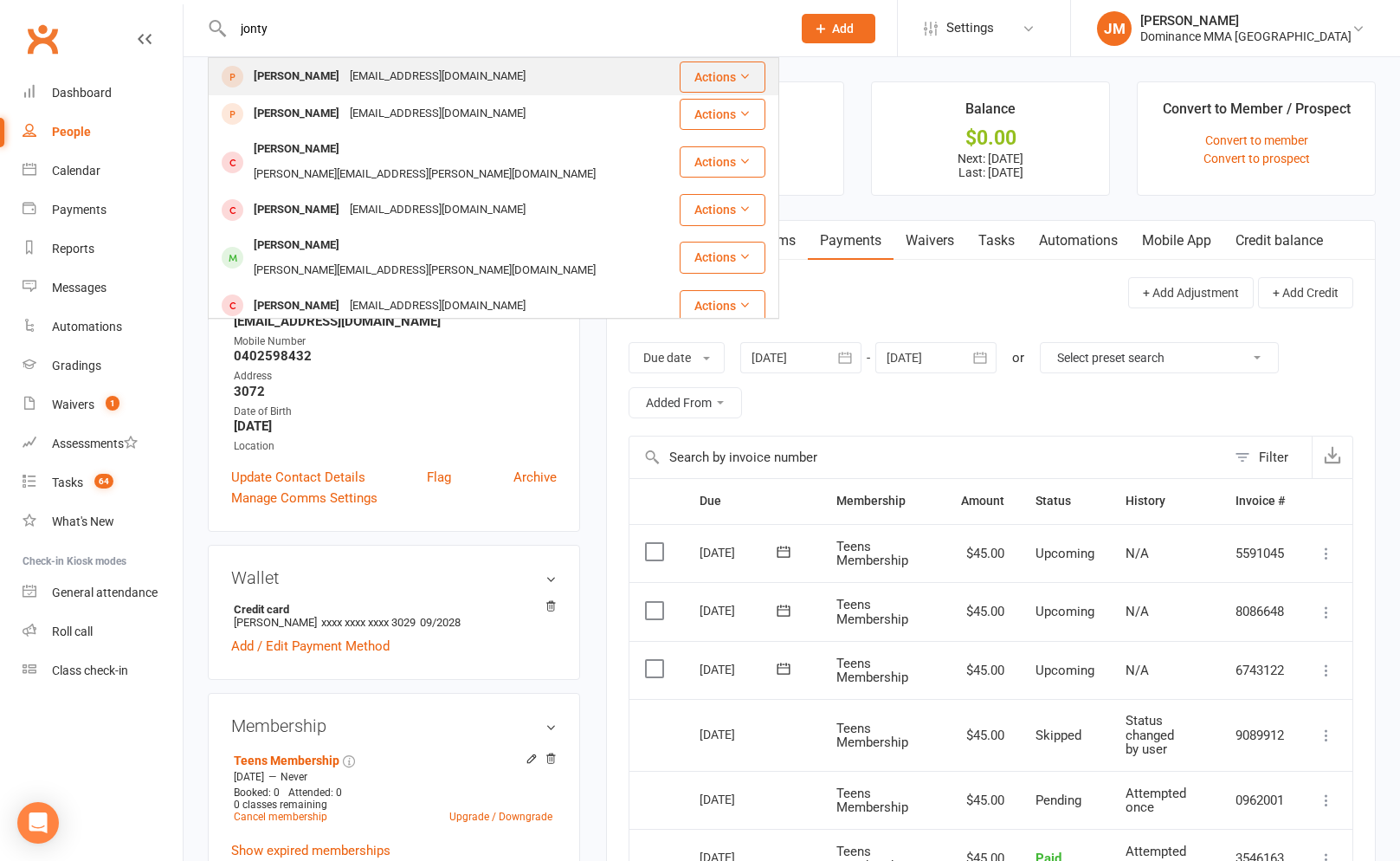
type input "jonty"
click at [390, 70] on div "jontyohara28@gmail.com" at bounding box center [438, 76] width 186 height 25
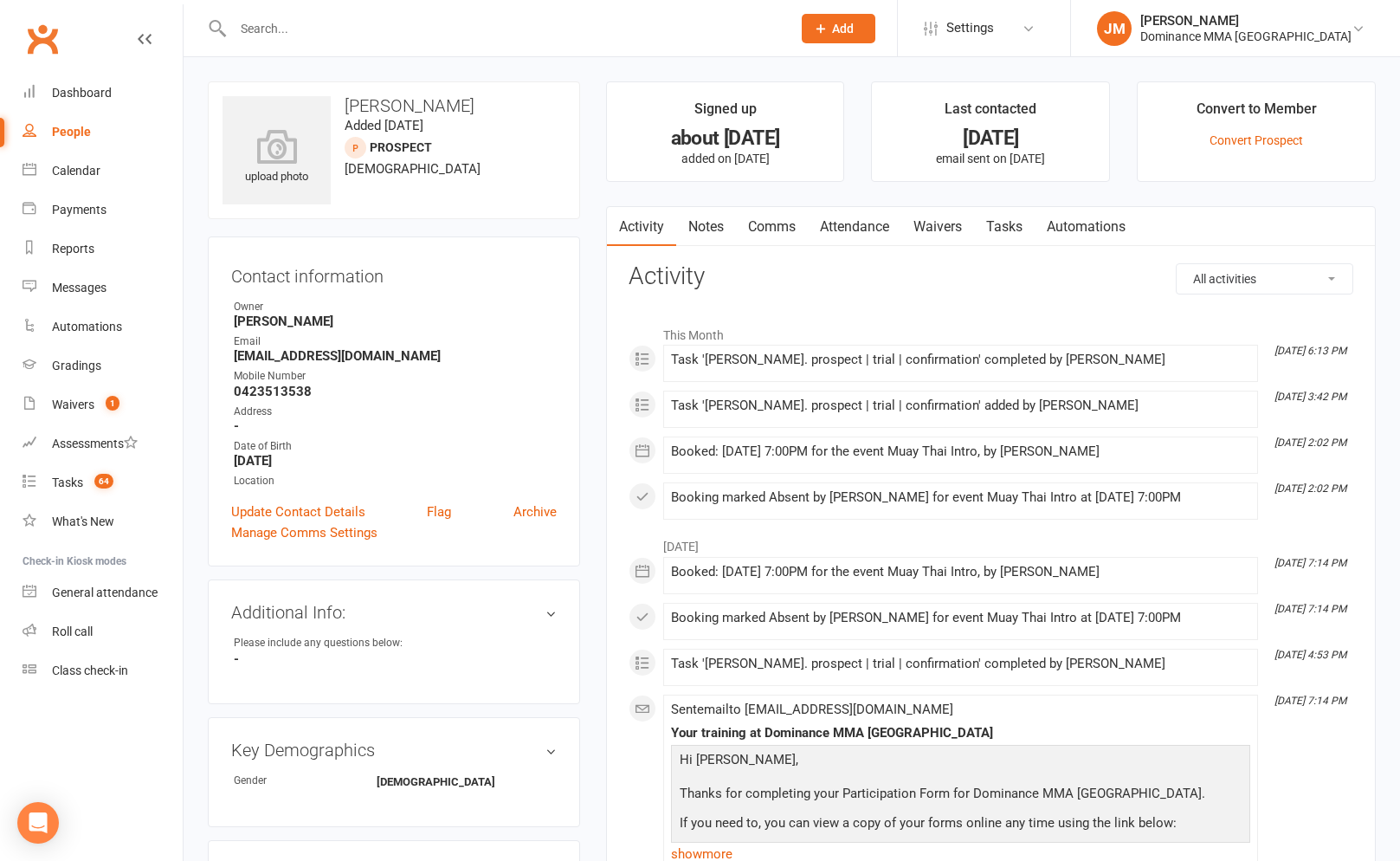
click at [882, 232] on link "Attendance" at bounding box center [854, 227] width 93 height 40
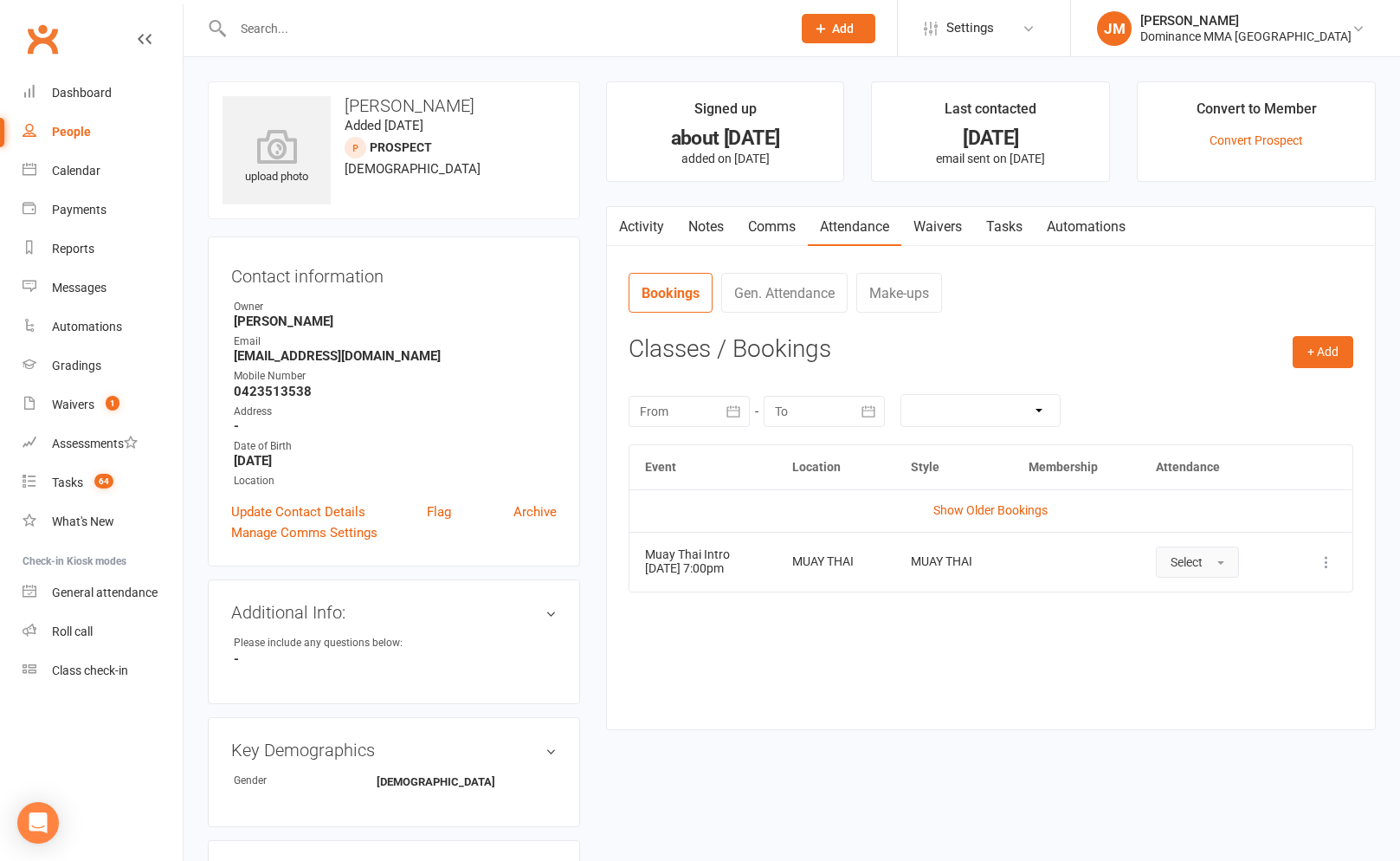
click at [1195, 561] on span "Select" at bounding box center [1186, 561] width 32 height 14
click at [1211, 638] on span "Absent" at bounding box center [1190, 636] width 40 height 16
click at [1015, 226] on link "Tasks" at bounding box center [1005, 227] width 60 height 40
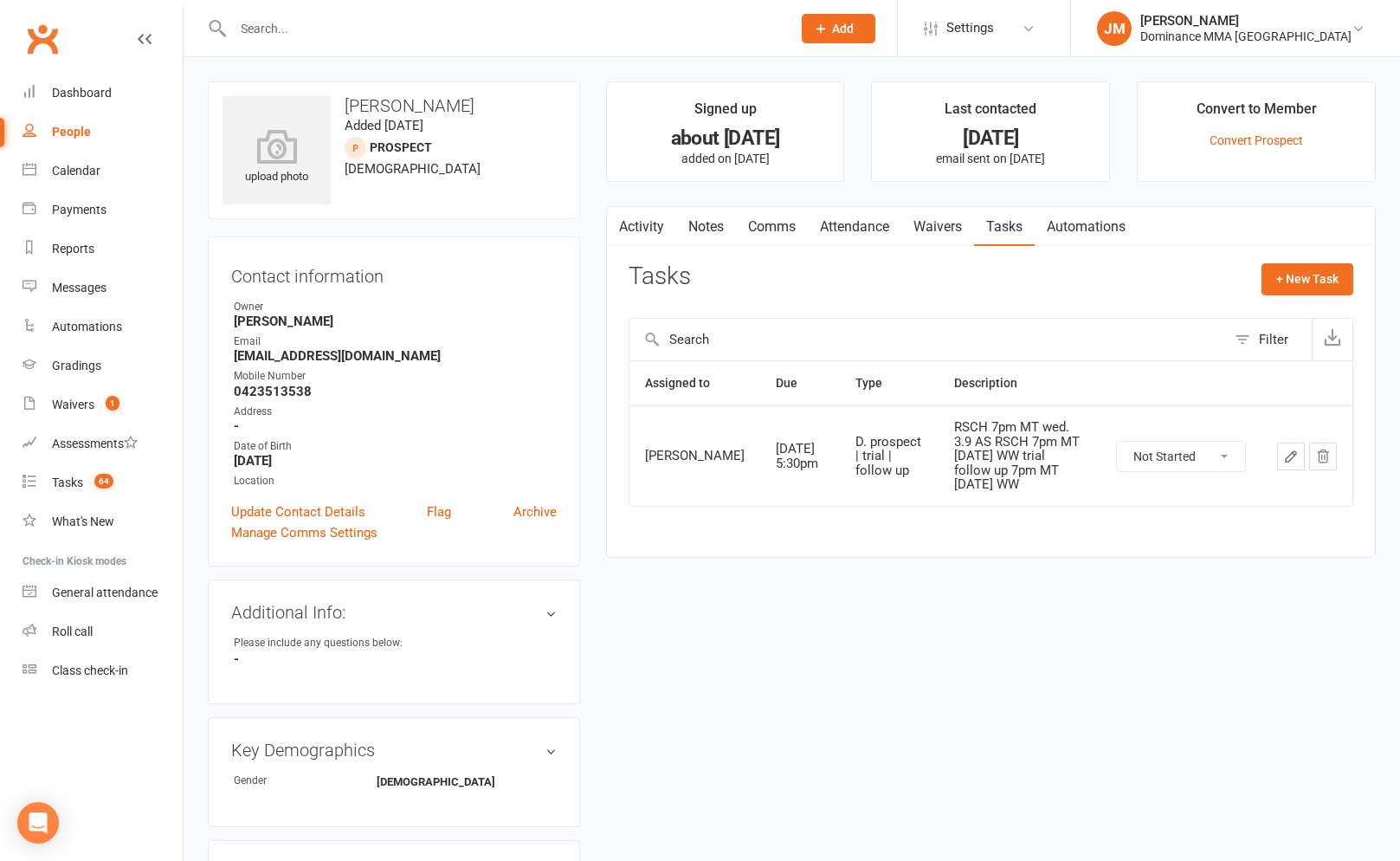
click at [1291, 458] on icon "button" at bounding box center [1291, 456] width 10 height 10
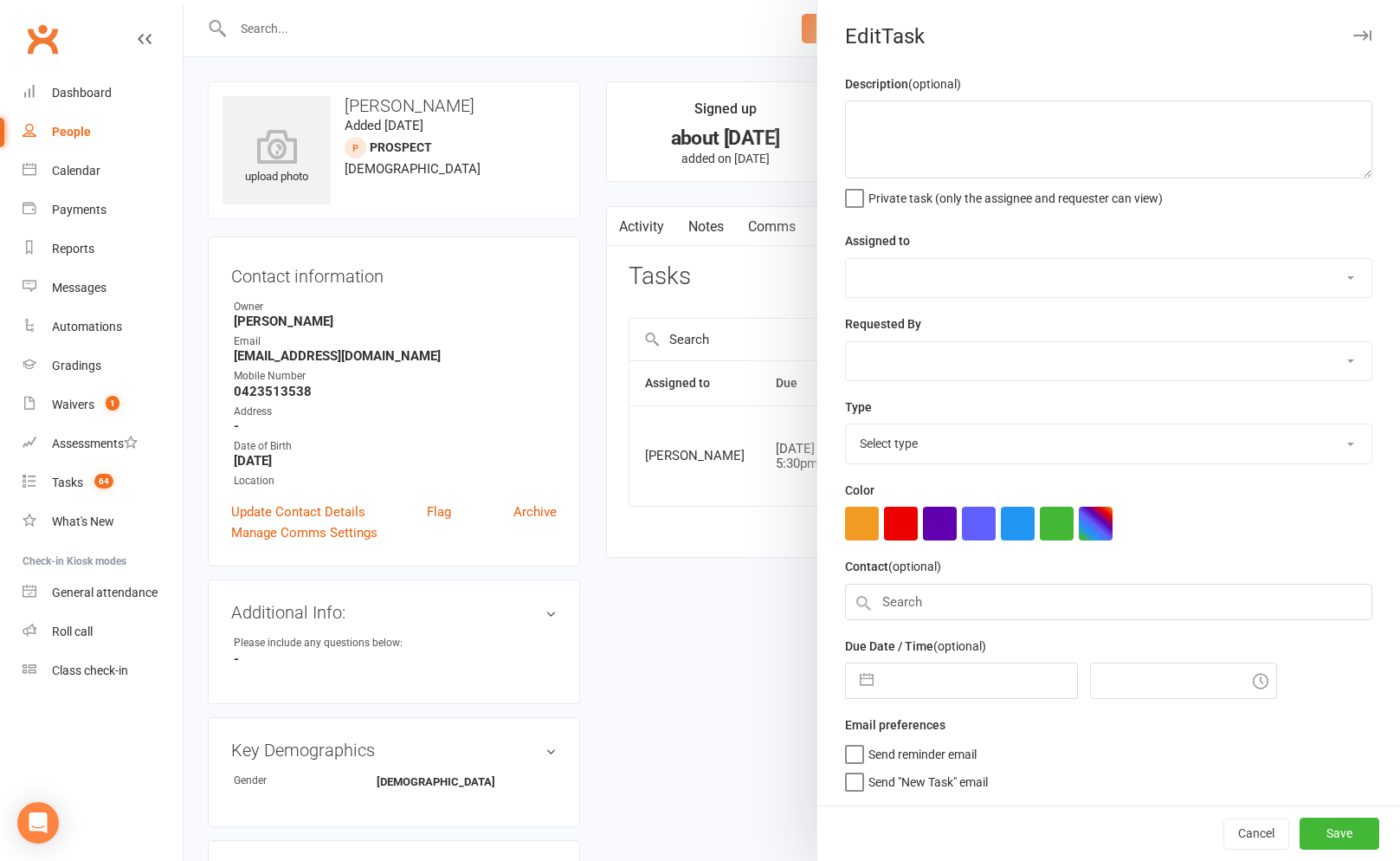
type textarea "RSCH 7pm MT wed. 3.9 AS RSCH 7pm MT Wed 27/8 WW trial follow up 7pm MT Wed 18/8…"
select select "49757"
type input "[DATE]"
type input "5:30pm"
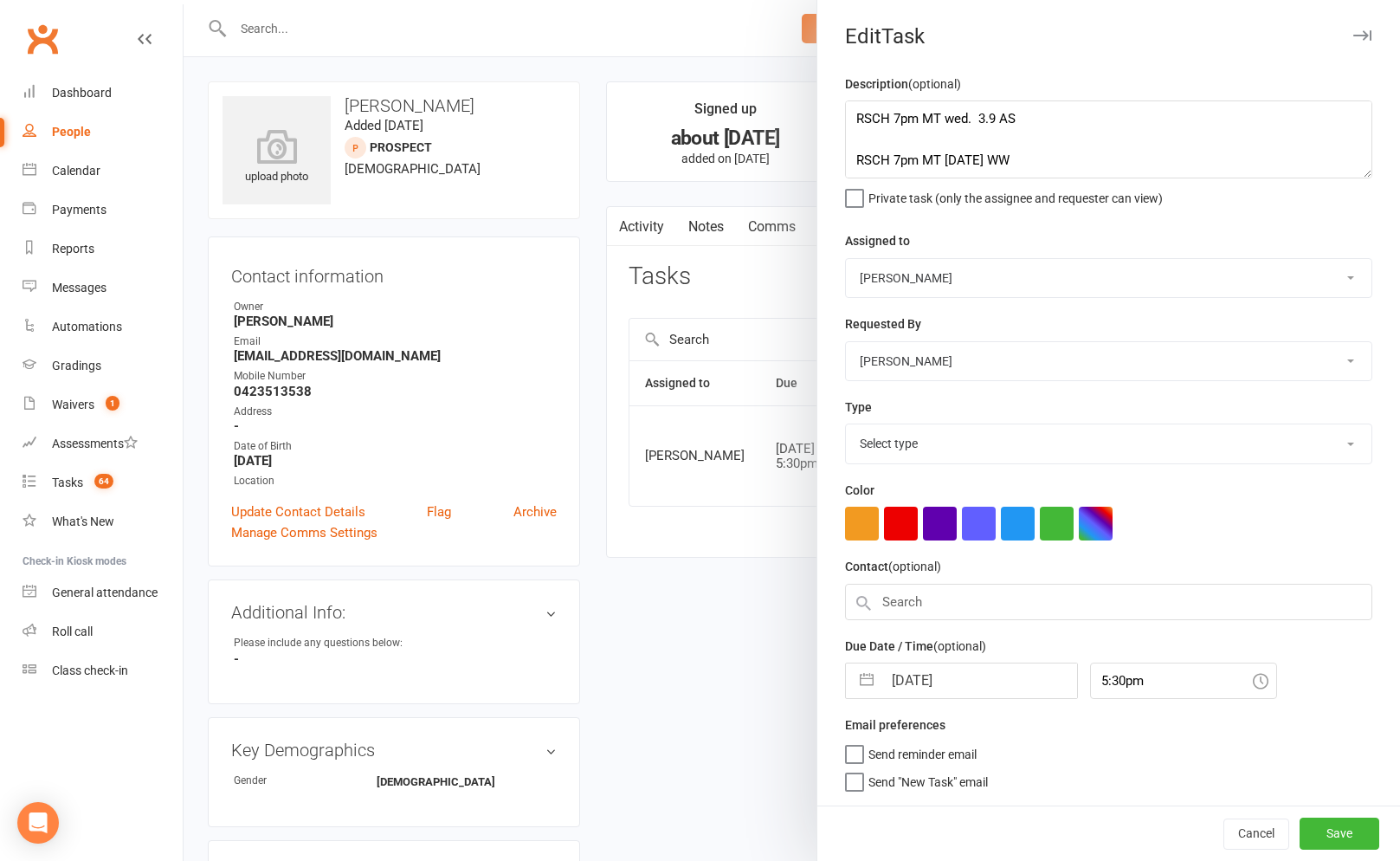
select select "3863"
click at [849, 122] on textarea "RSCH 7pm MT wed. 3.9 AS RSCH 7pm MT Wed 27/8 WW trial follow up 7pm MT Wed 18/8…" at bounding box center [1109, 139] width 527 height 78
type textarea "ANK'd again RSCH 7pm MT wed. 3.9 AS RSCH 7pm MT Wed 27/8 WW trial follow up 7pm…"
click at [1346, 828] on button "Save" at bounding box center [1339, 832] width 80 height 31
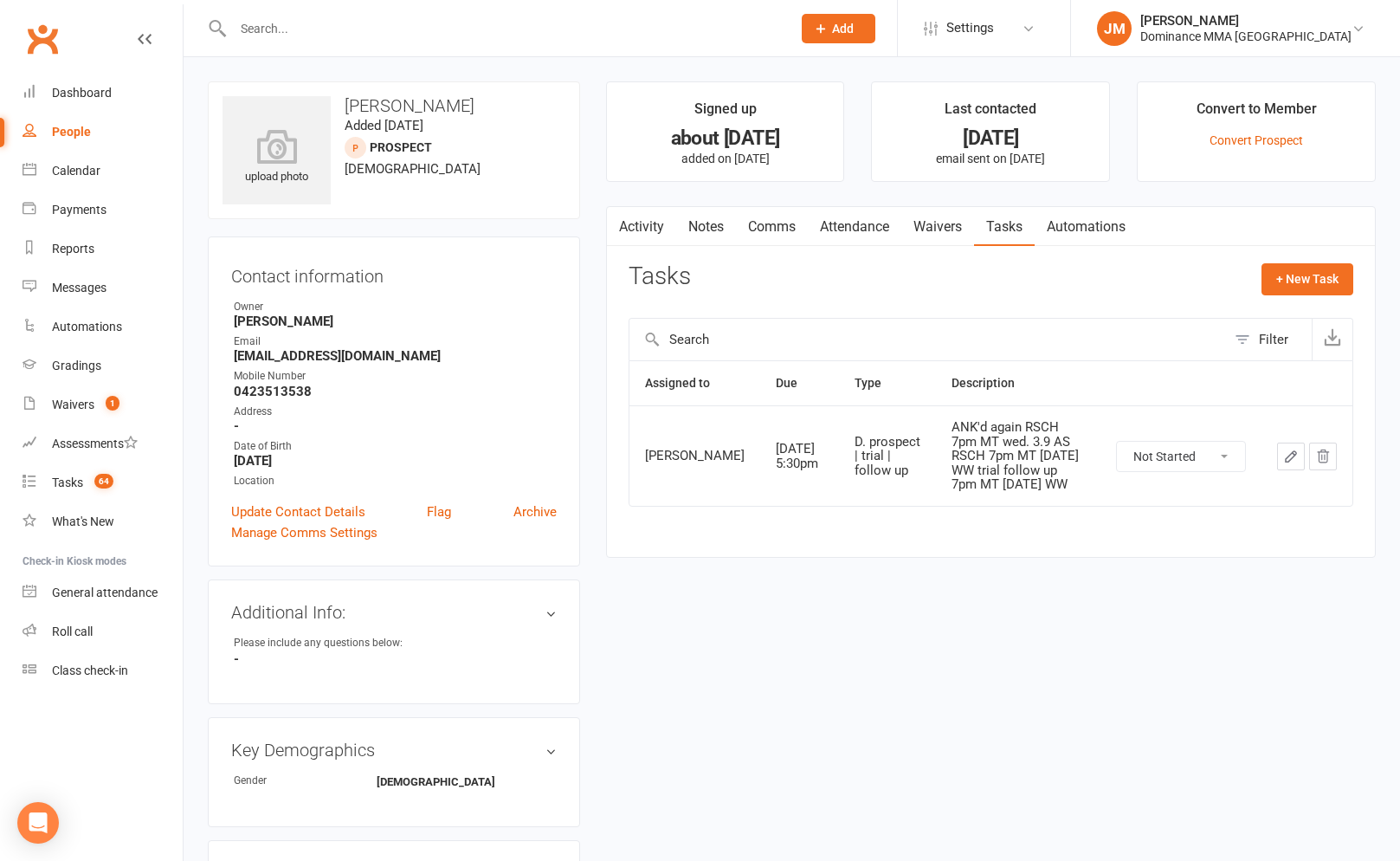
click at [293, 35] on input "text" at bounding box center [504, 28] width 552 height 24
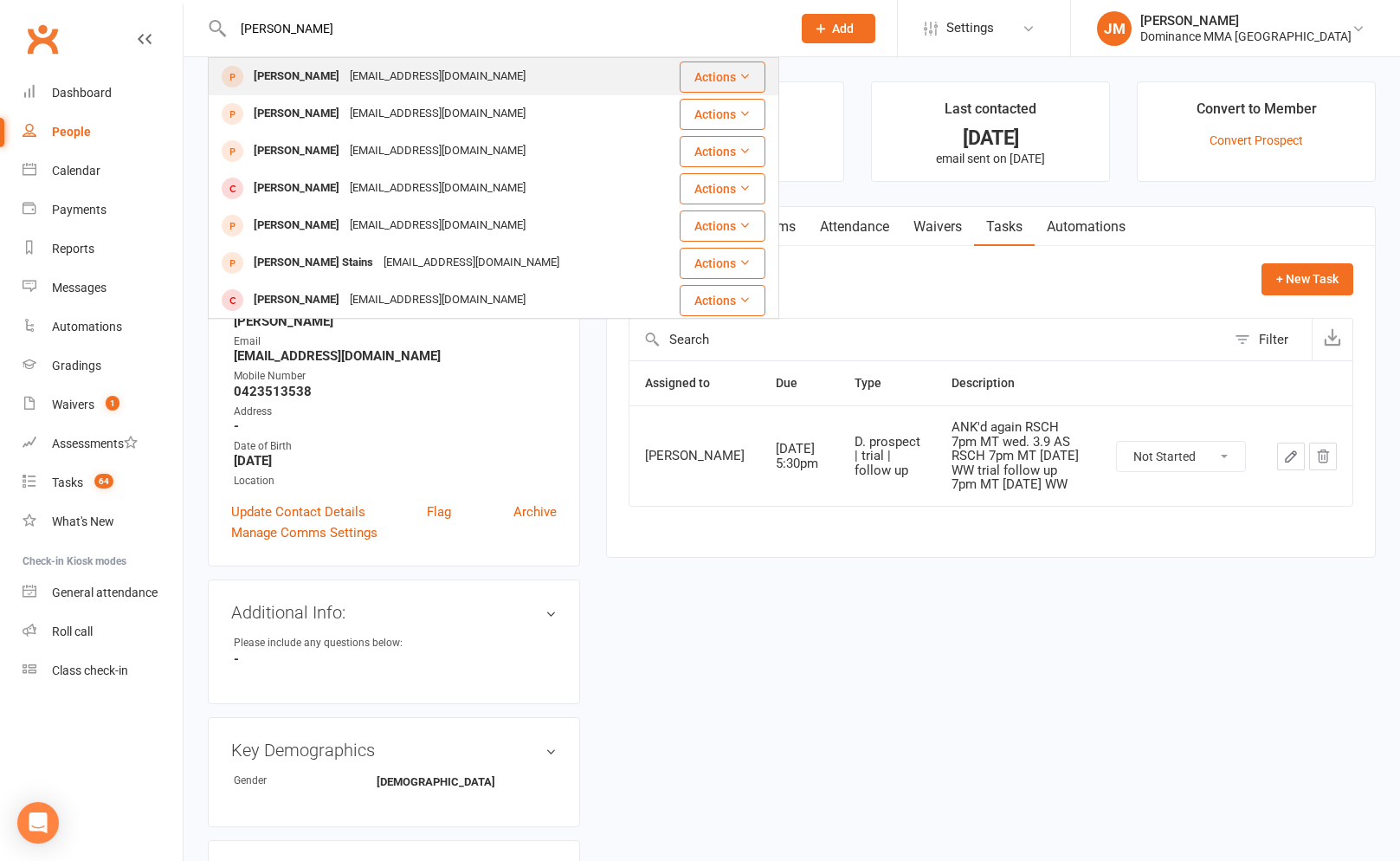
type input "jarrod benn"
click at [323, 71] on div "Jarrod Bennett" at bounding box center [297, 76] width 96 height 25
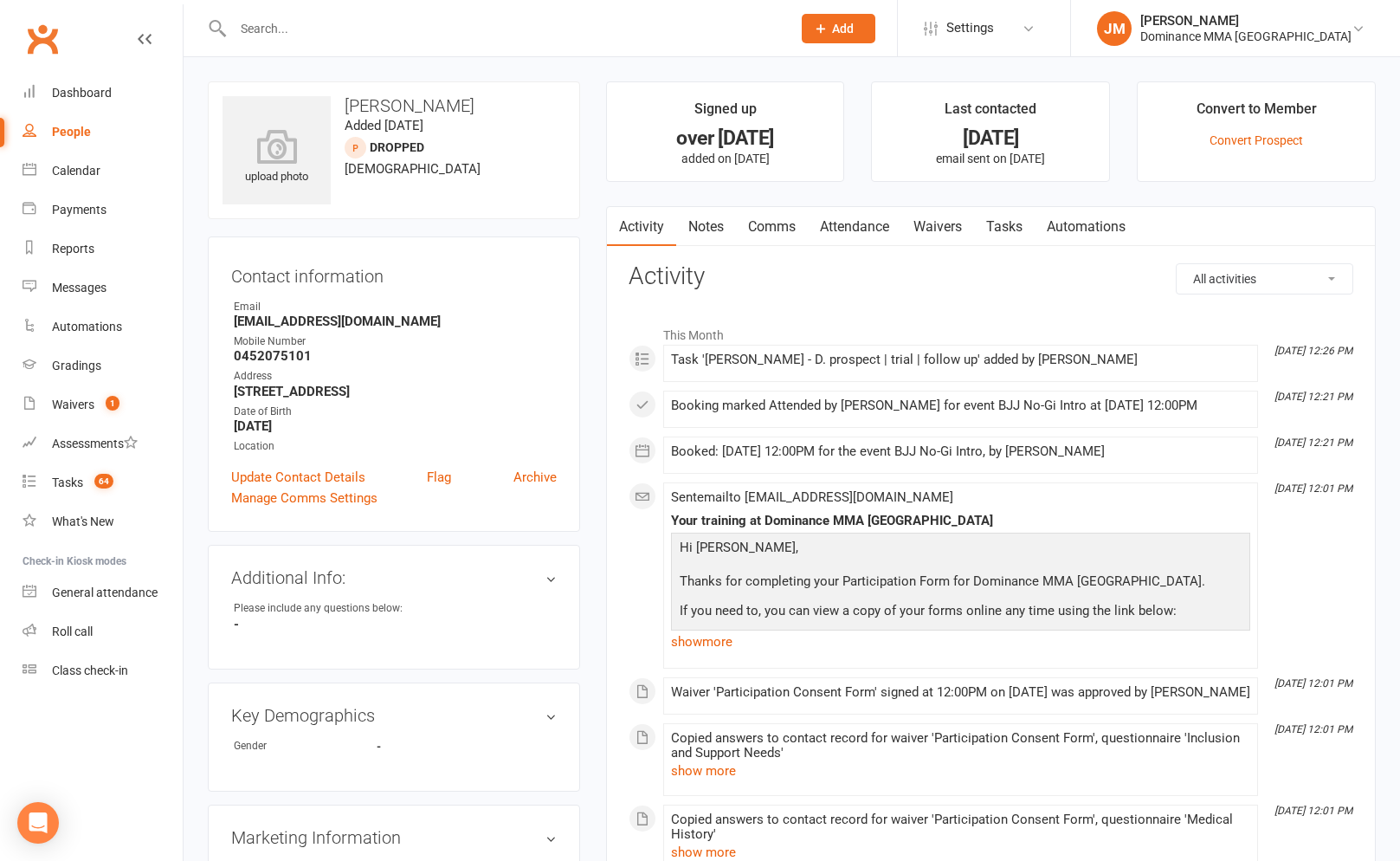
click at [712, 232] on link "Notes" at bounding box center [705, 227] width 59 height 40
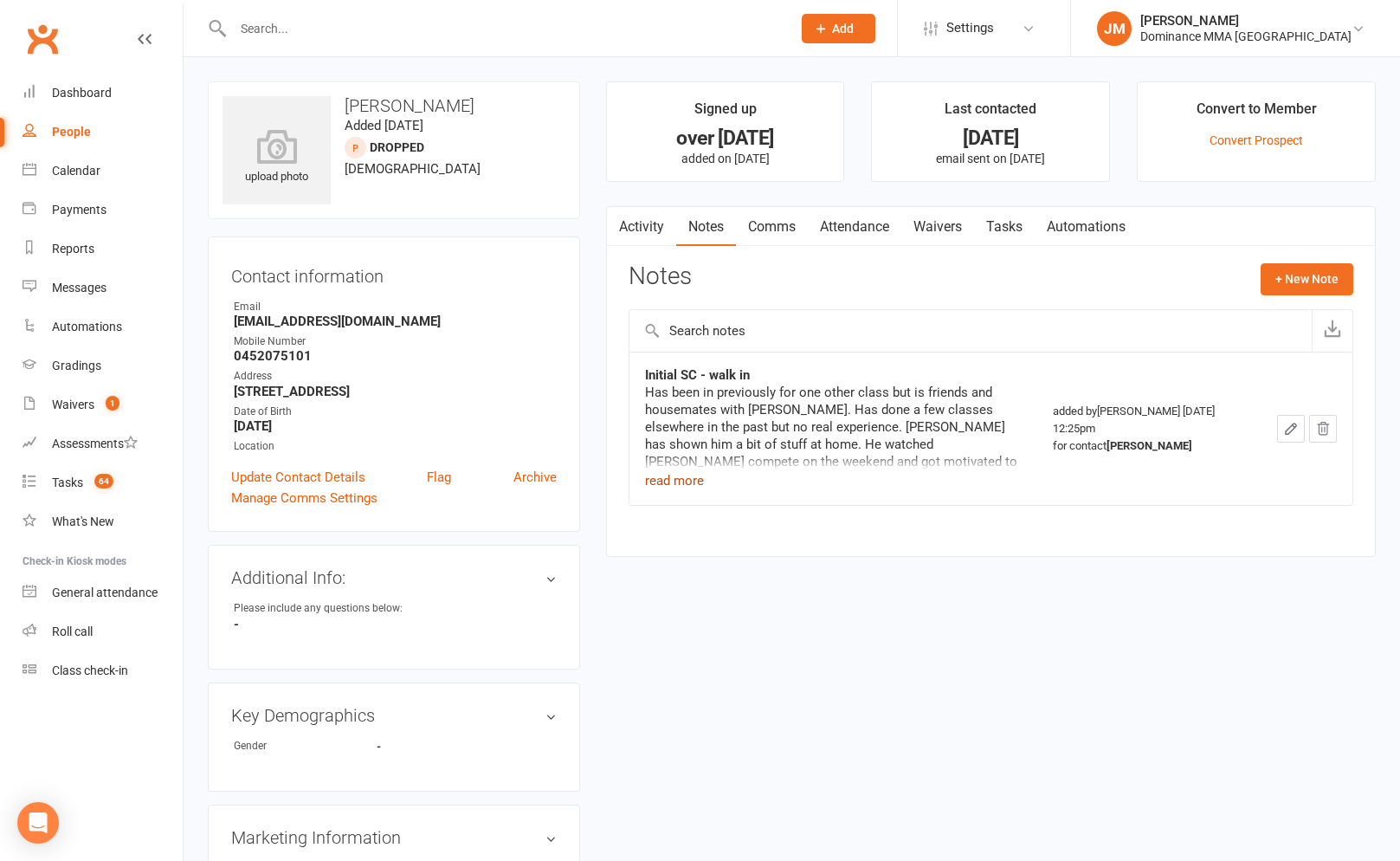
click at [682, 478] on button "read more" at bounding box center [674, 480] width 59 height 21
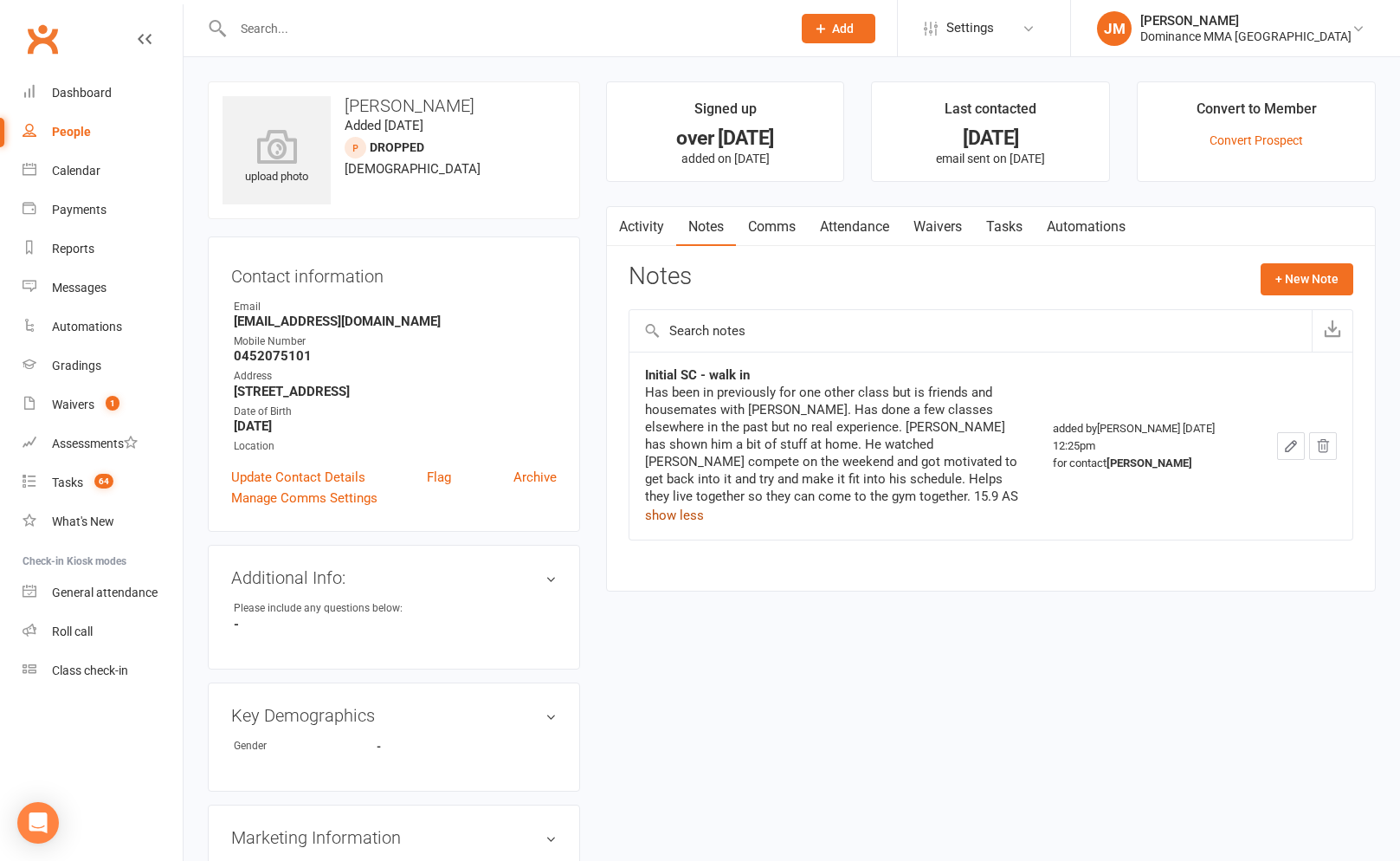
click at [937, 237] on link "Waivers" at bounding box center [937, 227] width 72 height 40
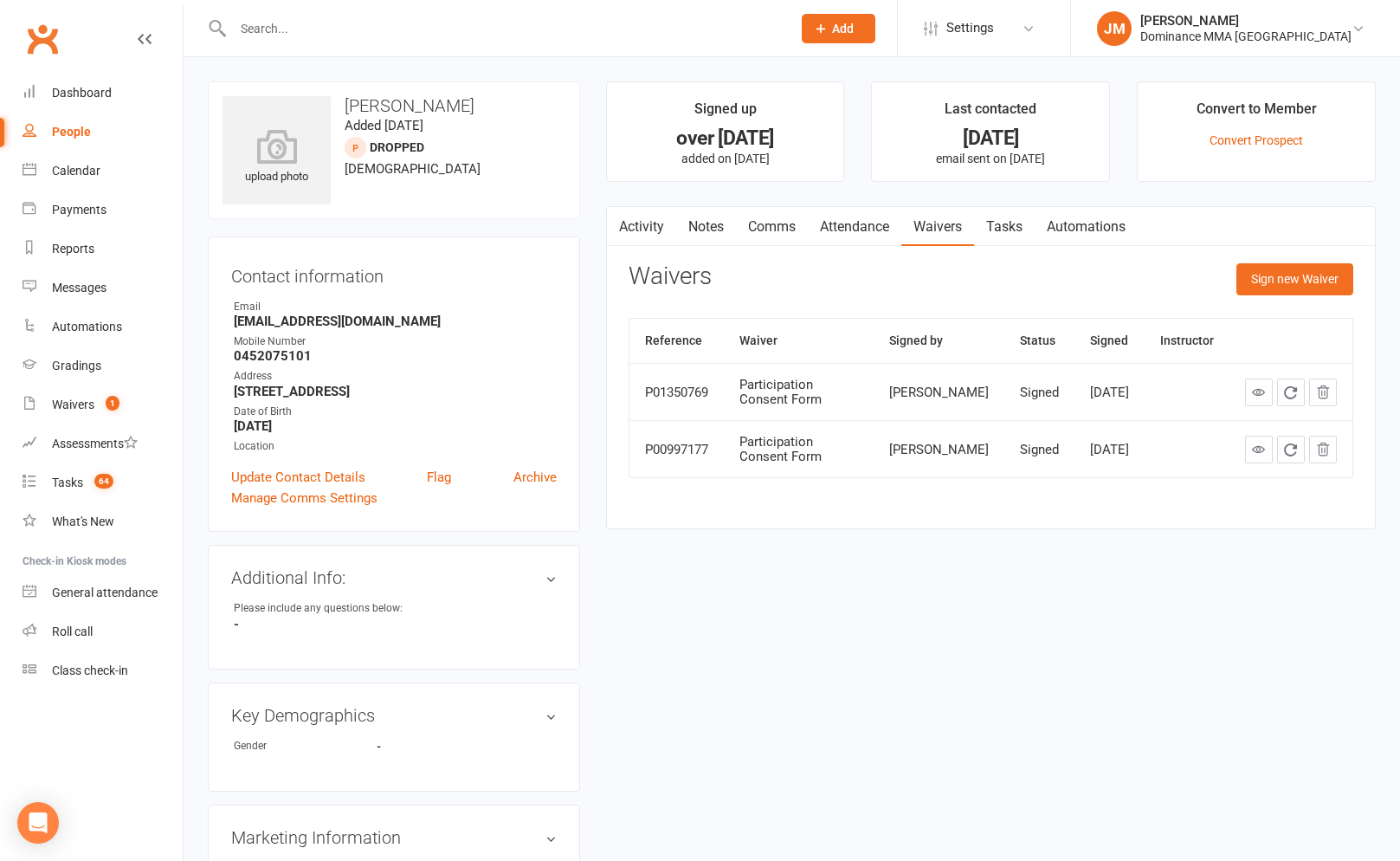
click at [1013, 219] on link "Tasks" at bounding box center [1005, 227] width 60 height 40
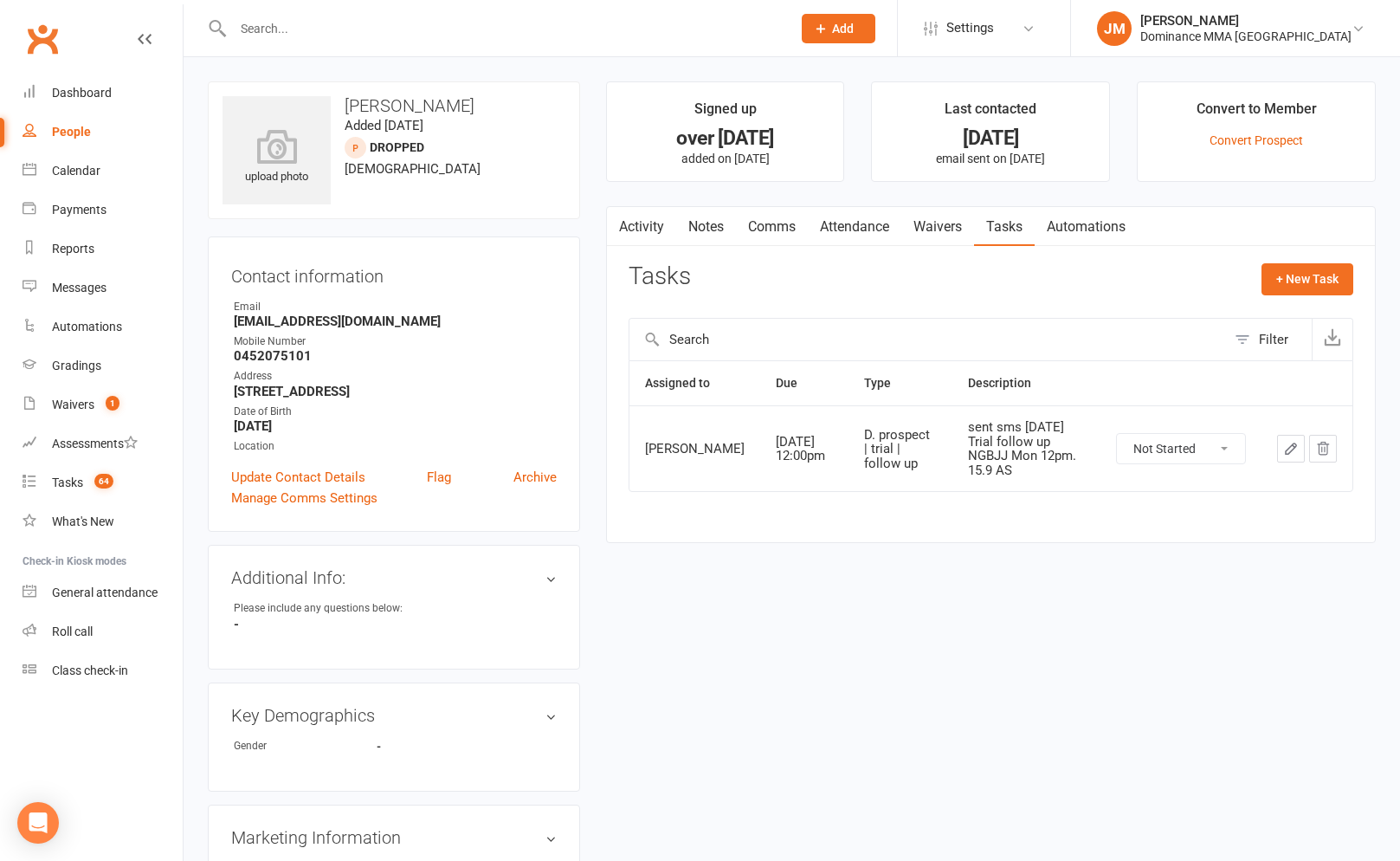
click at [909, 215] on link "Waivers" at bounding box center [937, 227] width 72 height 40
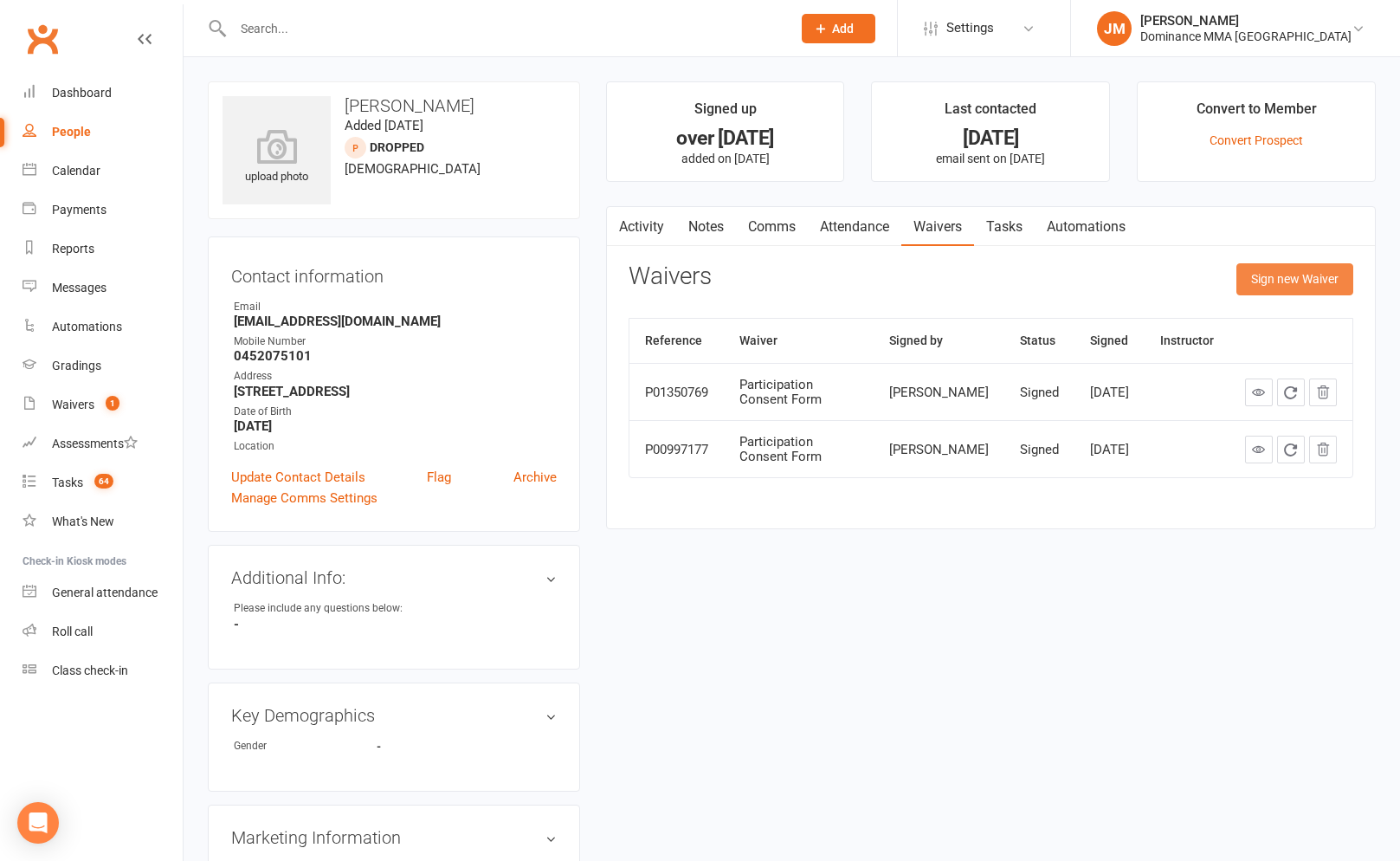
click at [1293, 268] on button "Sign new Waiver" at bounding box center [1295, 279] width 117 height 31
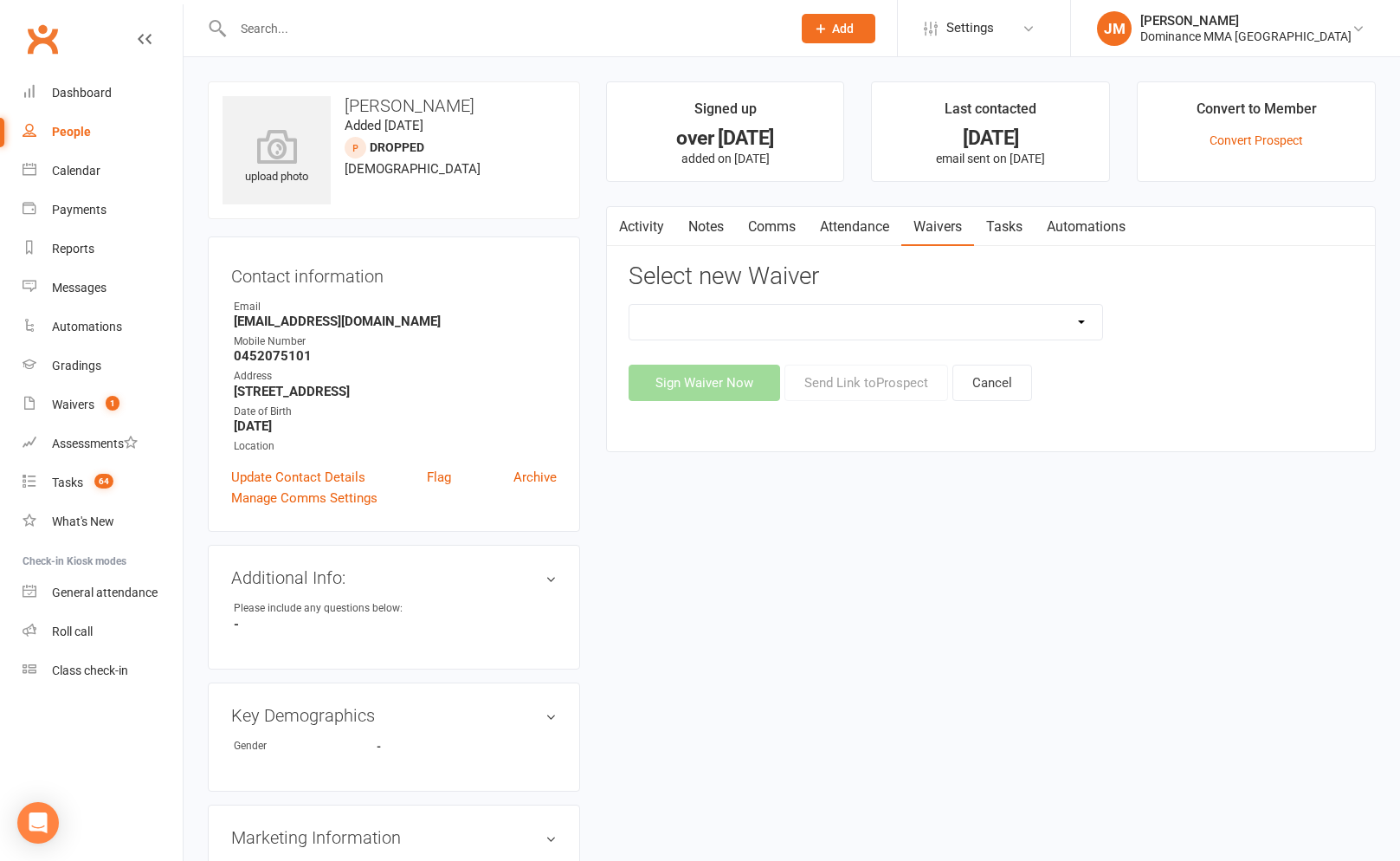
click at [779, 325] on select "Member | Cancellation | Adults Member | Injury Report Form (FOH staff use only)…" at bounding box center [866, 322] width 473 height 35
select select "3115"
click at [630, 305] on select "Member | Cancellation | Adults Member | Injury Report Form (FOH staff use only)…" at bounding box center [866, 322] width 473 height 35
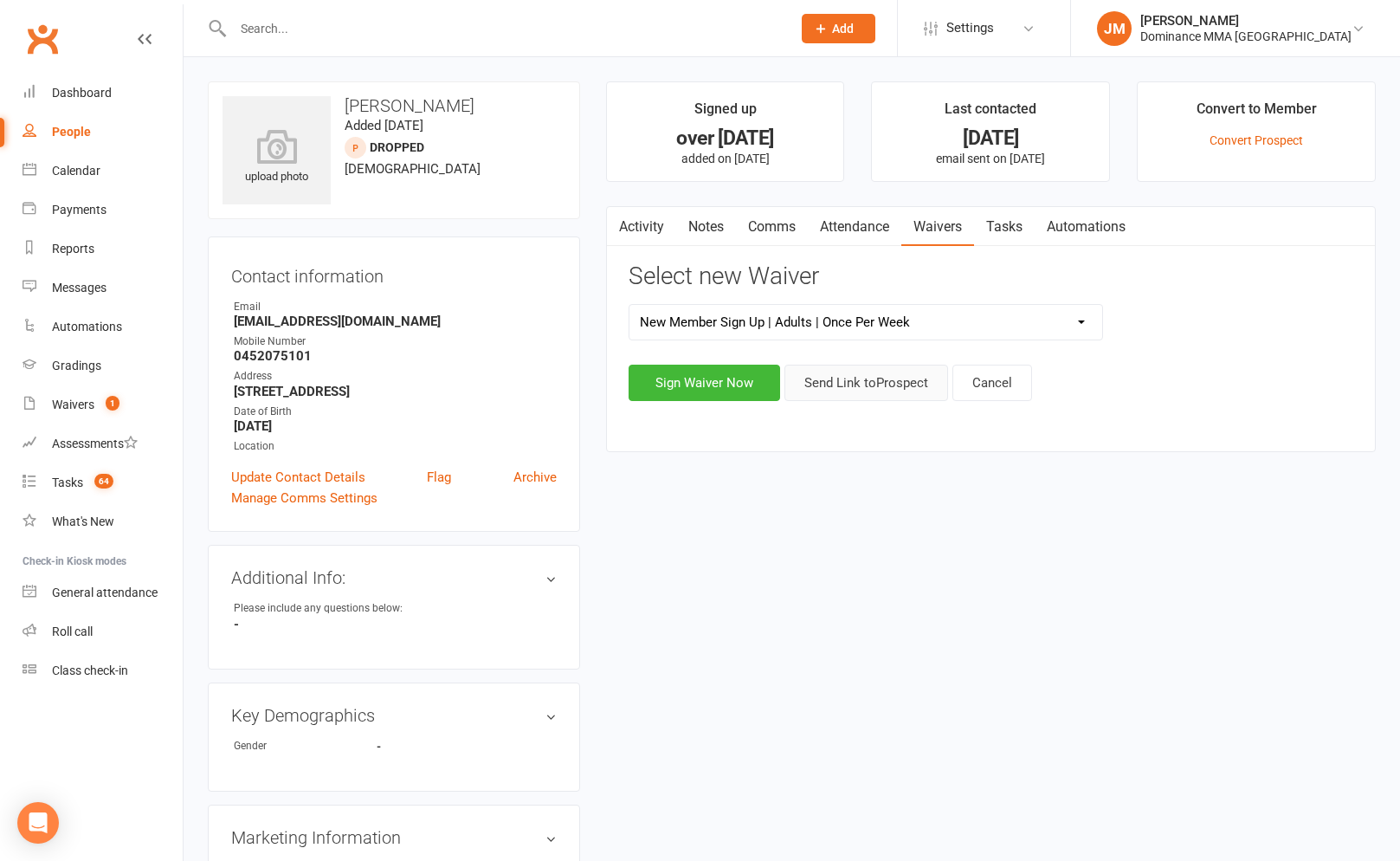
click at [884, 381] on button "Send Link to Prospect" at bounding box center [866, 382] width 164 height 37
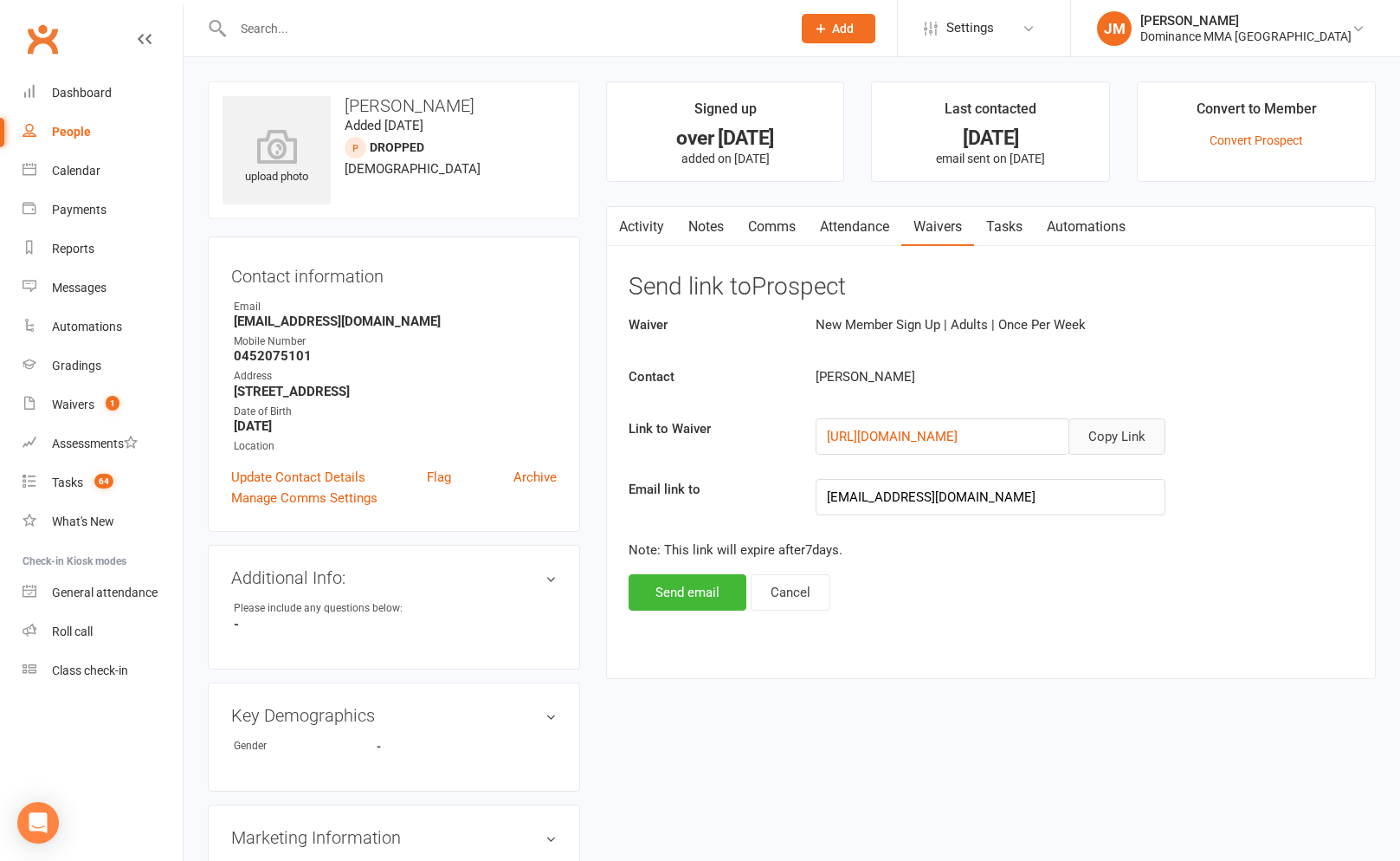
click at [1121, 437] on button "Copy Link" at bounding box center [1117, 436] width 97 height 37
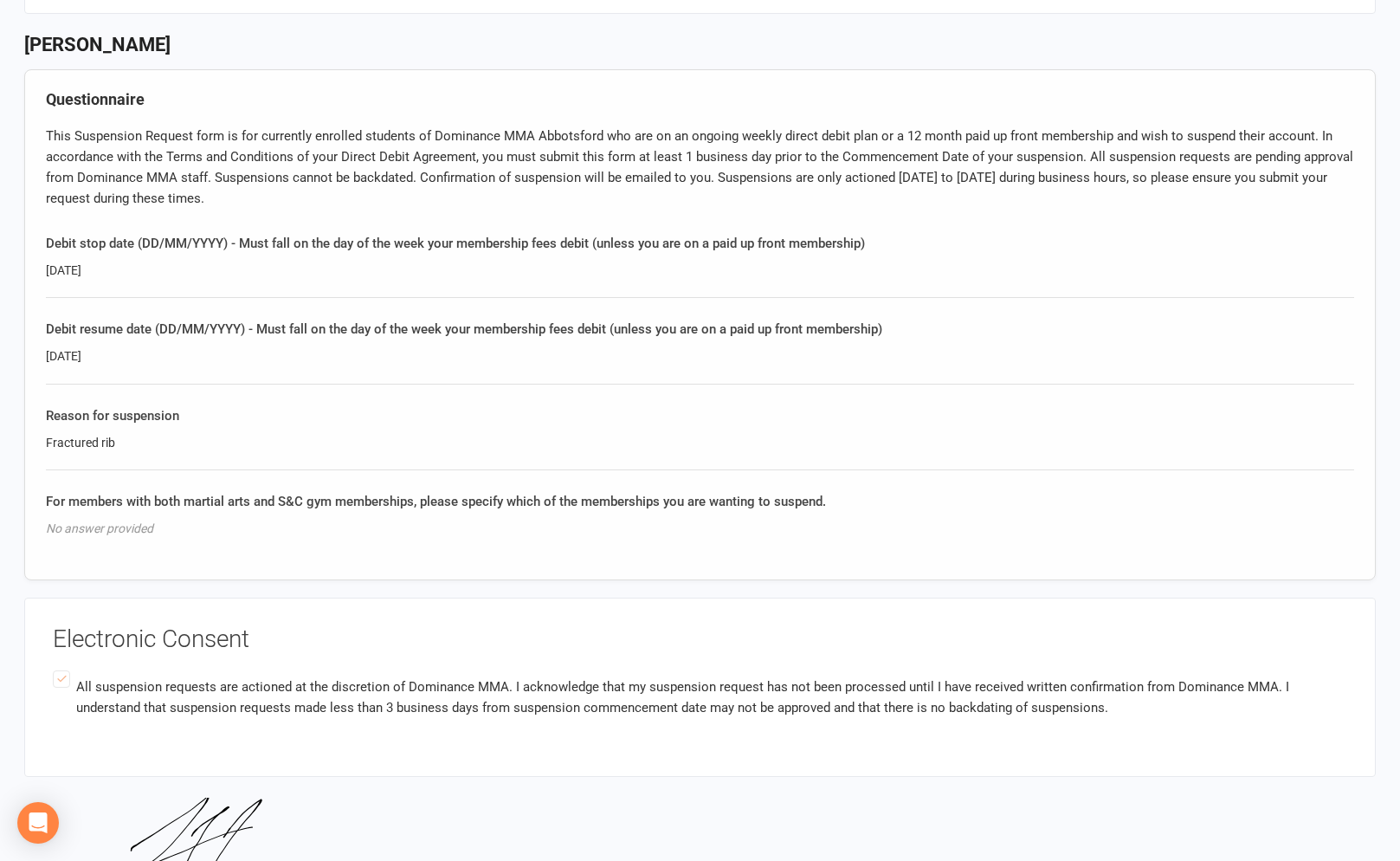
scroll to position [731, 0]
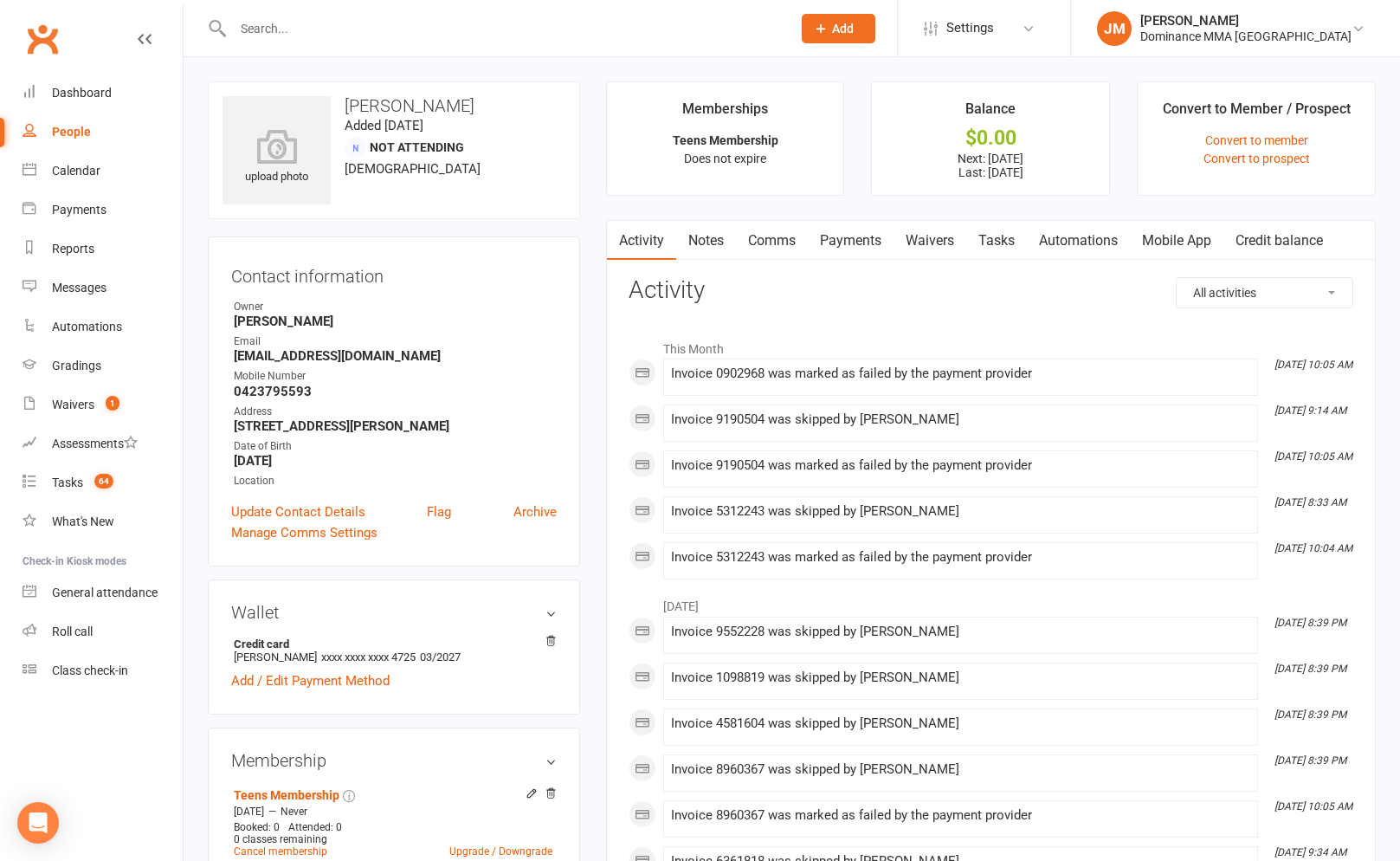
click at [875, 236] on link "Payments" at bounding box center [850, 241] width 86 height 40
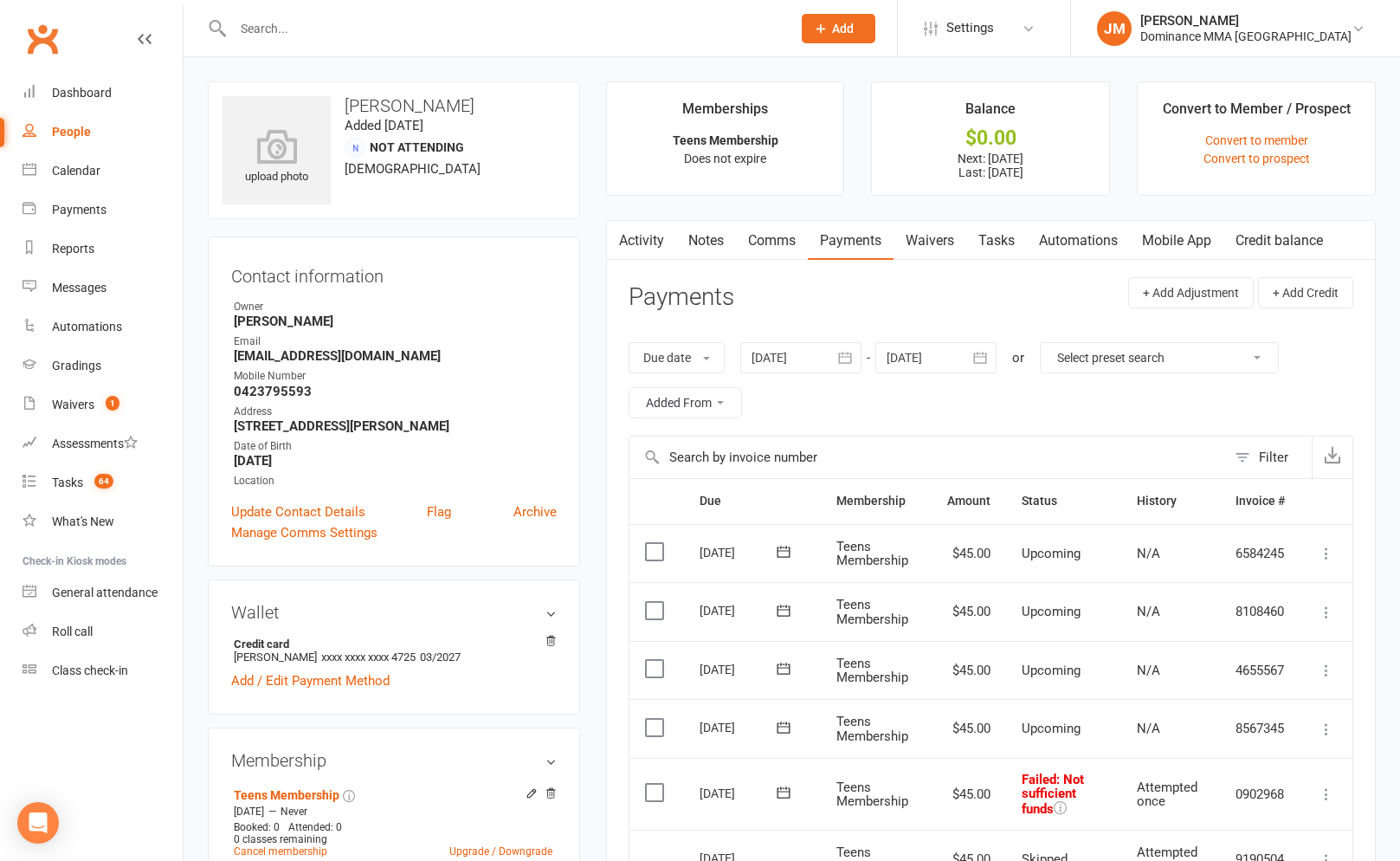
click at [1022, 242] on link "Tasks" at bounding box center [996, 241] width 60 height 40
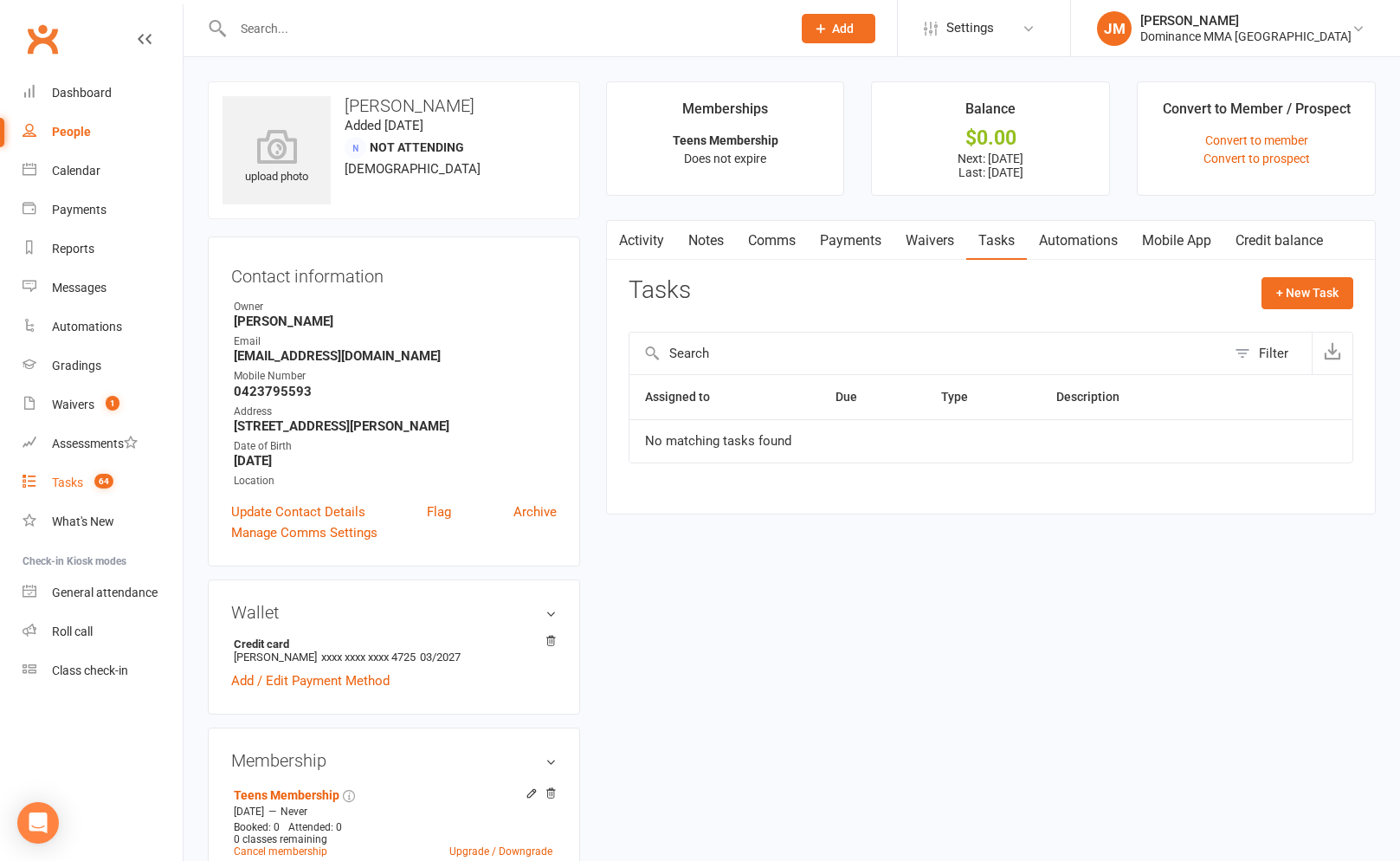
click at [86, 499] on link "Tasks 64" at bounding box center [103, 482] width 160 height 39
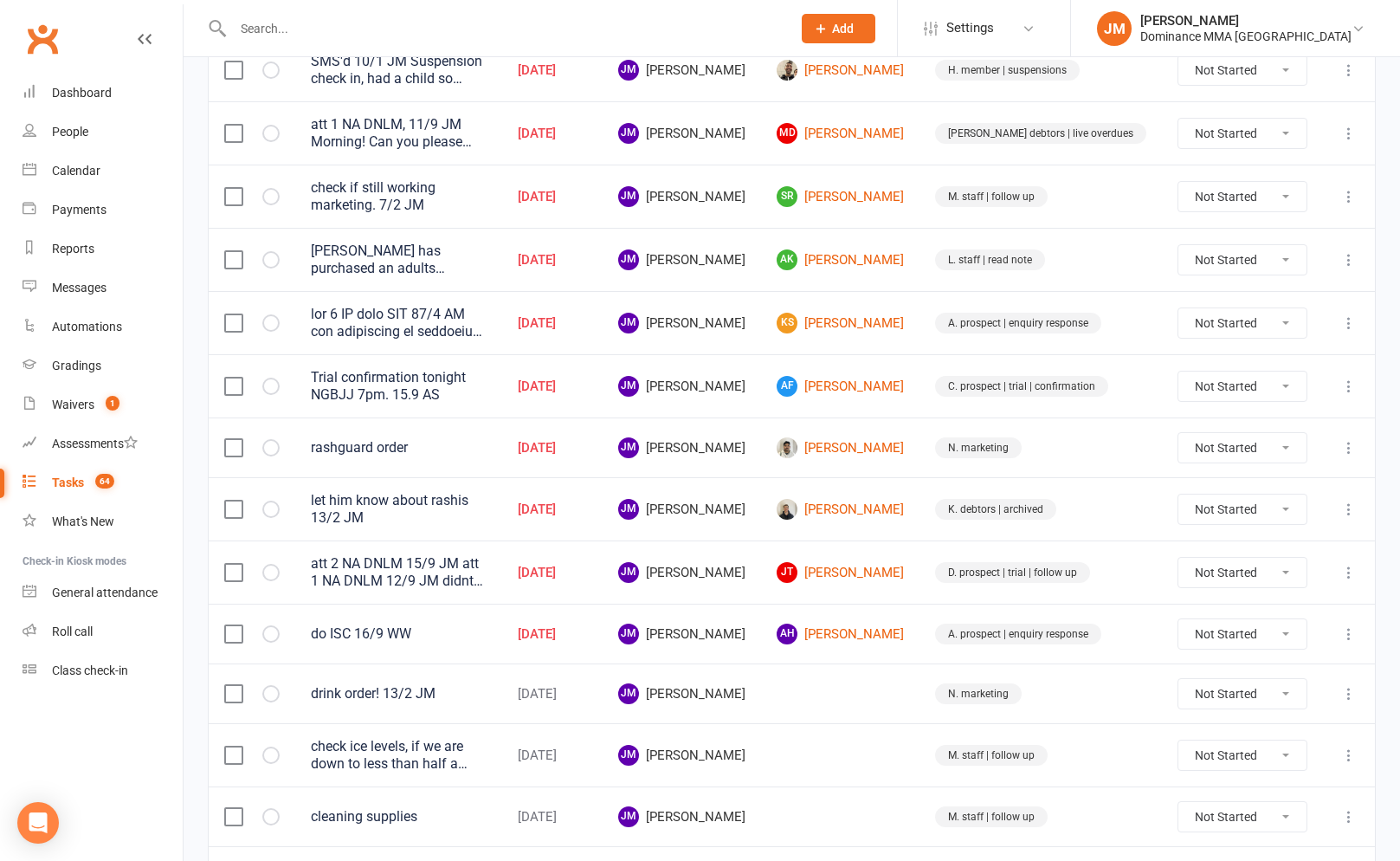
scroll to position [294, 0]
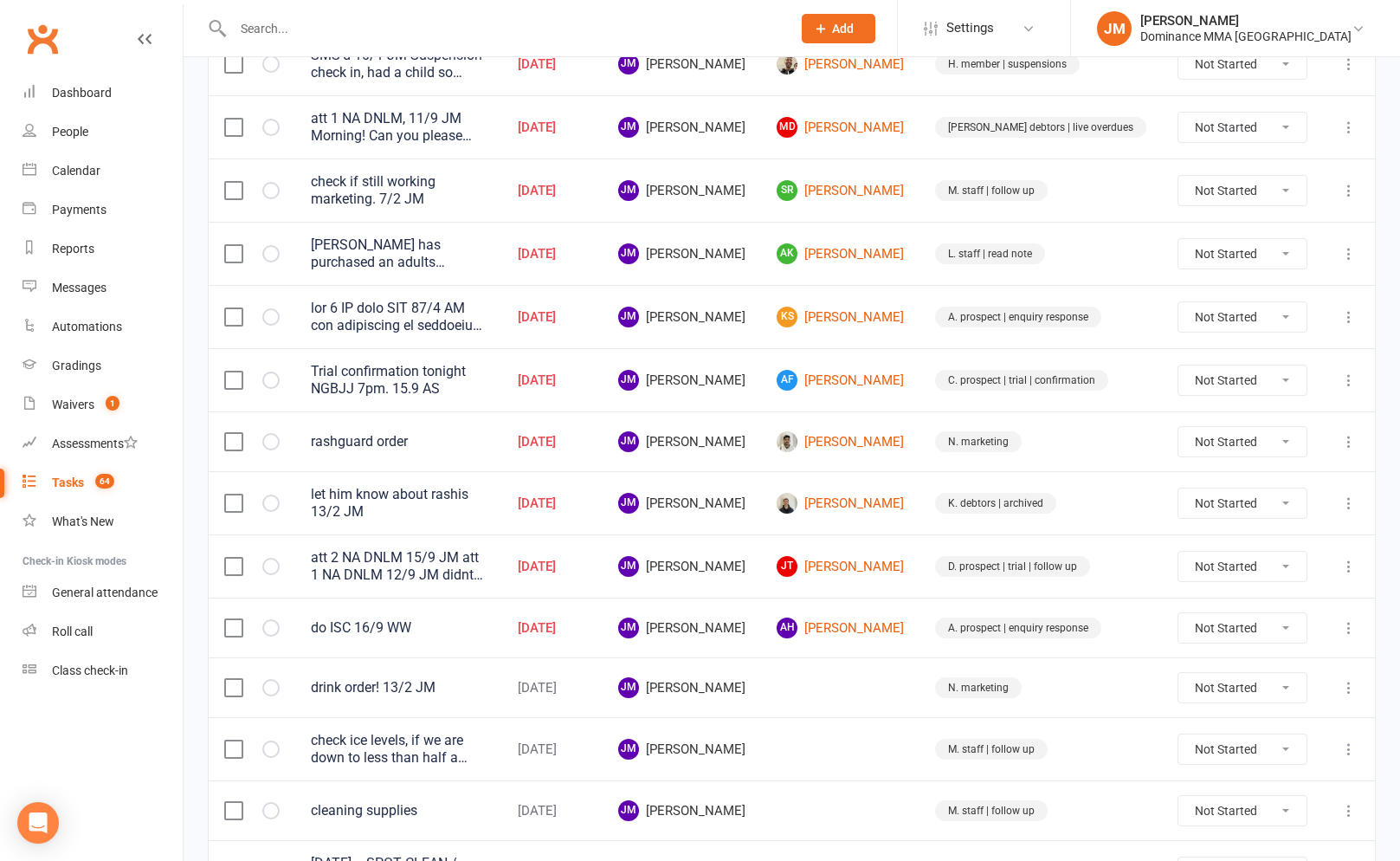
click at [1243, 377] on select "Not Started In Progress Waiting Complete" at bounding box center [1243, 380] width 128 height 29
click at [1179, 366] on select "Not Started In Progress Waiting Complete" at bounding box center [1243, 380] width 128 height 29
select select "unstarted"
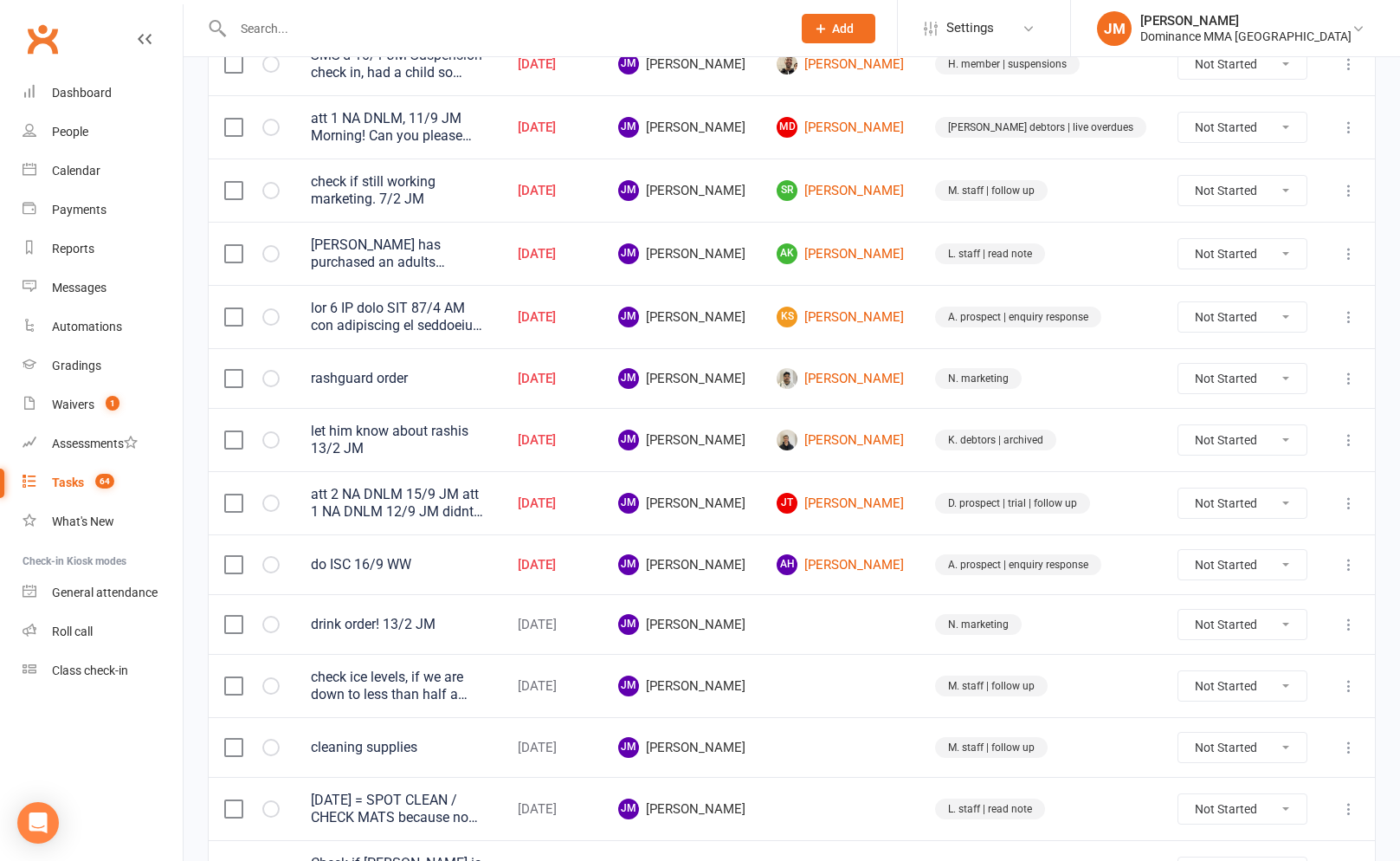
click at [1348, 311] on icon at bounding box center [1349, 317] width 17 height 17
click at [1242, 378] on link "Edit" at bounding box center [1273, 382] width 171 height 35
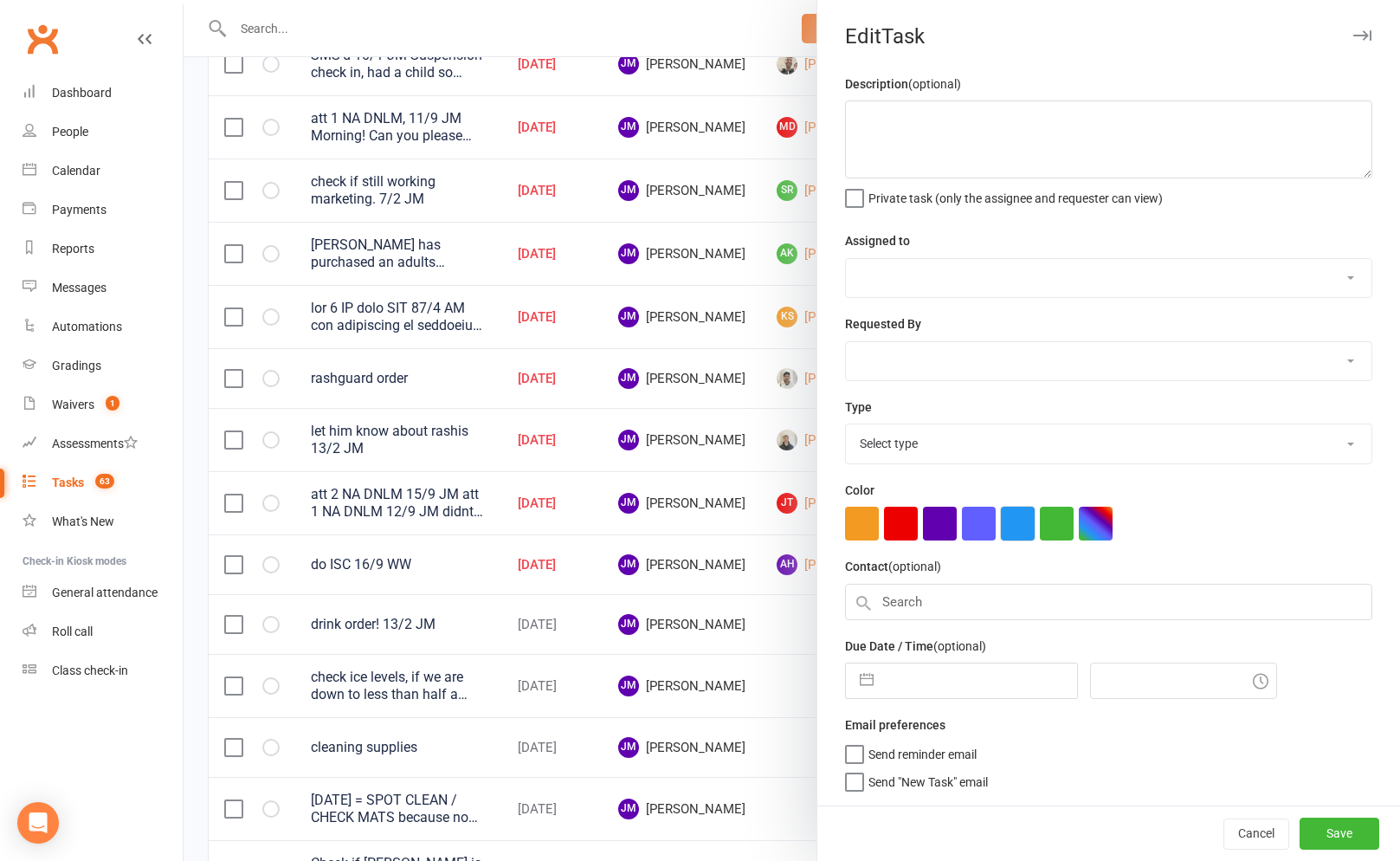
type textarea "lor 5 IP dolo SIT 57/0 AM con adipiscing el seddoeius tempori, utla etdolor mag…"
select select "45422"
type input "[DATE]"
type input "8:00am"
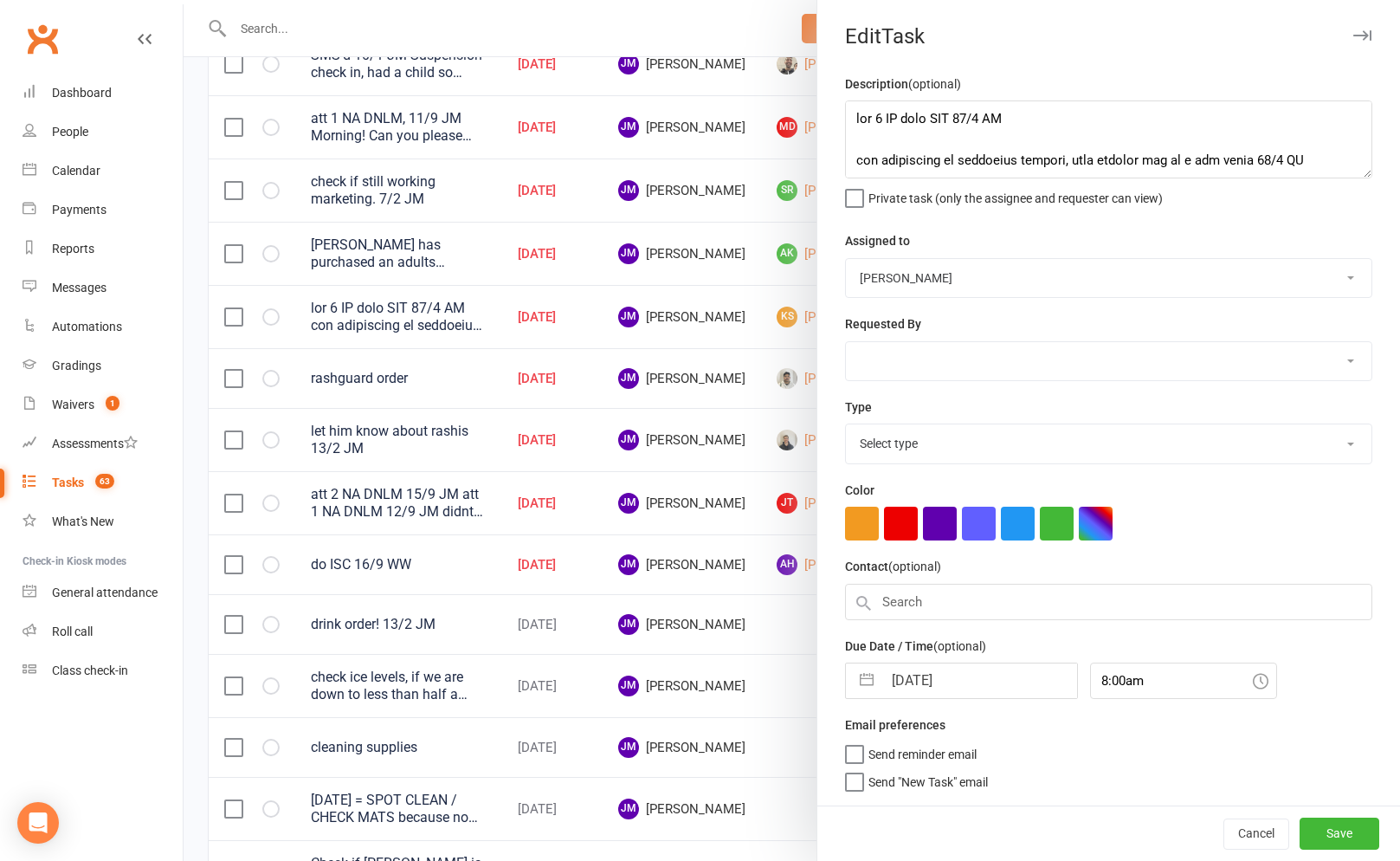
select select "3860"
select select "7"
select select "2025"
select select "8"
select select "2025"
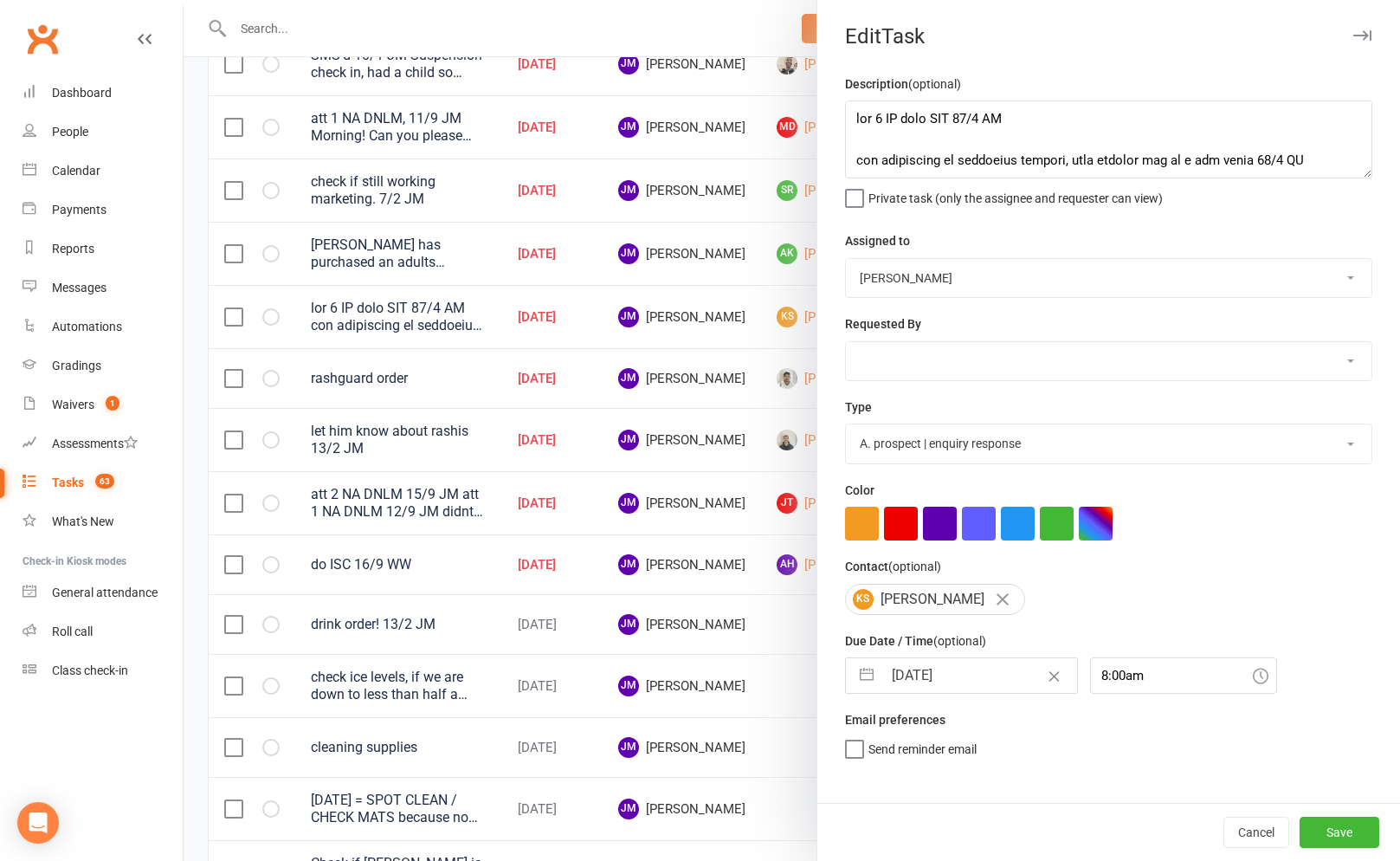
select select "9"
select select "2025"
click at [905, 679] on input "[DATE]" at bounding box center [979, 675] width 195 height 35
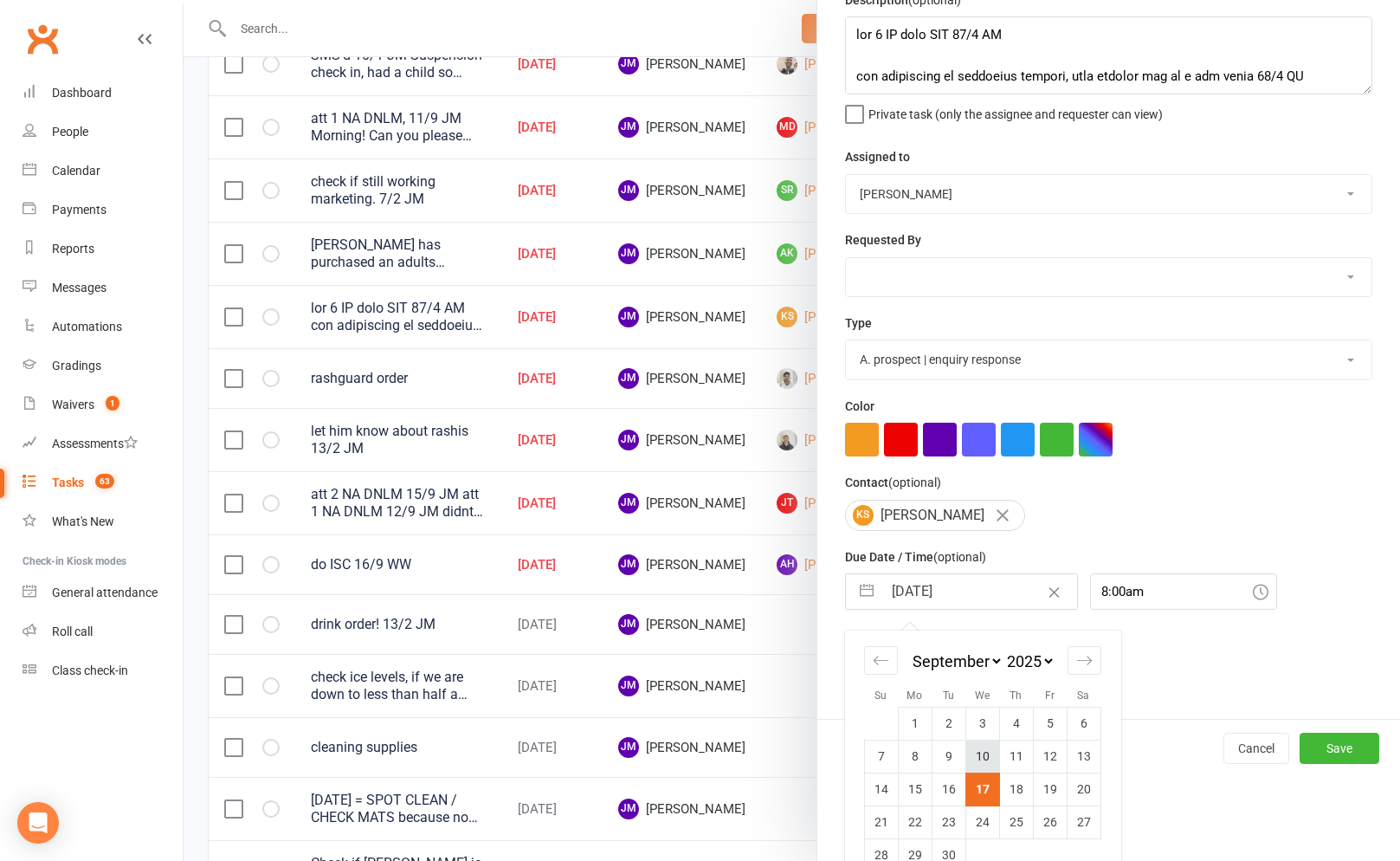
scroll to position [118, 0]
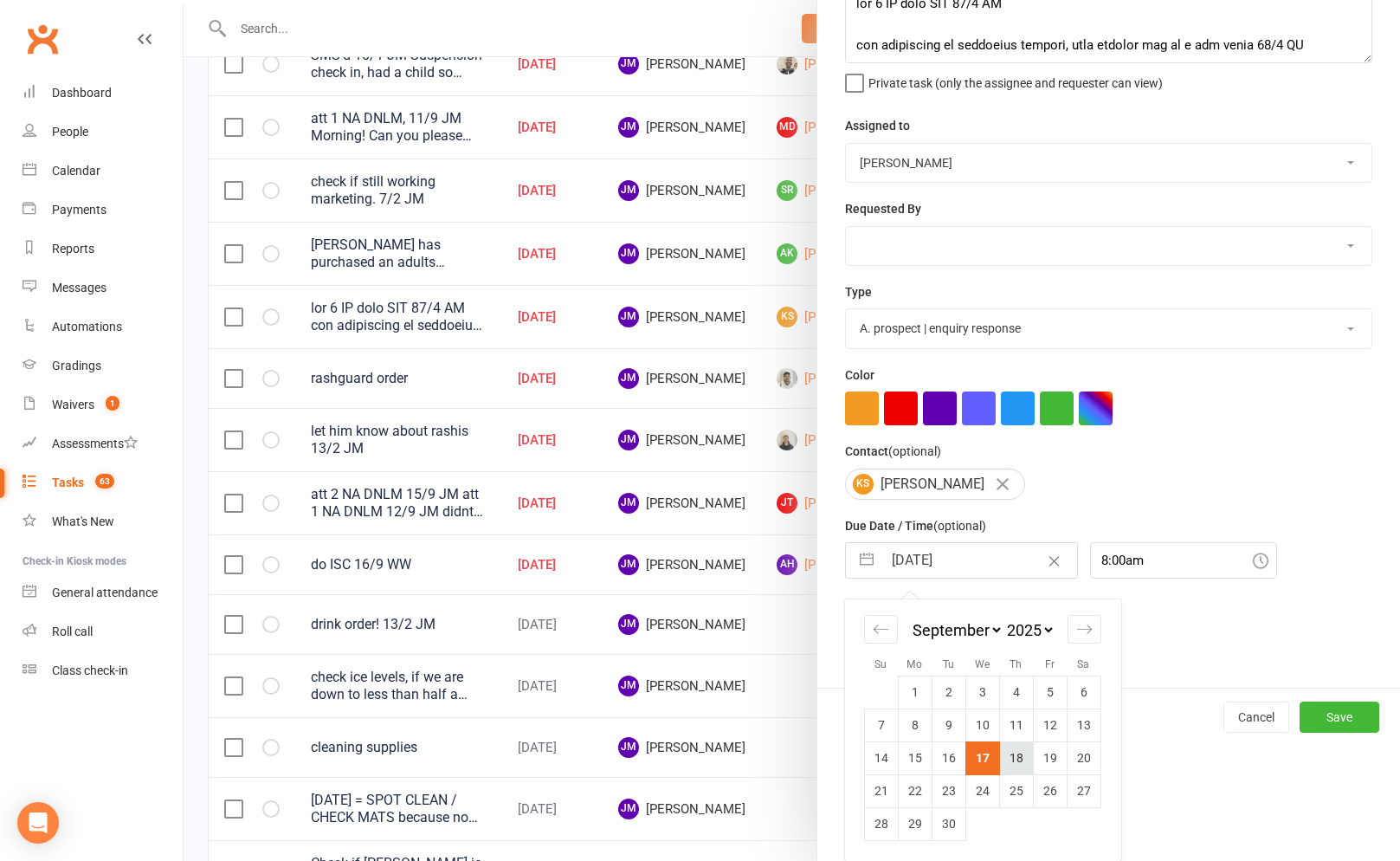
click at [1011, 754] on td "18" at bounding box center [1016, 757] width 34 height 33
type input "[DATE]"
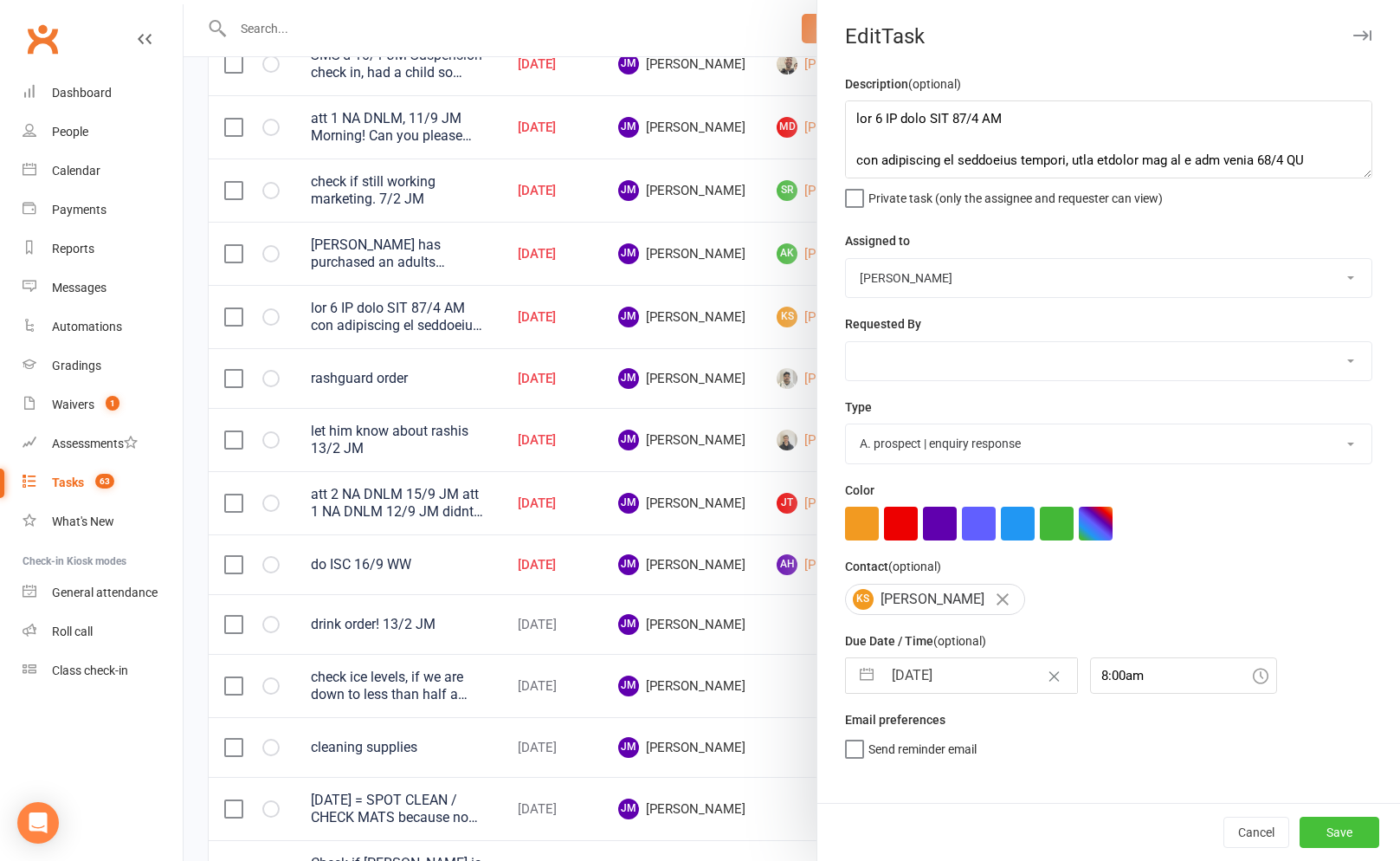
click at [1322, 828] on button "Save" at bounding box center [1339, 832] width 80 height 31
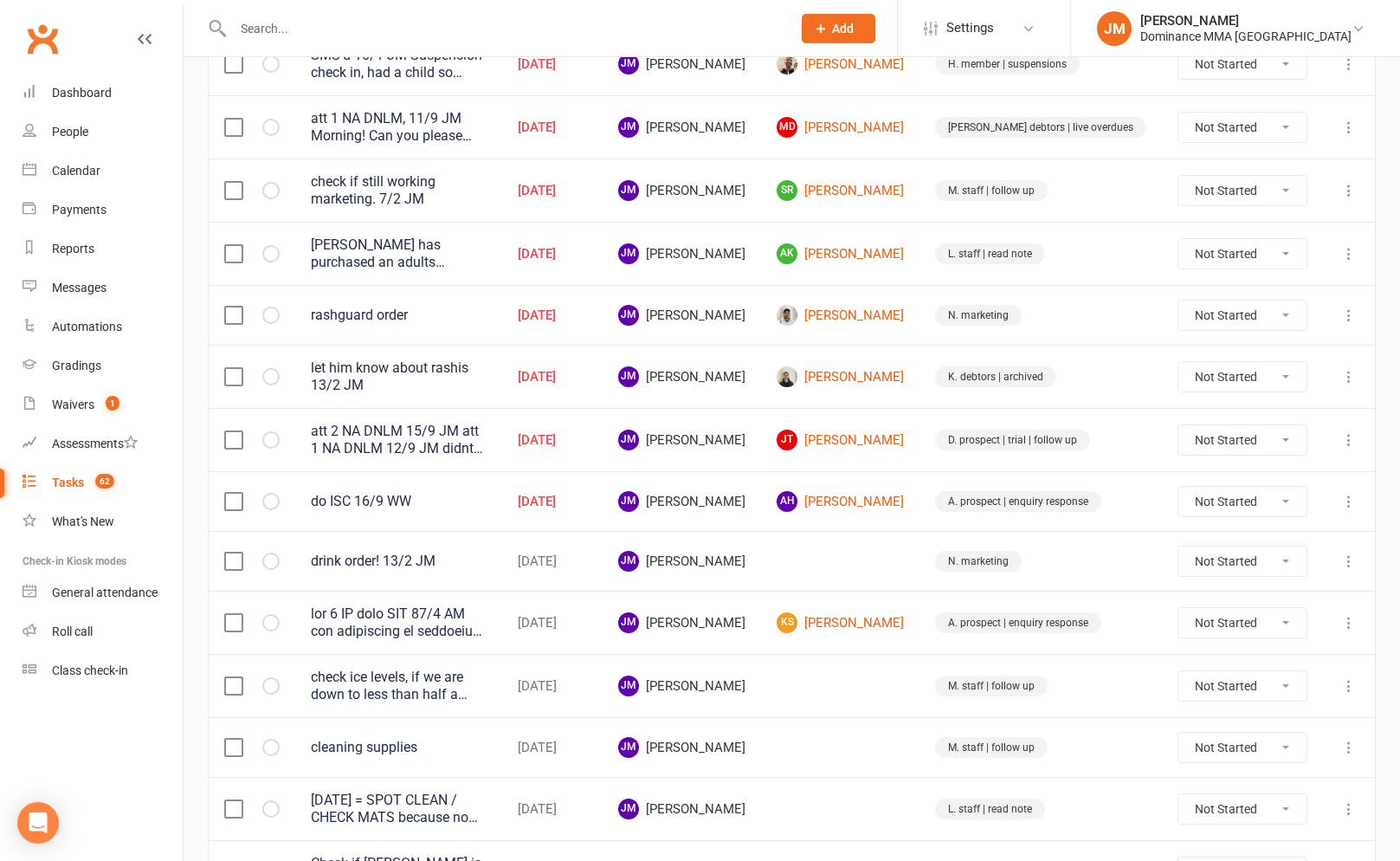
click at [1353, 368] on icon at bounding box center [1349, 377] width 17 height 17
click at [1245, 439] on link "Edit" at bounding box center [1273, 440] width 171 height 35
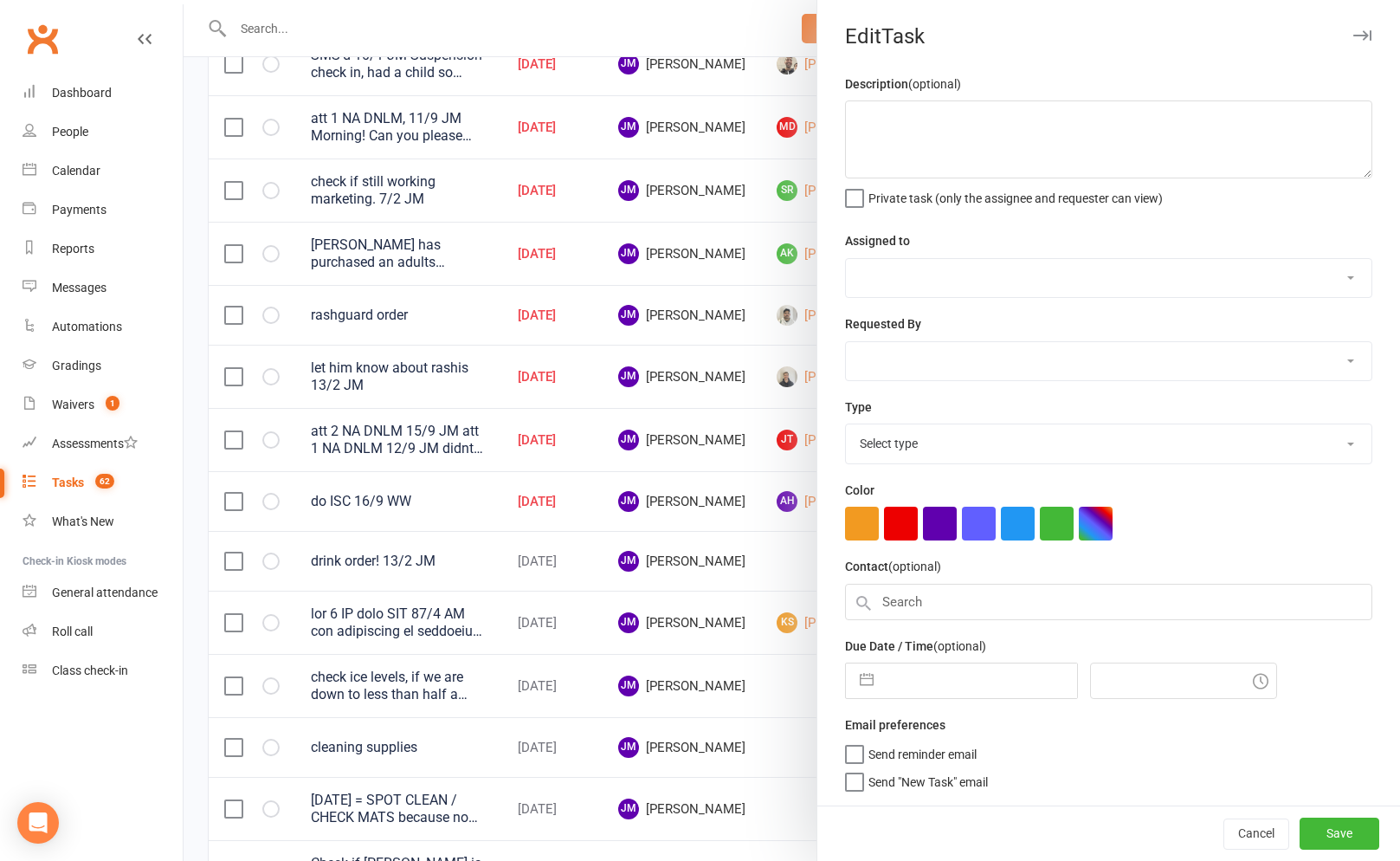
type textarea "let him know about rashis 13/2 JM"
select select "45422"
select select "49757"
type input "[DATE]"
type input "1:15pm"
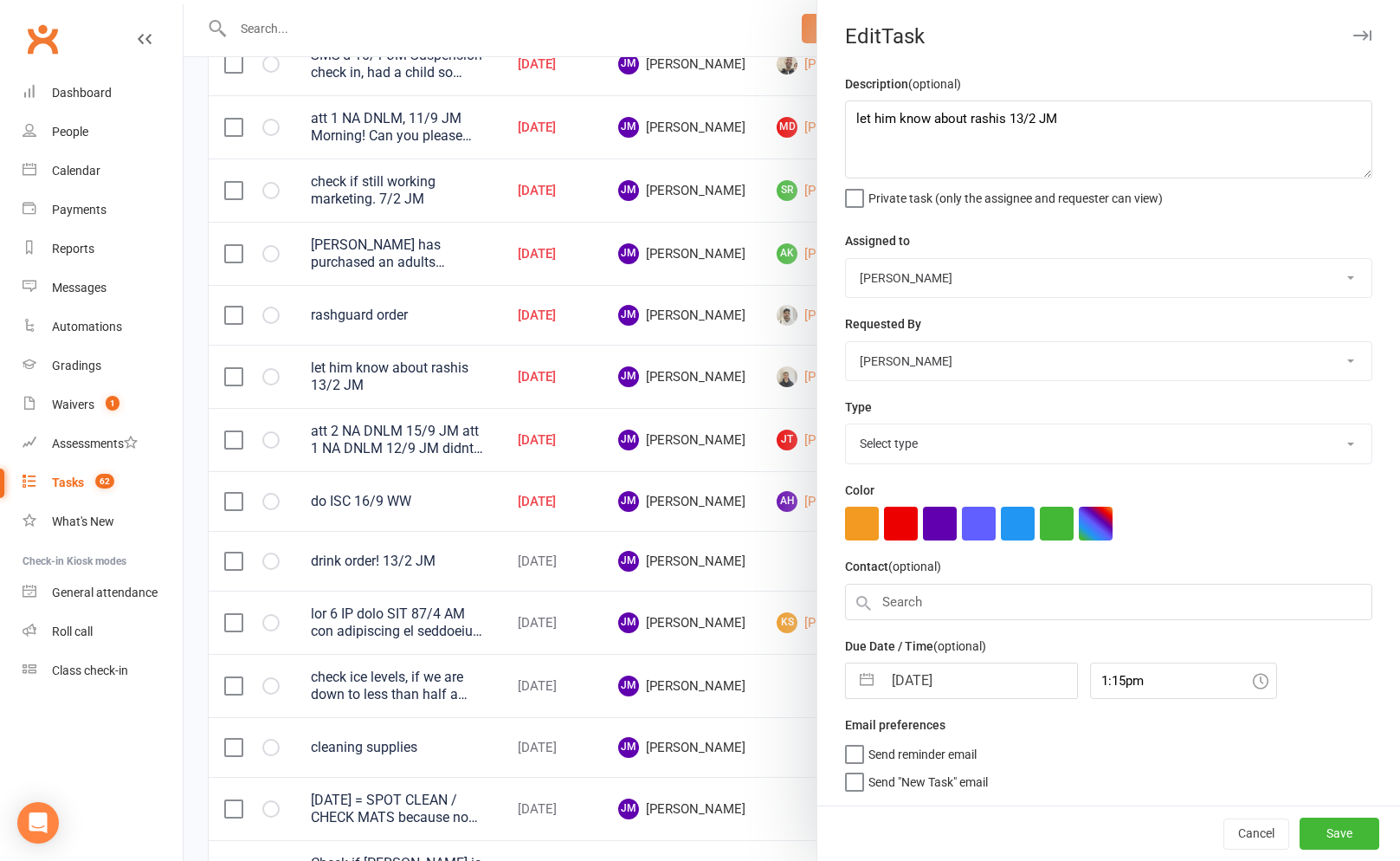
select select "3870"
click at [877, 679] on button "button" at bounding box center [866, 676] width 31 height 35
select select "7"
select select "2025"
select select "8"
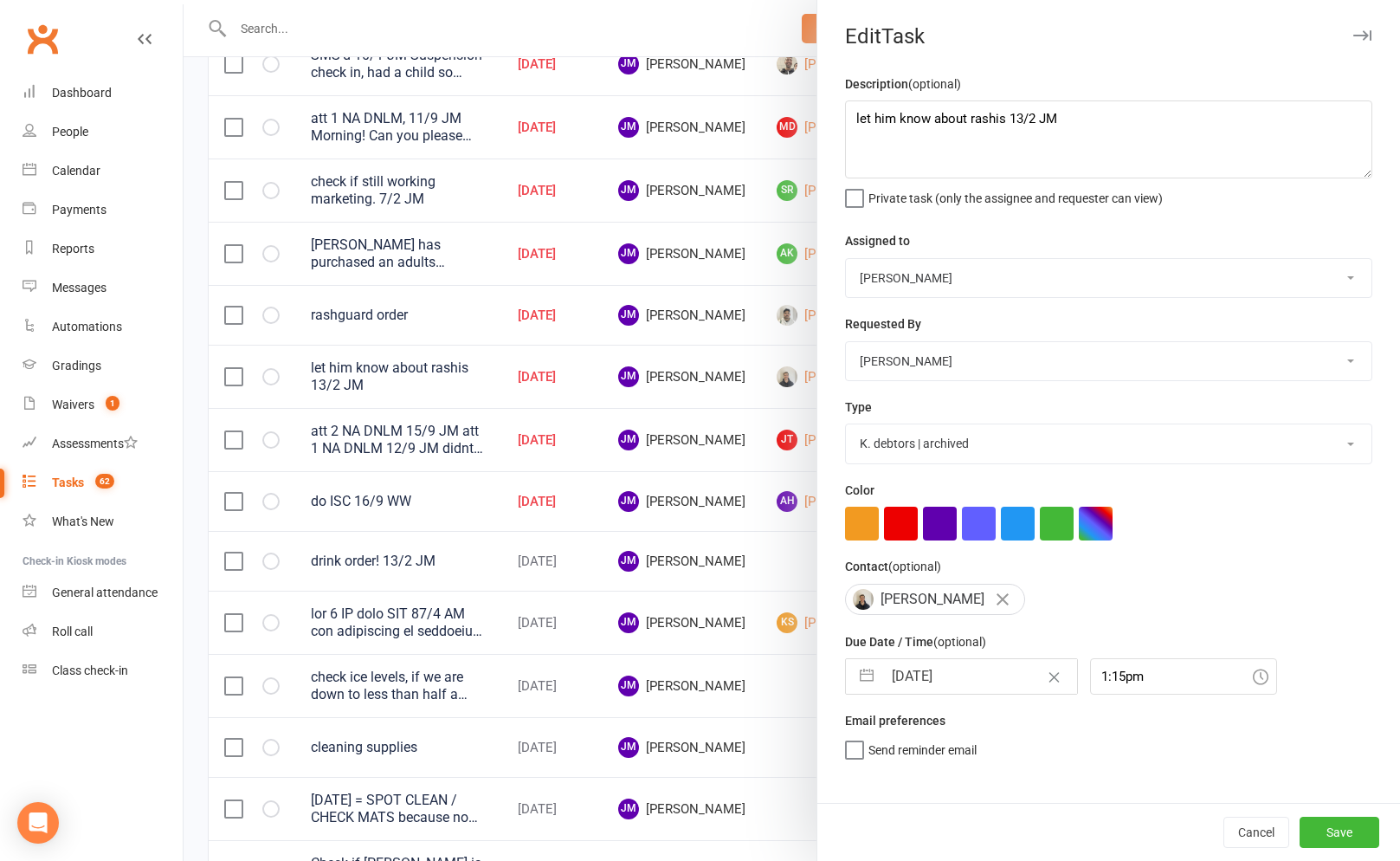
select select "2025"
select select "9"
select select "2025"
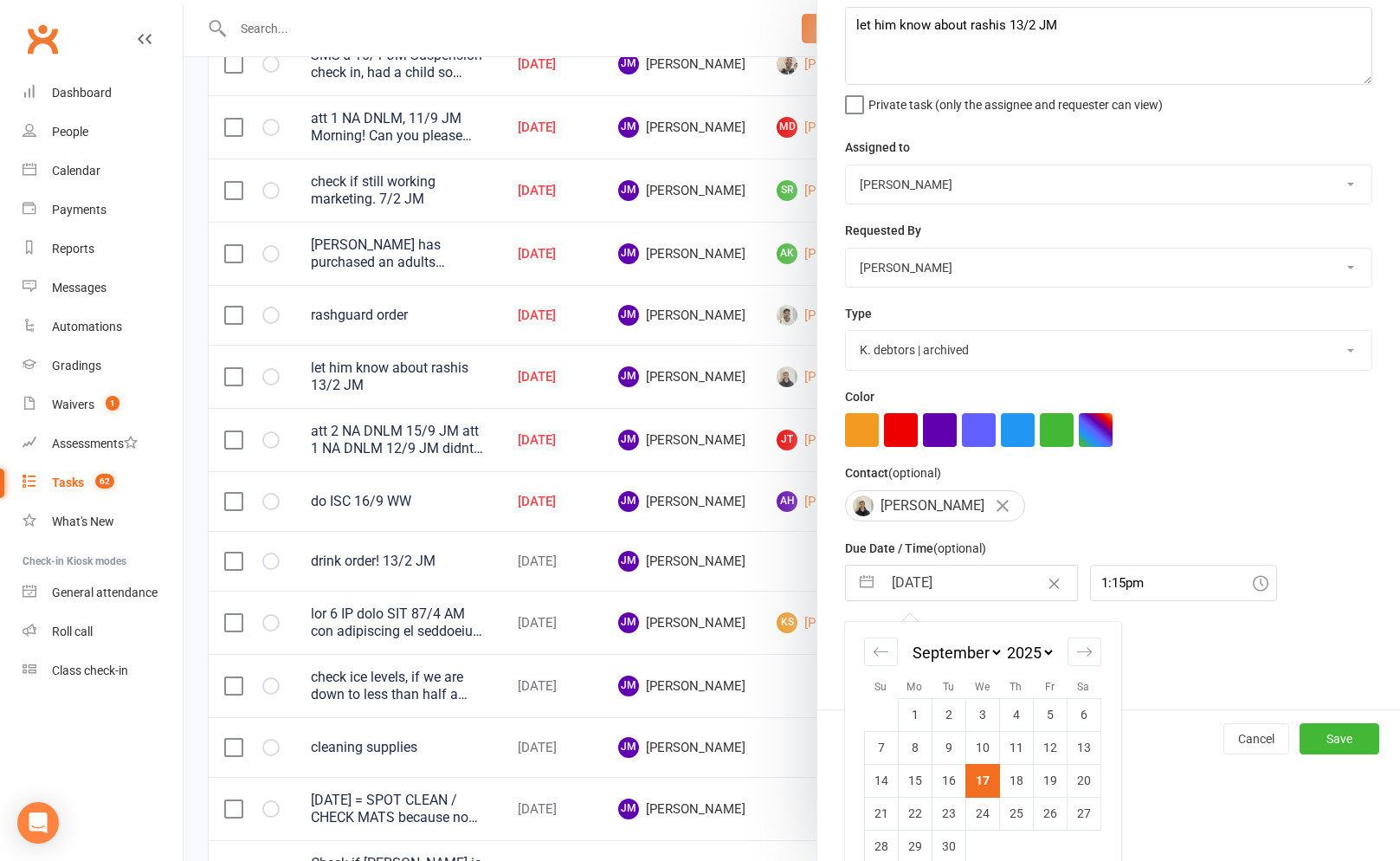
click at [985, 818] on td "24" at bounding box center [982, 813] width 34 height 33
type input "[DATE]"
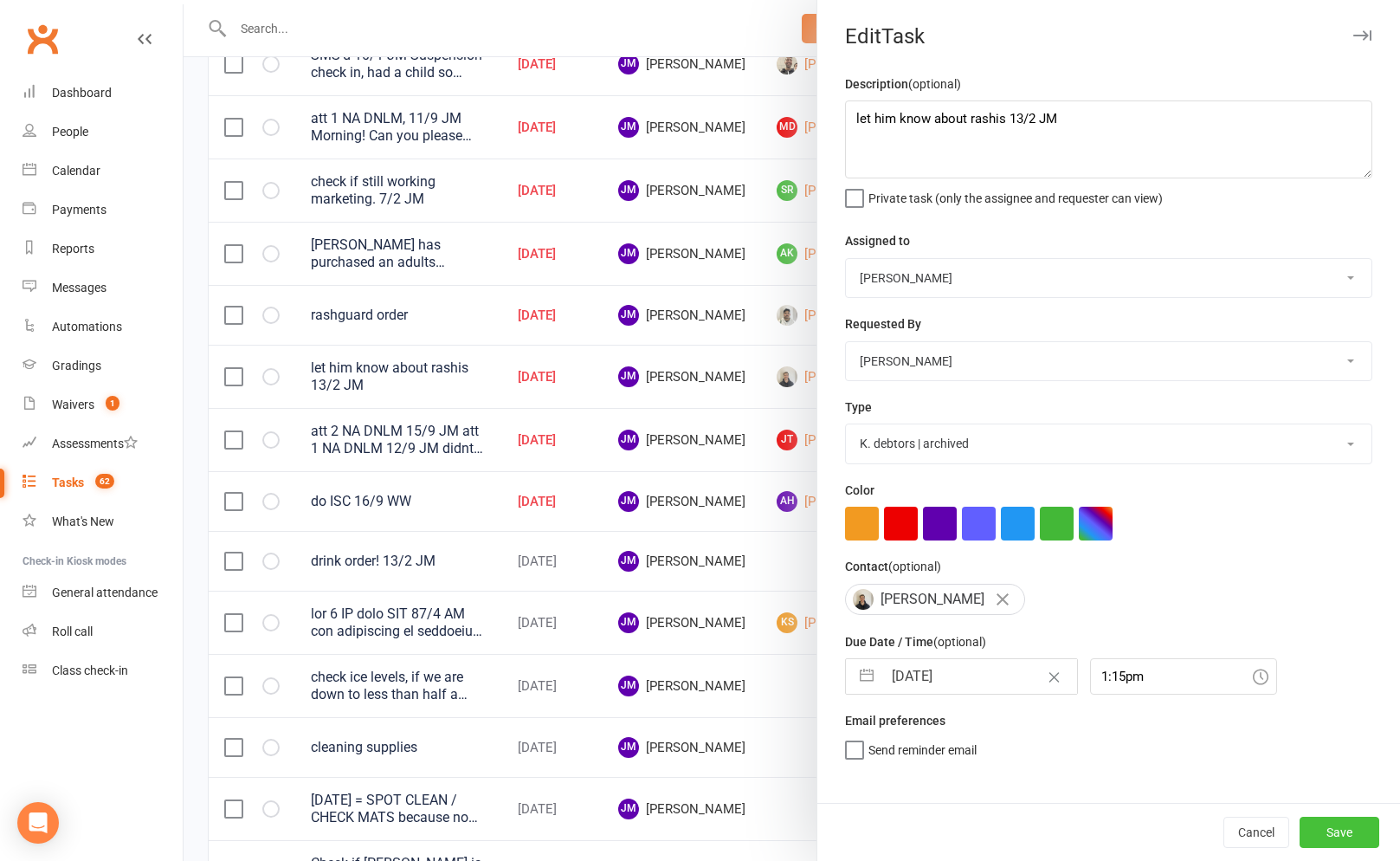
click at [1341, 836] on button "Save" at bounding box center [1339, 832] width 80 height 31
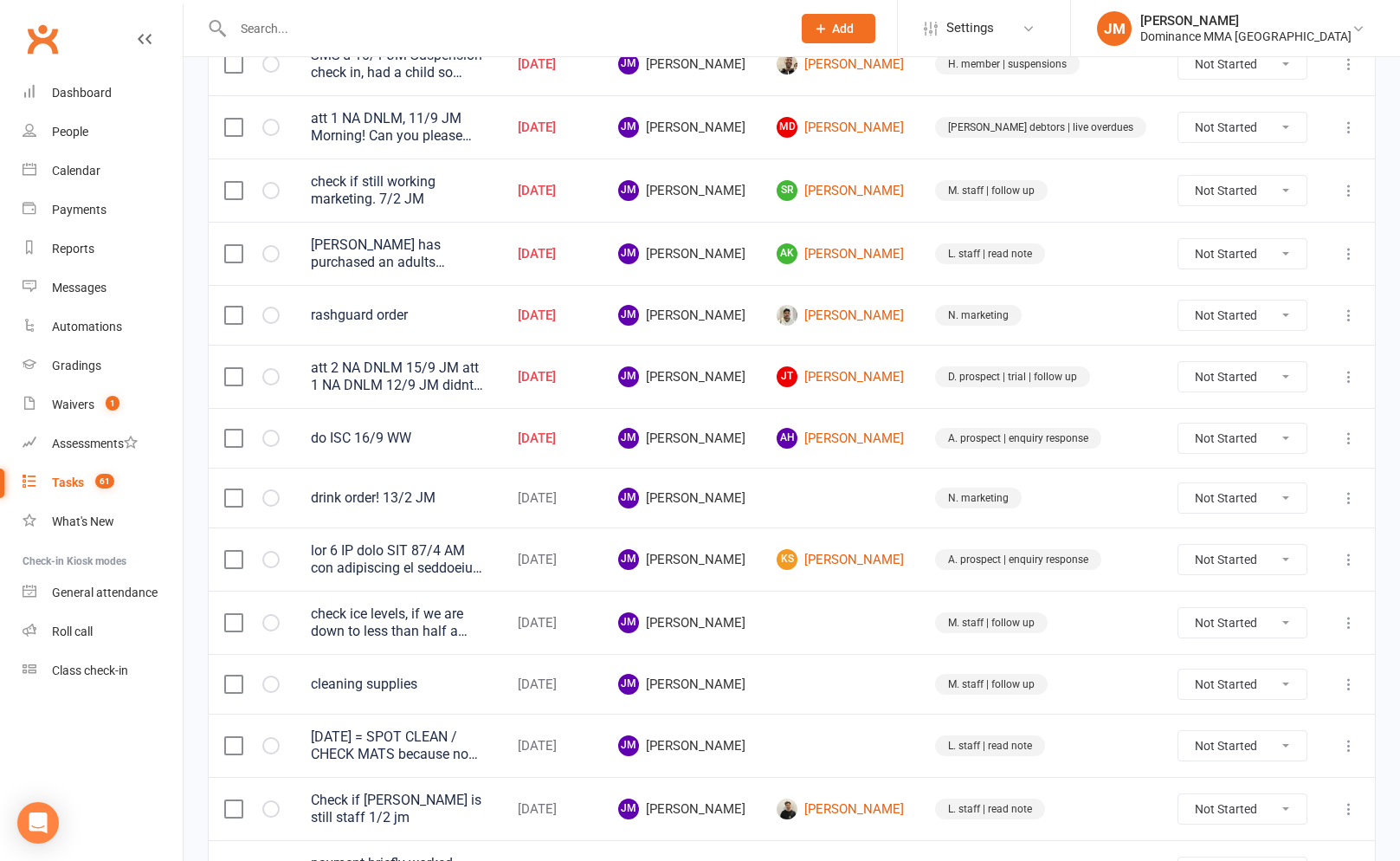
click at [1347, 311] on icon at bounding box center [1349, 316] width 17 height 17
click at [1210, 386] on link "Edit" at bounding box center [1273, 380] width 171 height 35
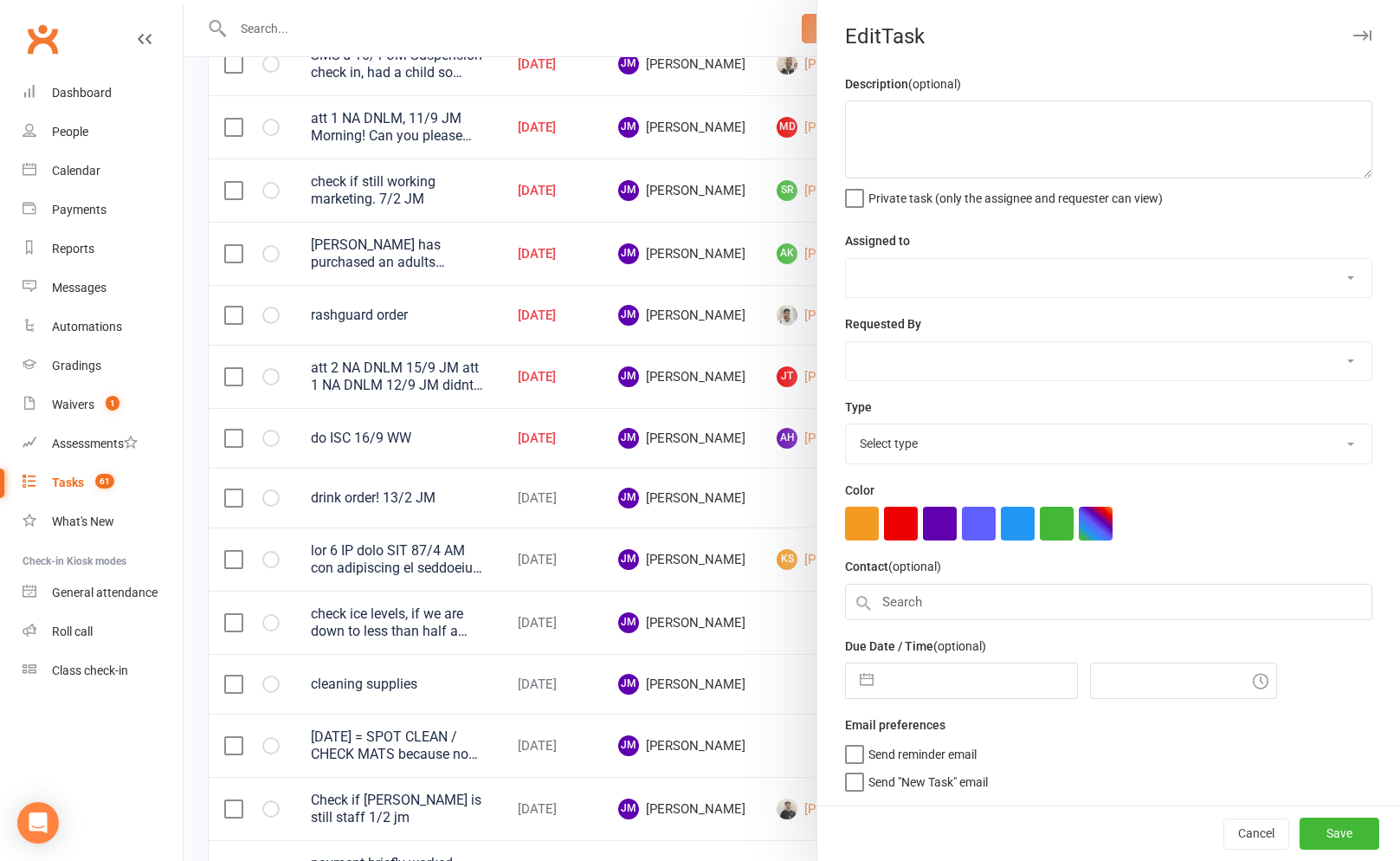
type textarea "rashguard order"
select select "45422"
type input "[DATE]"
type input "9:15am"
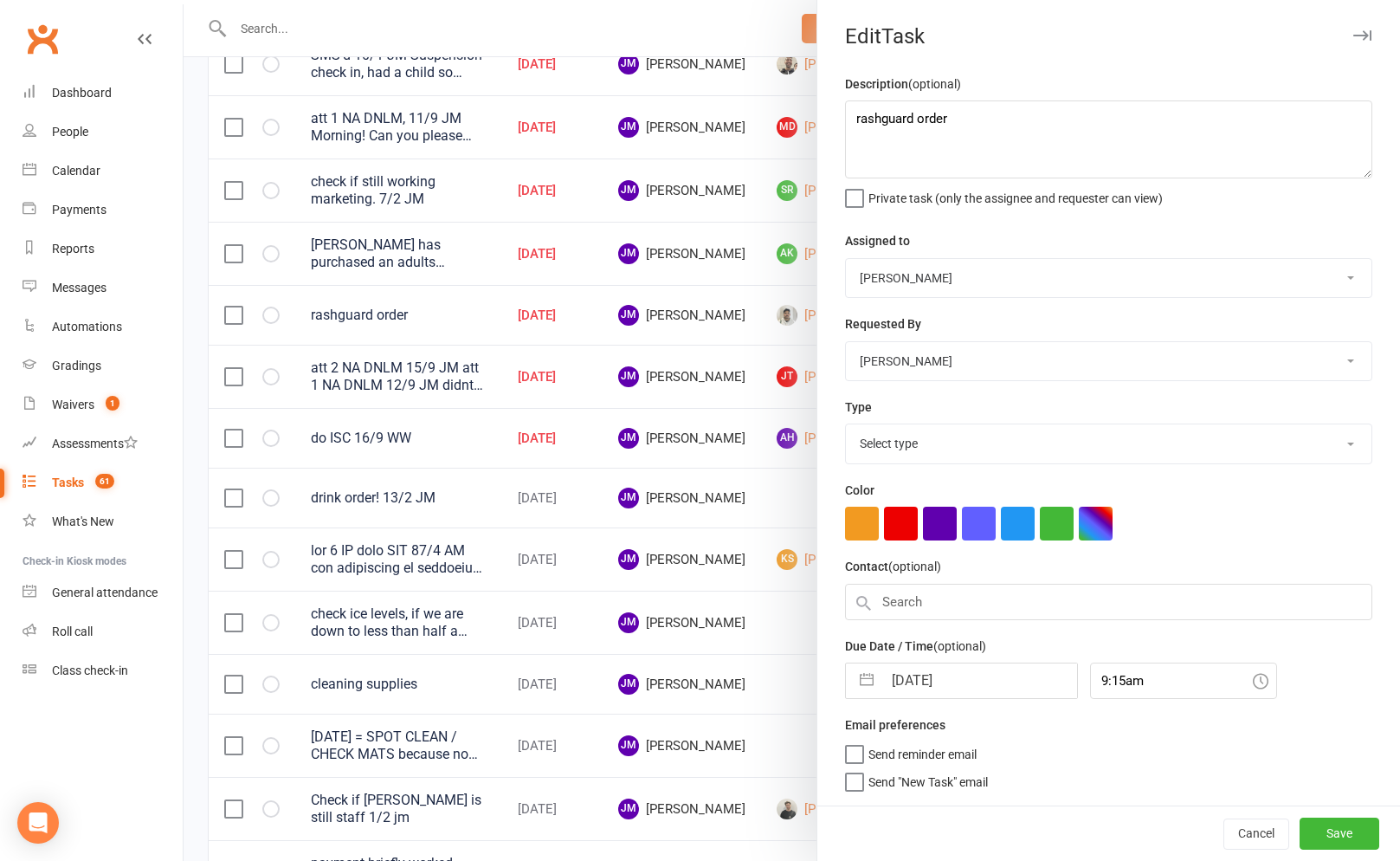
select select "3873"
click at [920, 686] on input "[DATE]" at bounding box center [979, 676] width 195 height 35
select select "7"
select select "2025"
select select "8"
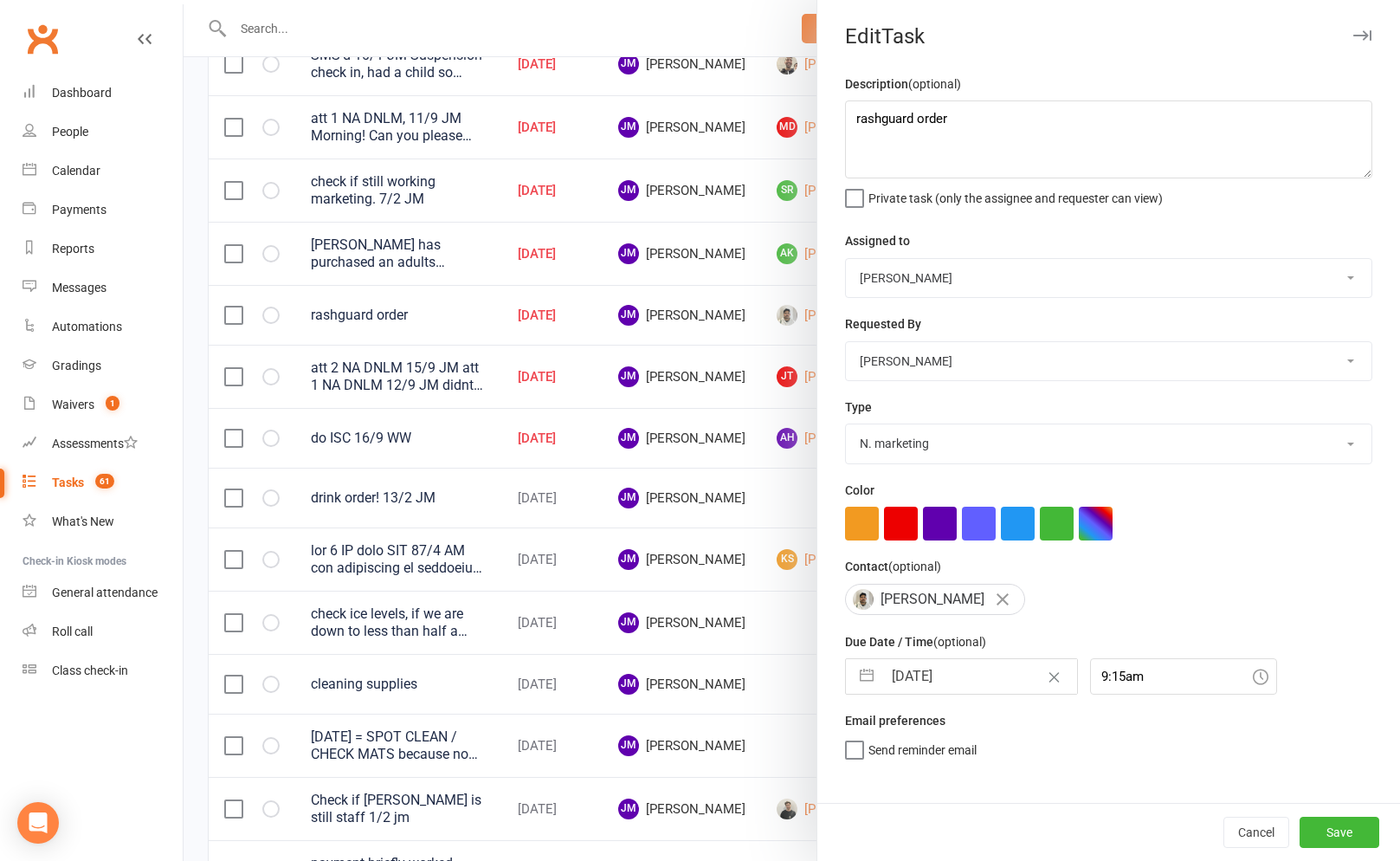
select select "2025"
select select "9"
select select "2025"
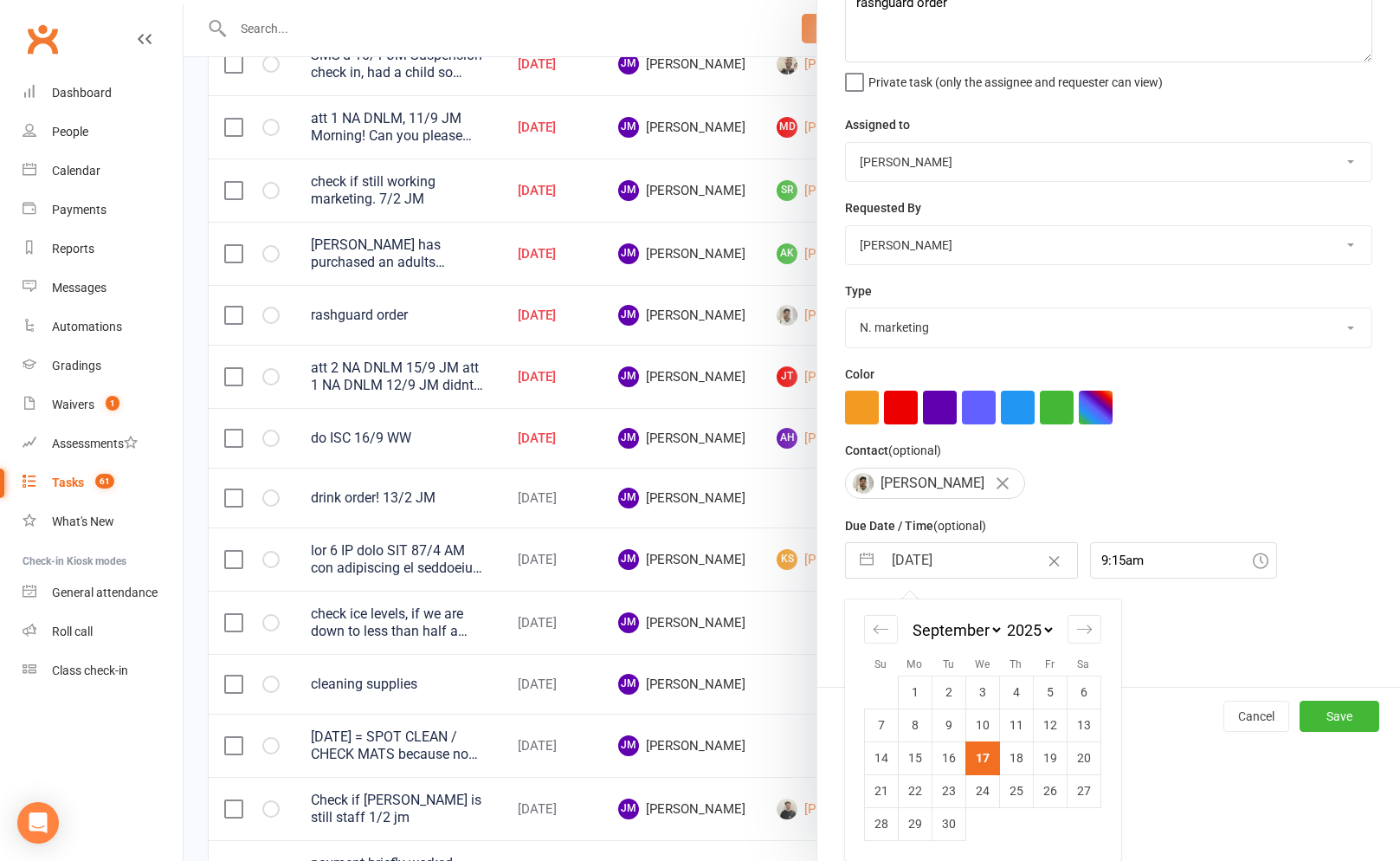
click at [986, 796] on td "24" at bounding box center [982, 790] width 34 height 33
type input "[DATE]"
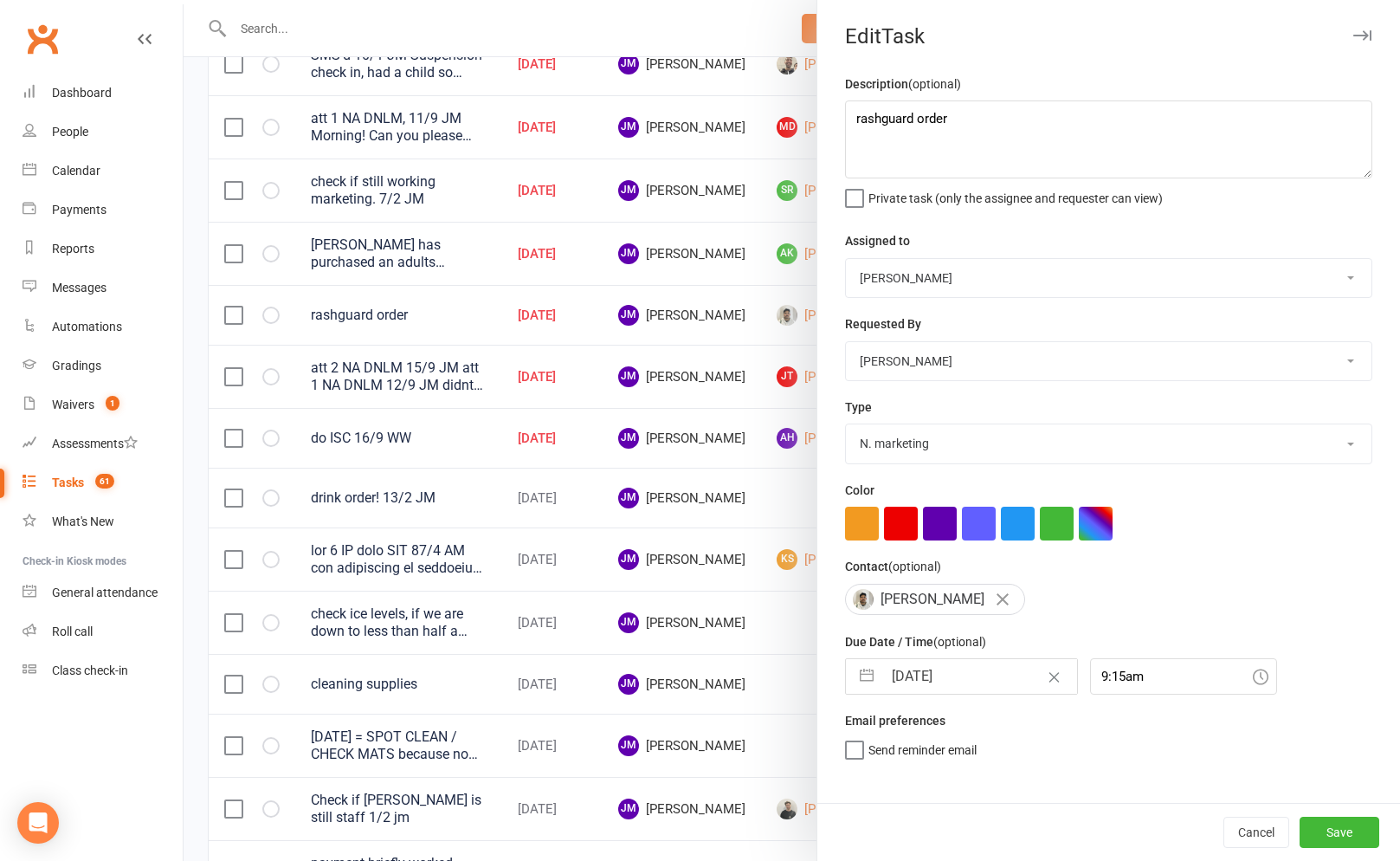
scroll to position [0, 0]
click at [1329, 823] on button "Save" at bounding box center [1339, 832] width 80 height 31
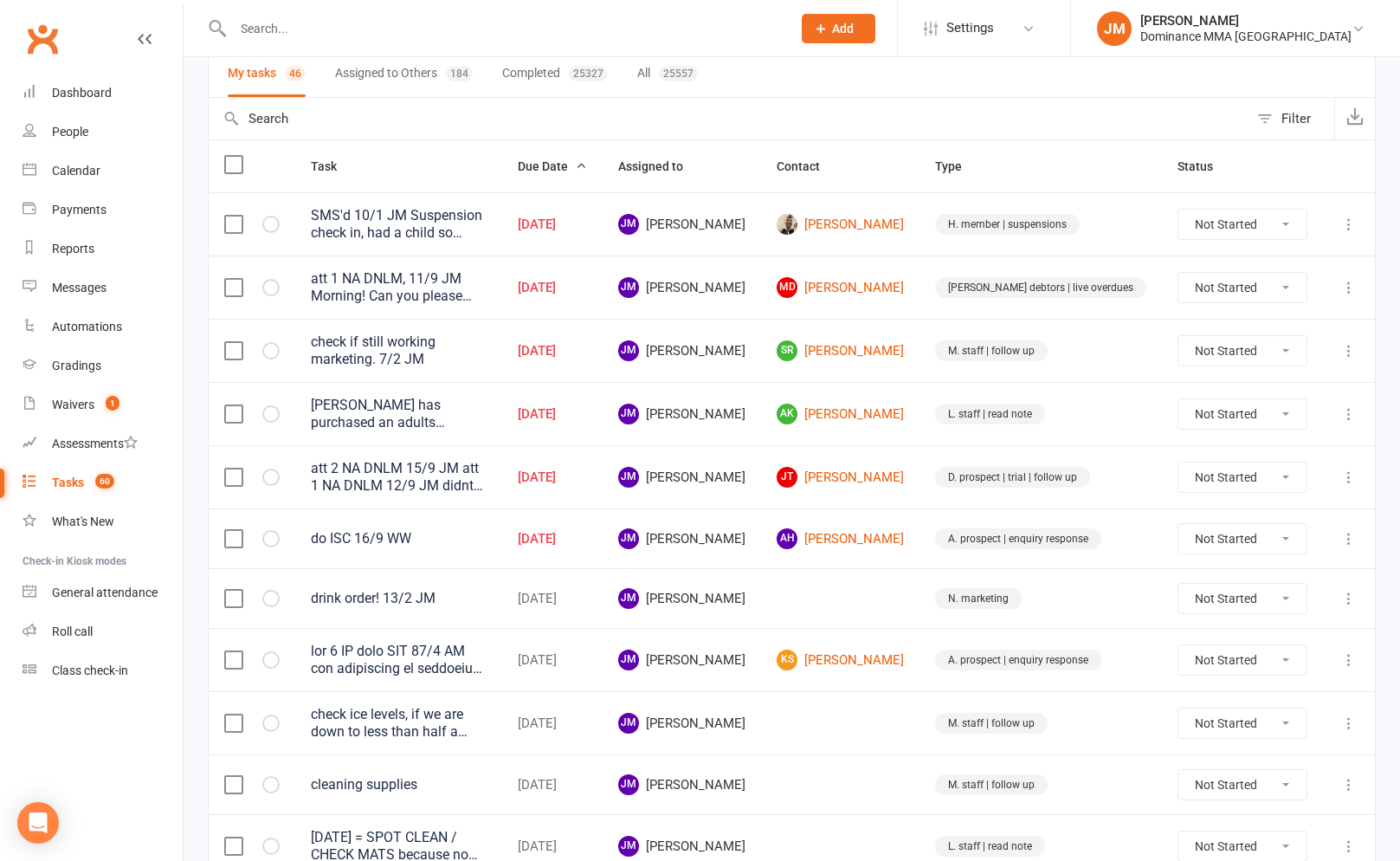
scroll to position [122, 0]
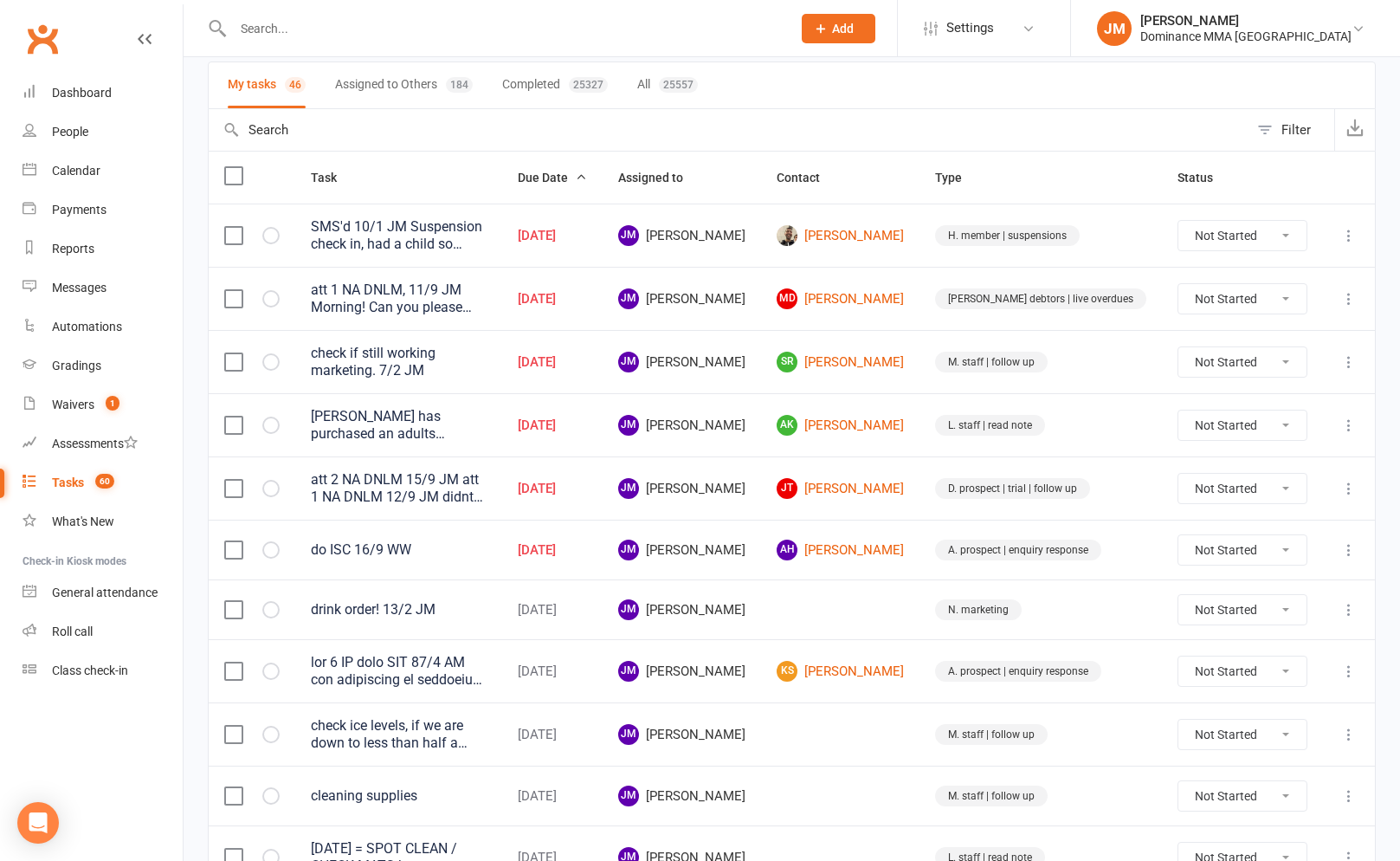
click at [1353, 361] on icon at bounding box center [1349, 362] width 17 height 17
click at [1241, 439] on link "Edit" at bounding box center [1273, 429] width 171 height 35
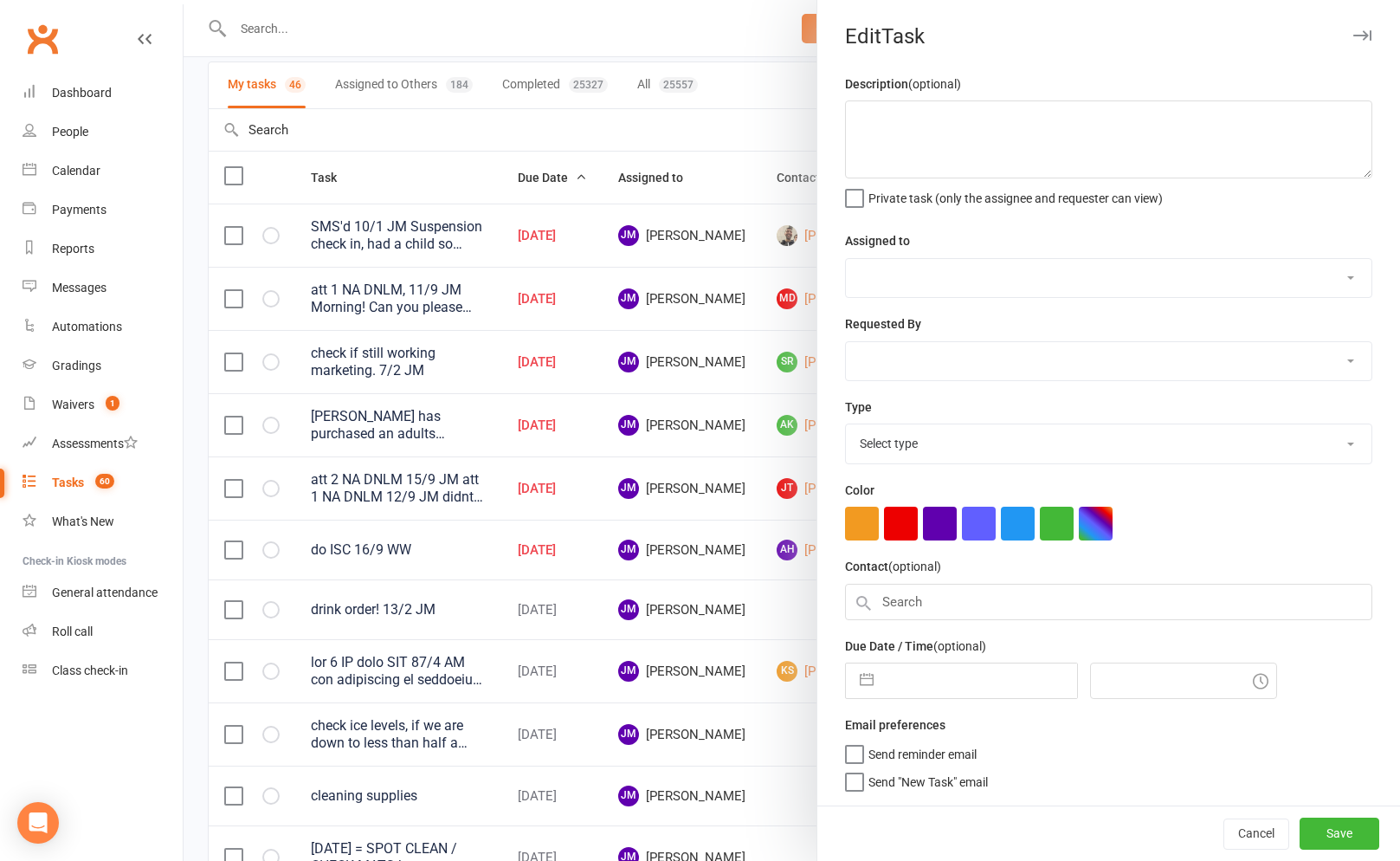
type textarea "check if still working marketing. 7/2 JM"
select select "45422"
type input "[DATE]"
type input "6:30am"
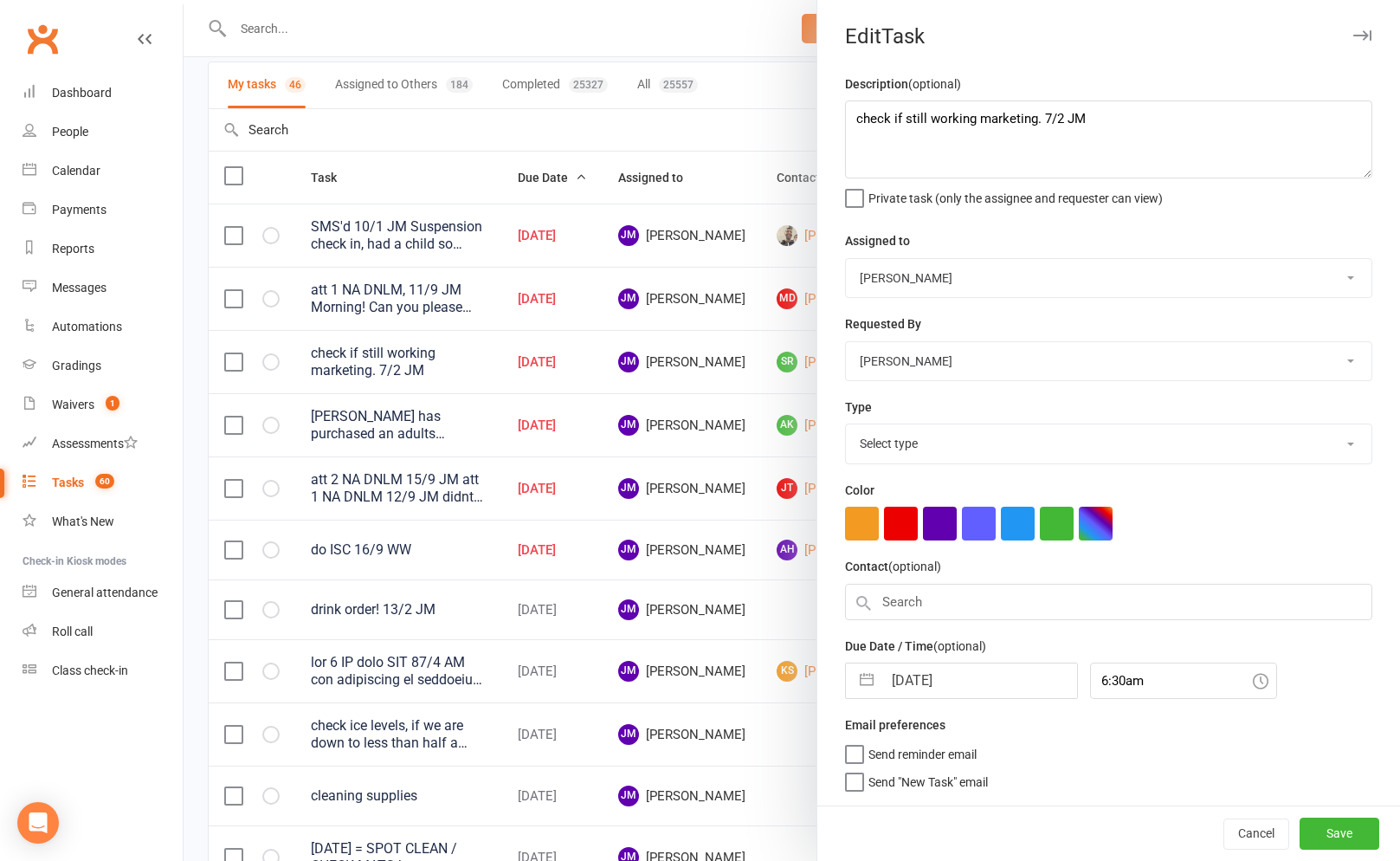
select select "3872"
click at [901, 685] on input "[DATE]" at bounding box center [979, 675] width 195 height 35
select select "7"
select select "2025"
select select "8"
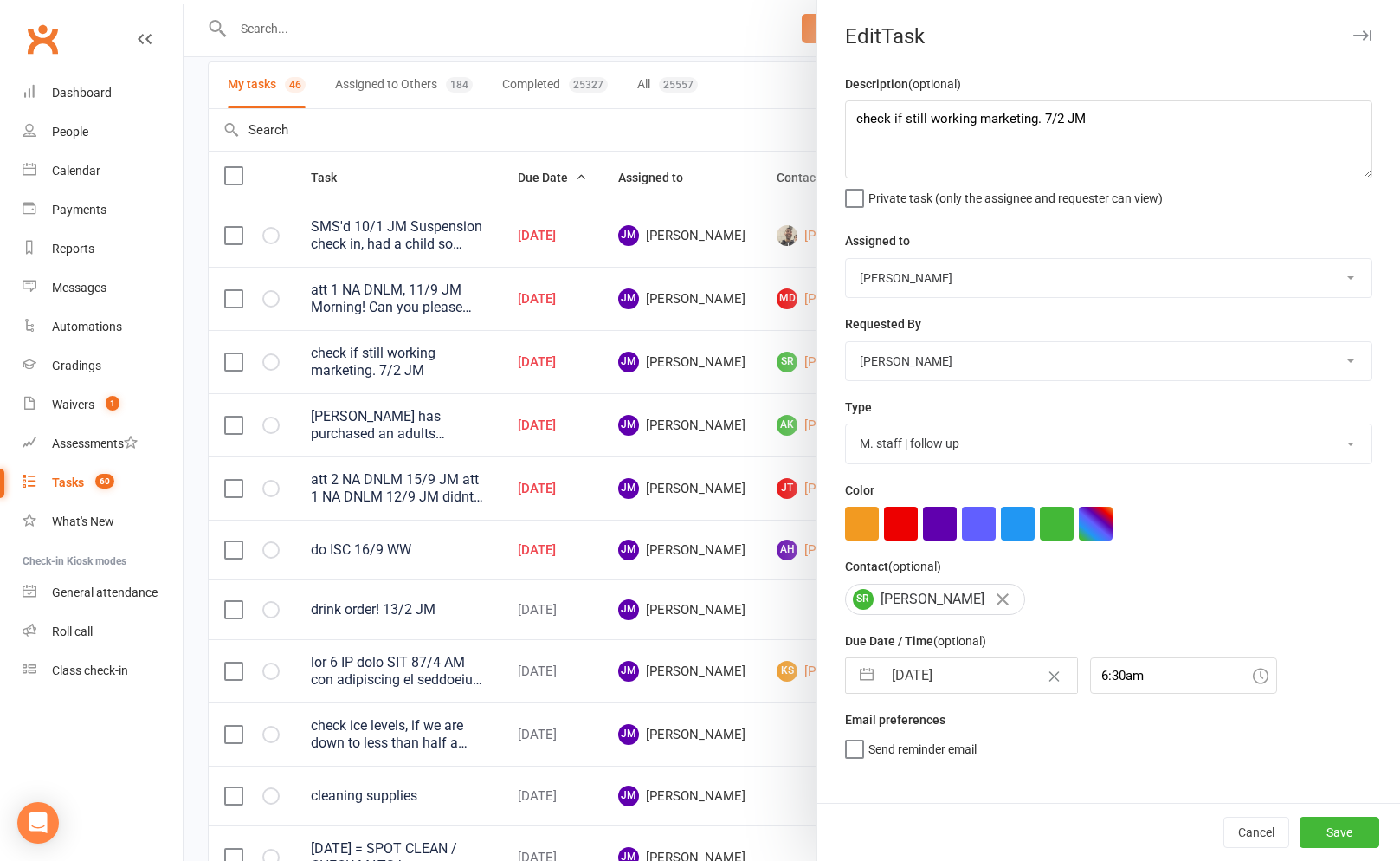
select select "2025"
select select "9"
select select "2025"
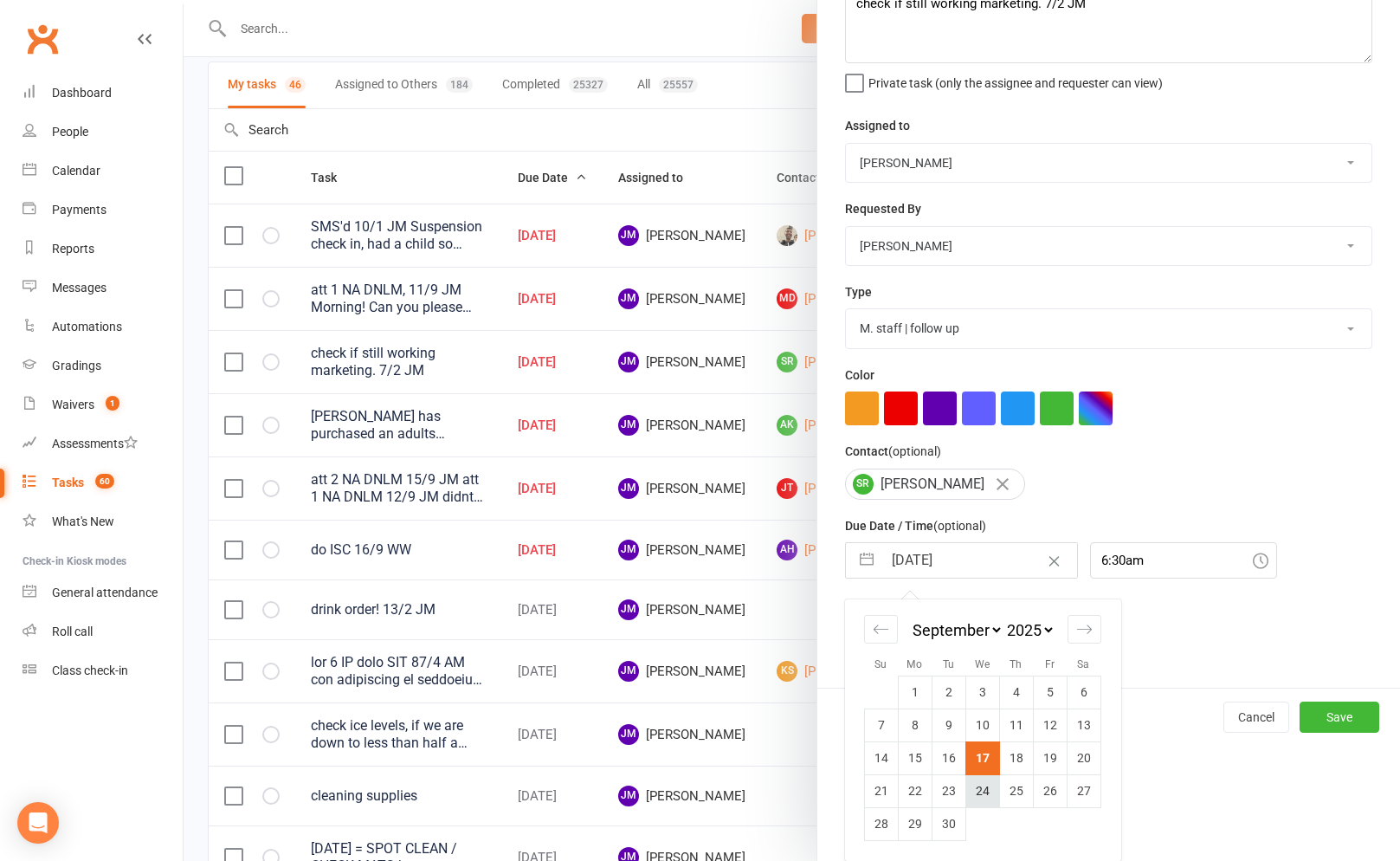
click at [978, 795] on td "24" at bounding box center [982, 790] width 34 height 33
type input "[DATE]"
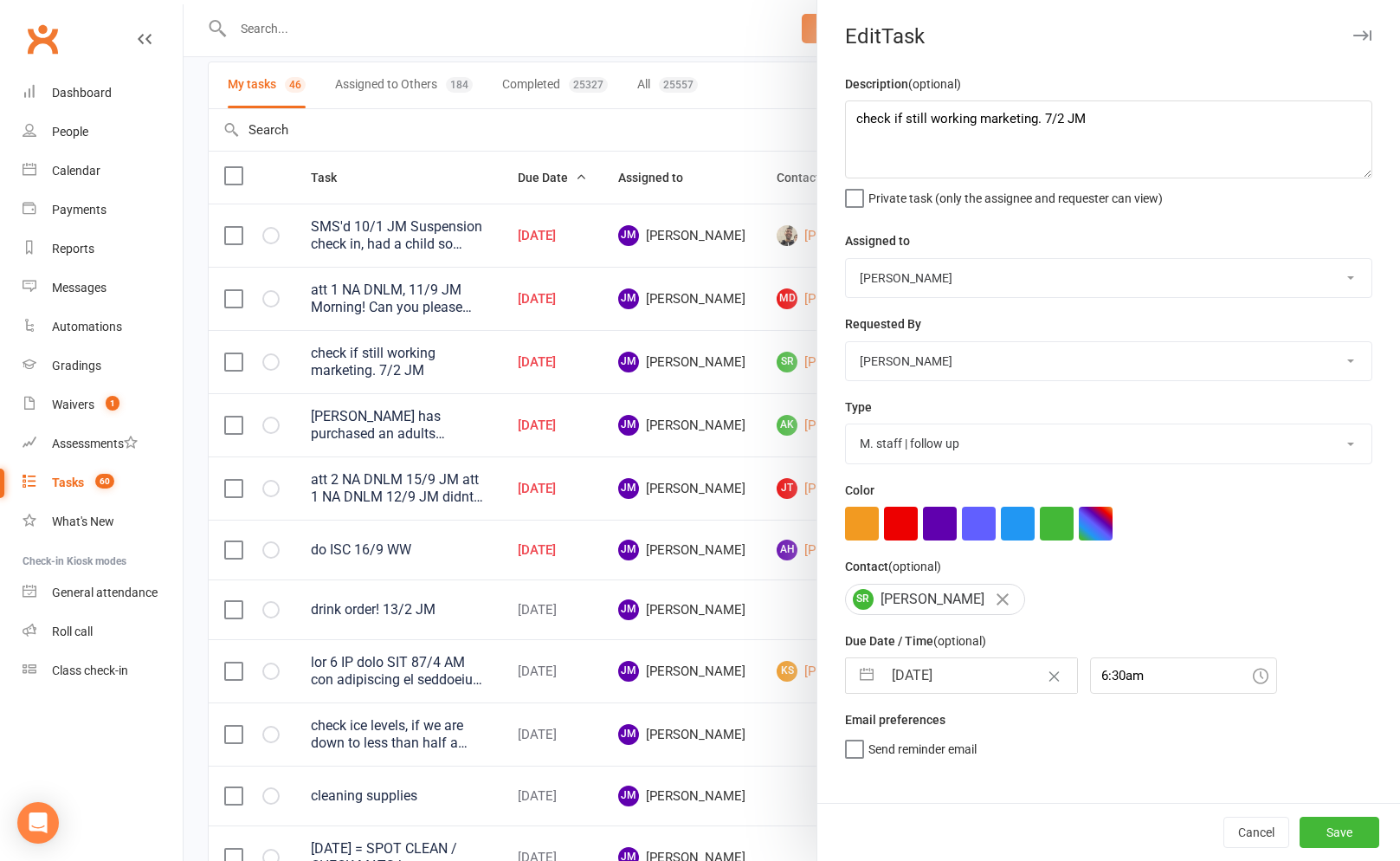
scroll to position [0, 0]
click at [1329, 843] on button "Save" at bounding box center [1339, 832] width 80 height 31
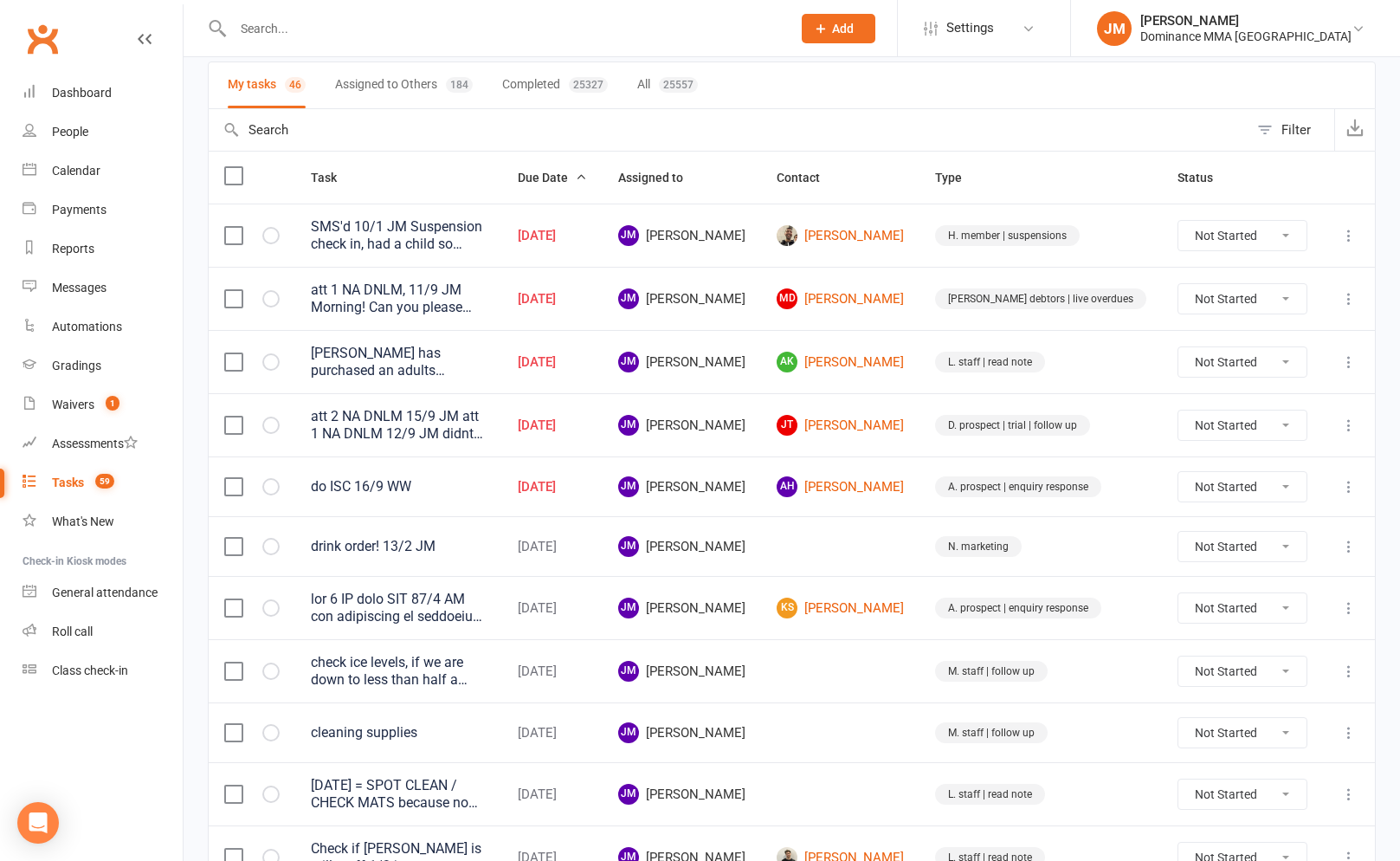
click at [1347, 360] on icon at bounding box center [1349, 362] width 17 height 17
click at [1236, 430] on link "Edit" at bounding box center [1273, 430] width 171 height 35
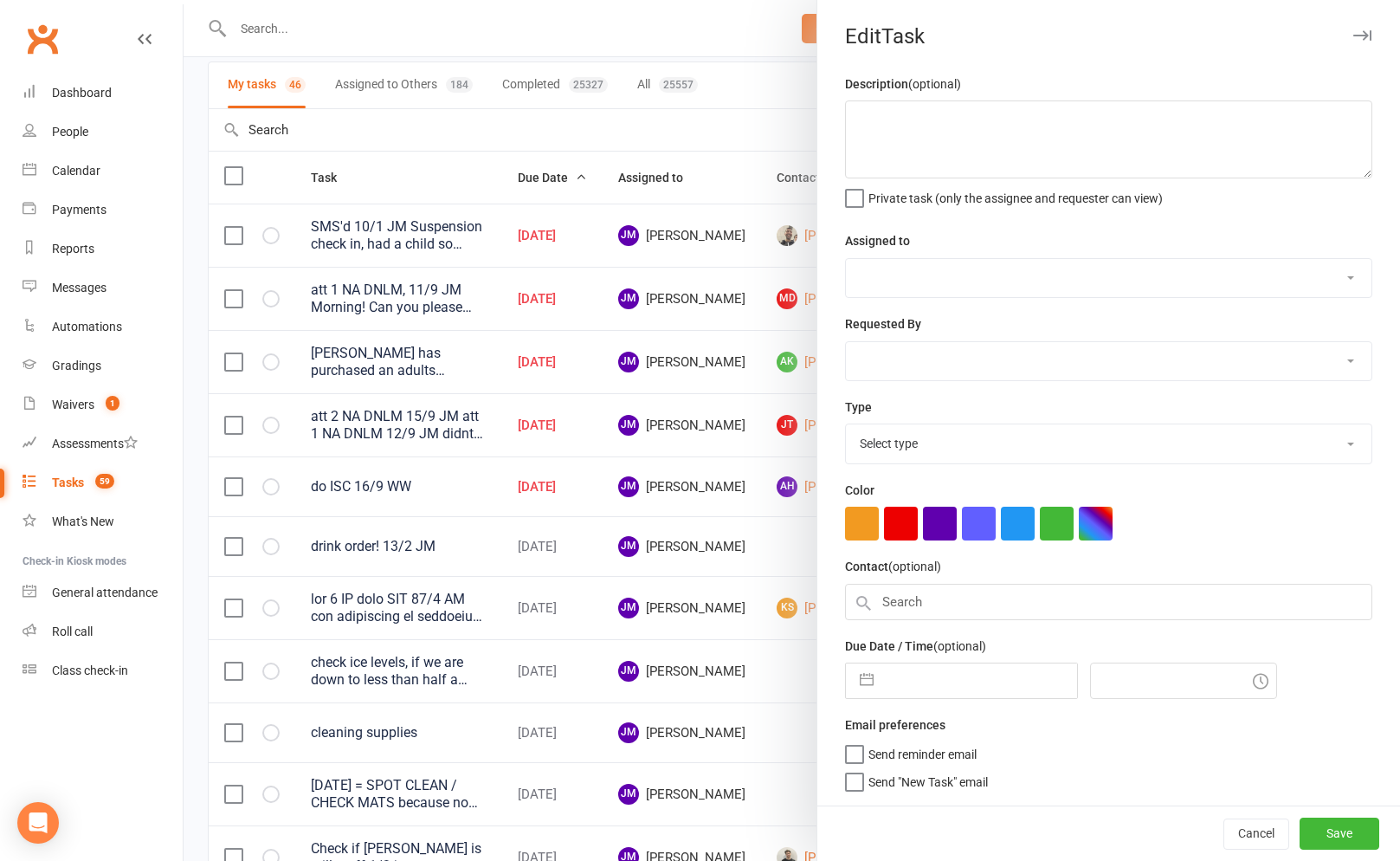
type textarea "[PERSON_NAME] has purchased an adults rashguard for Aiden but it didnt fit. She…"
select select "45422"
type input "[DATE]"
type input "7:45am"
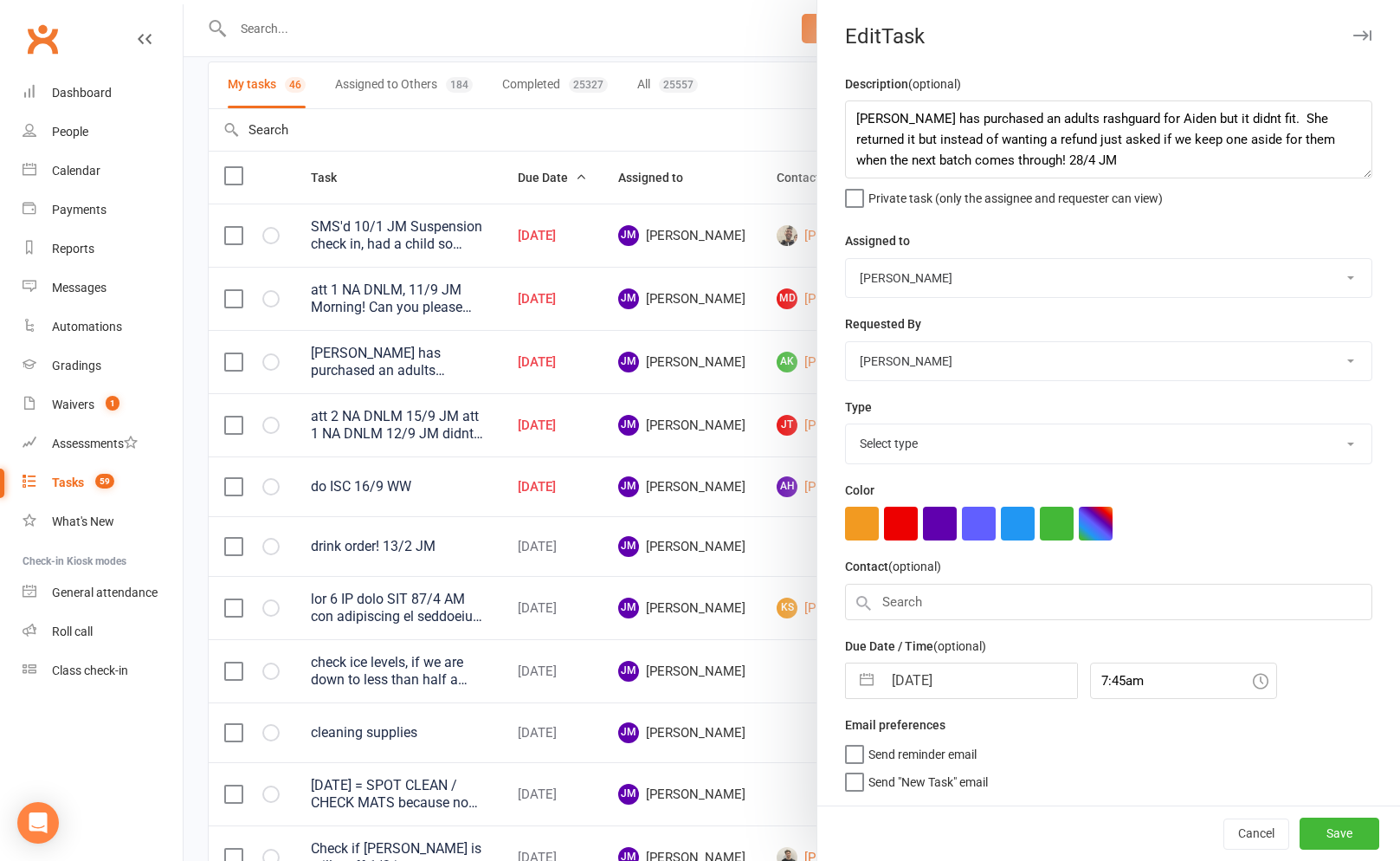
select select "3871"
select select "7"
select select "2025"
select select "8"
select select "2025"
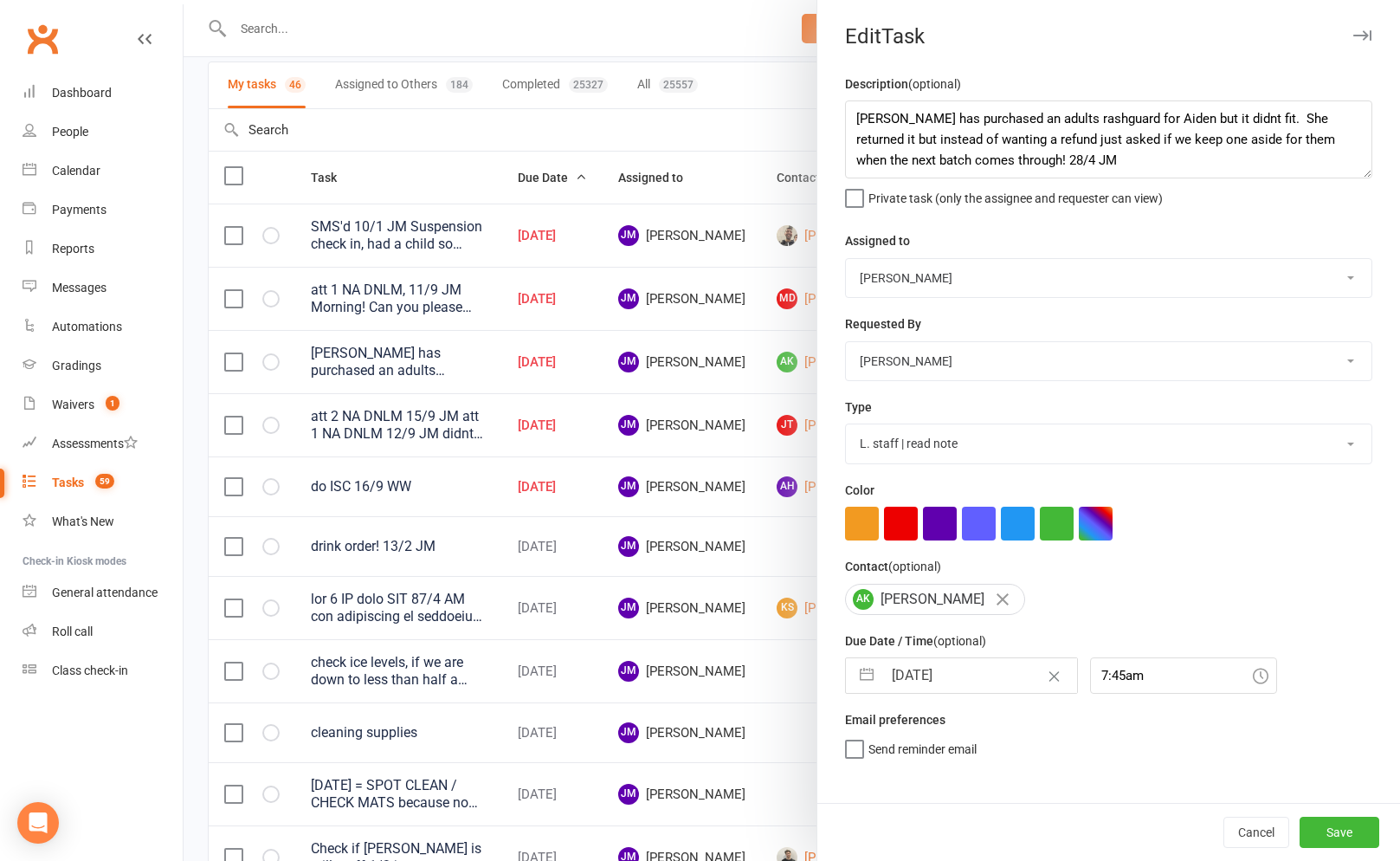
select select "9"
select select "2025"
click at [901, 685] on input "[DATE]" at bounding box center [979, 675] width 195 height 35
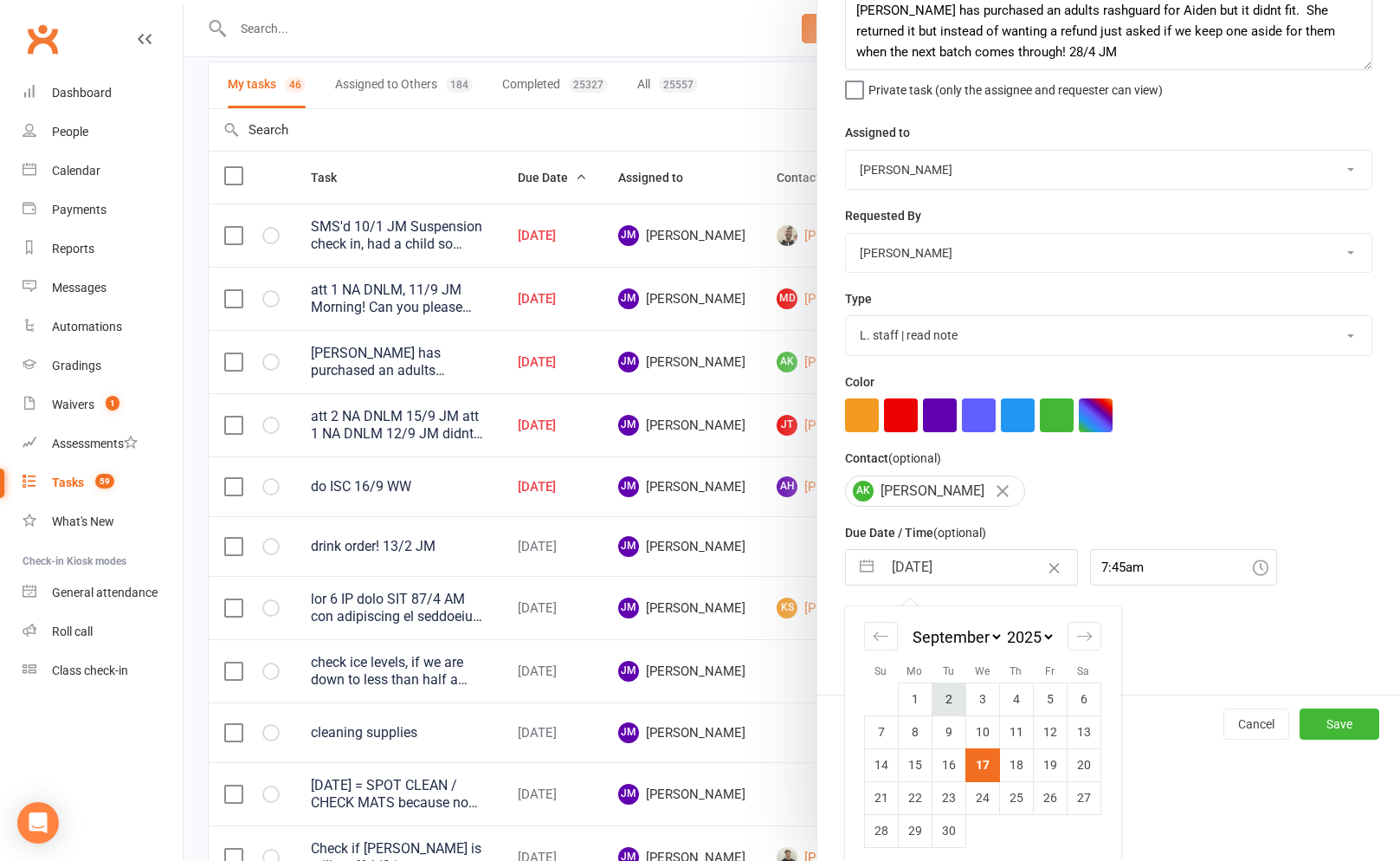
scroll to position [118, 0]
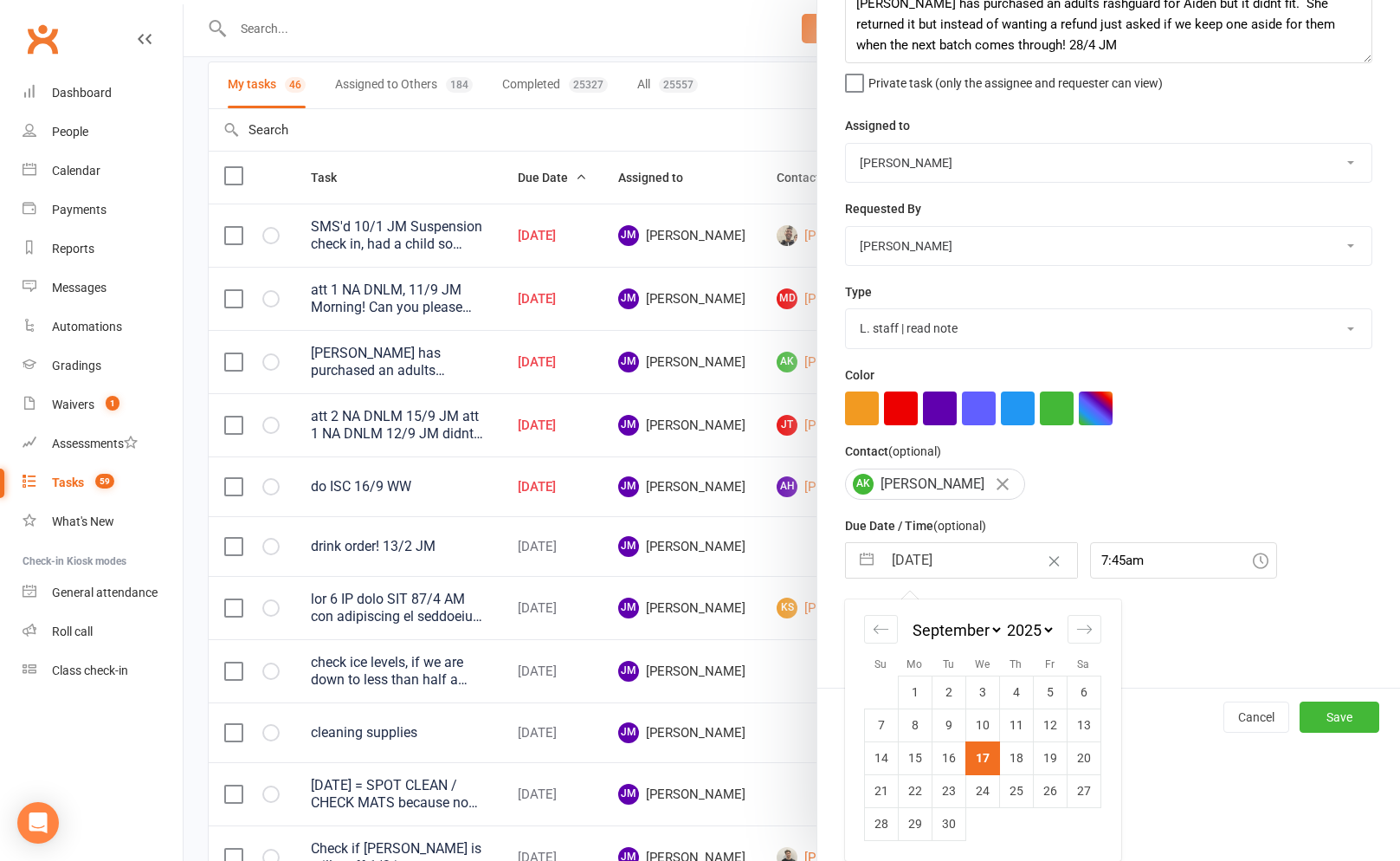
click at [982, 778] on td "24" at bounding box center [982, 790] width 34 height 33
type input "[DATE]"
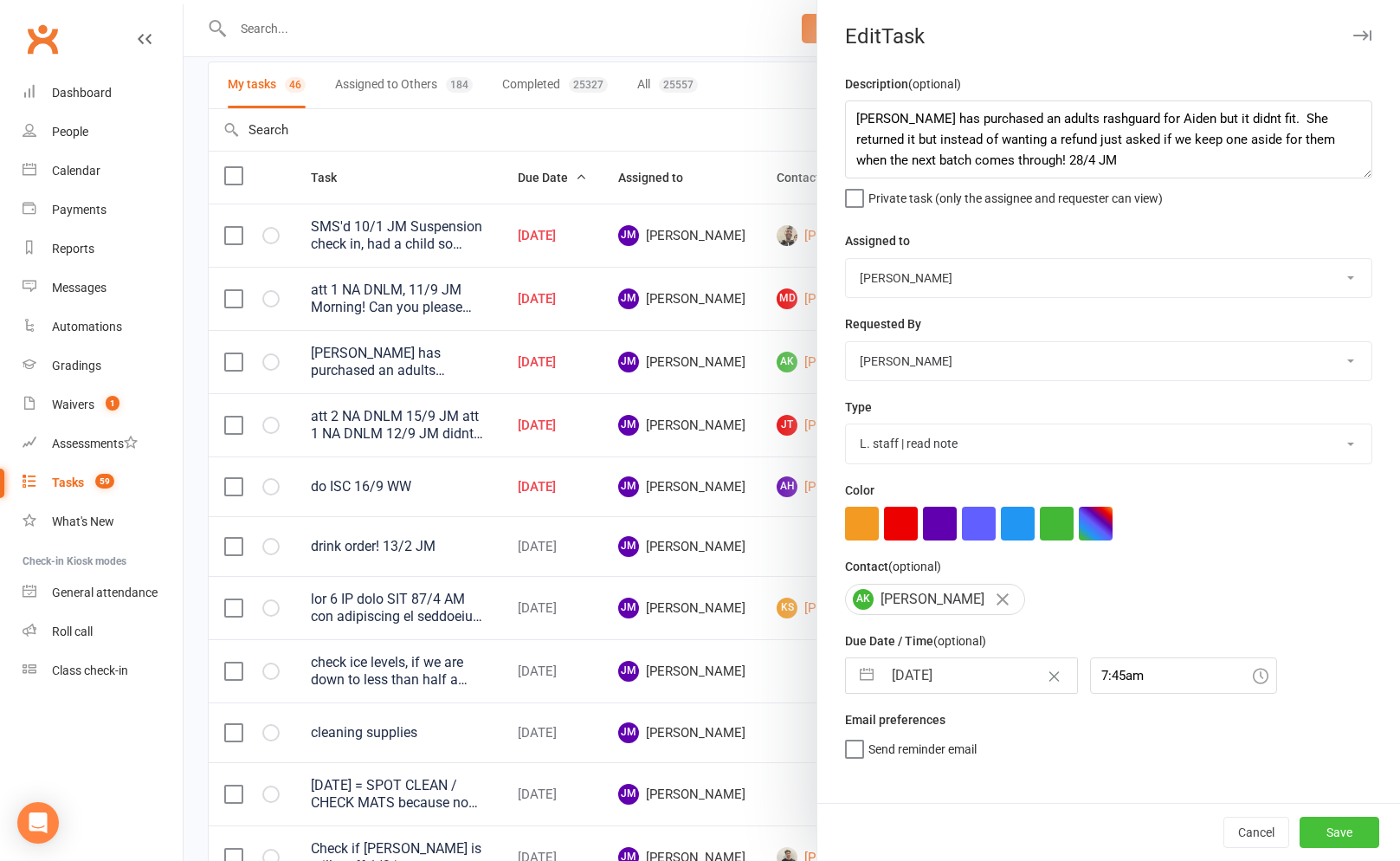
click at [1330, 831] on button "Save" at bounding box center [1339, 832] width 80 height 31
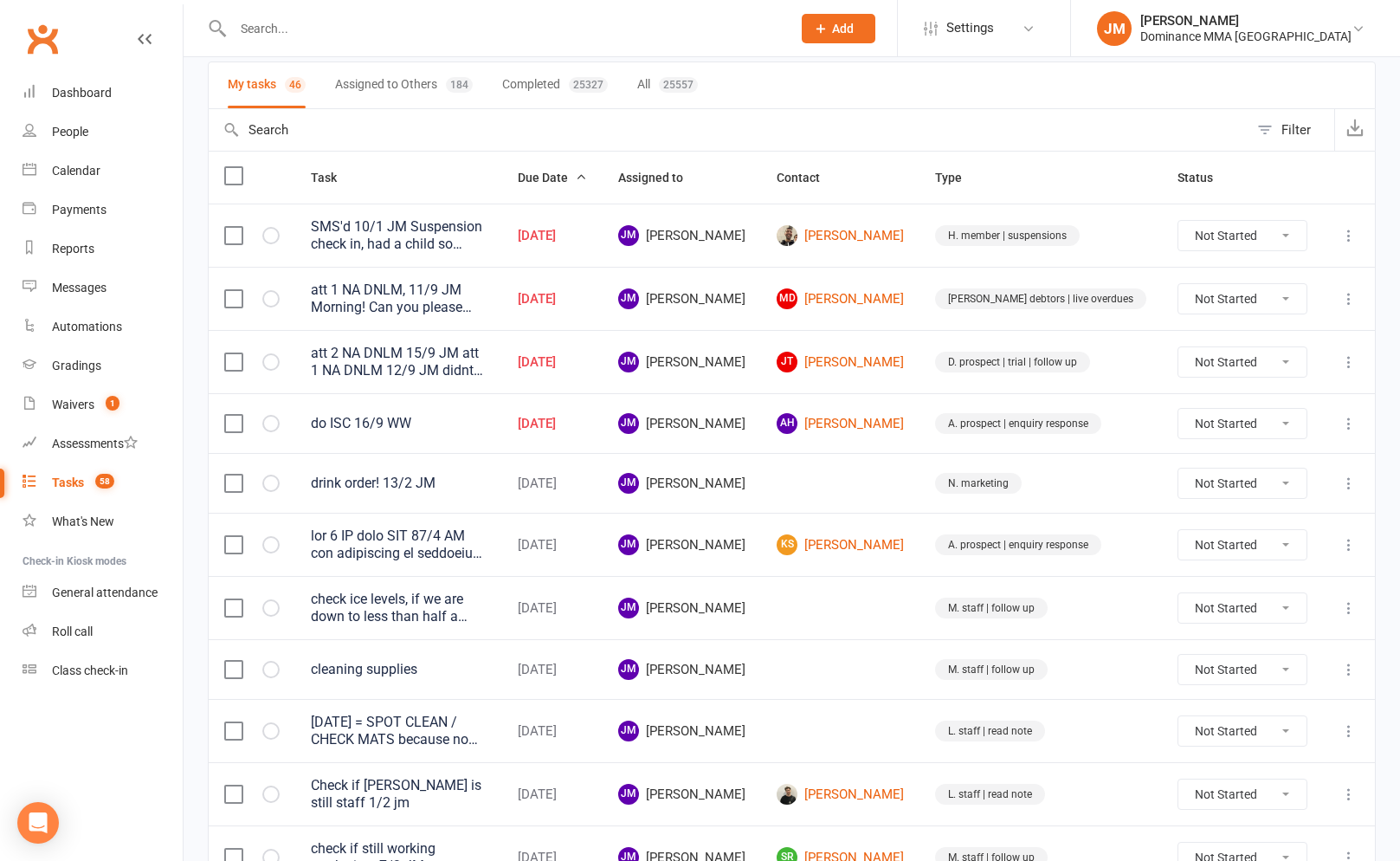
click at [1350, 361] on icon at bounding box center [1349, 362] width 17 height 17
click at [1257, 433] on link "Edit" at bounding box center [1273, 434] width 171 height 35
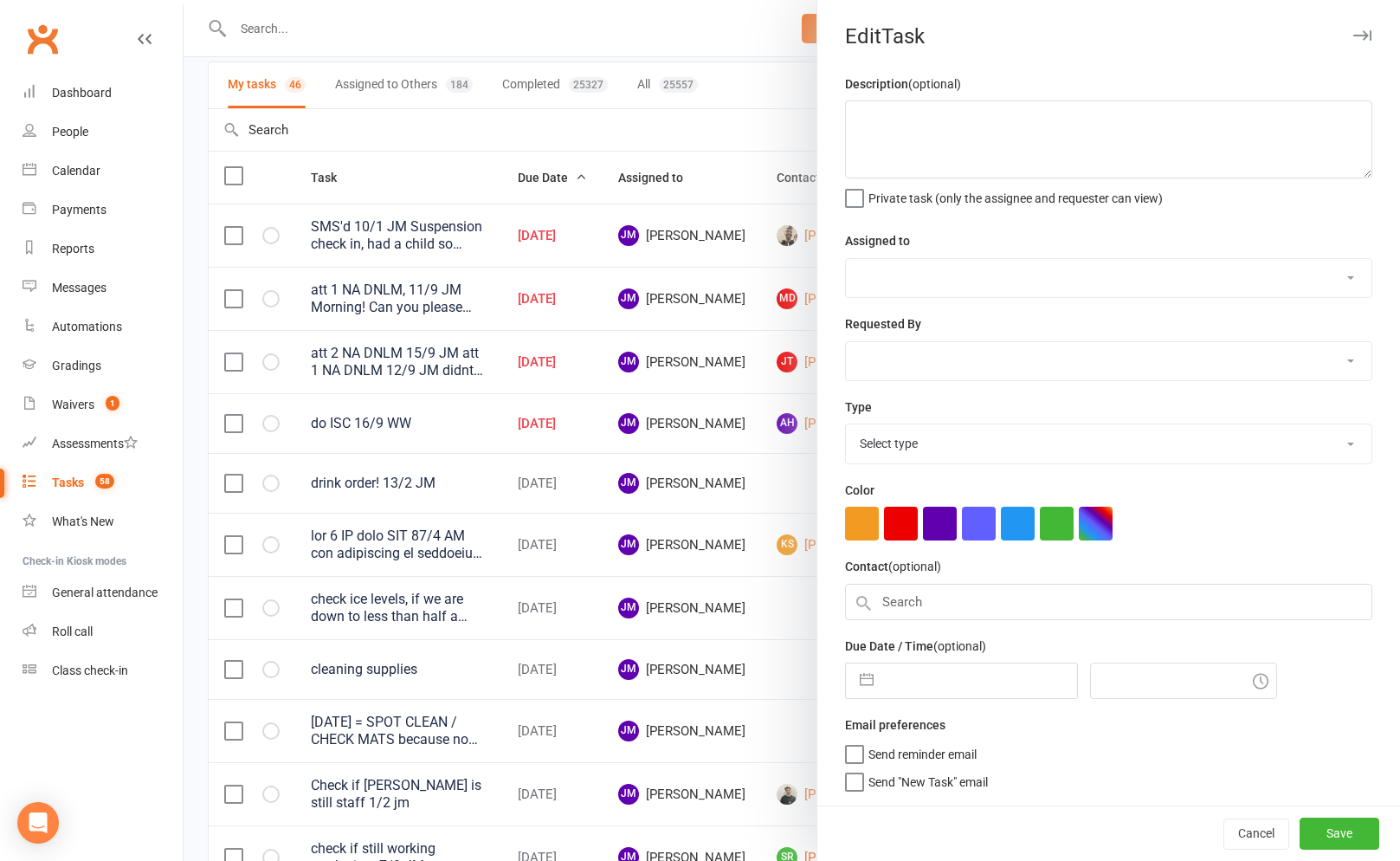
type textarea "att 2 NA DNLM 15/9 JM att 1 NA DNLM 12/9 JM didnt come back to us and forms exp…"
select select "45422"
select select "49757"
type input "[DATE]"
type input "4:00pm"
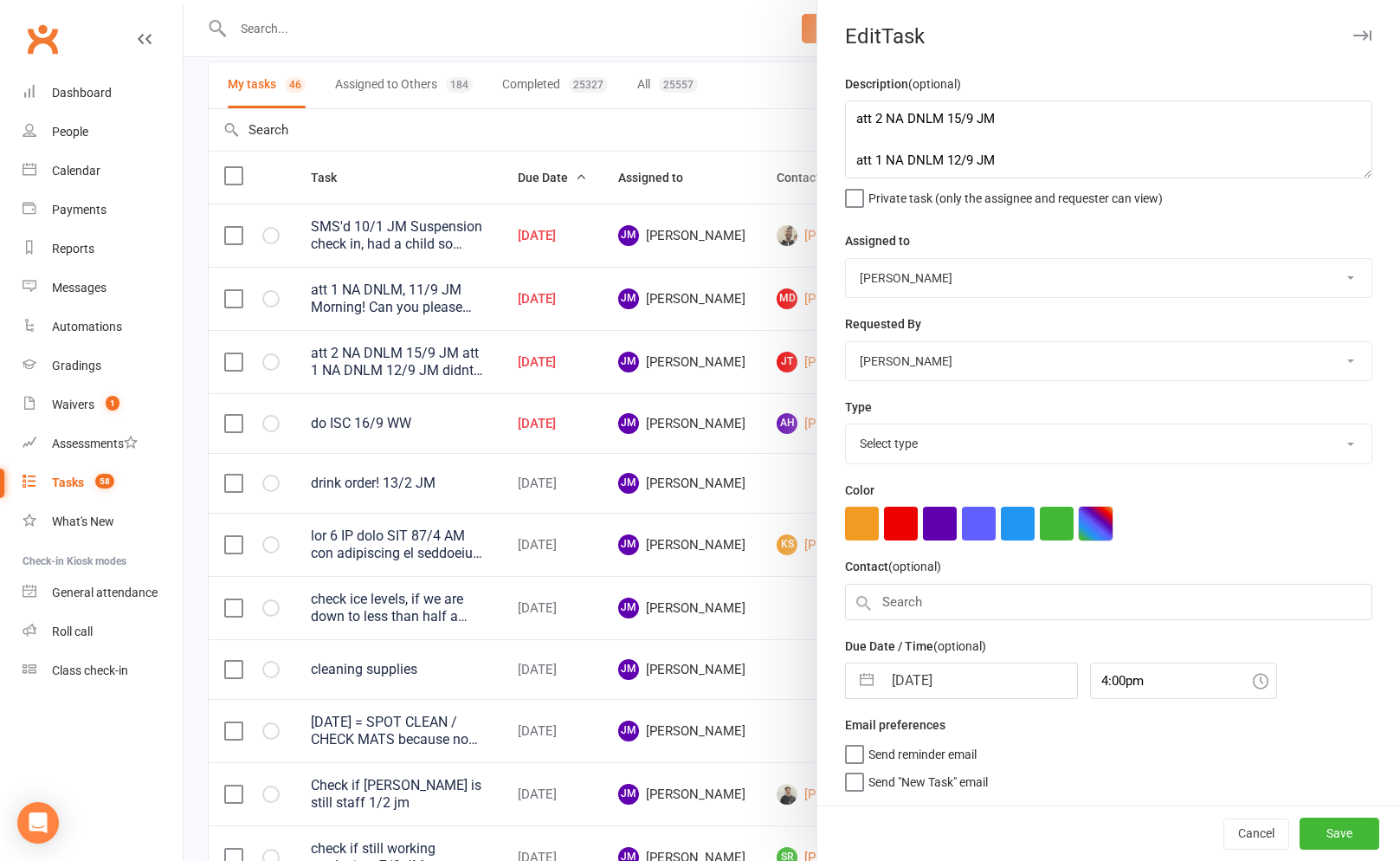
select select "3863"
click at [878, 679] on button "button" at bounding box center [866, 675] width 31 height 35
select select "7"
select select "2025"
select select "8"
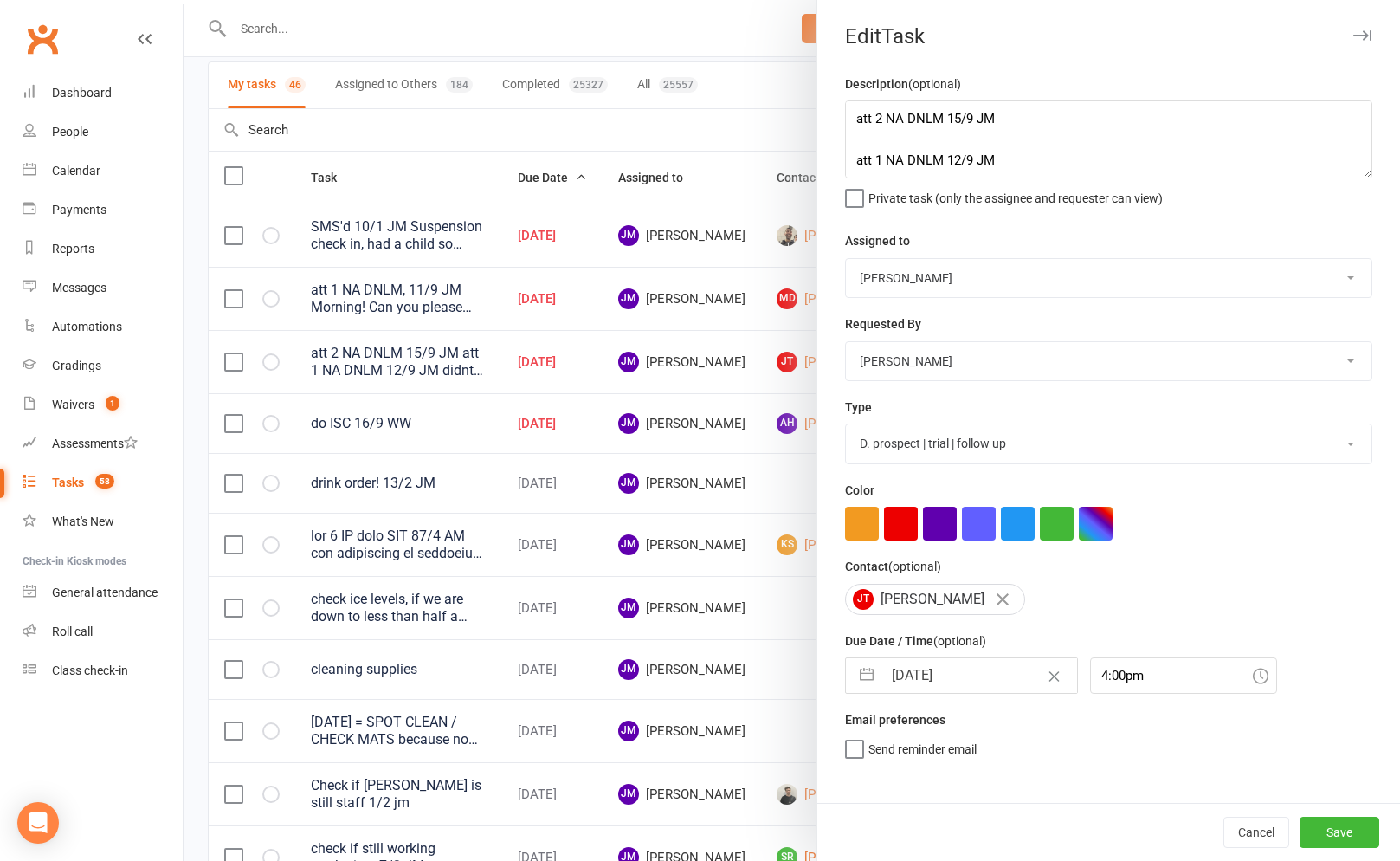
select select "2025"
select select "9"
select select "2025"
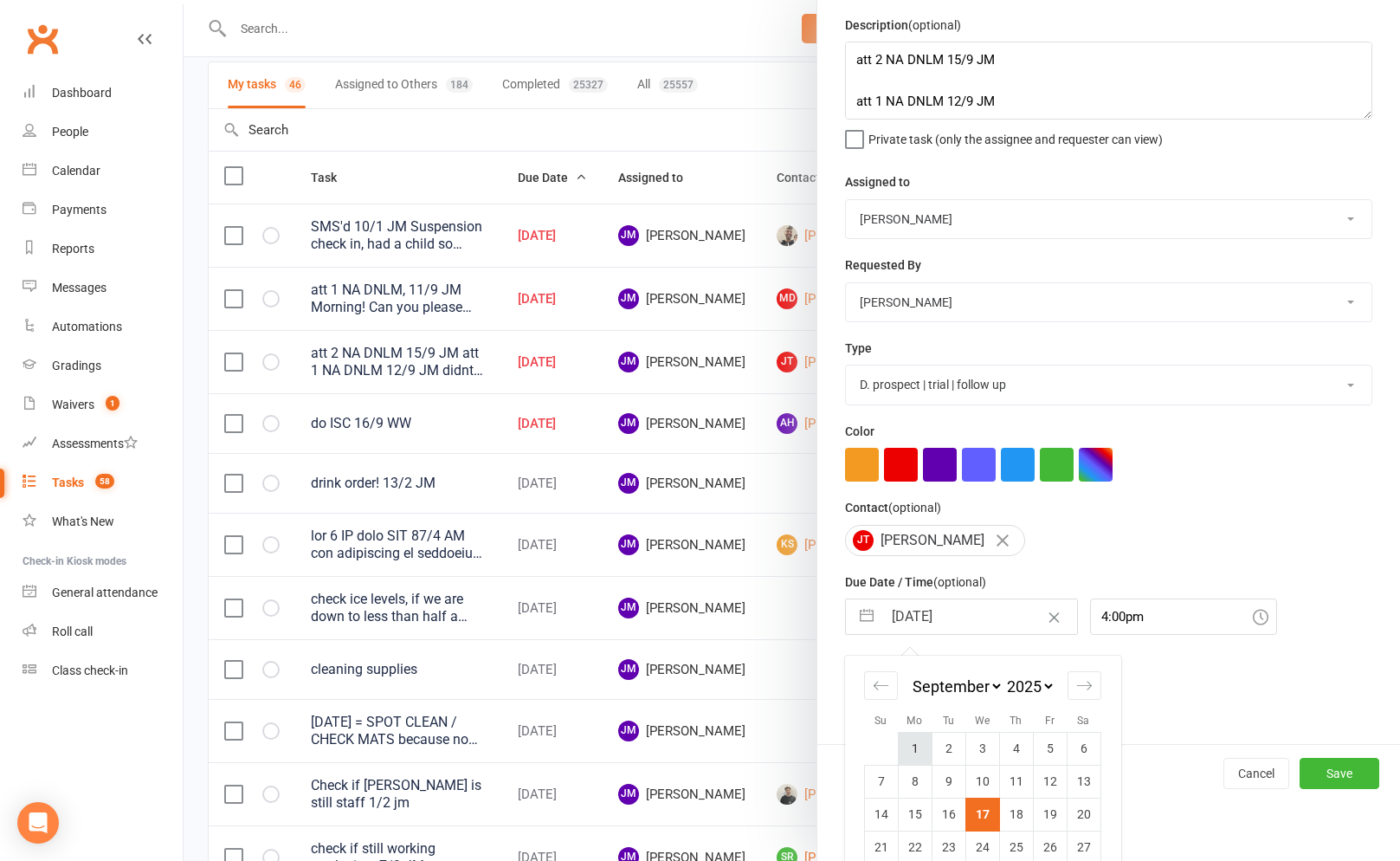
scroll to position [118, 0]
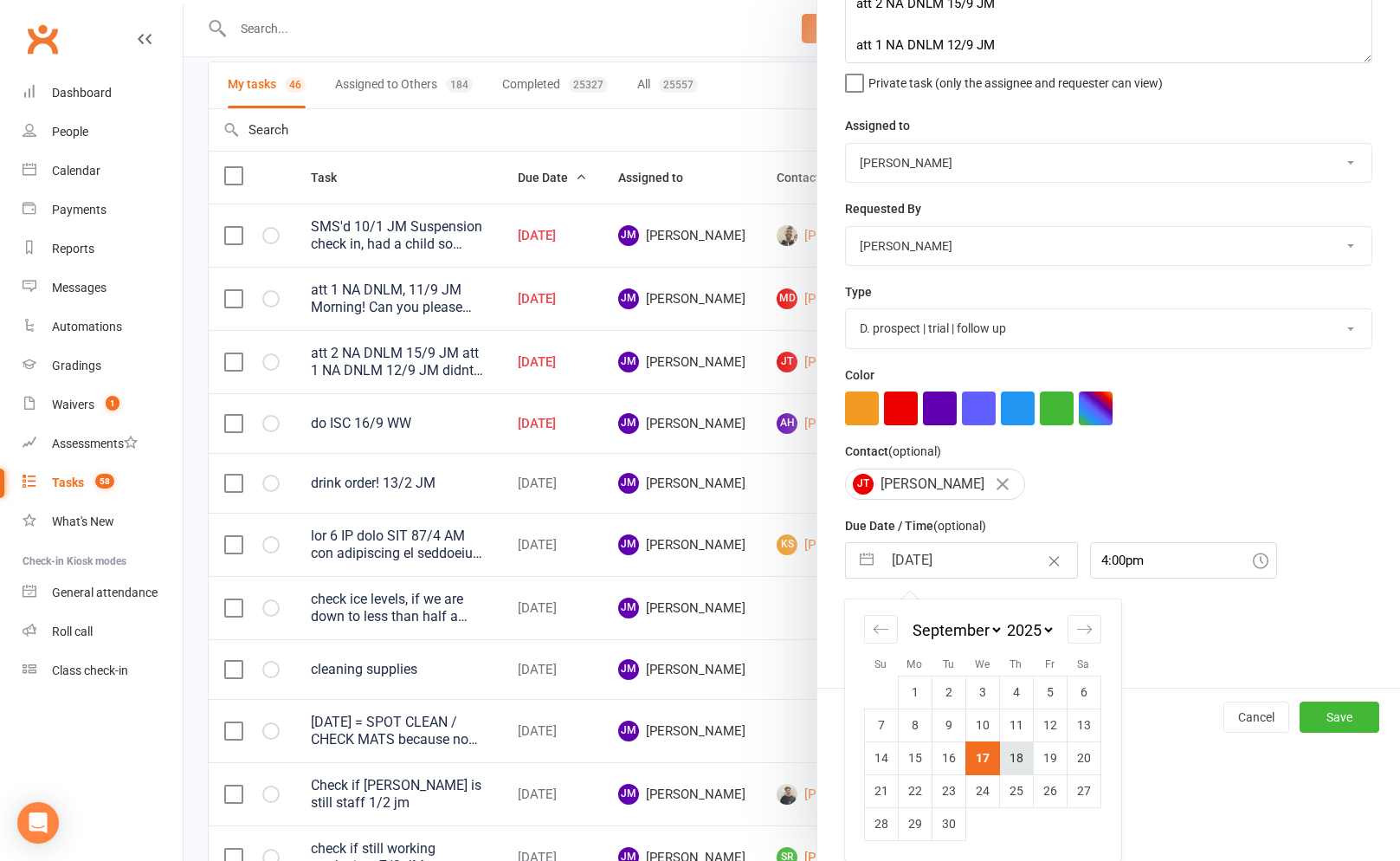
click at [1015, 760] on td "18" at bounding box center [1016, 757] width 34 height 33
type input "[DATE]"
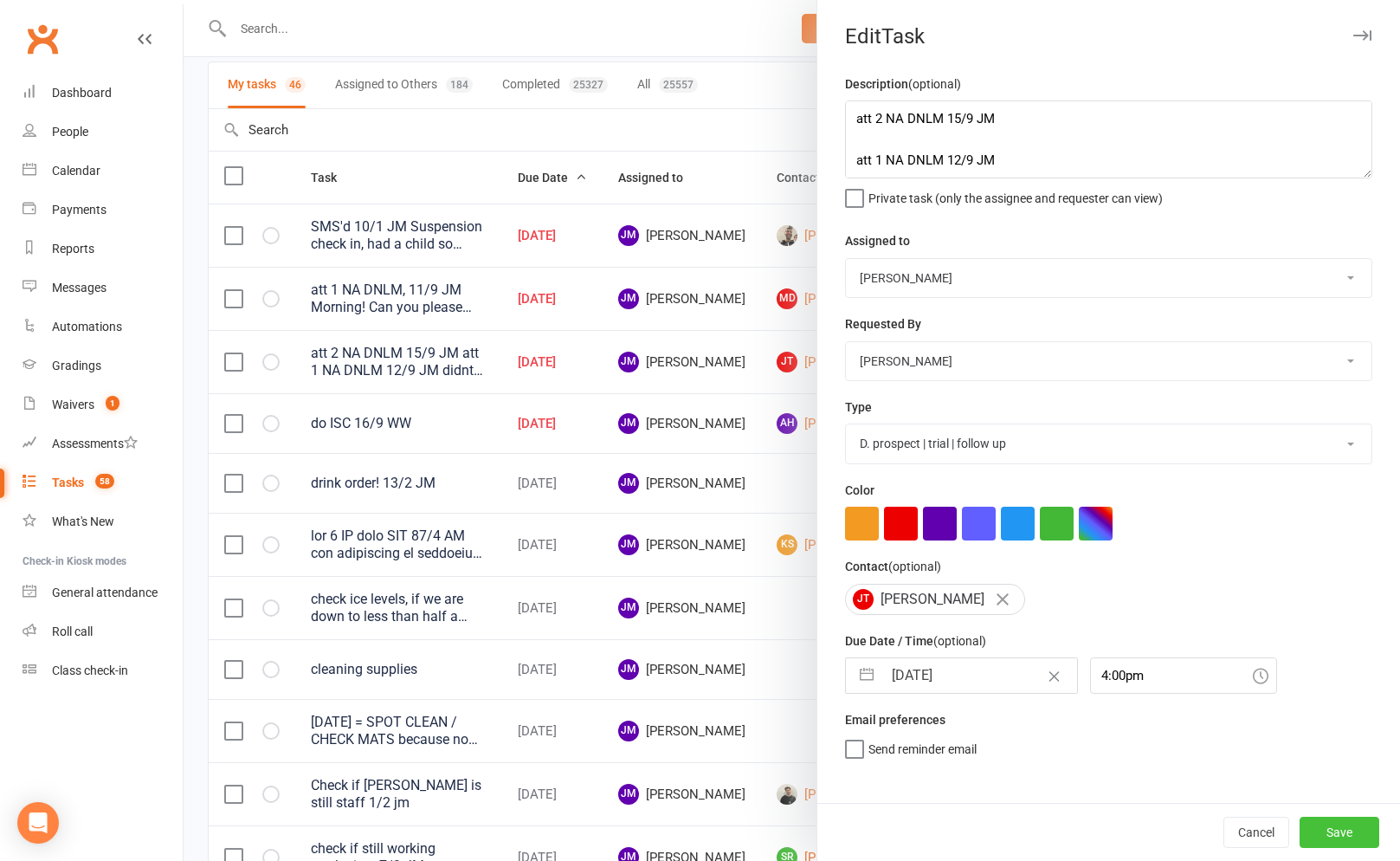
click at [1331, 826] on button "Save" at bounding box center [1339, 832] width 80 height 31
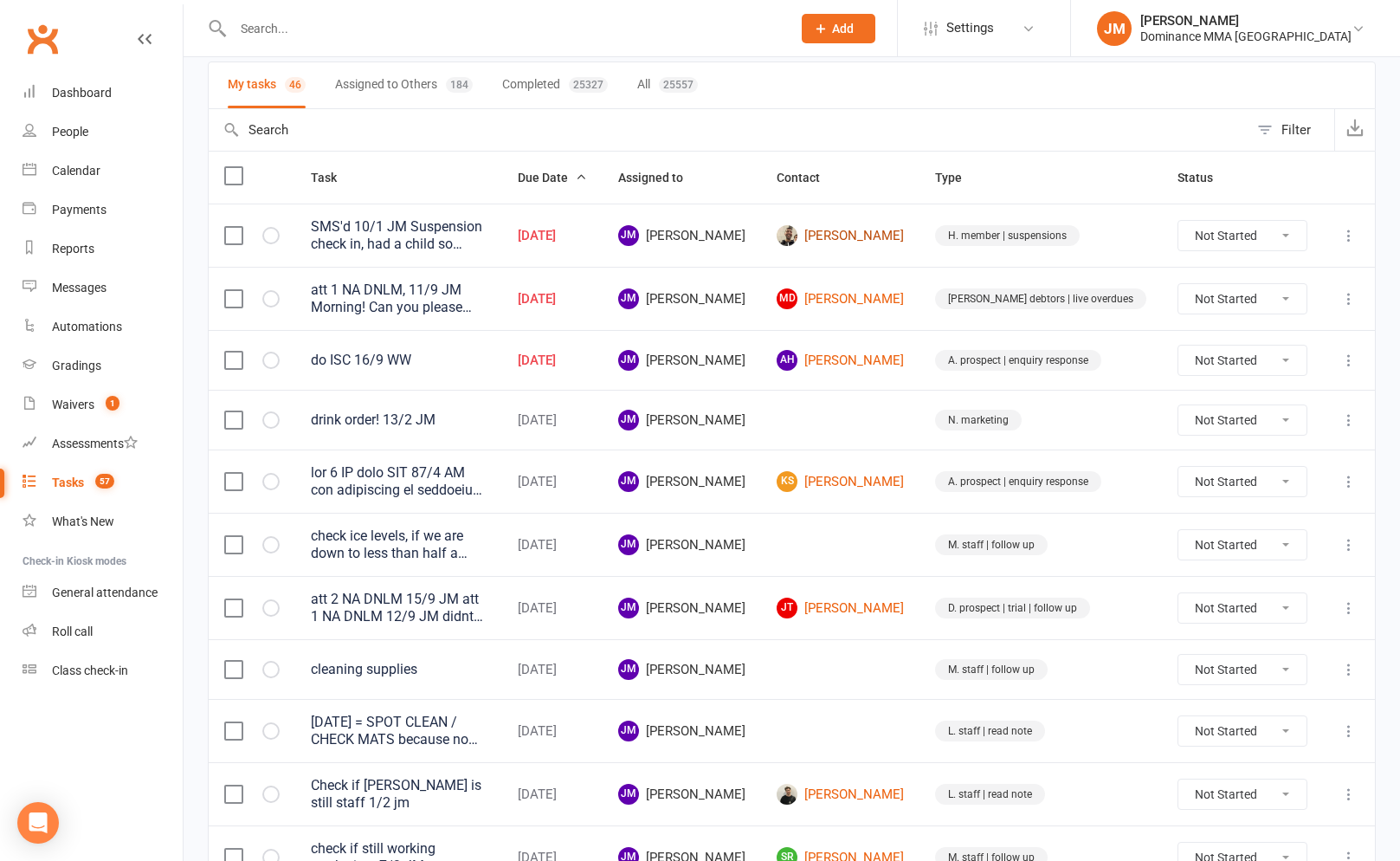
click at [904, 240] on link "[PERSON_NAME]" at bounding box center [840, 236] width 127 height 21
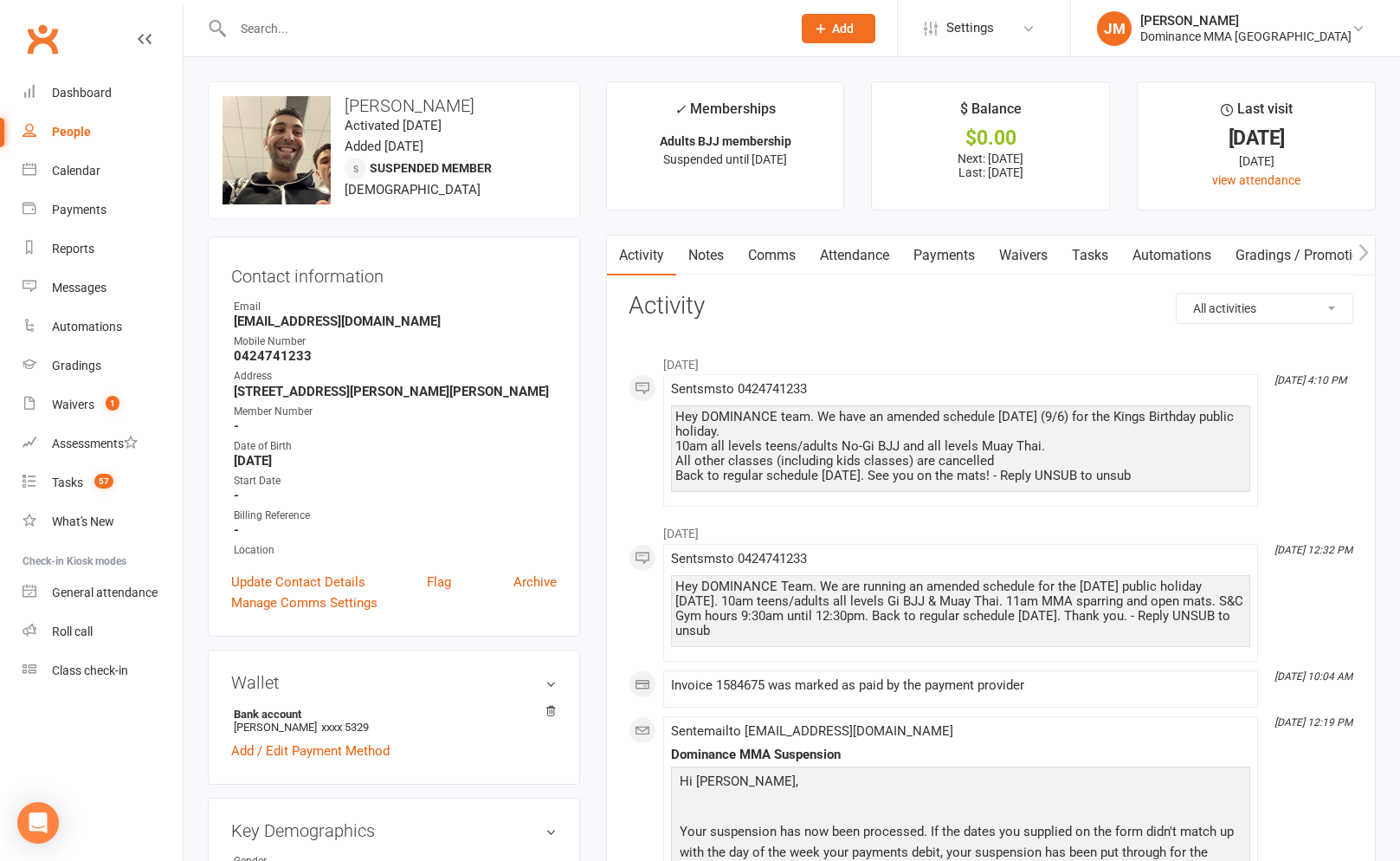
click at [1090, 245] on link "Tasks" at bounding box center [1090, 255] width 60 height 40
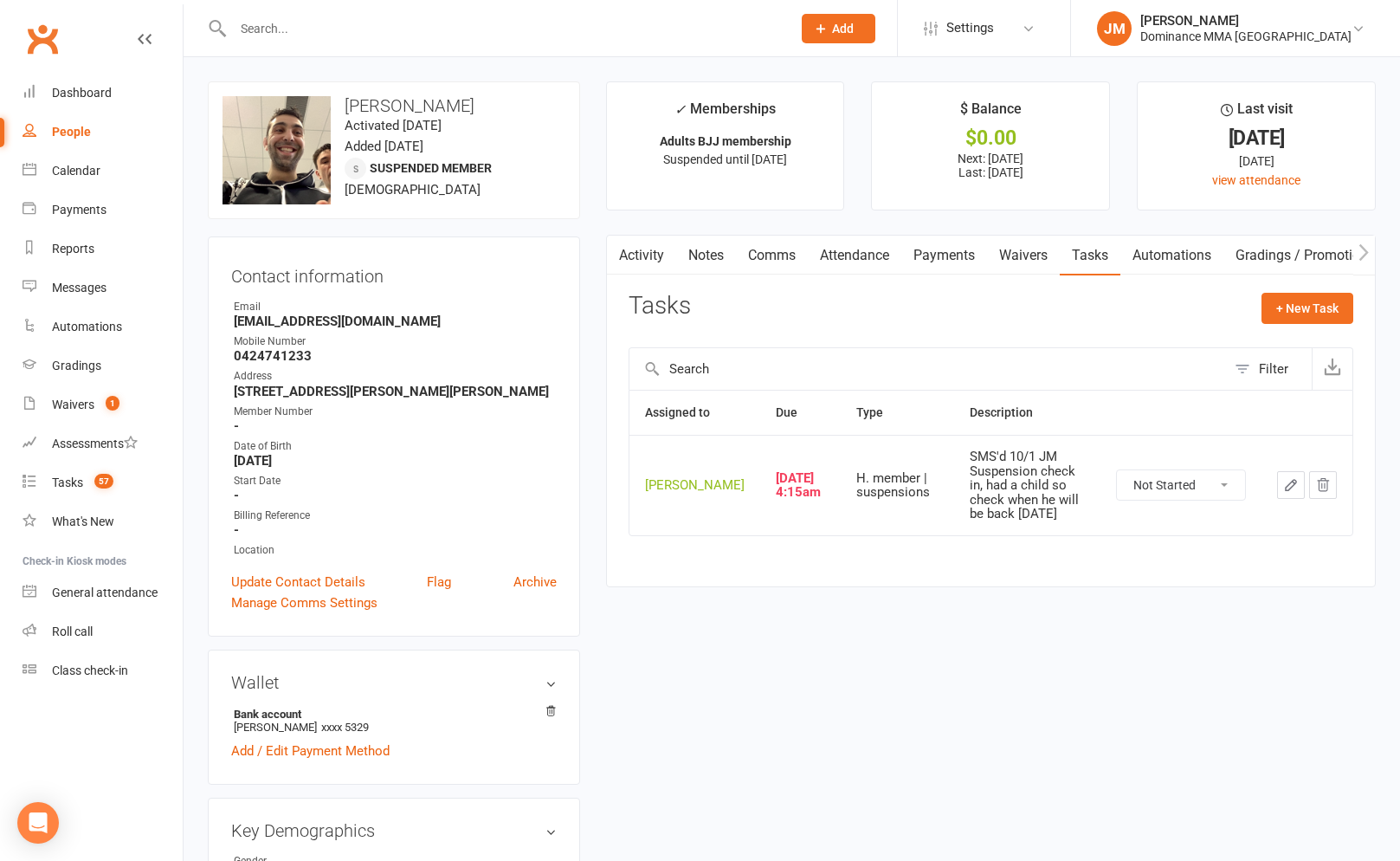
click at [1278, 499] on button "button" at bounding box center [1290, 484] width 27 height 27
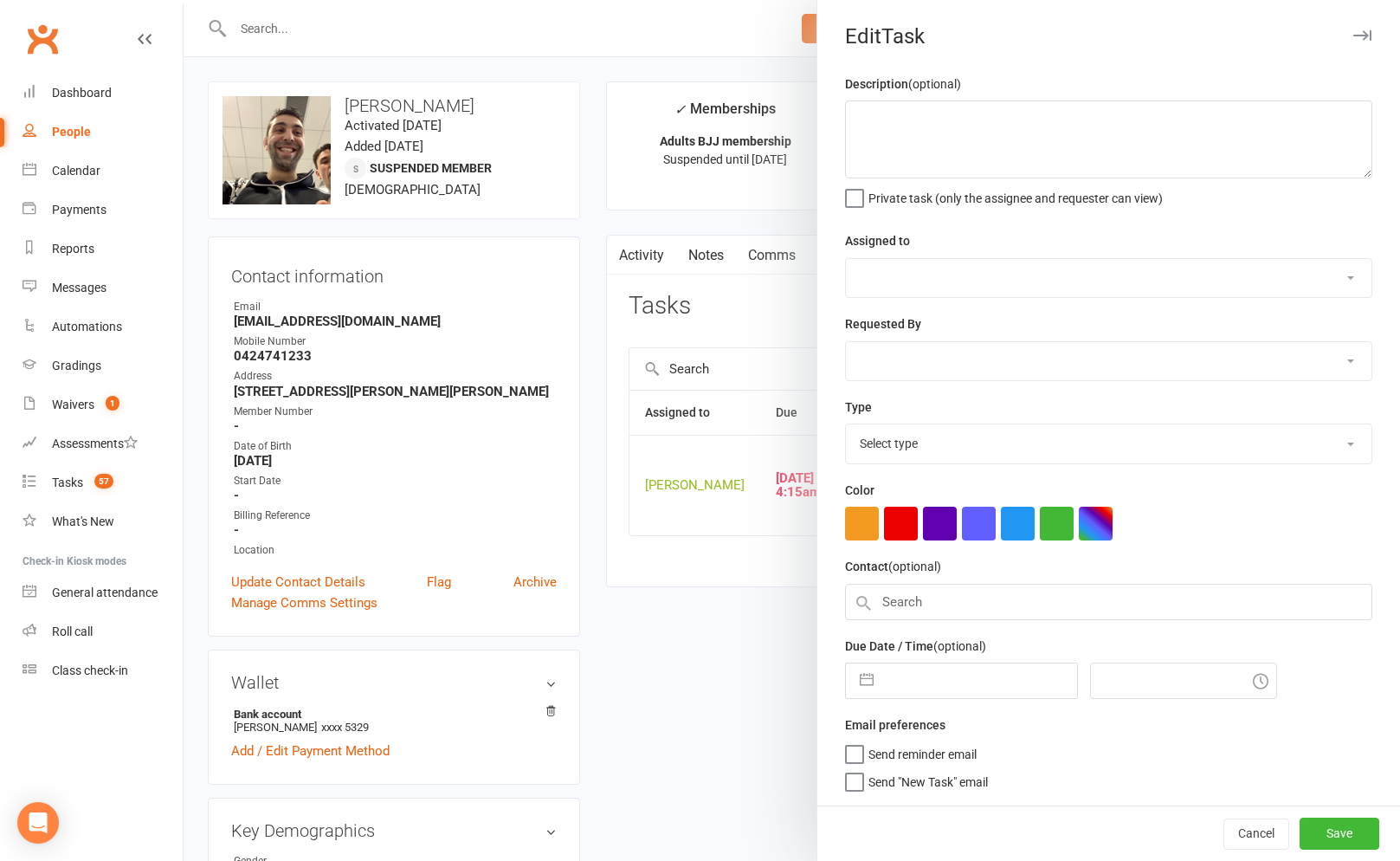
type textarea "SMS'd 10/1 JM Suspension check in, had a child so check when he will be back [D…"
select select "45422"
select select "49757"
type input "[DATE]"
type input "4:15am"
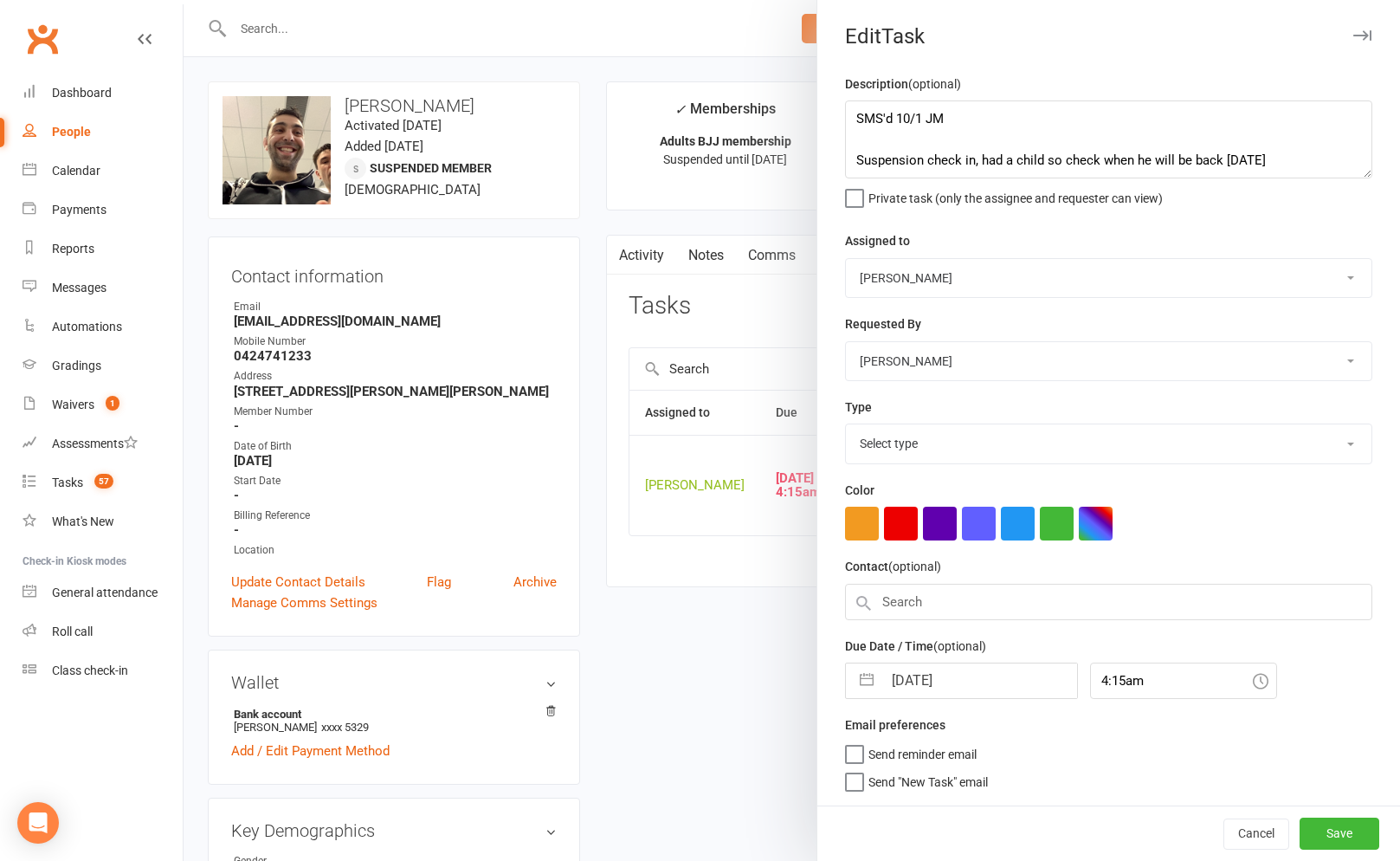
select select "3867"
click at [921, 674] on input "[DATE]" at bounding box center [979, 676] width 195 height 35
select select "7"
select select "2025"
select select "8"
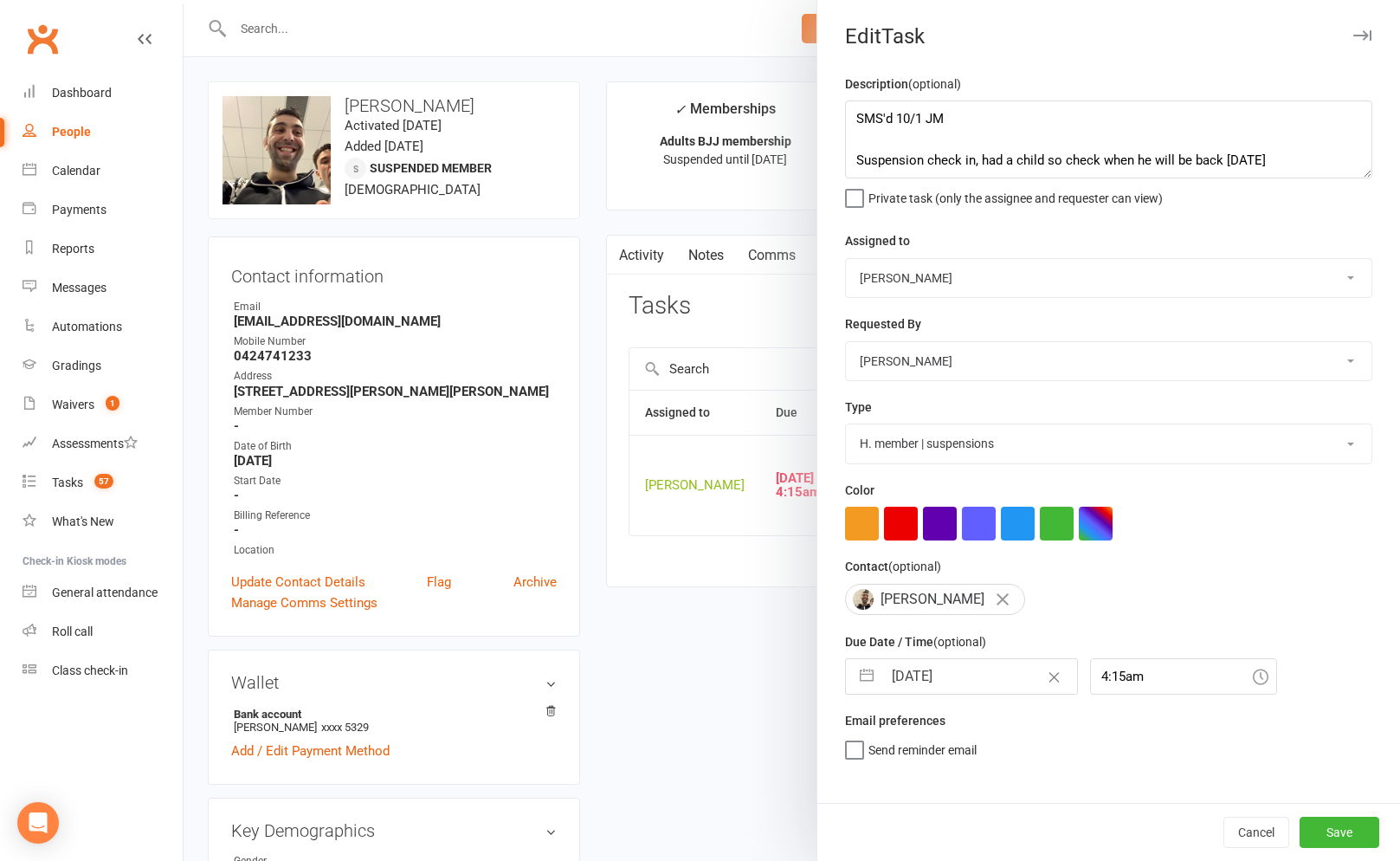
select select "2025"
select select "9"
select select "2025"
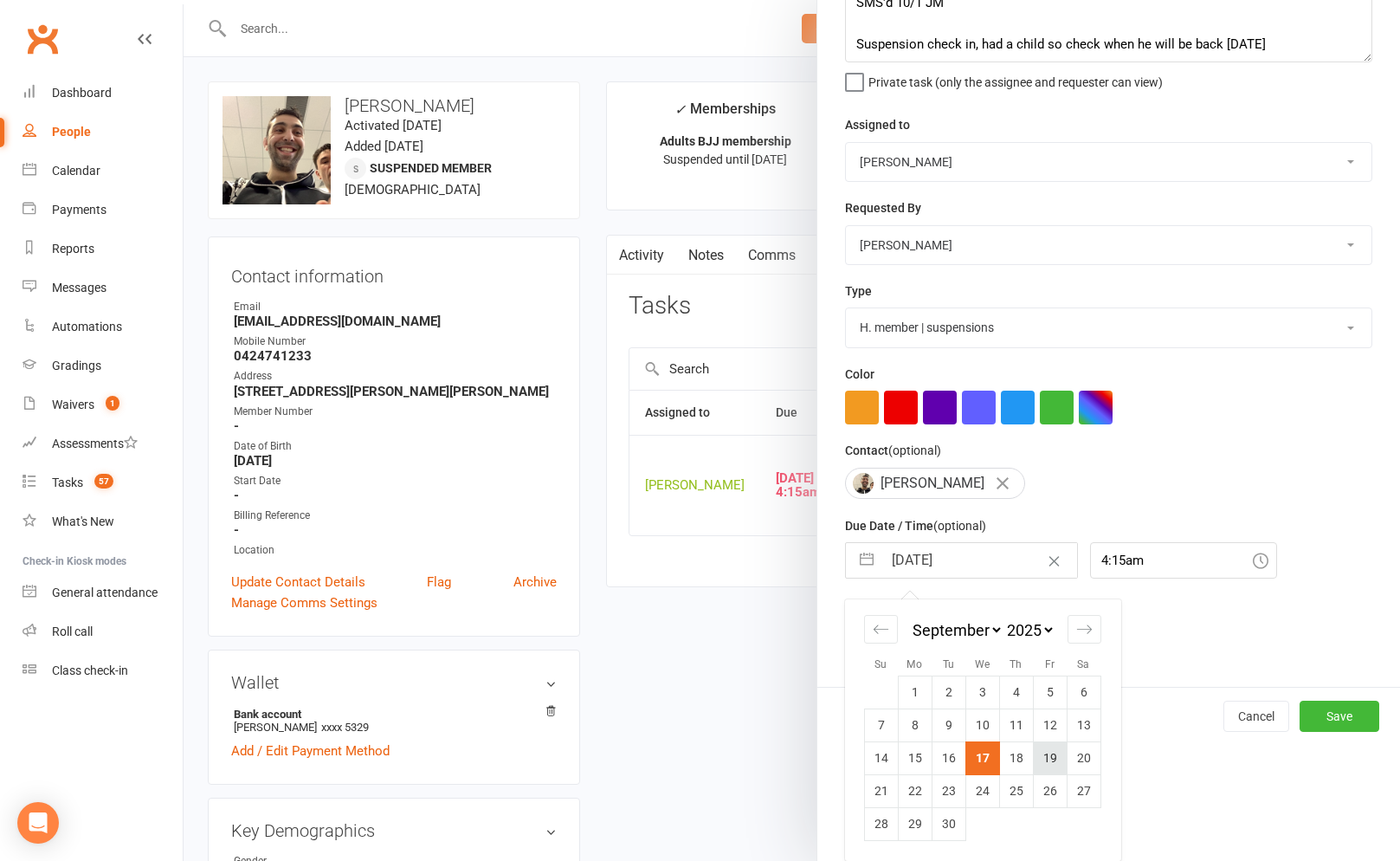
click at [1048, 761] on td "19" at bounding box center [1050, 757] width 34 height 33
type input "[DATE]"
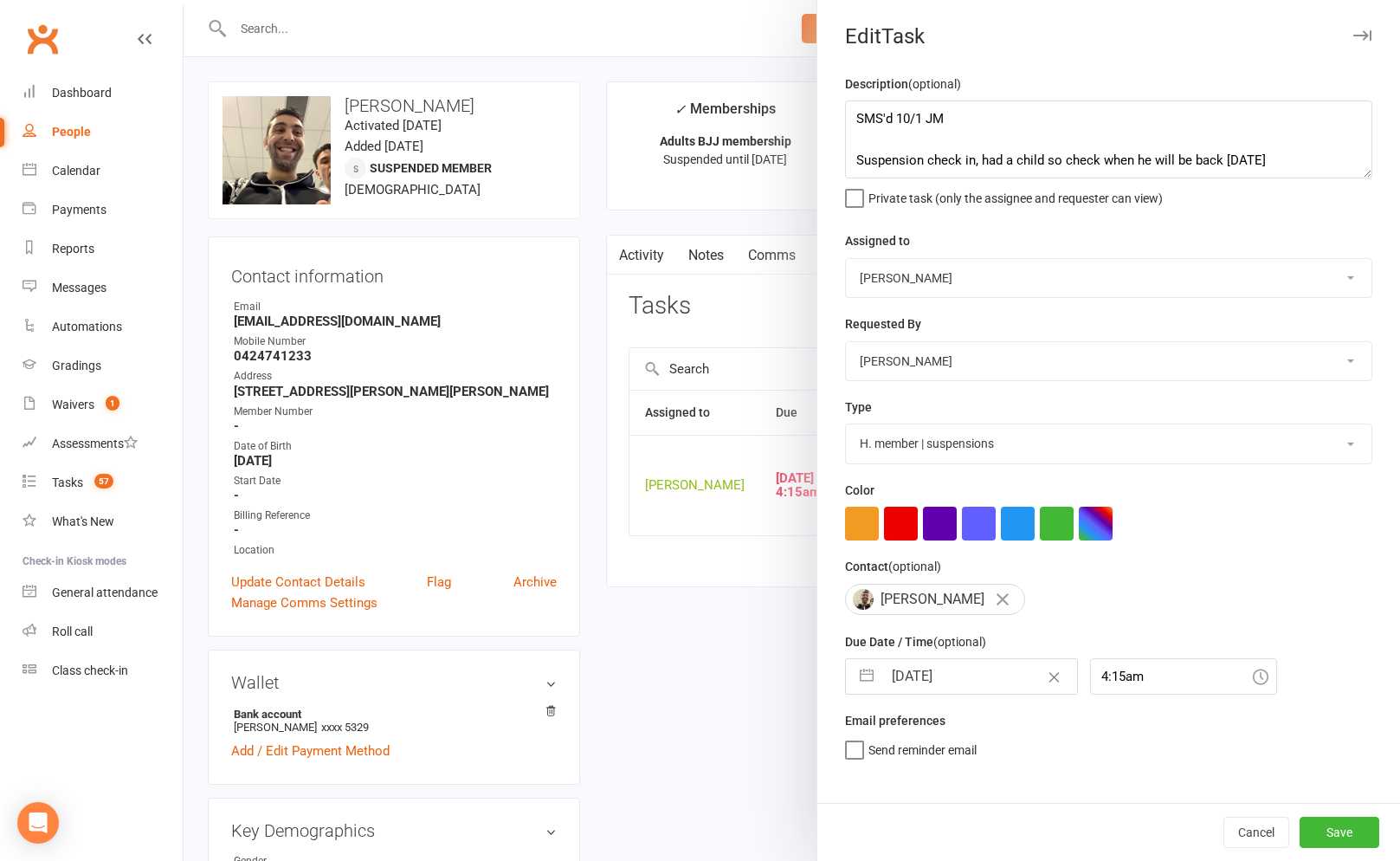
scroll to position [0, 0]
click at [1361, 832] on button "Save" at bounding box center [1339, 832] width 80 height 31
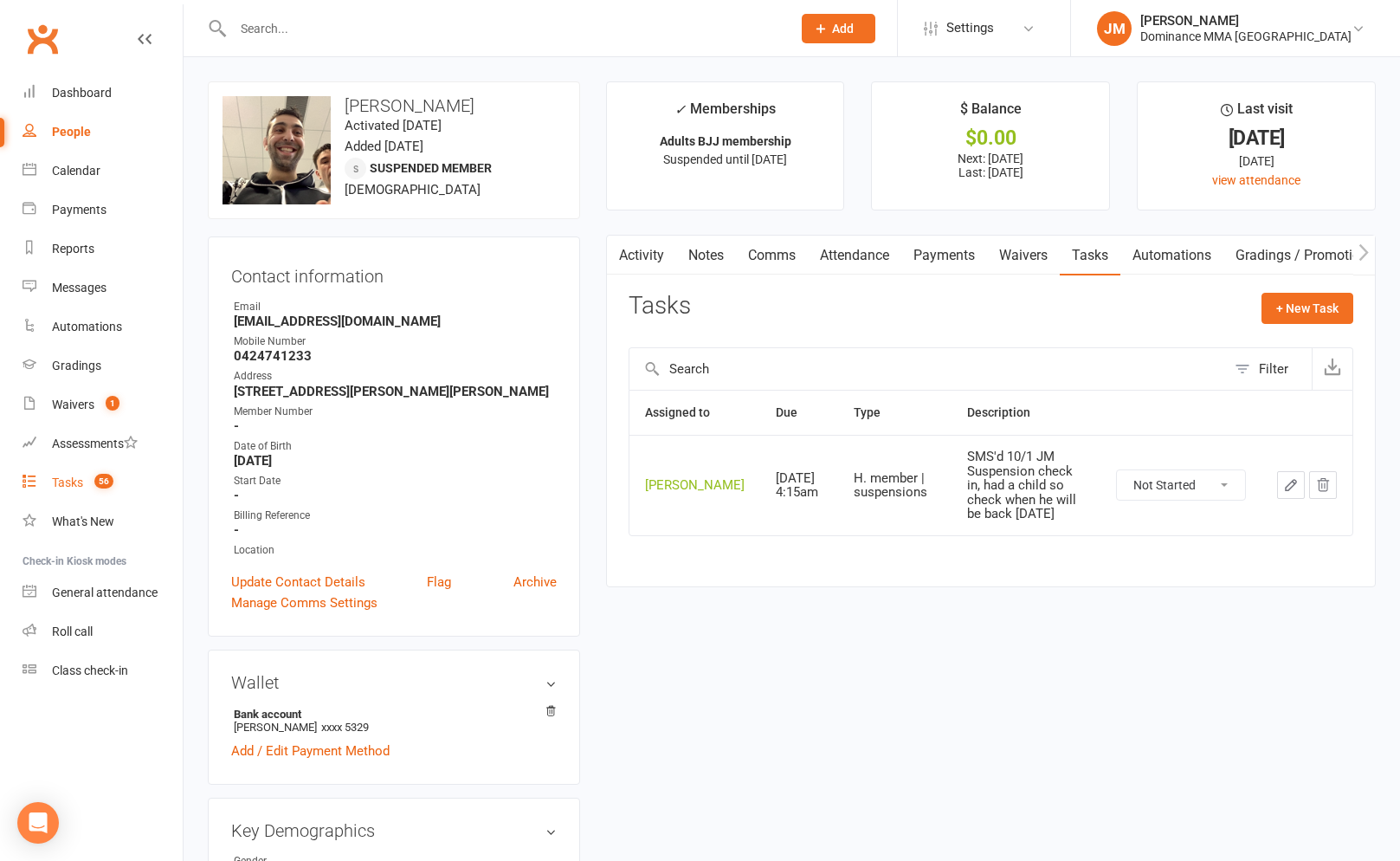
drag, startPoint x: 91, startPoint y: 494, endPoint x: 62, endPoint y: 495, distance: 29.0
click at [91, 494] on link "Tasks 56" at bounding box center [103, 482] width 160 height 39
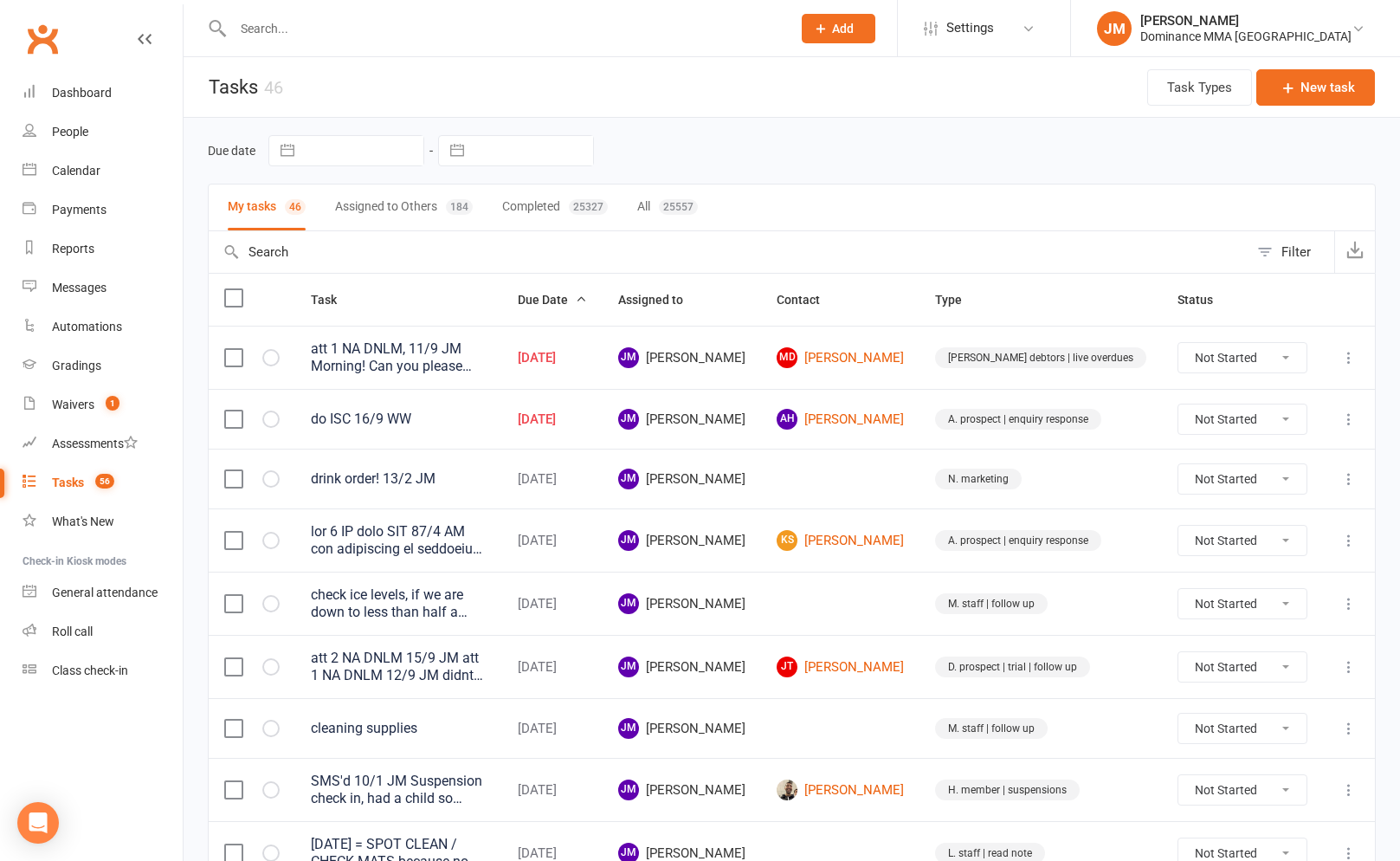
click at [1355, 361] on icon at bounding box center [1349, 358] width 17 height 17
click at [1208, 420] on link "Edit" at bounding box center [1273, 426] width 171 height 35
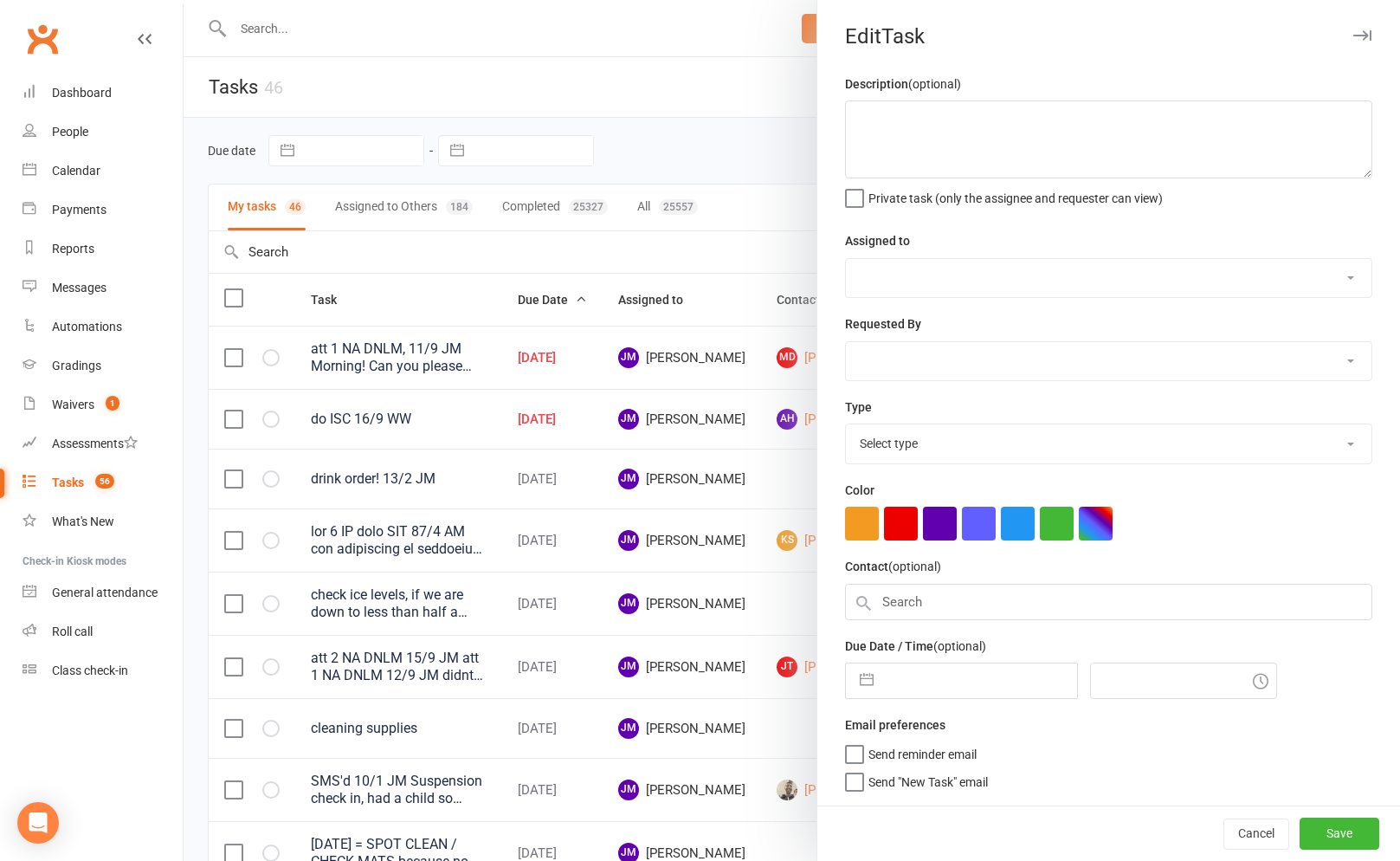
type textarea "att 1 NA DNLM, 11/9 JM Morning! Can you please give [PERSON_NAME] a call. I hav…"
select select "45422"
select select "50862"
type input "[DATE]"
type input "5:00am"
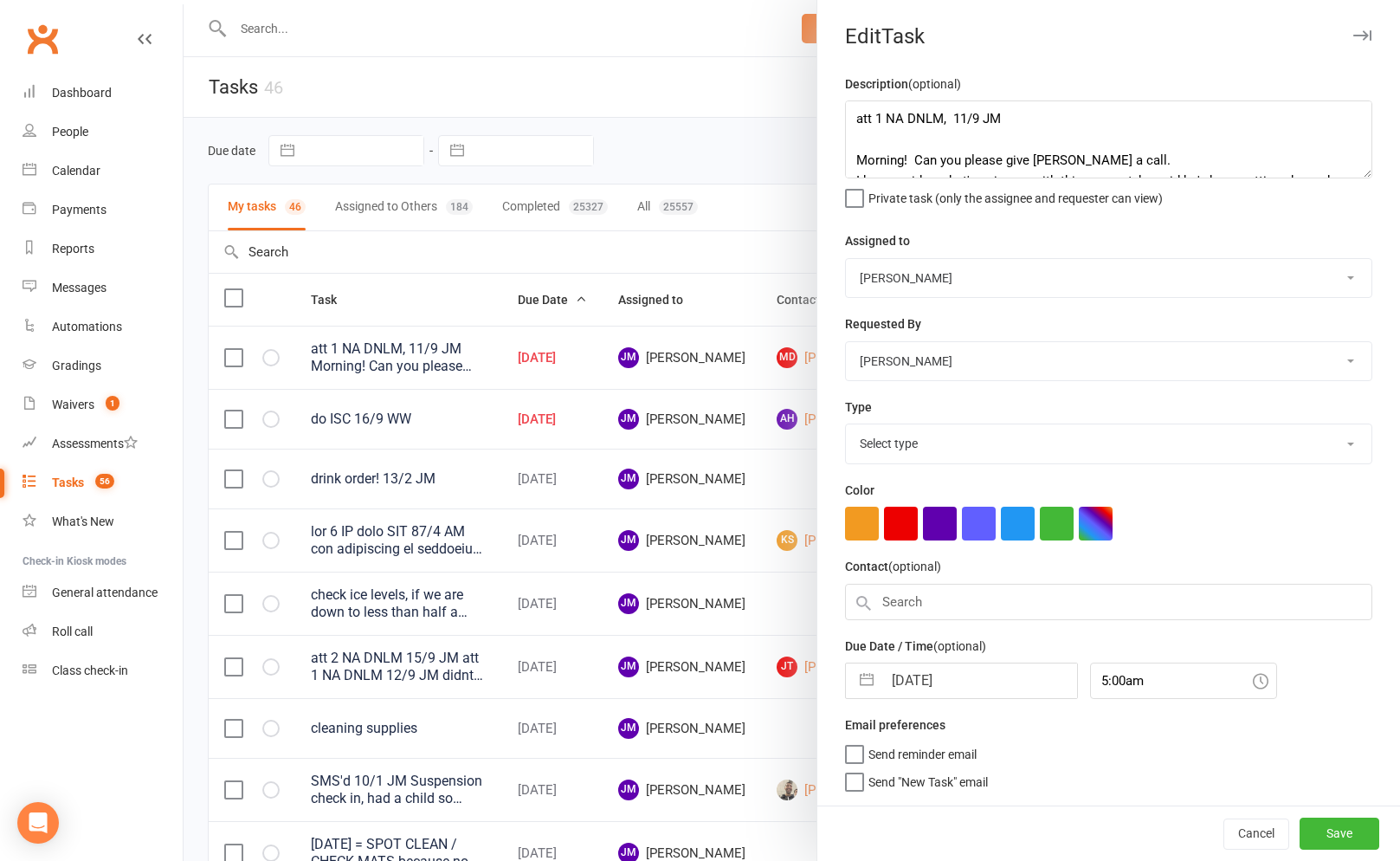
select select "3869"
click at [857, 123] on textarea "att 1 NA DNLM, 11/9 JM Morning! Can you please give [PERSON_NAME] a call. I hav…" at bounding box center [1109, 139] width 527 height 78
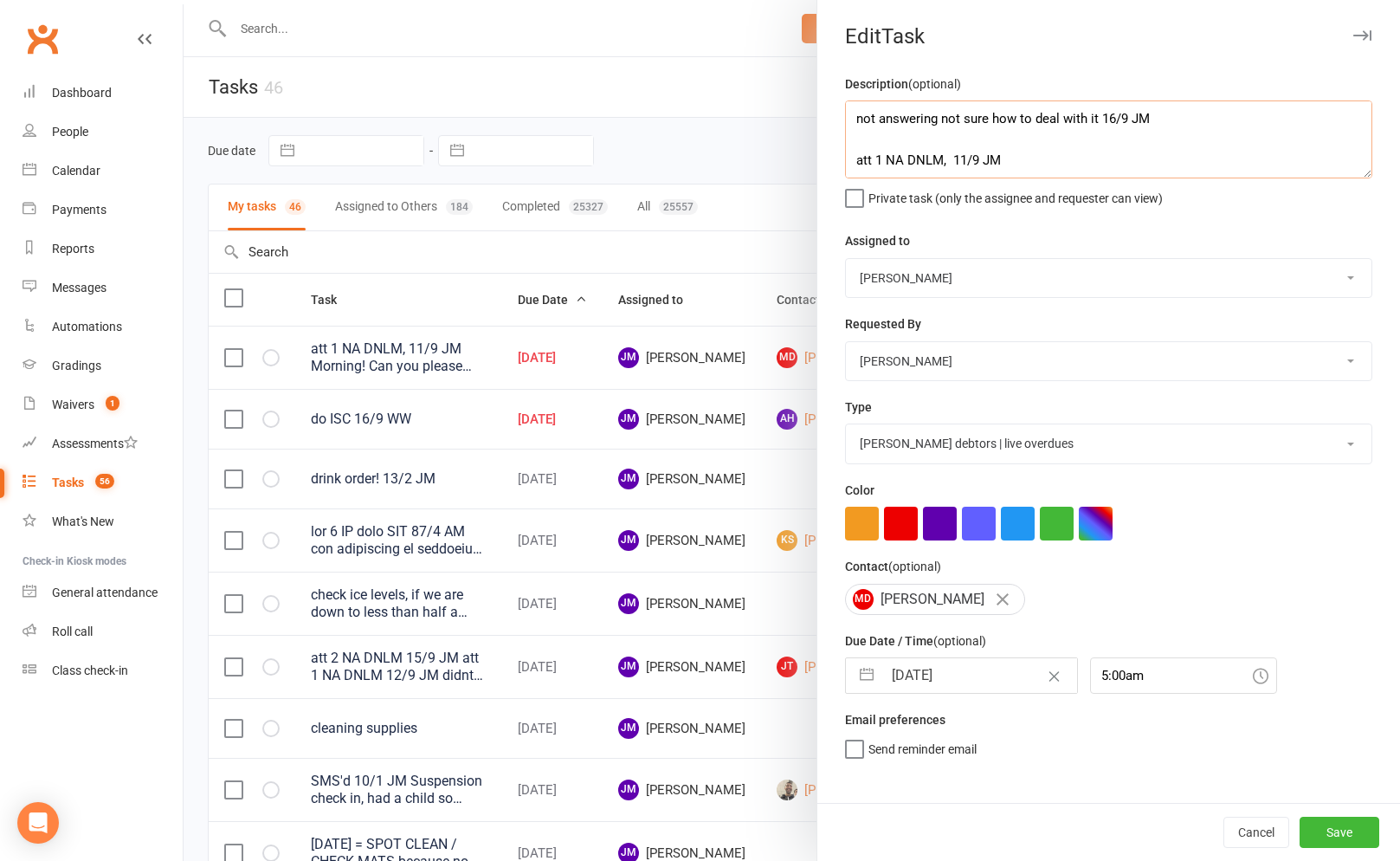
type textarea "not answering not sure how to deal with it 16/9 JM att 1 NA DNLM, 11/9 JM Morni…"
click at [882, 688] on input "[DATE]" at bounding box center [979, 675] width 195 height 35
select select "7"
select select "2025"
select select "8"
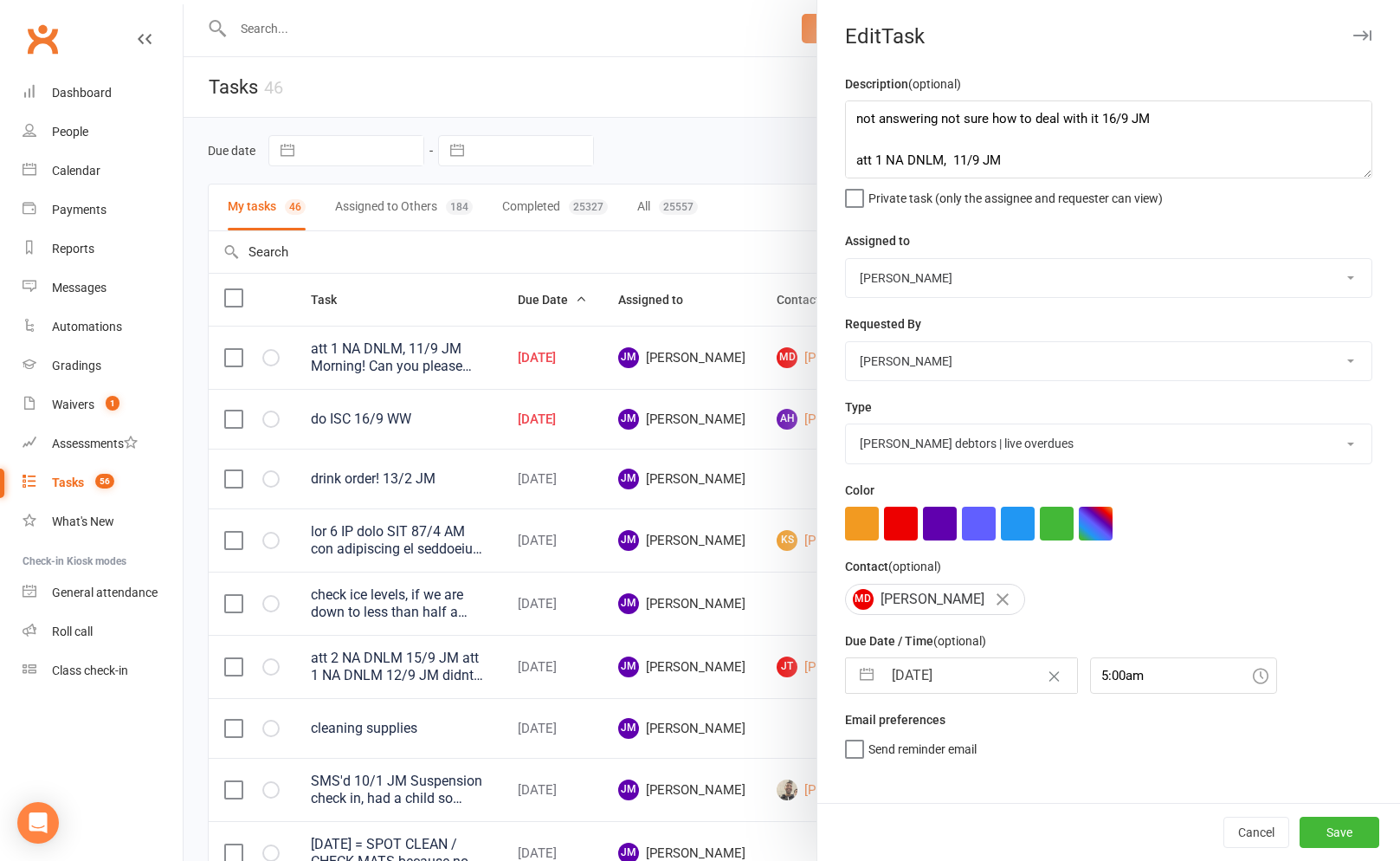
select select "2025"
select select "9"
select select "2025"
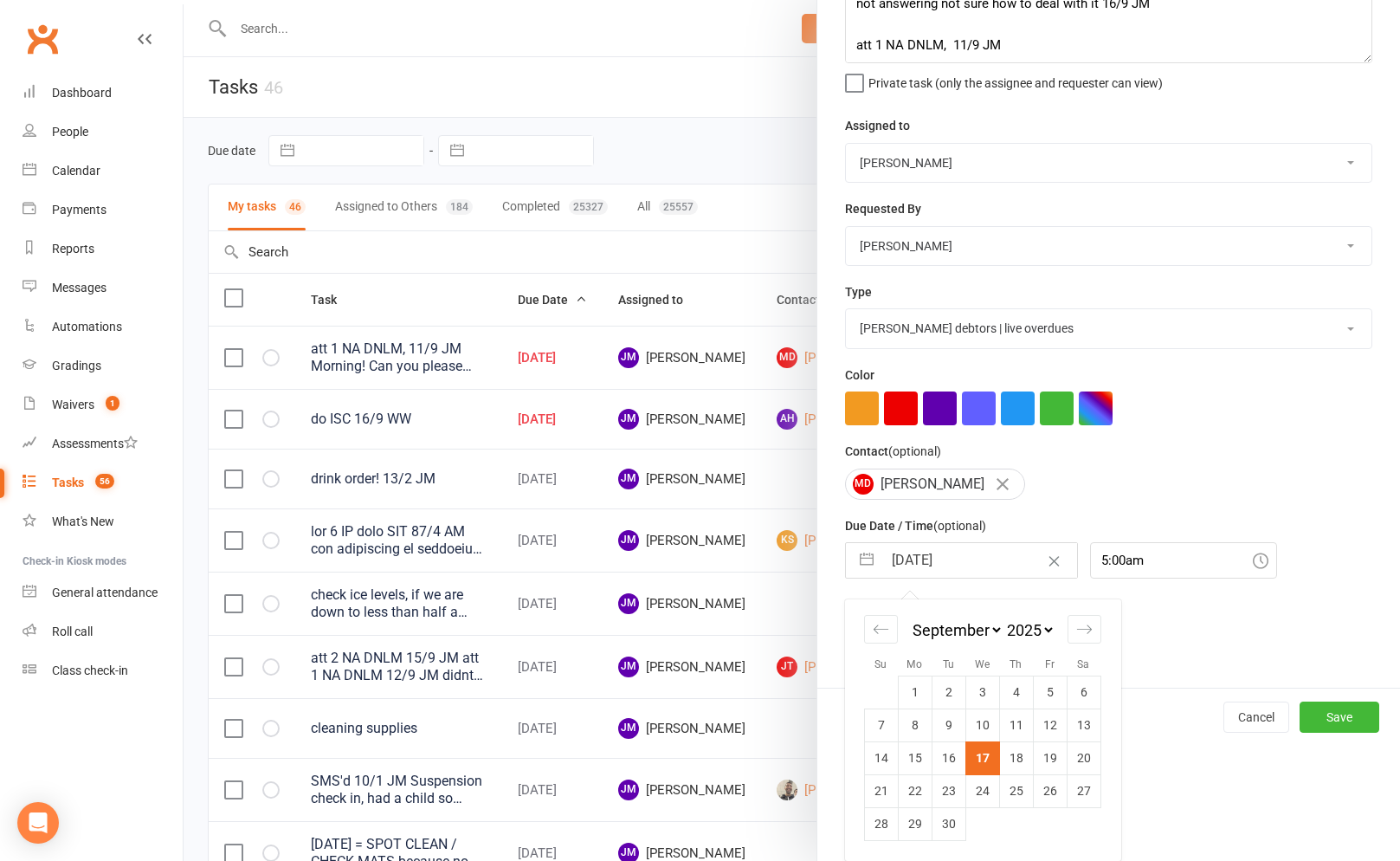
click at [1020, 763] on td "18" at bounding box center [1016, 757] width 34 height 33
type input "[DATE]"
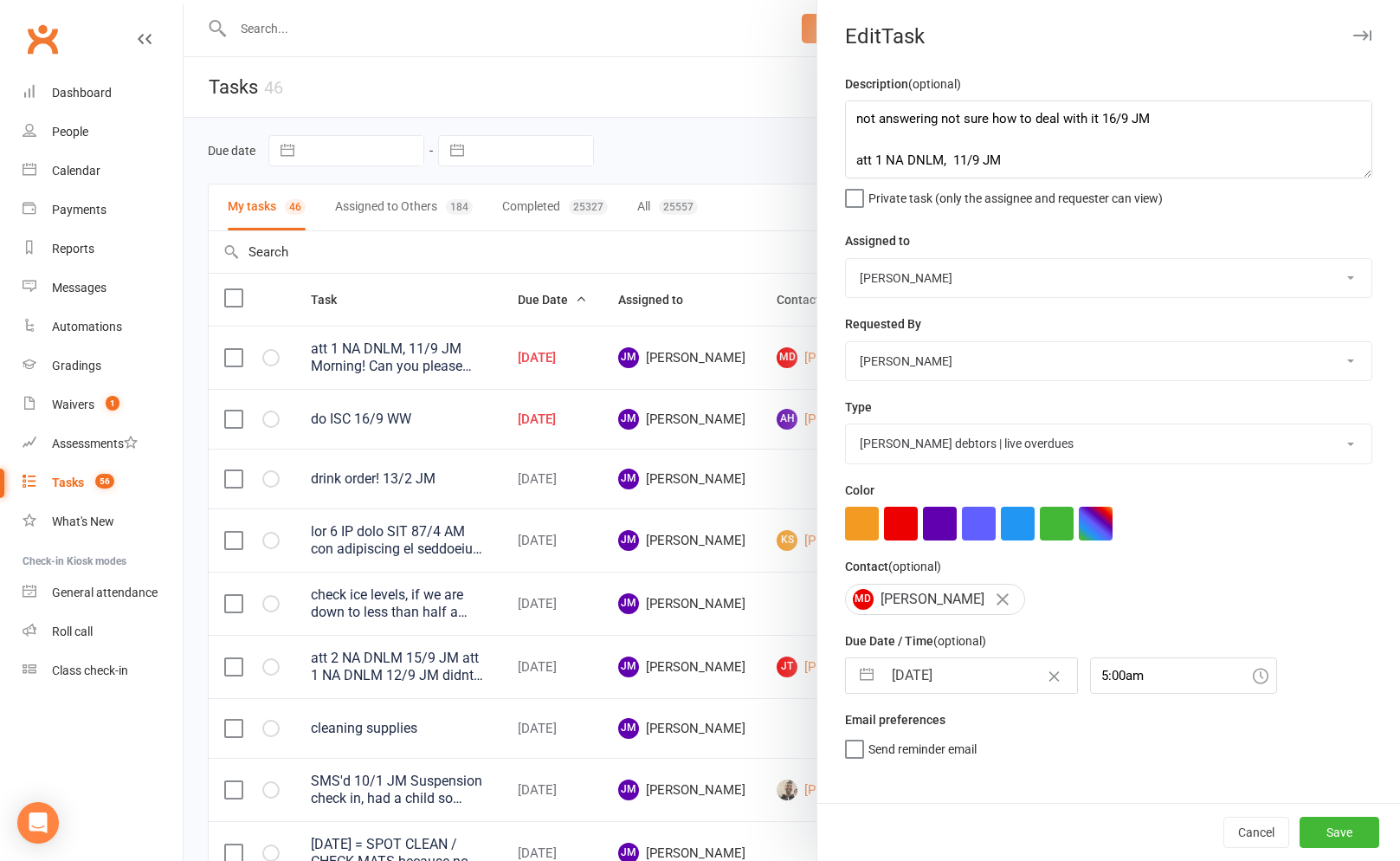
scroll to position [0, 0]
click at [1334, 837] on button "Save" at bounding box center [1339, 832] width 80 height 31
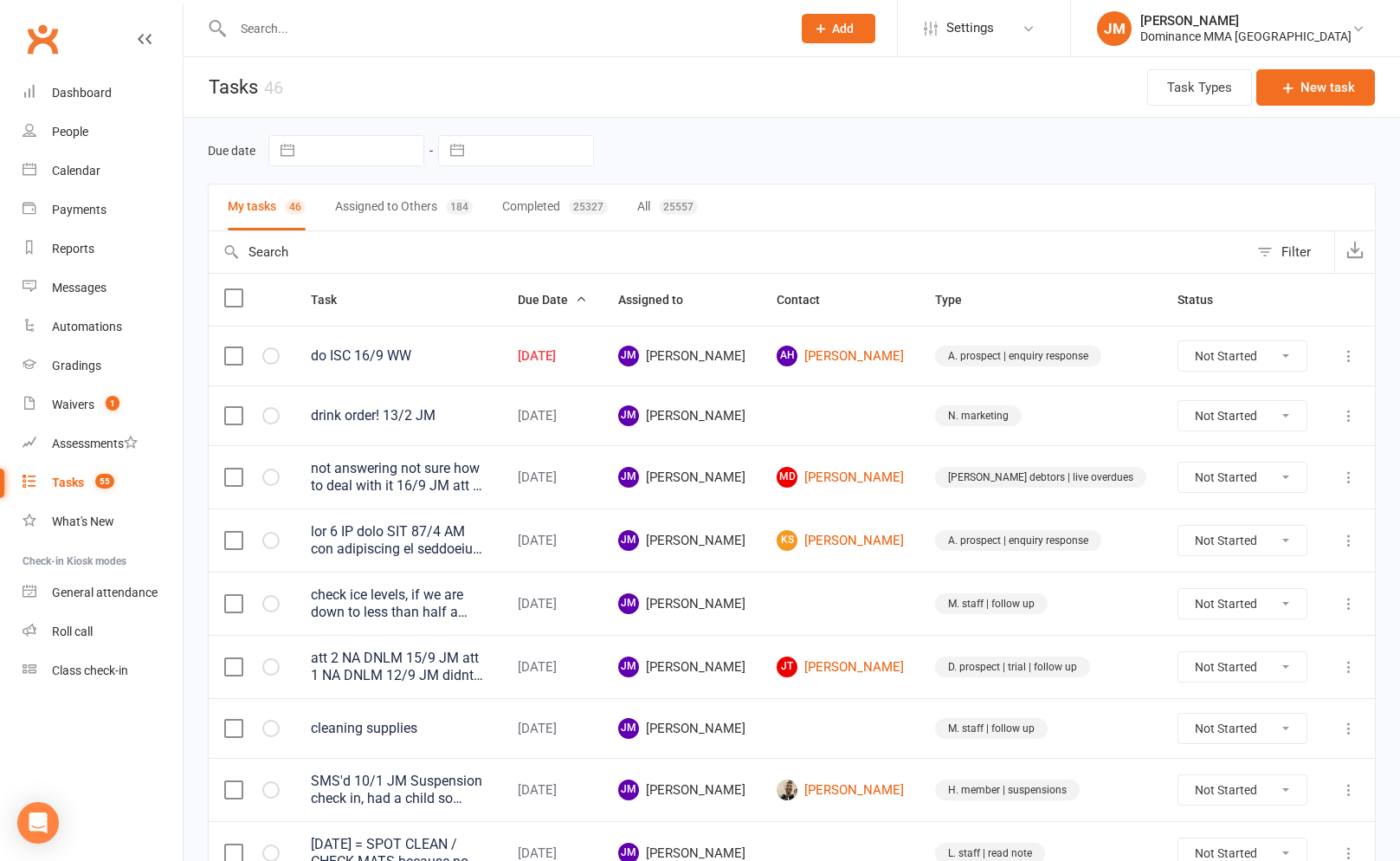
click at [770, 250] on input "text" at bounding box center [729, 252] width 1040 height 41
click at [904, 346] on link "AH [PERSON_NAME]" at bounding box center [840, 356] width 127 height 21
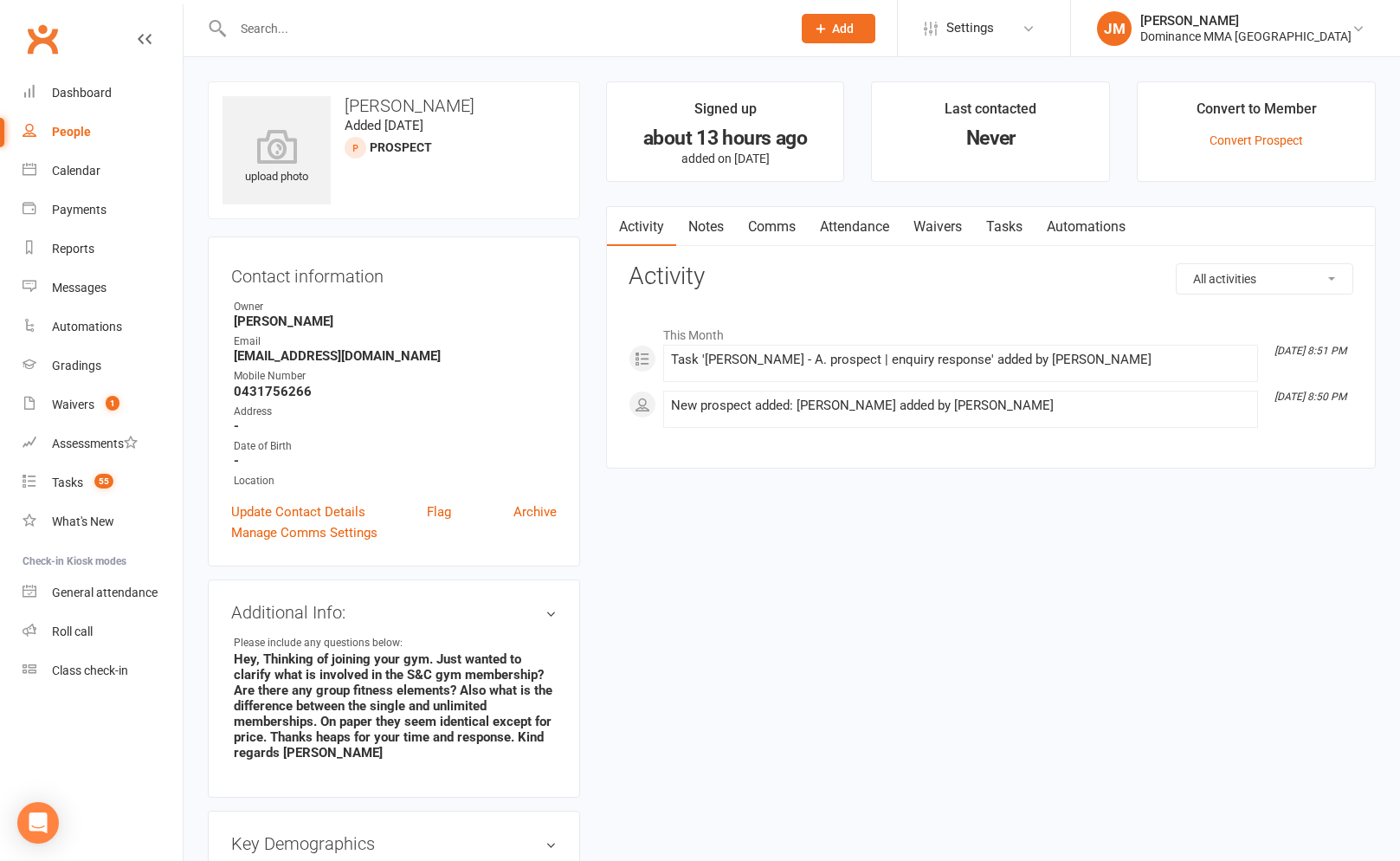
click at [707, 233] on link "Notes" at bounding box center [705, 227] width 59 height 40
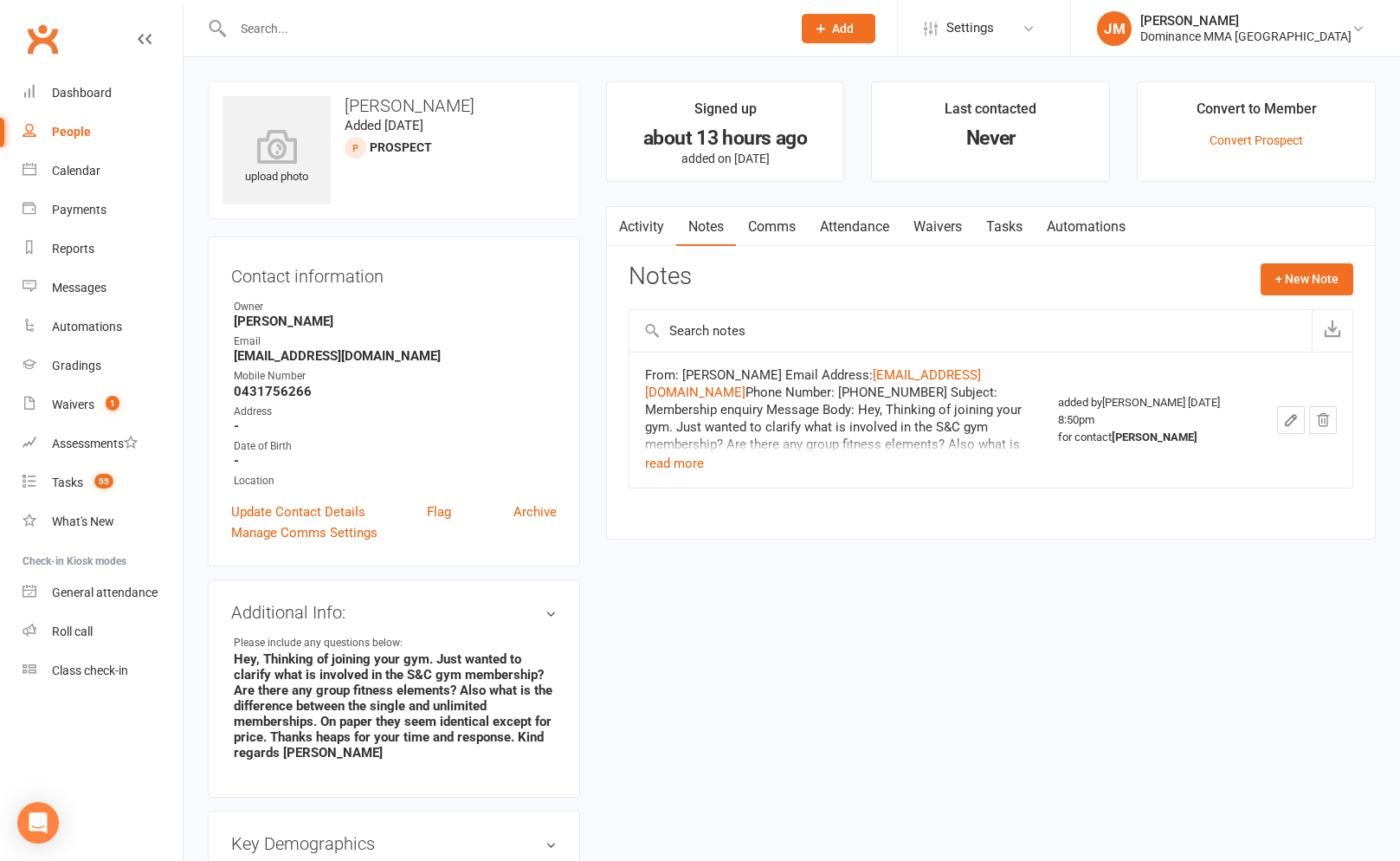
scroll to position [64, 0]
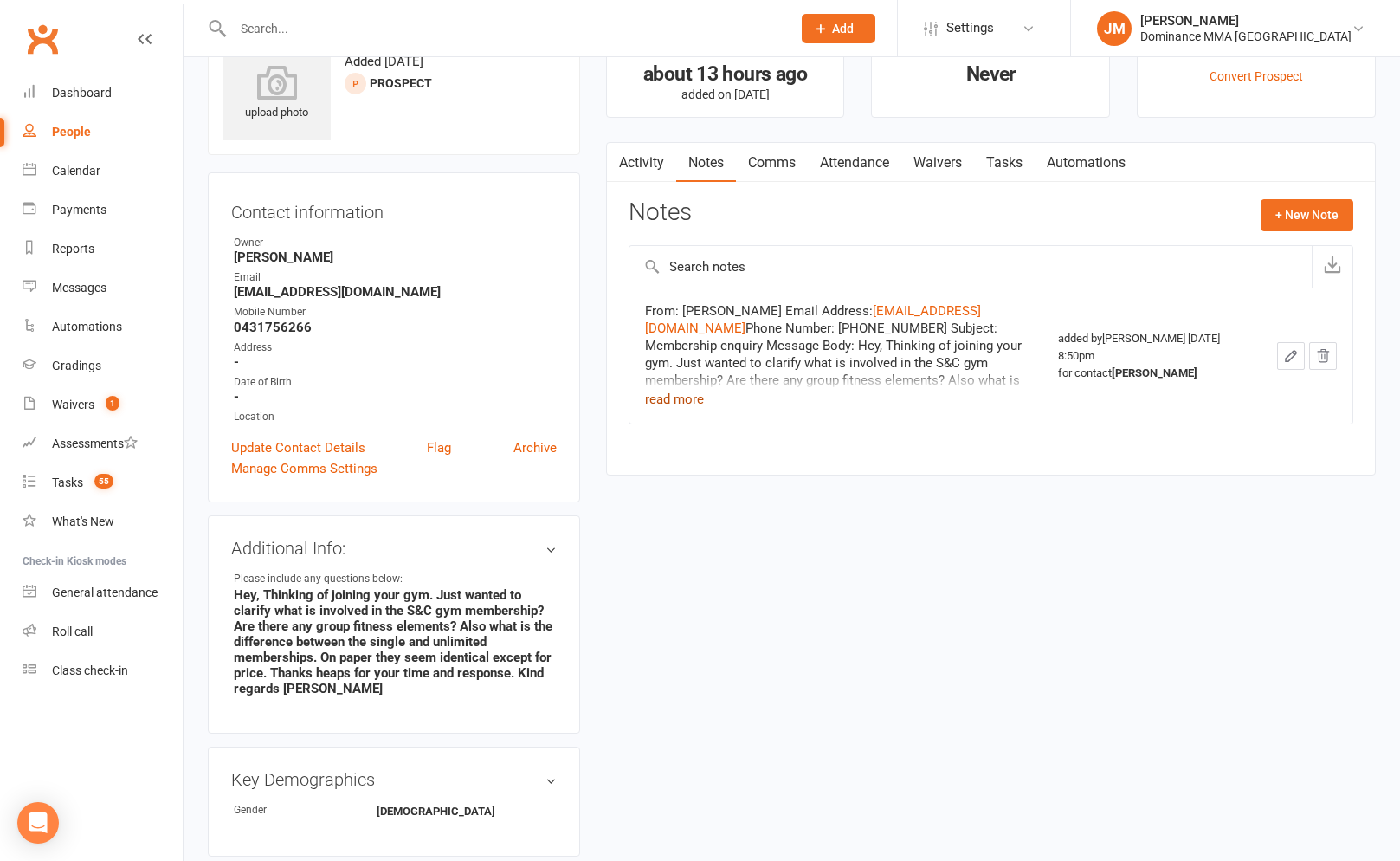
click at [681, 404] on button "read more" at bounding box center [674, 399] width 59 height 21
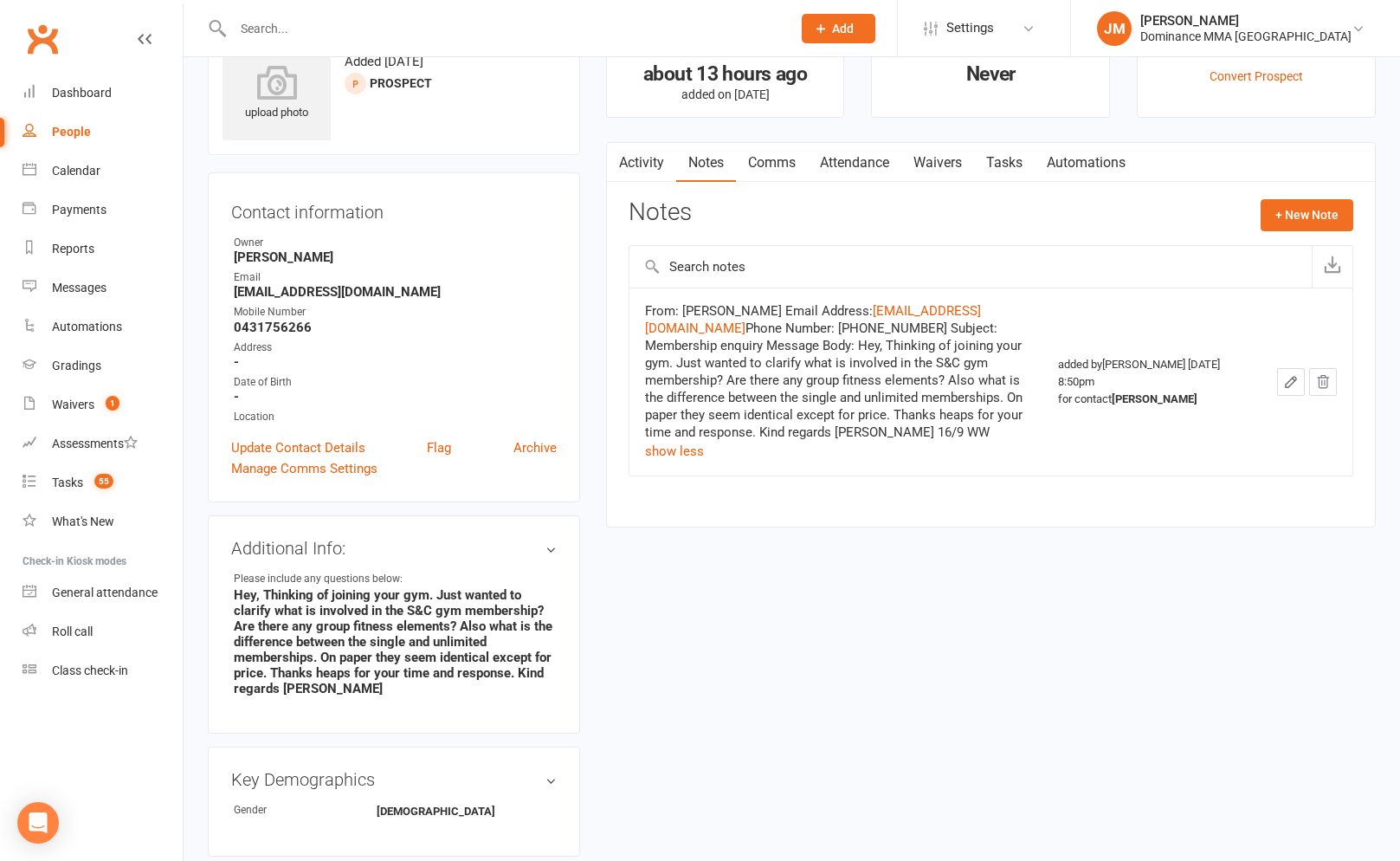
click at [597, 135] on main "Signed up about 13 hours ago added on [DATE] Last contacted Never Convert to Me…" at bounding box center [990, 281] width 796 height 528
click at [990, 159] on link "Tasks" at bounding box center [1005, 163] width 60 height 40
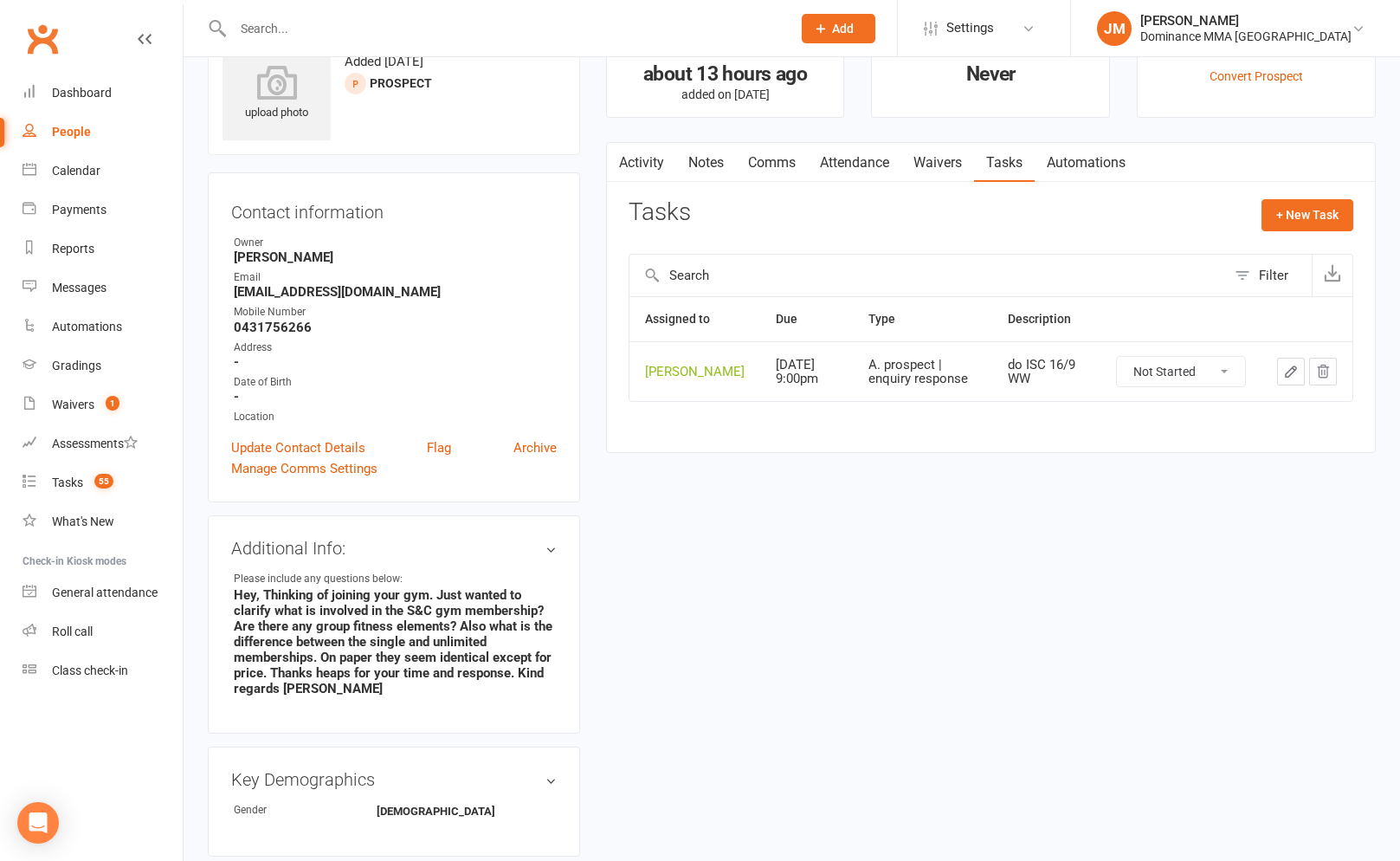
click at [591, 315] on div "upload photo [PERSON_NAME] Added [DATE] prospect Contact information Owner [PER…" at bounding box center [394, 764] width 398 height 1495
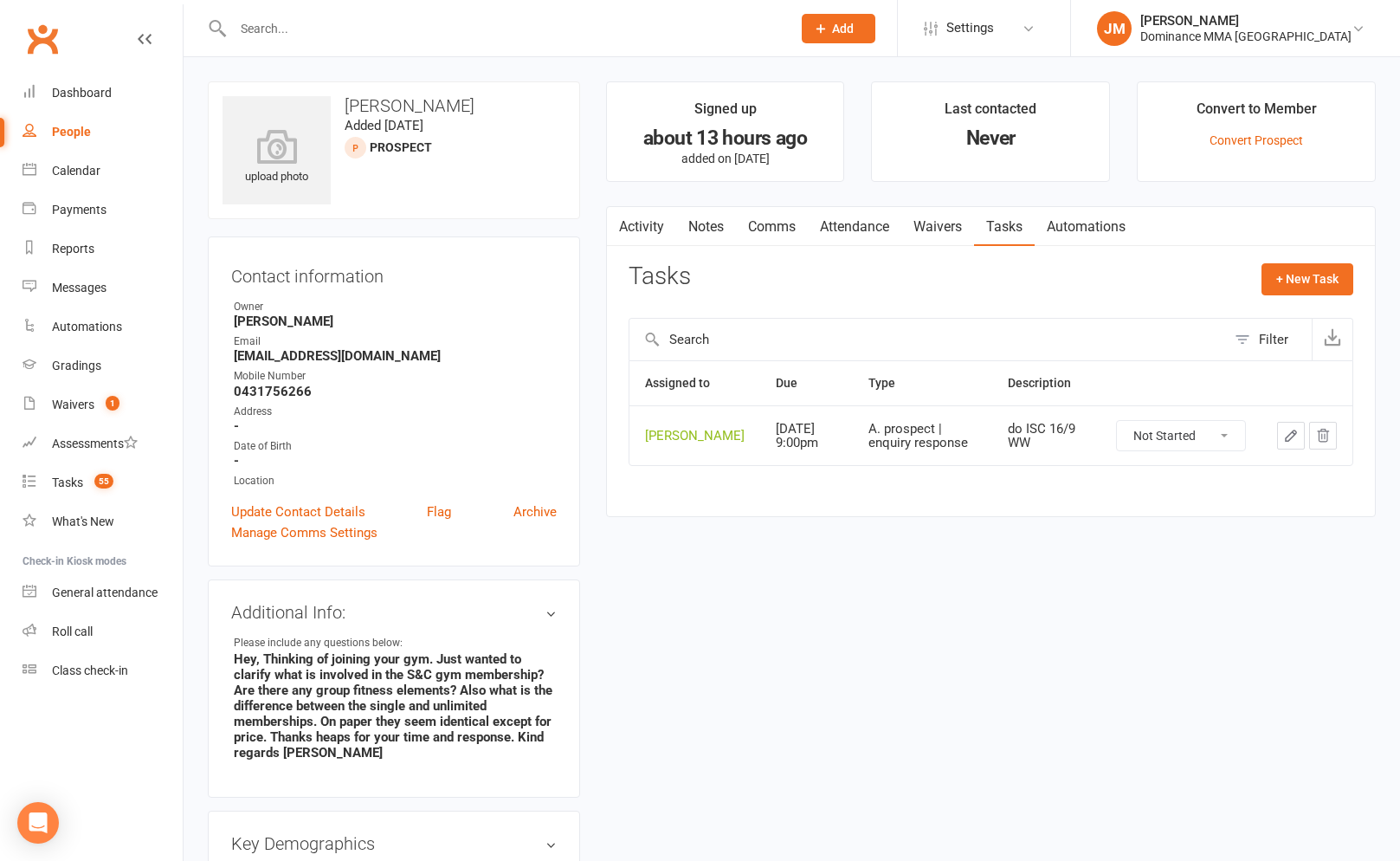
click at [632, 232] on link "Activity" at bounding box center [642, 227] width 70 height 40
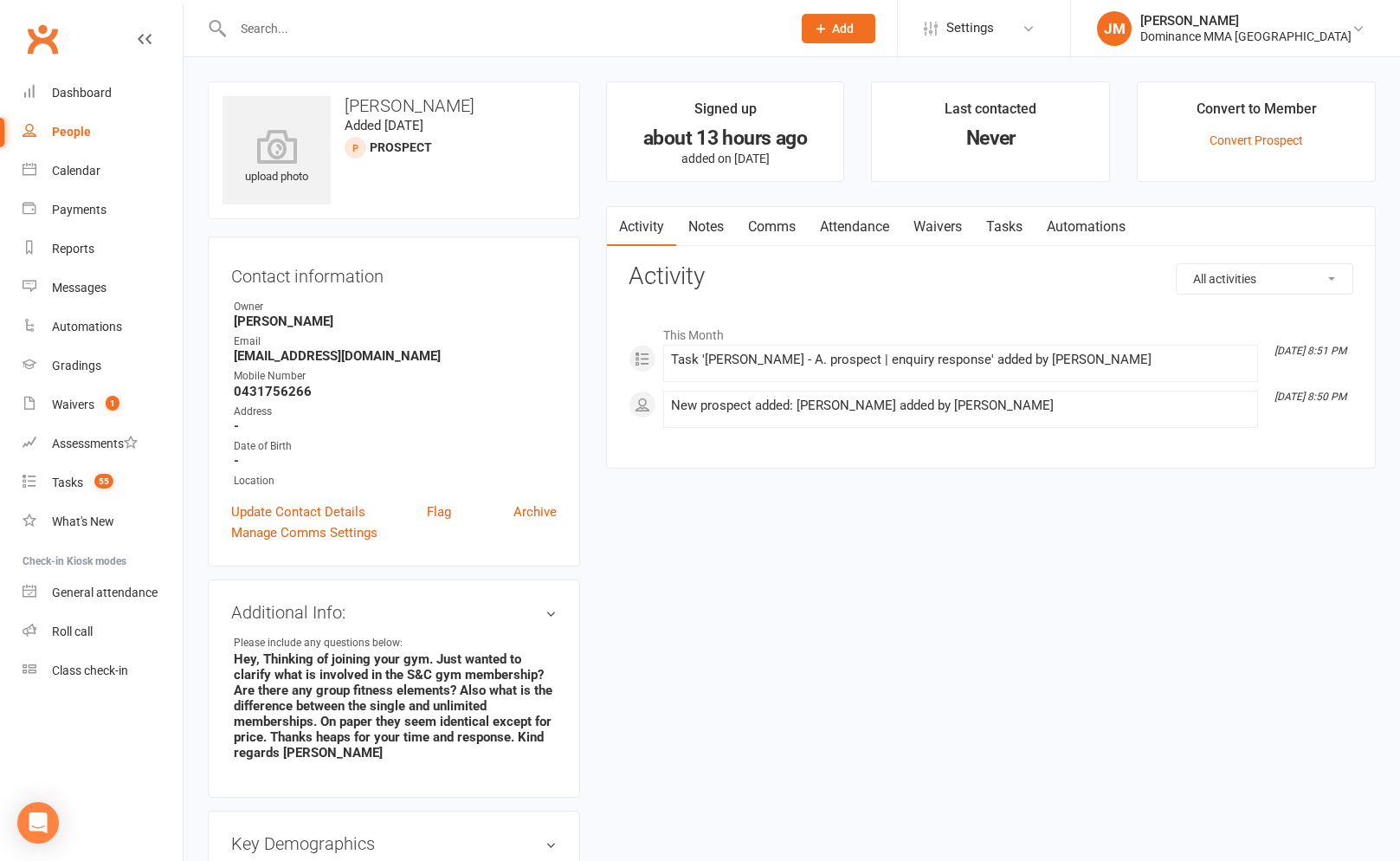
drag, startPoint x: 1003, startPoint y: 223, endPoint x: 1013, endPoint y: 234, distance: 14.9
click at [1003, 223] on link "Tasks" at bounding box center [1005, 227] width 60 height 40
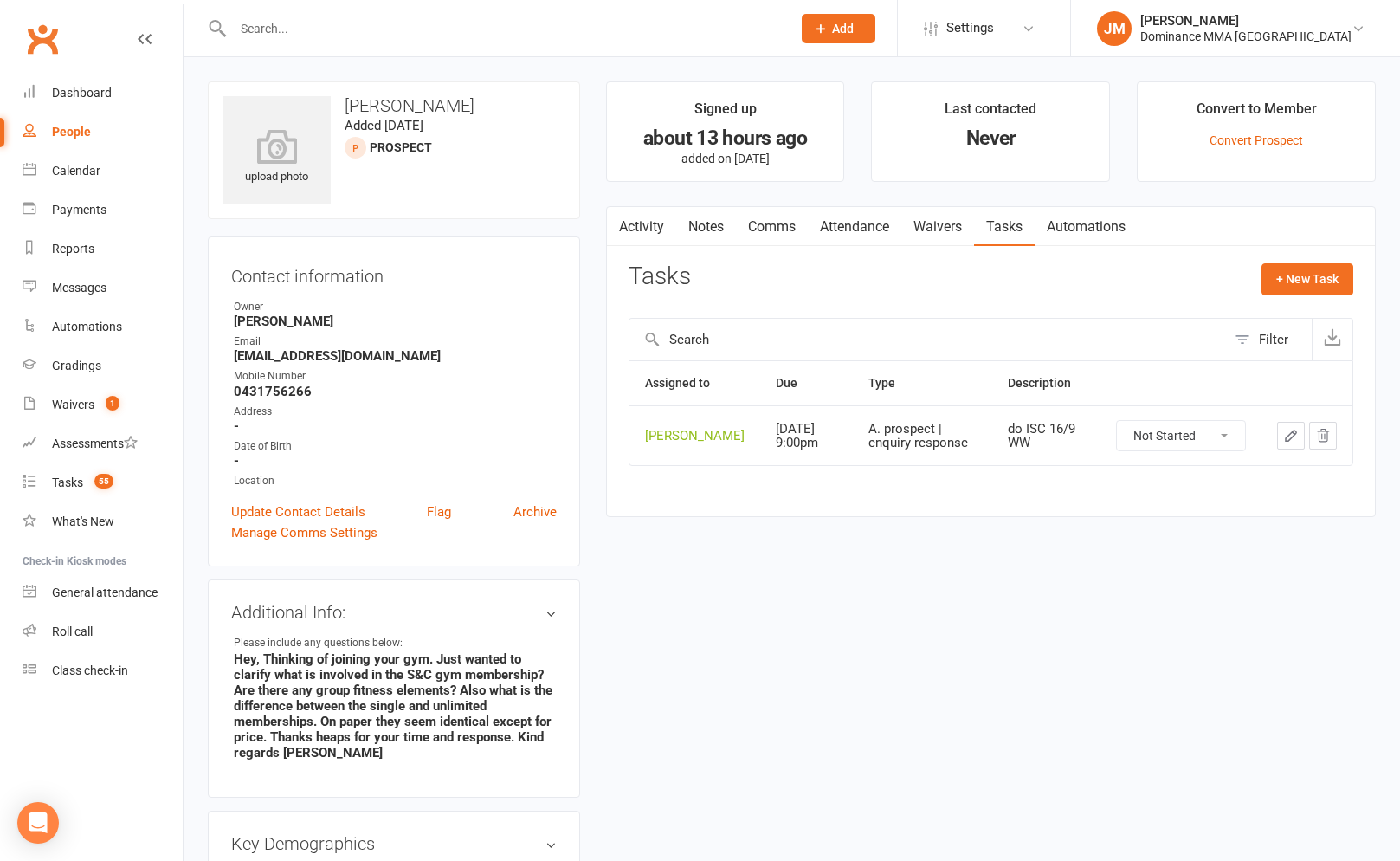
click at [1284, 440] on icon "button" at bounding box center [1291, 435] width 16 height 16
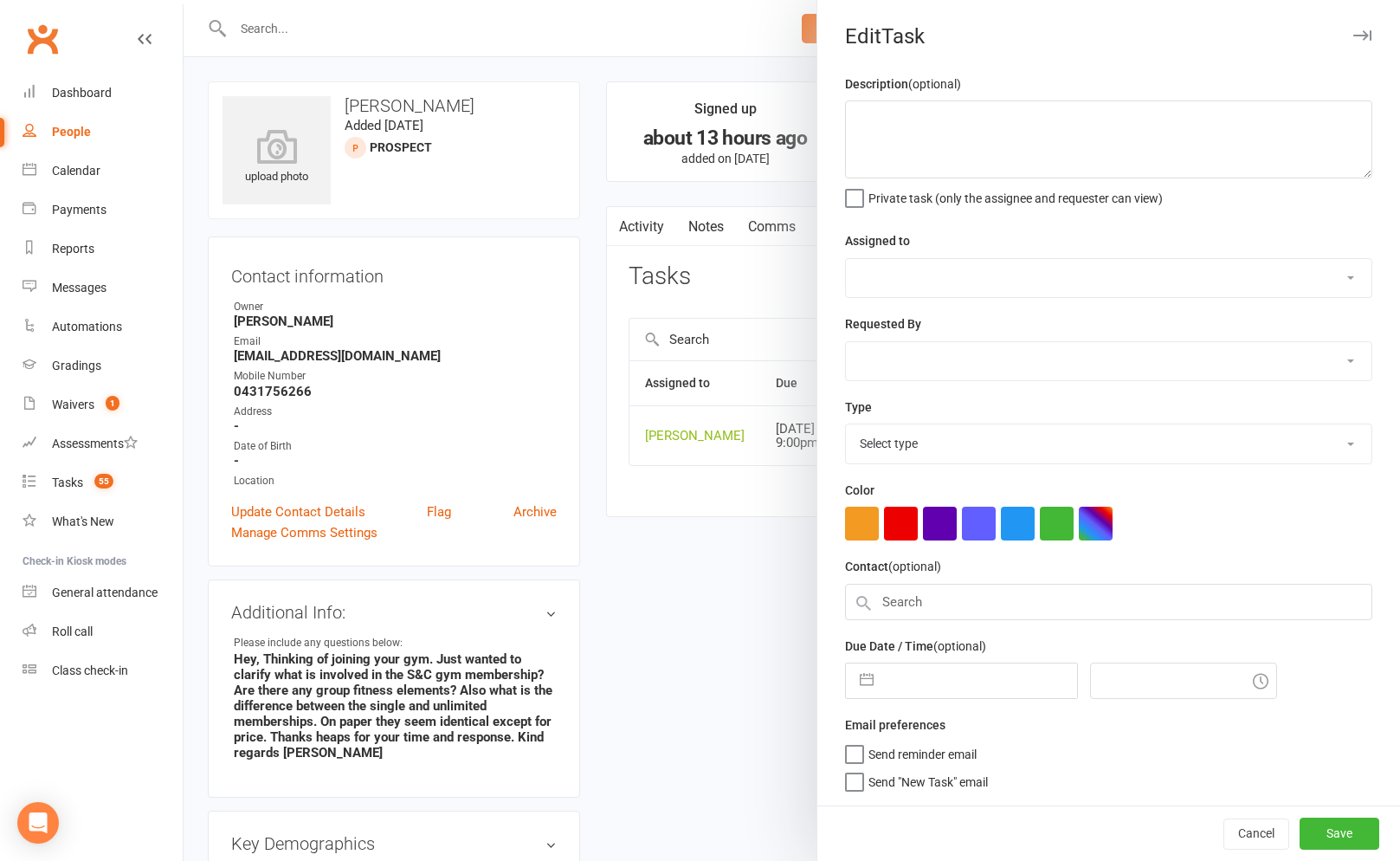
type textarea "do ISC 16/9 WW"
select select "45422"
select select "49757"
type input "[DATE]"
type input "9:00pm"
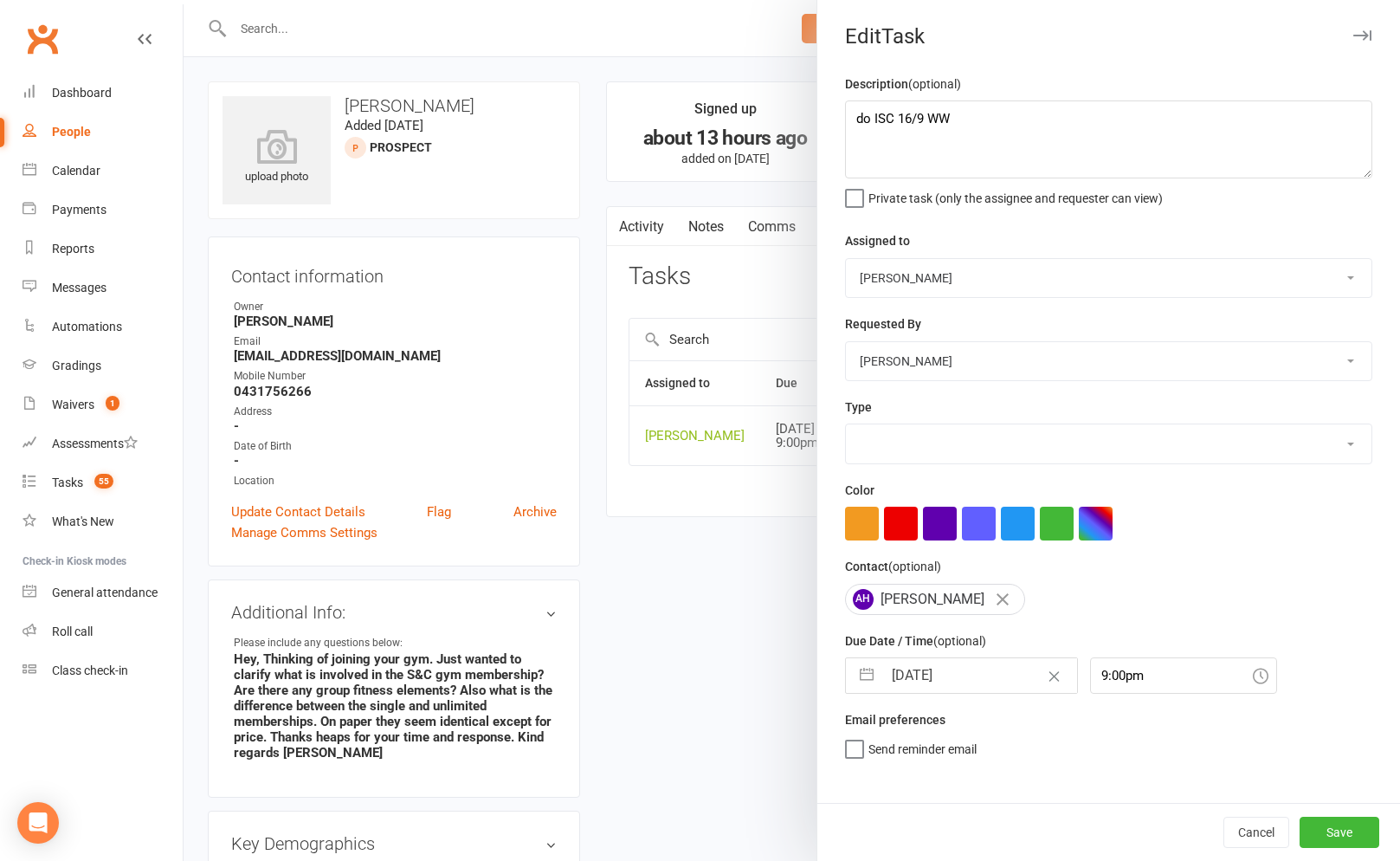
select select "3860"
click at [932, 253] on div "Assigned to [PERSON_NAME] [PERSON_NAME] [PERSON_NAME] [PERSON_NAME] Will [PERSO…" at bounding box center [1109, 265] width 527 height 68
click at [937, 268] on select "[PERSON_NAME] [PERSON_NAME] [PERSON_NAME] [PERSON_NAME] Will [PERSON_NAME] [PER…" at bounding box center [1109, 278] width 525 height 38
select select "50862"
click at [846, 259] on select "[PERSON_NAME] [PERSON_NAME] [PERSON_NAME] [PERSON_NAME] Will [PERSON_NAME] [PER…" at bounding box center [1109, 278] width 525 height 38
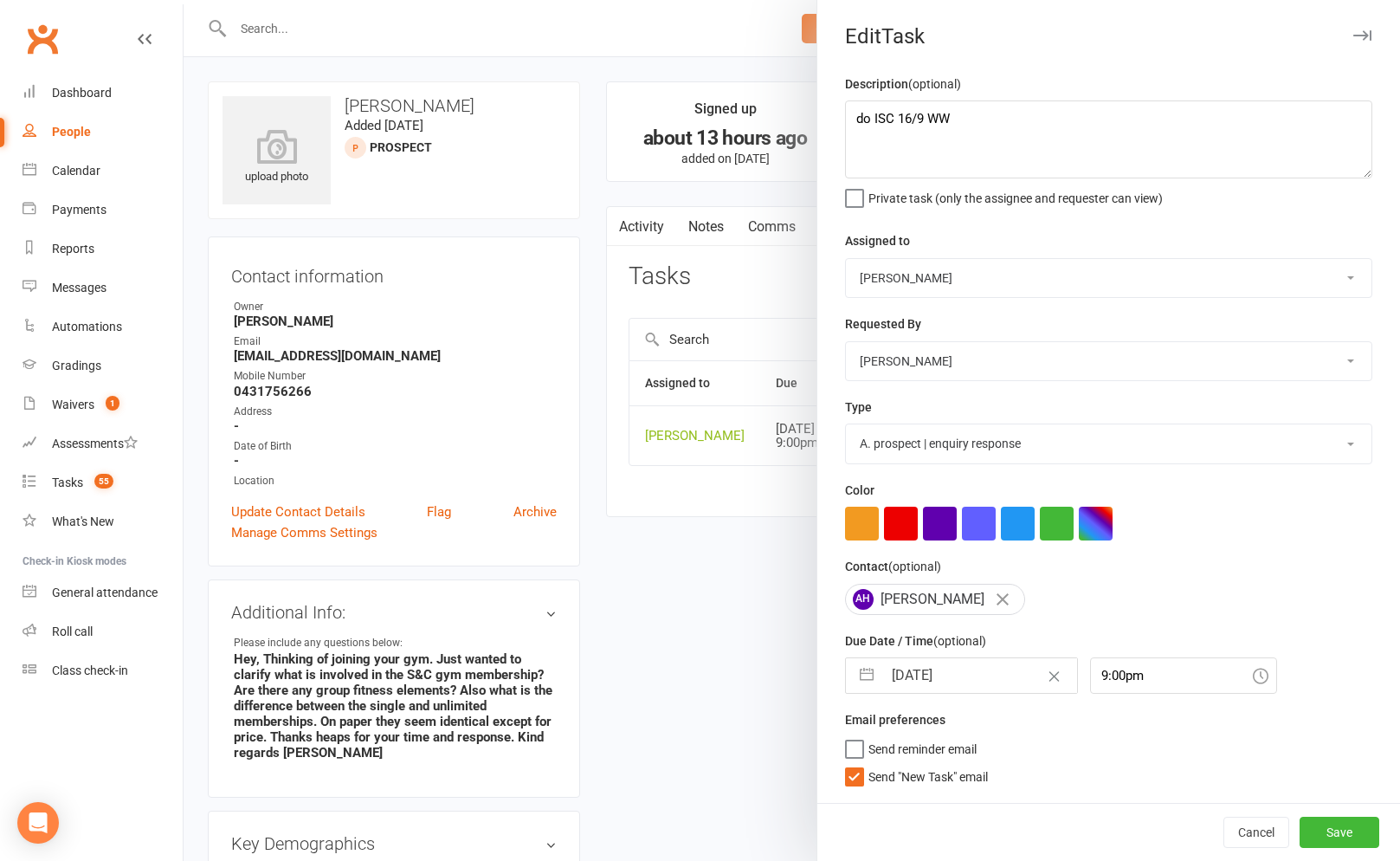
click at [865, 782] on label "Send "New Task" email" at bounding box center [917, 772] width 143 height 17
click at [865, 764] on input "Send "New Task" email" at bounding box center [917, 764] width 143 height 0
click at [1091, 681] on input "9:00pm" at bounding box center [1183, 675] width 187 height 37
click at [1110, 734] on div "8:15am" at bounding box center [1183, 740] width 185 height 27
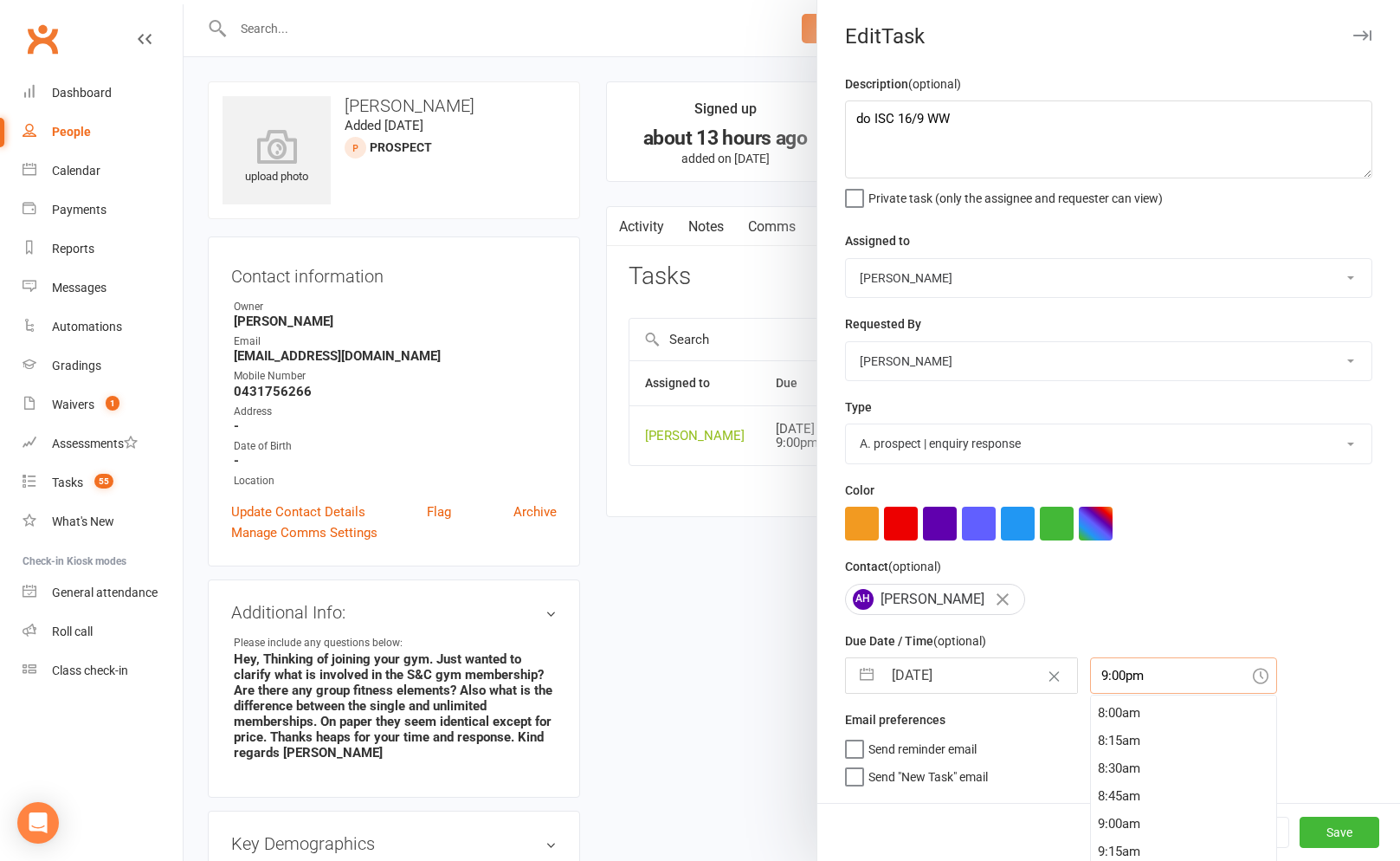
type input "8:15am"
drag, startPoint x: 876, startPoint y: 675, endPoint x: 908, endPoint y: 680, distance: 32.4
click at [877, 675] on button "button" at bounding box center [866, 675] width 31 height 35
select select "7"
select select "2025"
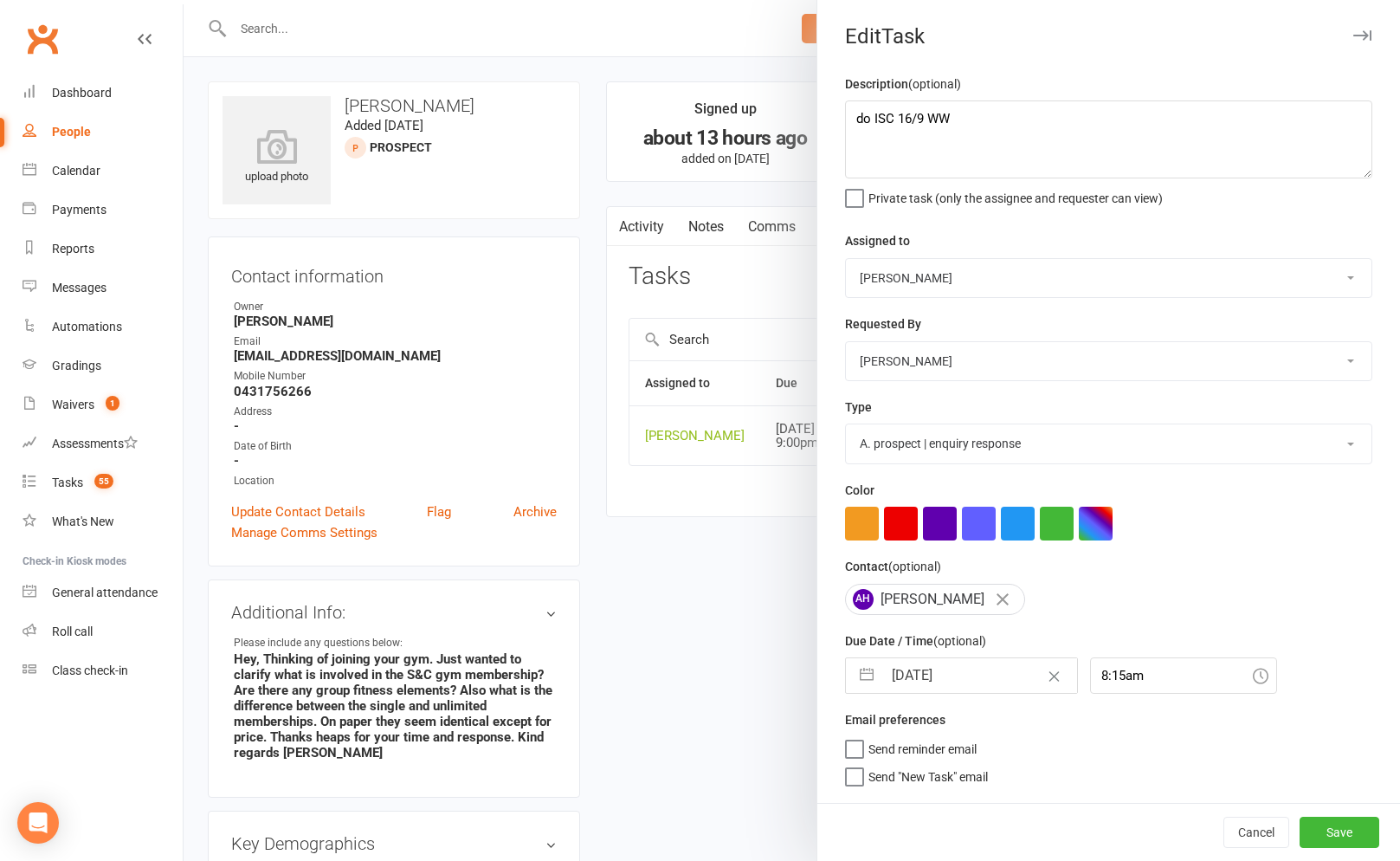
select select "8"
select select "2025"
select select "9"
select select "2025"
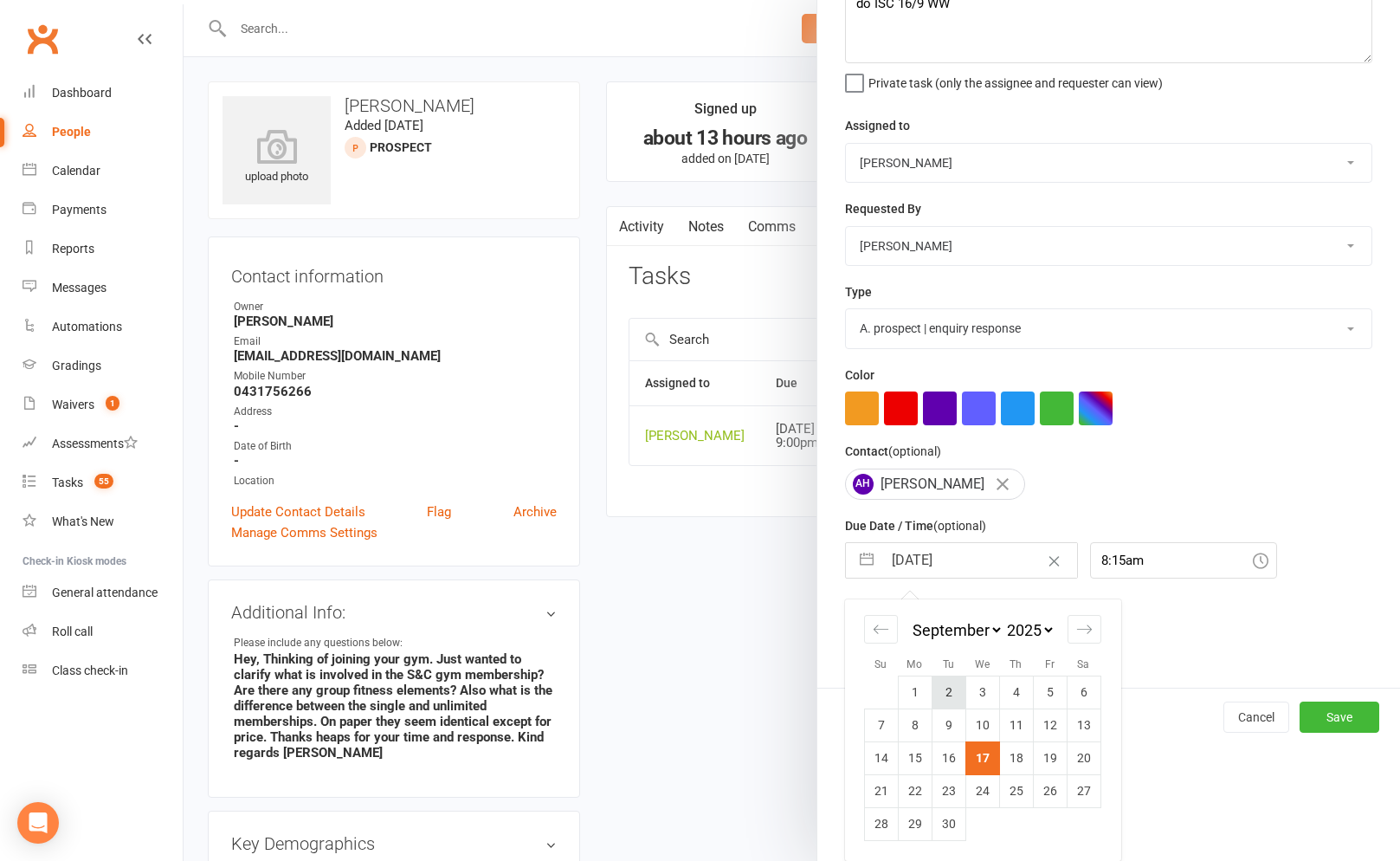
scroll to position [118, 0]
click at [977, 754] on td "17" at bounding box center [982, 757] width 34 height 33
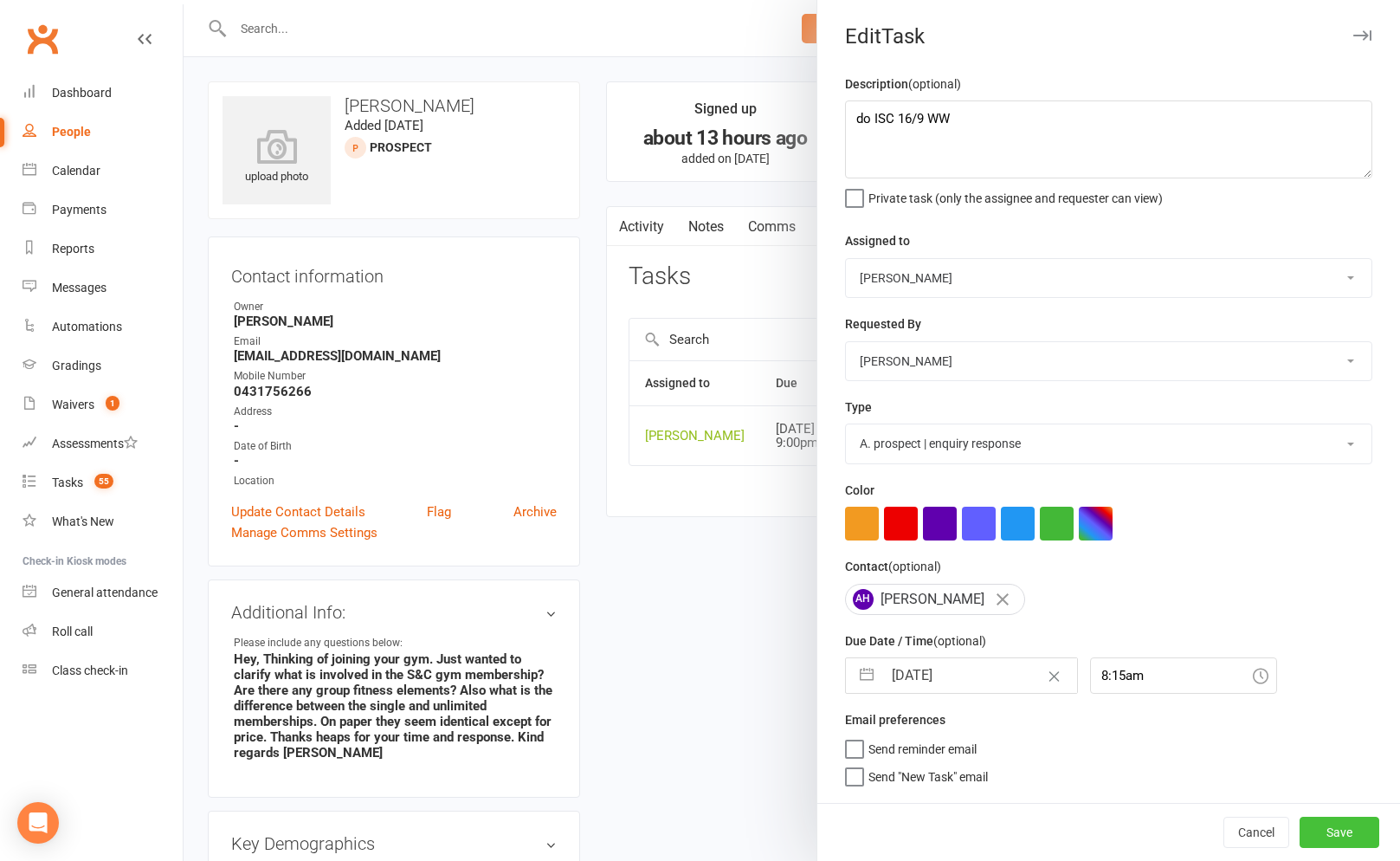
click at [1324, 825] on button "Save" at bounding box center [1339, 832] width 80 height 31
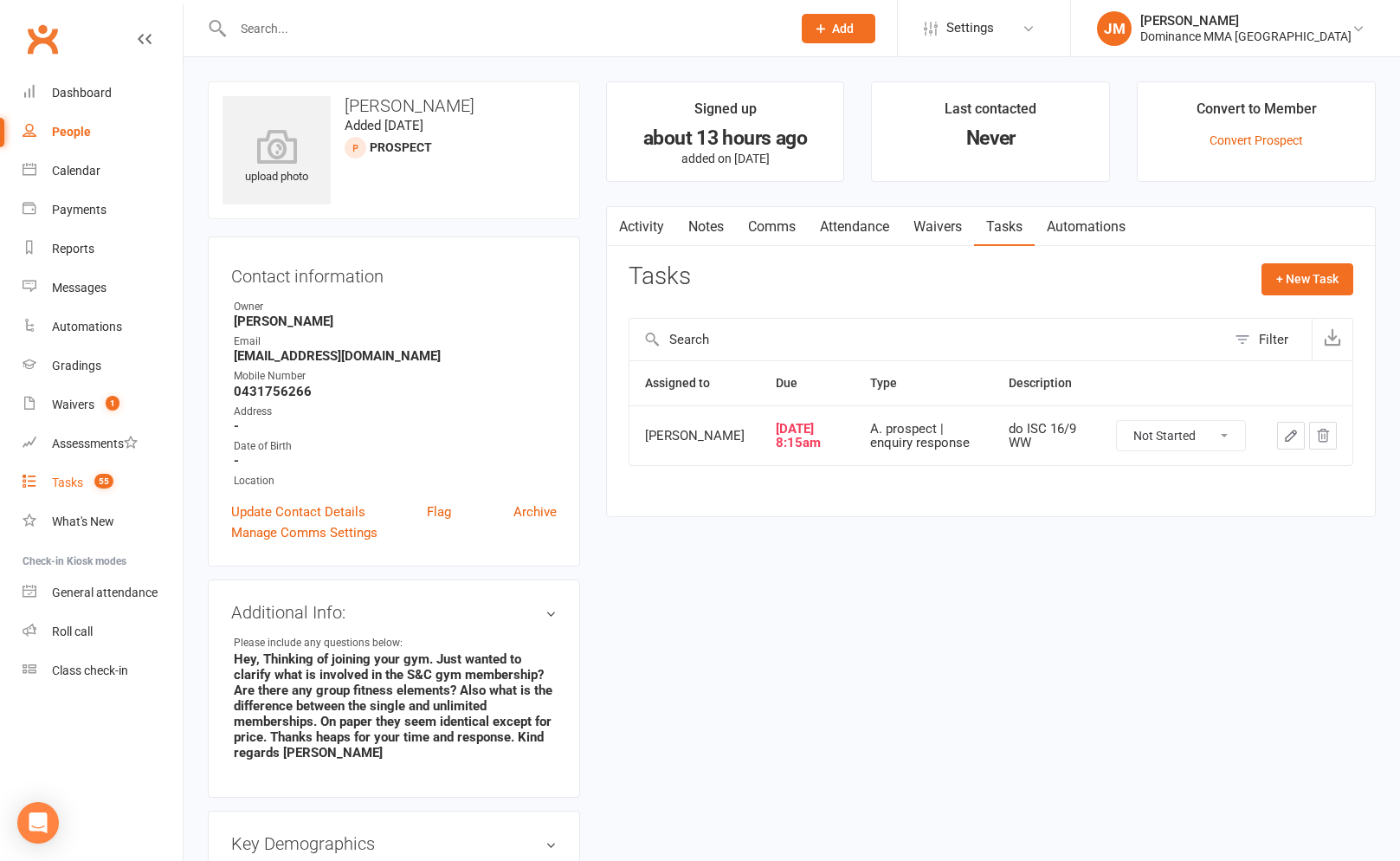
click at [83, 478] on link "Tasks 55" at bounding box center [103, 482] width 160 height 39
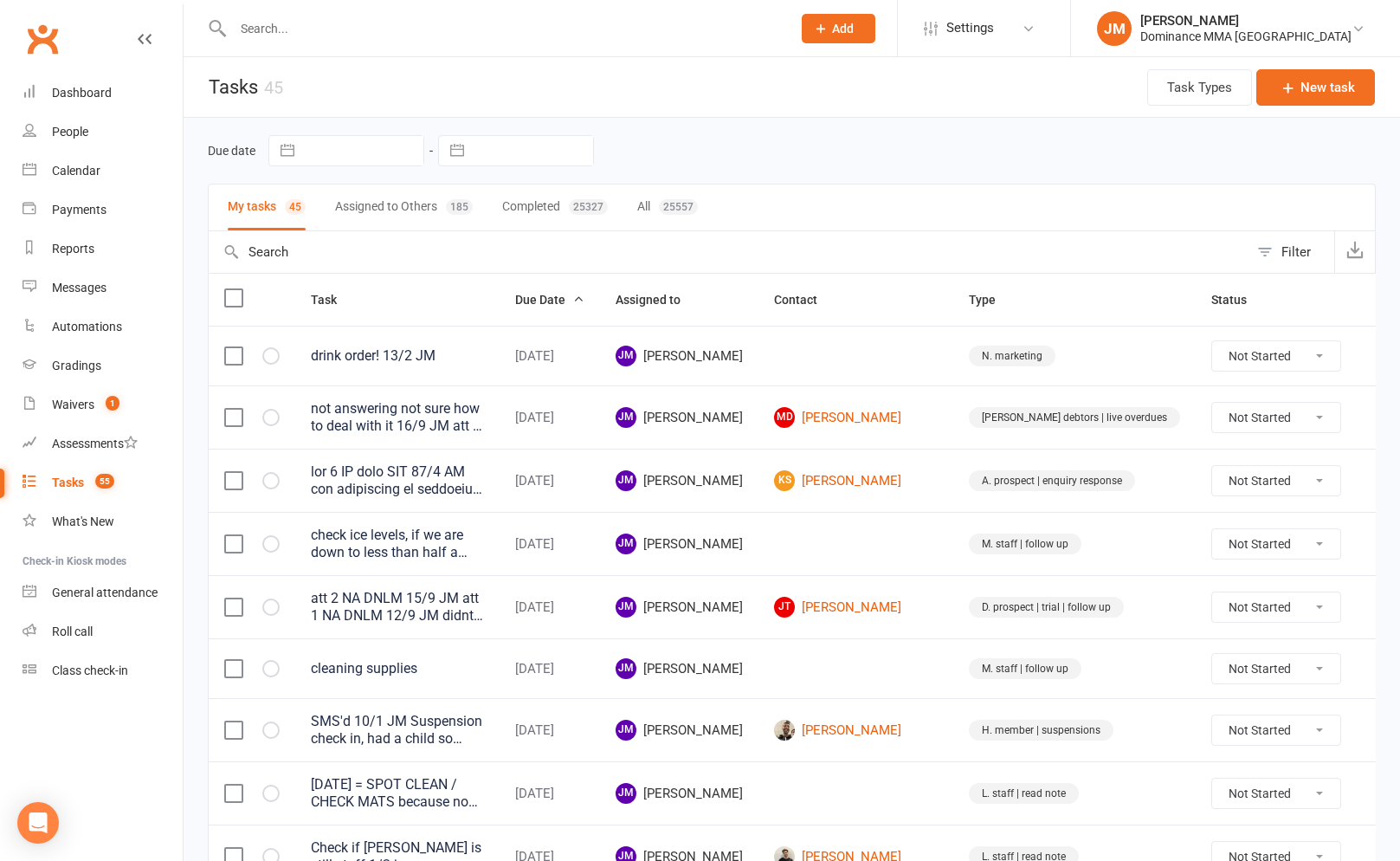
click at [596, 239] on input "text" at bounding box center [729, 252] width 1040 height 41
